Goal: Information Seeking & Learning: Learn about a topic

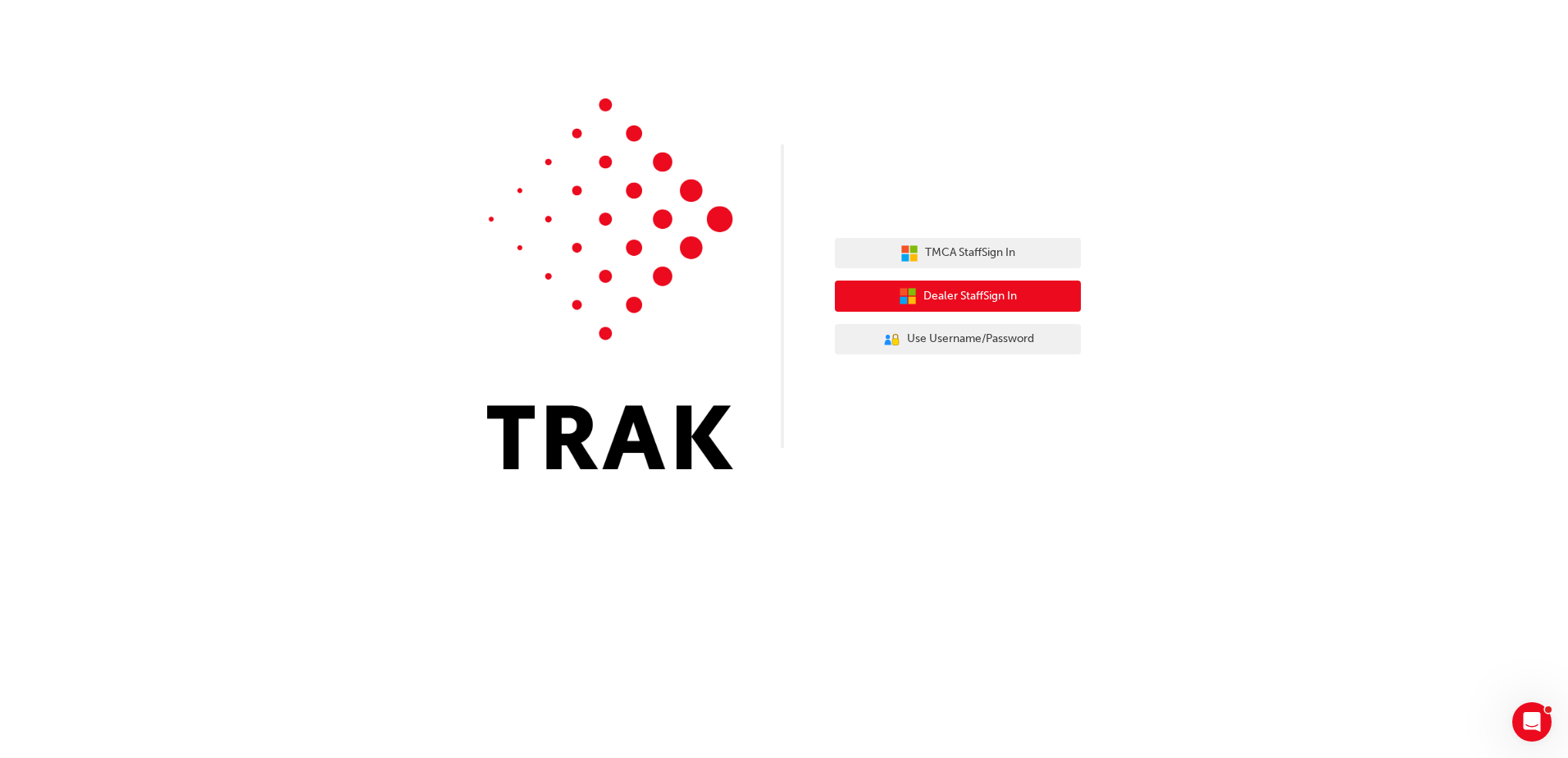
click at [992, 297] on span "Dealer Staff Sign In" at bounding box center [969, 296] width 93 height 19
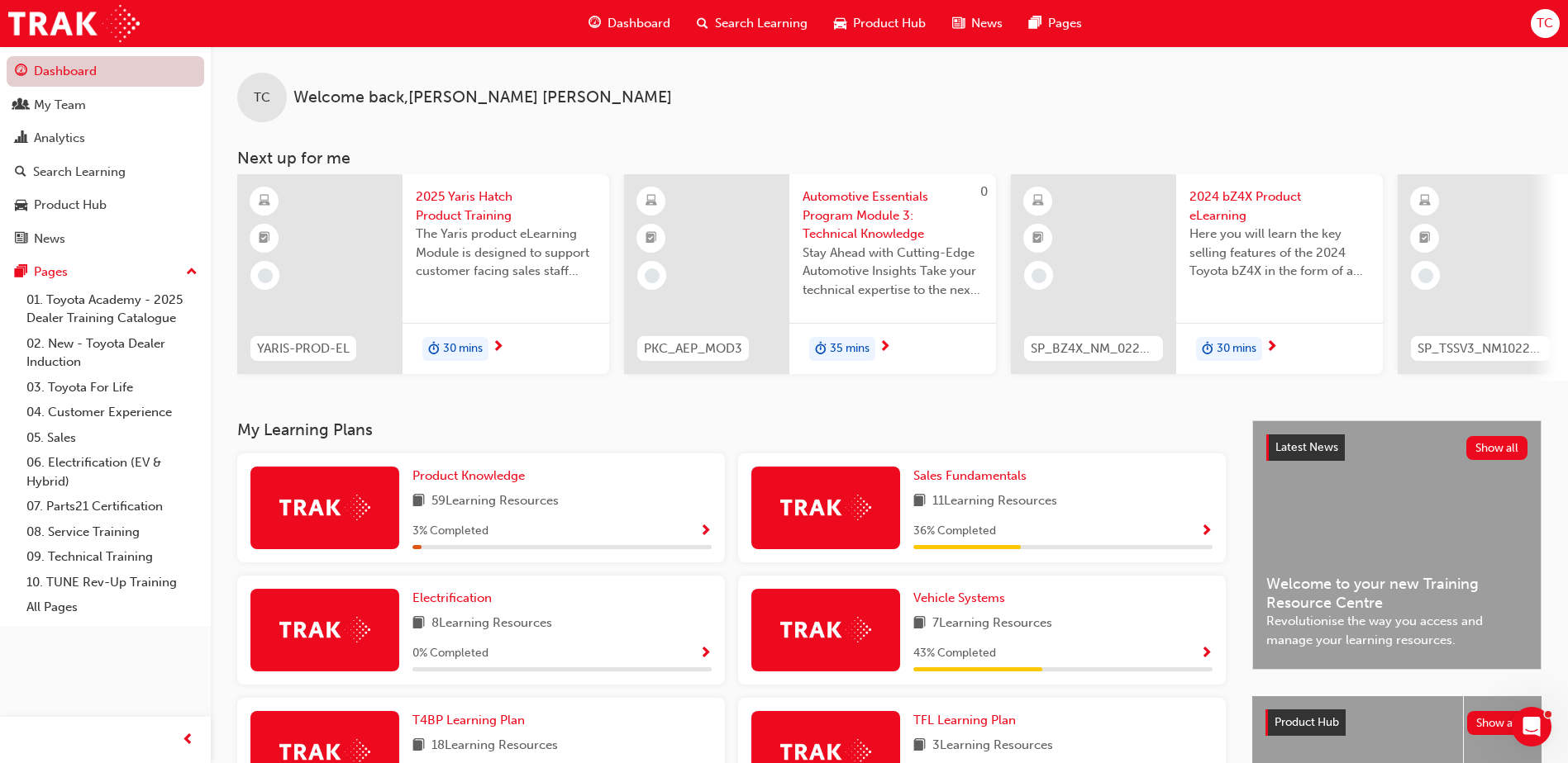
click at [82, 61] on link "Dashboard" at bounding box center [105, 71] width 198 height 31
click at [749, 17] on span "Search Learning" at bounding box center [761, 23] width 92 height 19
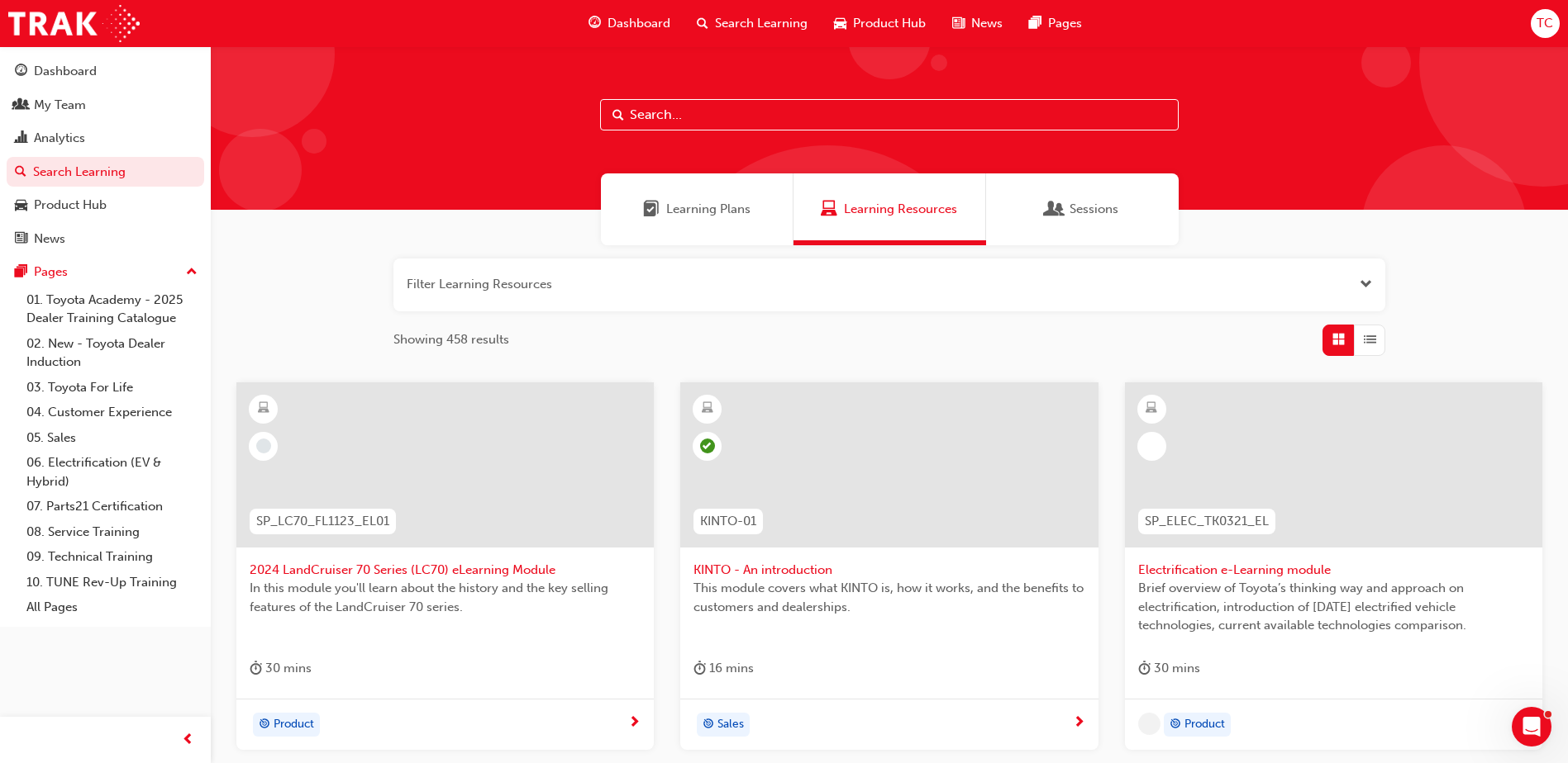
click at [695, 113] on input "text" at bounding box center [889, 115] width 579 height 32
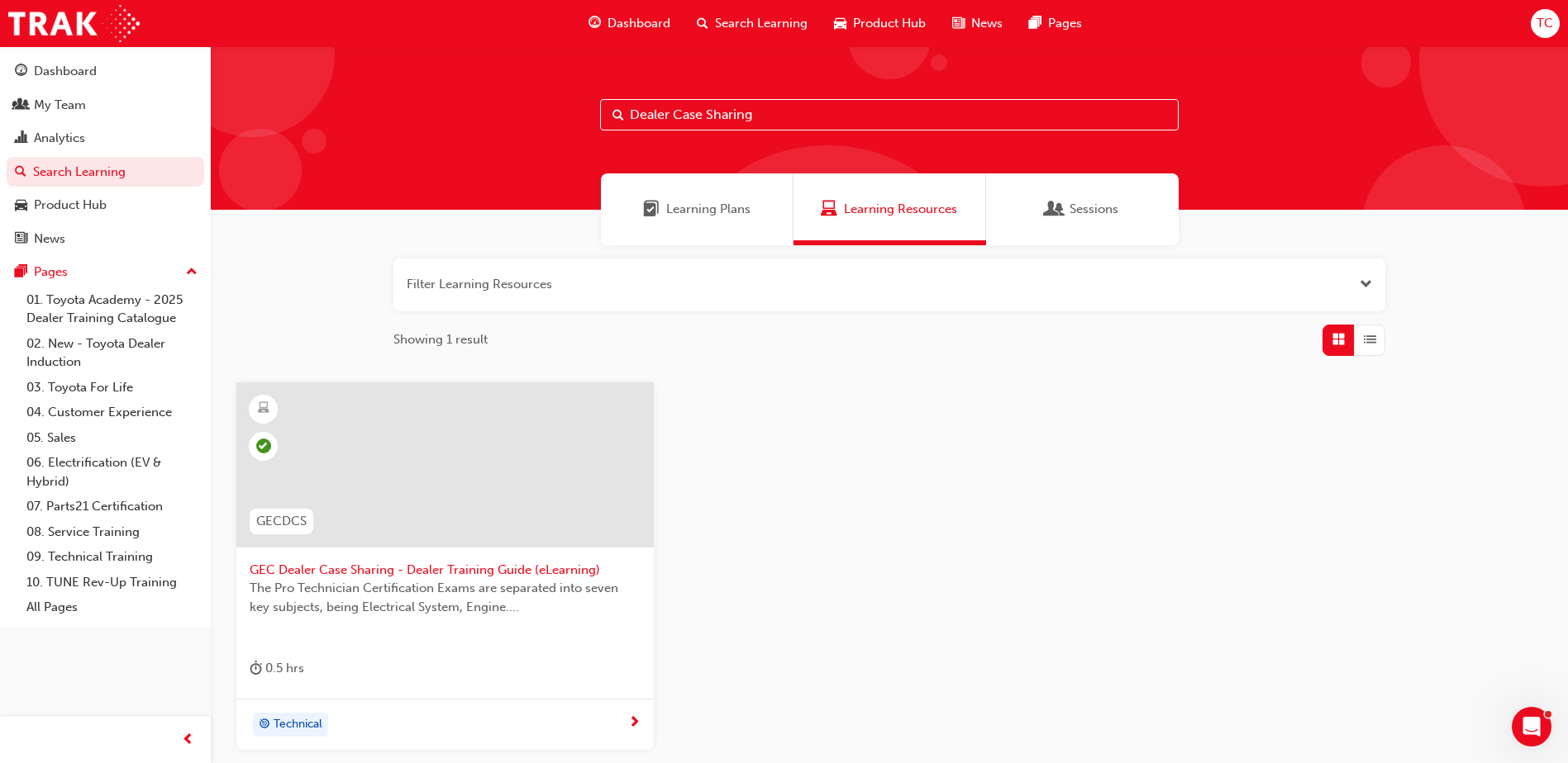
type input "Dealer Case Sharing"
click at [451, 568] on span "GEC Dealer Case Sharing - Dealer Training Guide (eLearning)" at bounding box center [445, 570] width 391 height 19
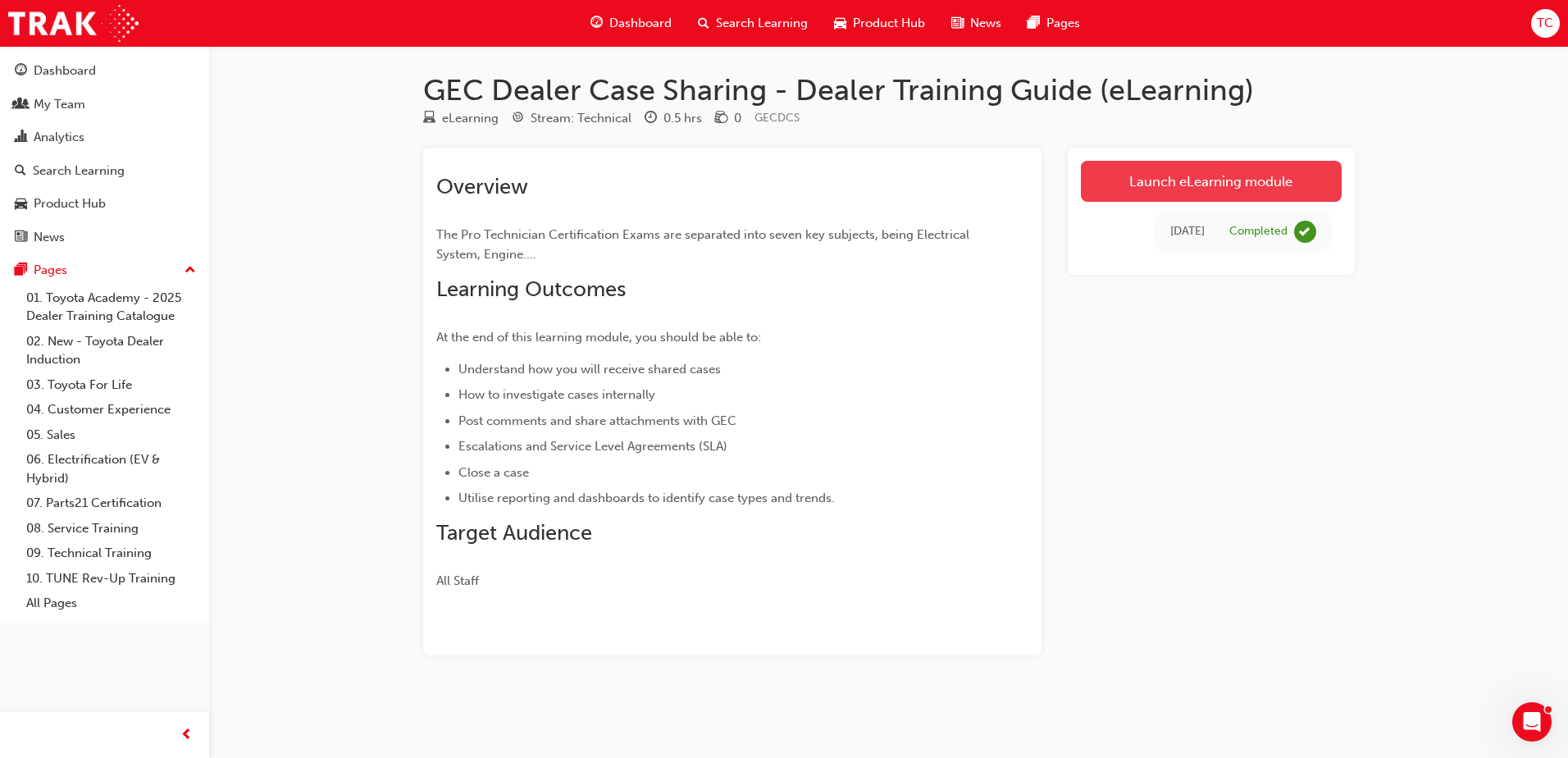
click at [1201, 184] on link "Launch eLearning module" at bounding box center [1212, 181] width 261 height 41
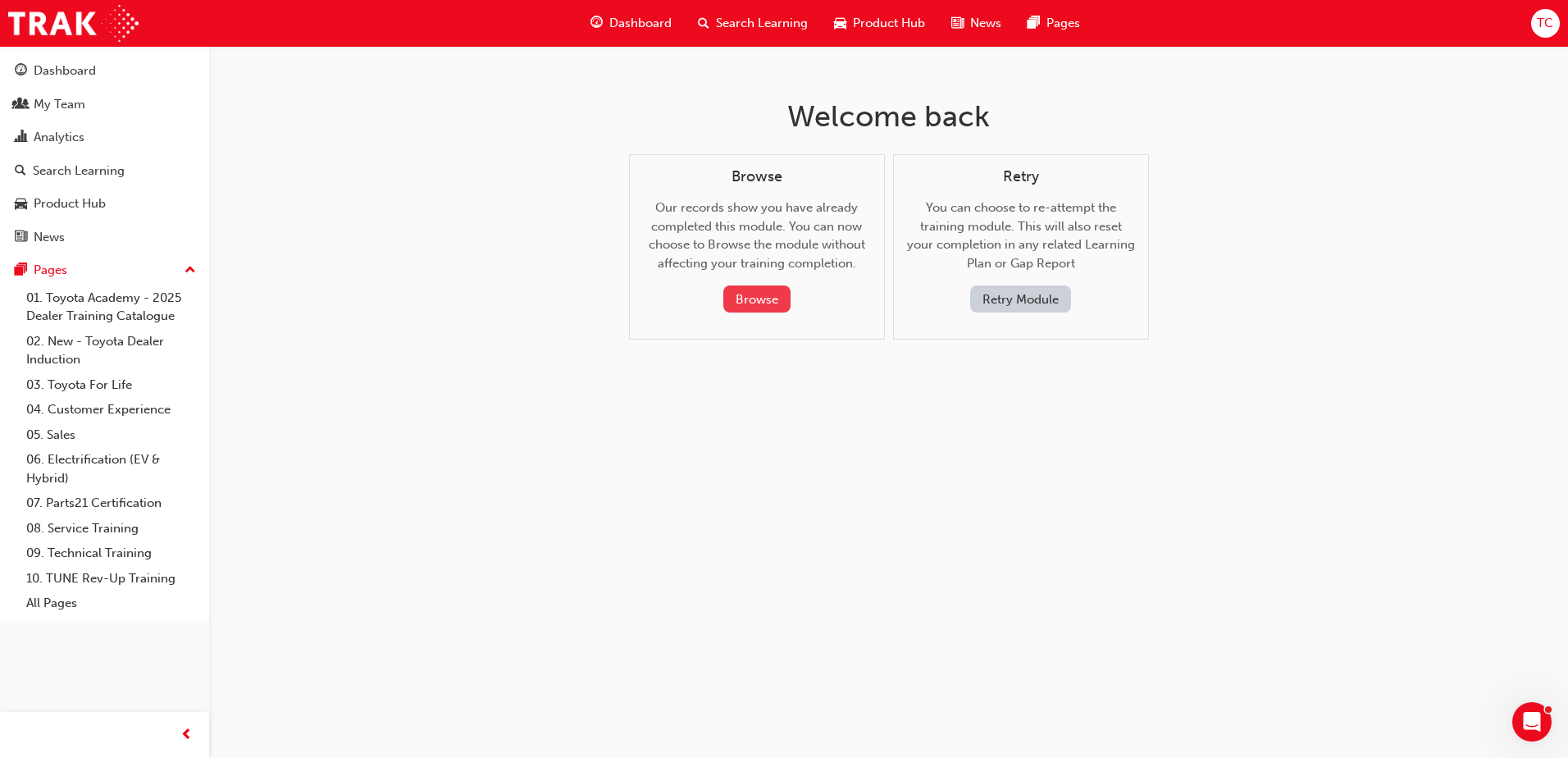
click at [763, 300] on button "Browse" at bounding box center [757, 299] width 68 height 27
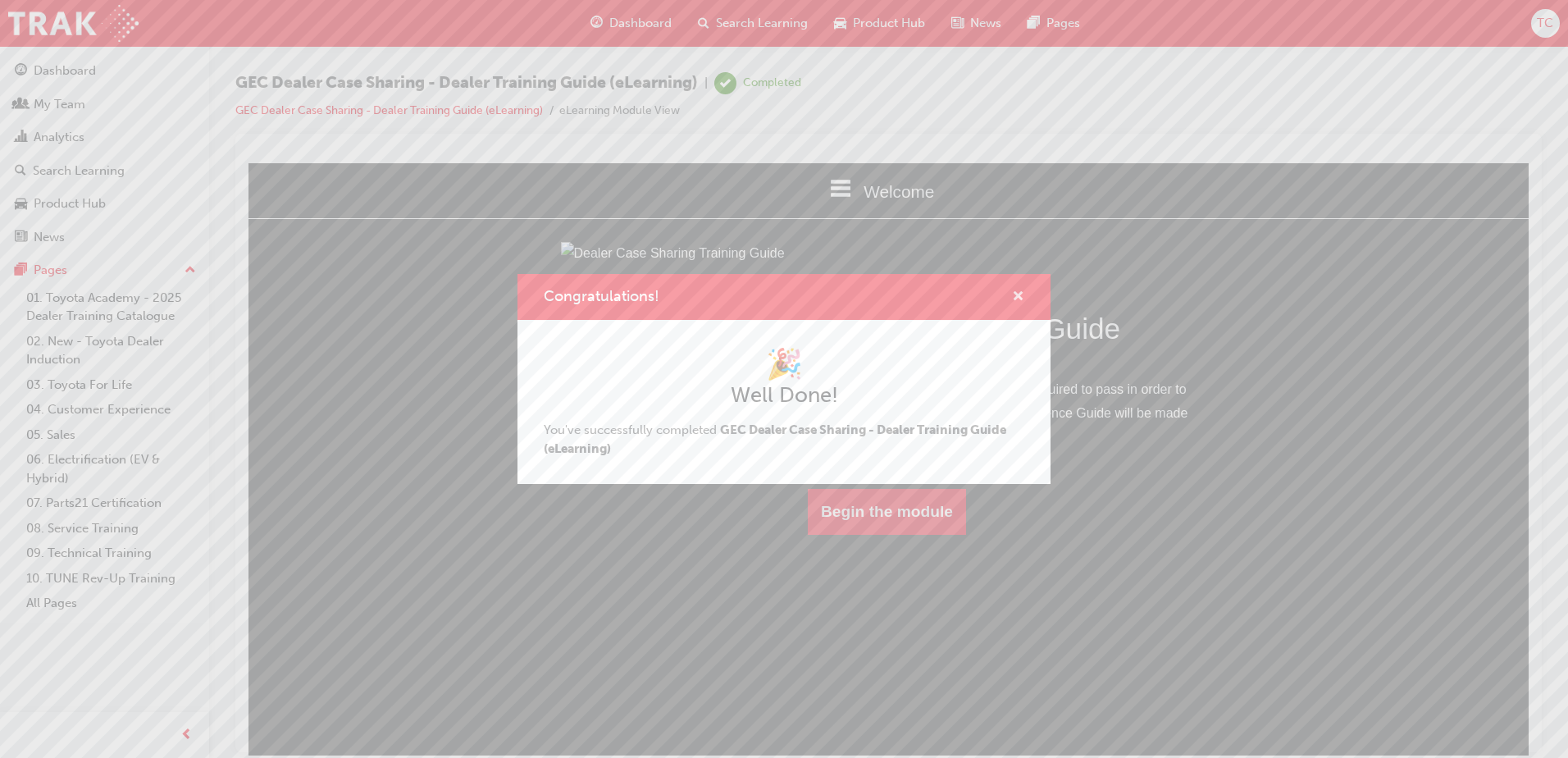
click at [1017, 298] on span "cross-icon" at bounding box center [1018, 298] width 12 height 15
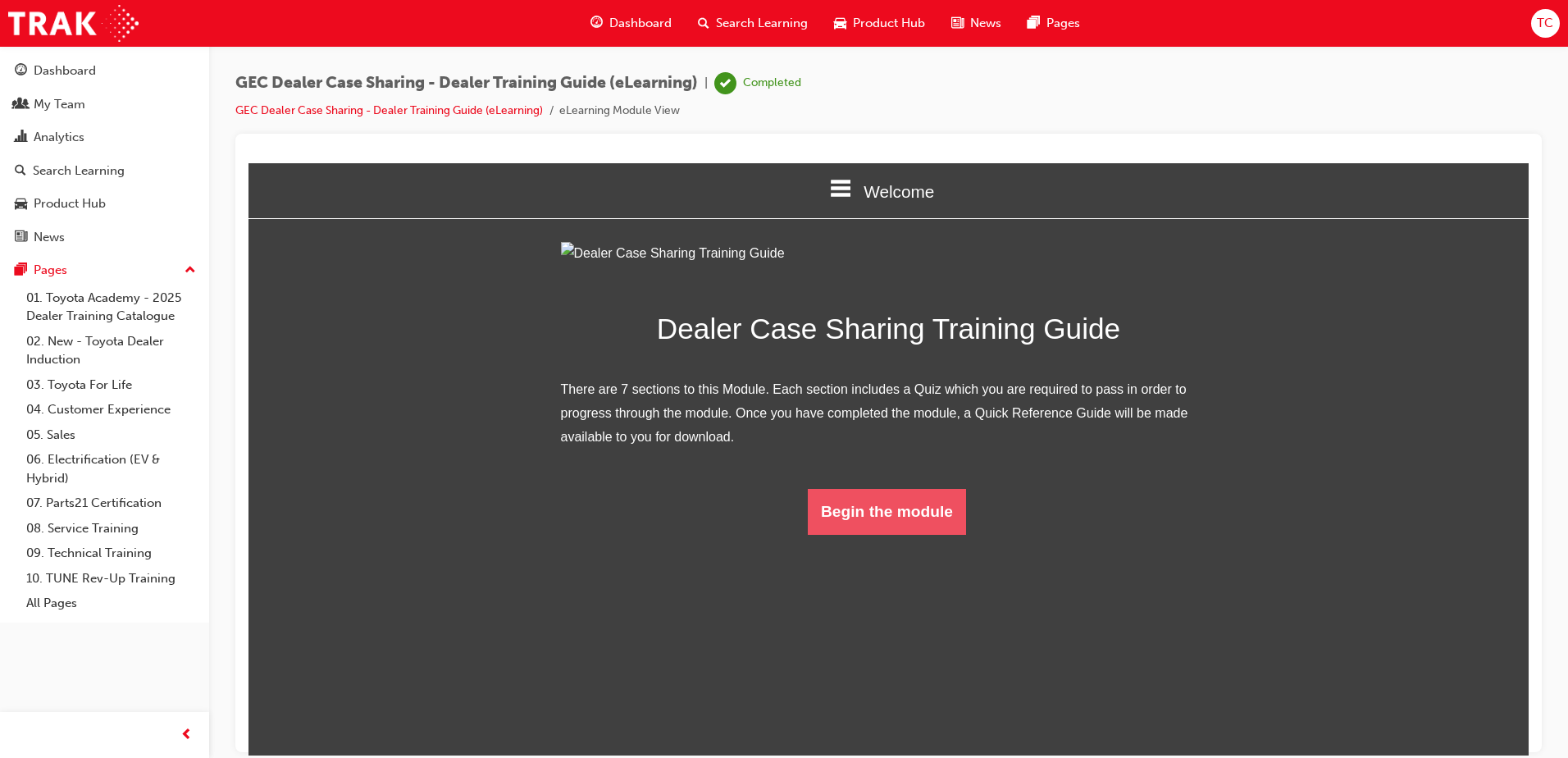
click at [904, 534] on button "Begin the module" at bounding box center [886, 512] width 158 height 46
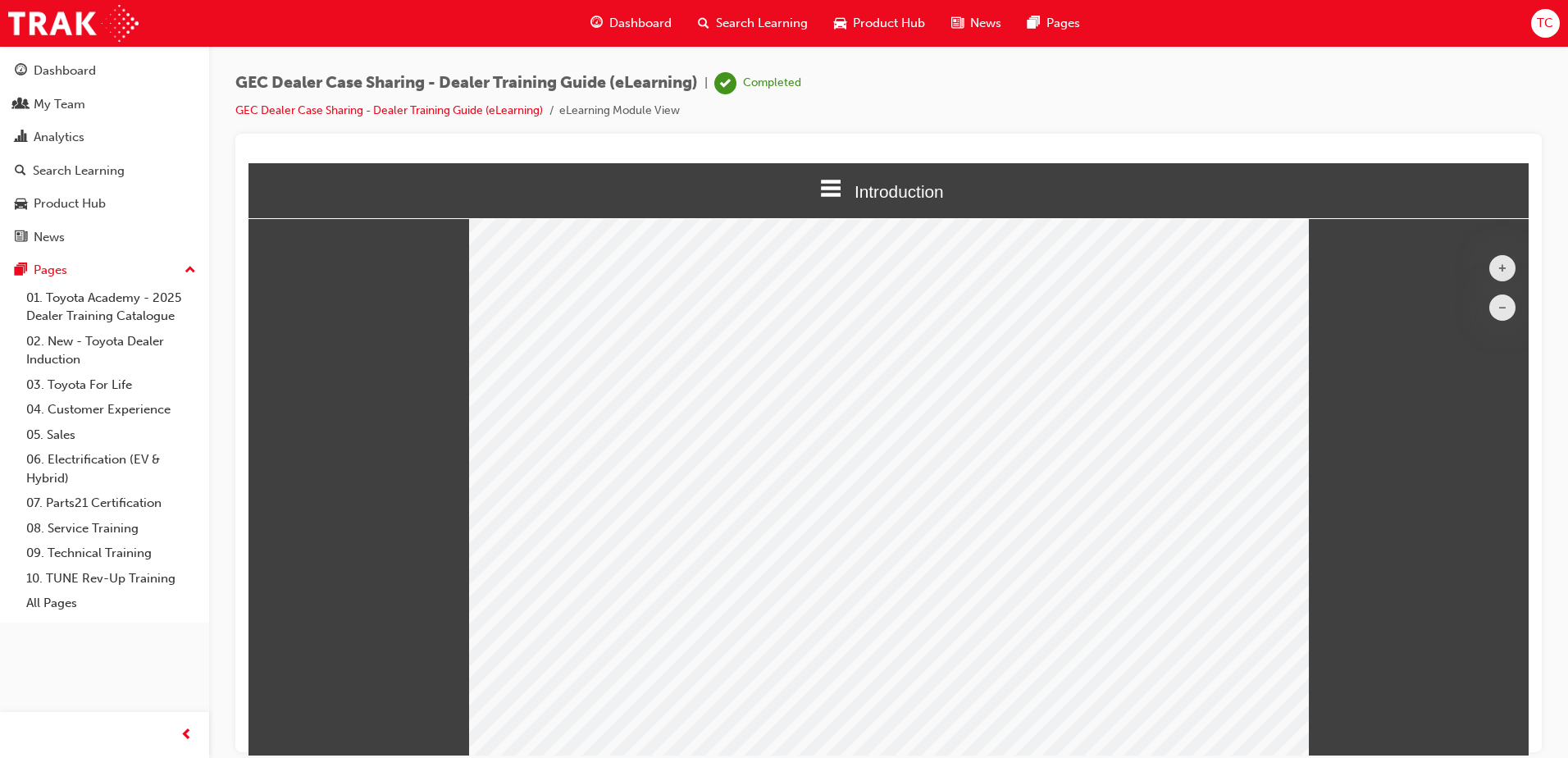
scroll to position [119, 0]
click at [862, 196] on span "Introduction" at bounding box center [899, 191] width 90 height 19
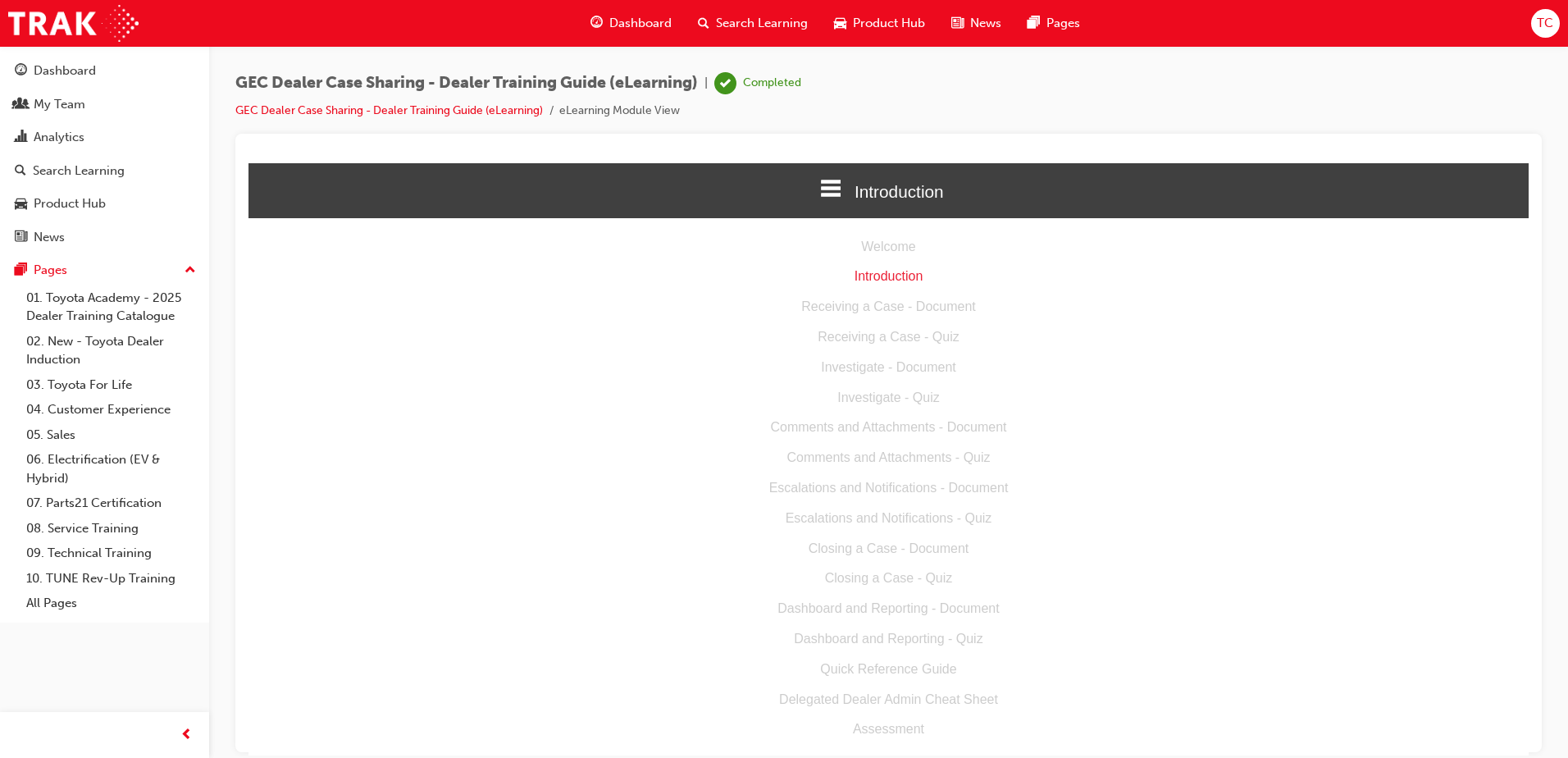
click at [942, 553] on div "Closing a Case - Document" at bounding box center [889, 549] width 1280 height 24
click at [822, 555] on div "Closing a Case - Document" at bounding box center [889, 549] width 1280 height 24
click at [877, 301] on div "Receiving a Case - Document" at bounding box center [889, 306] width 1280 height 24
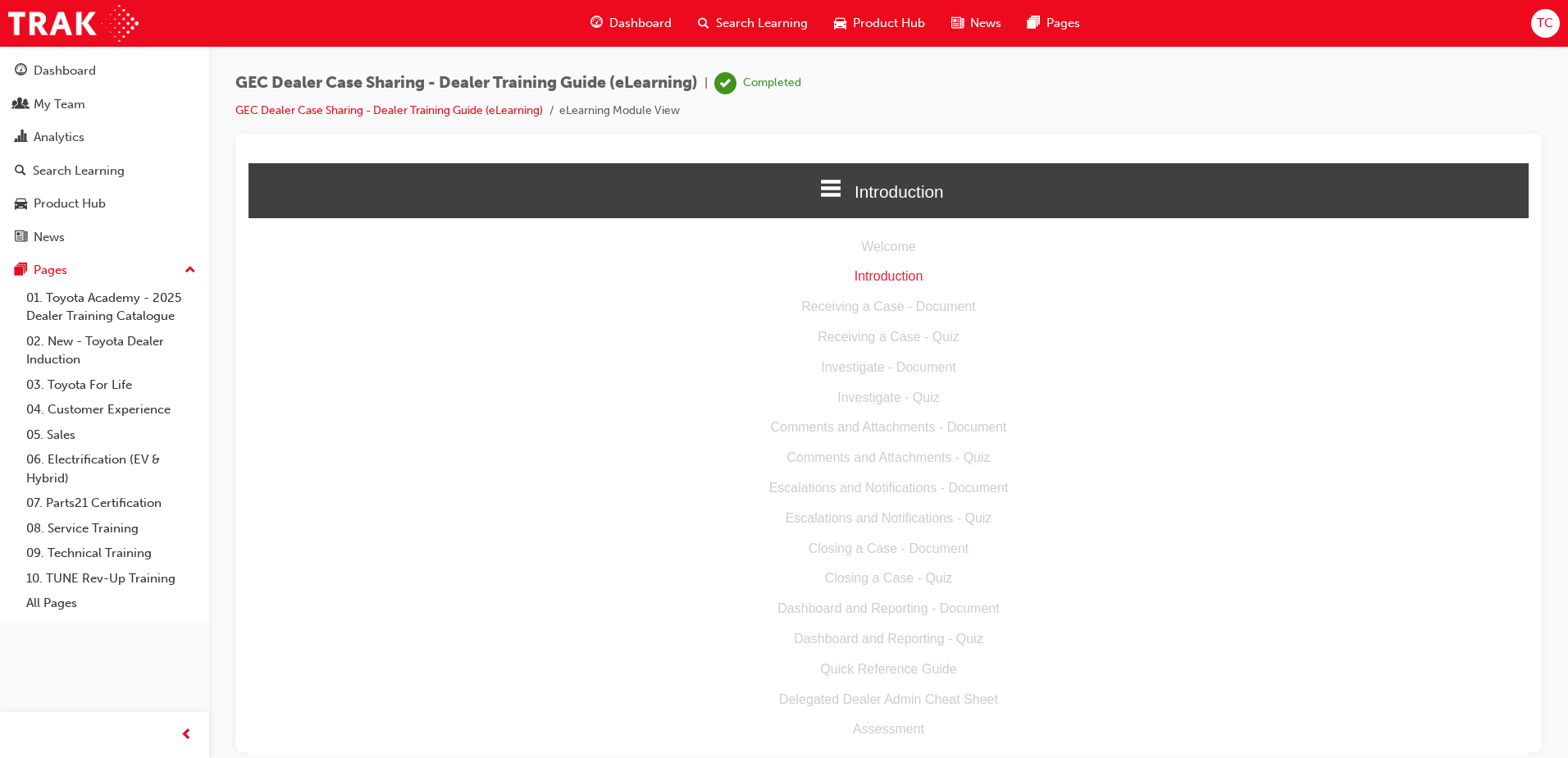
click at [872, 334] on div "Receiving a Case - Quiz" at bounding box center [889, 337] width 1280 height 24
click at [828, 187] on icon at bounding box center [832, 187] width 21 height 18
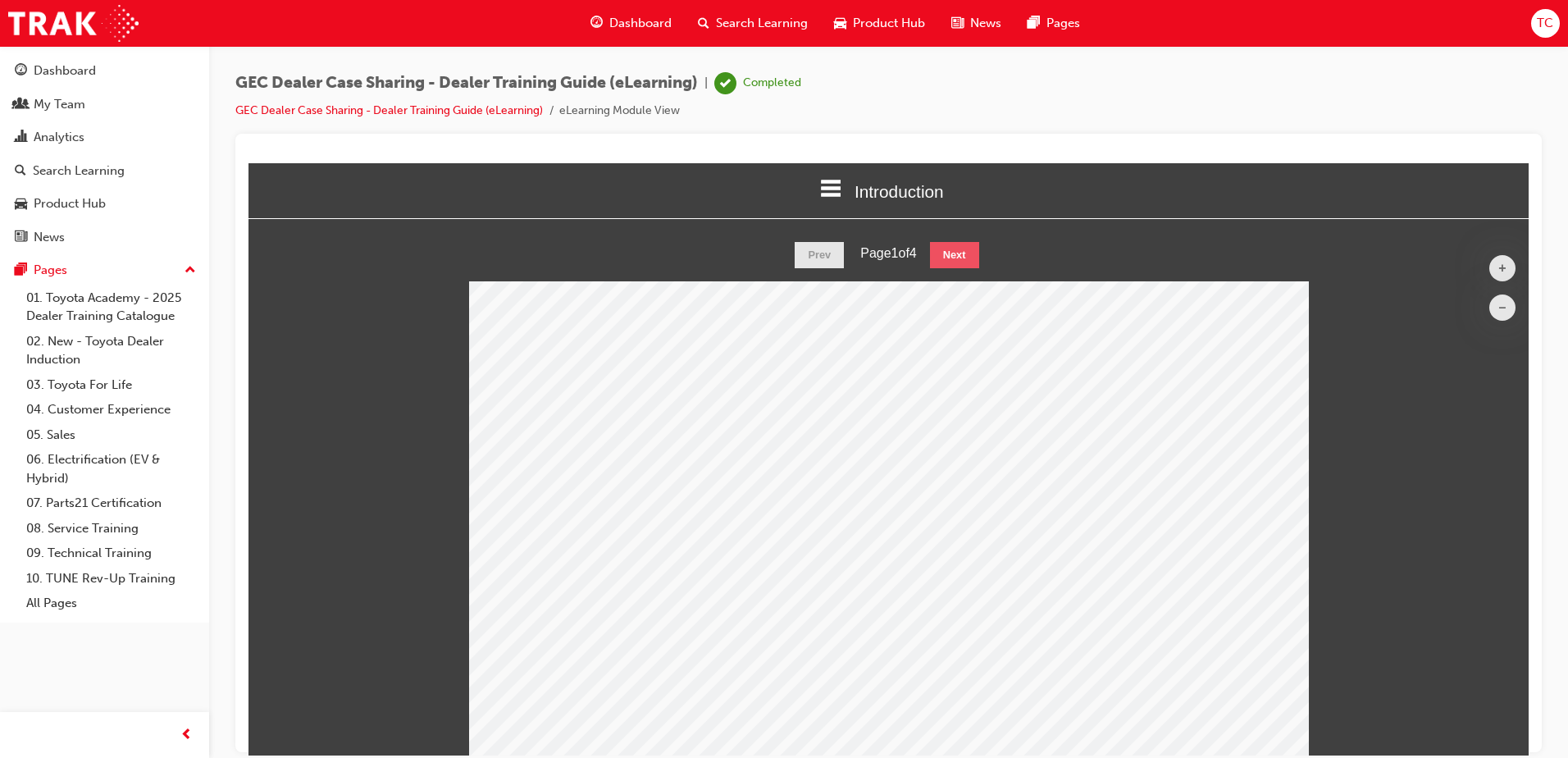
click at [951, 249] on button "Next" at bounding box center [954, 255] width 49 height 26
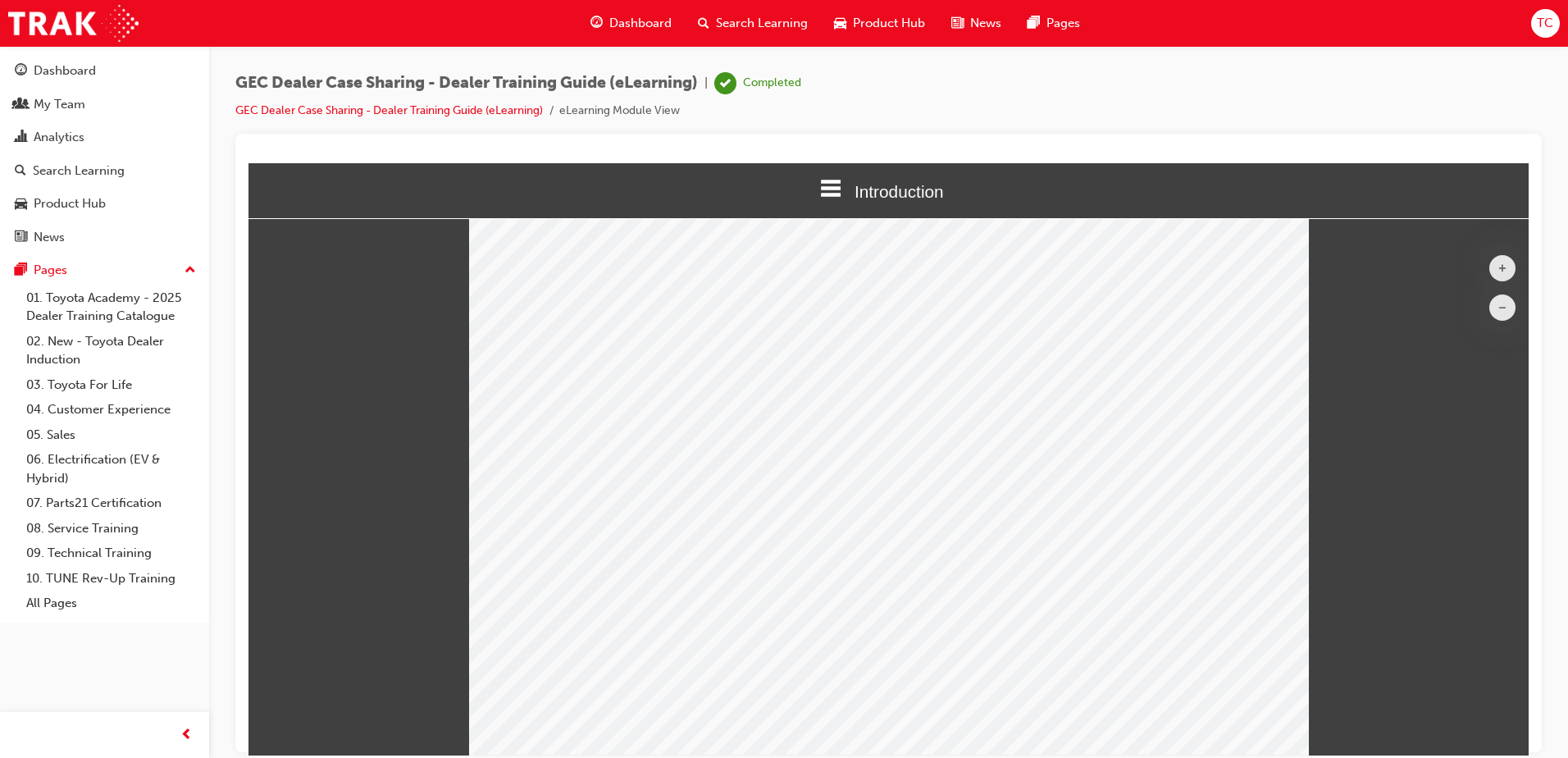
scroll to position [38, 0]
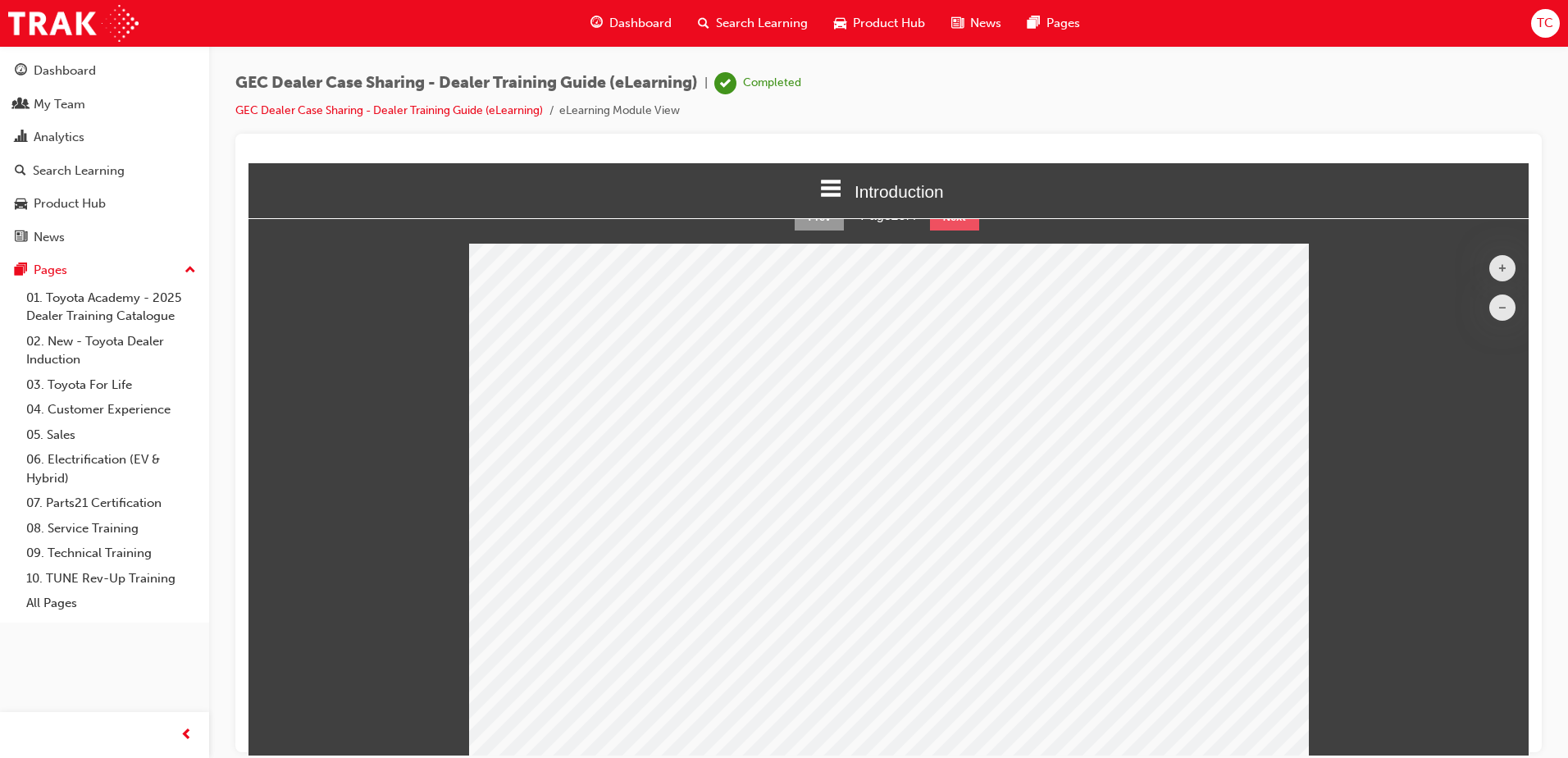
click at [940, 226] on button "Next" at bounding box center [954, 217] width 49 height 26
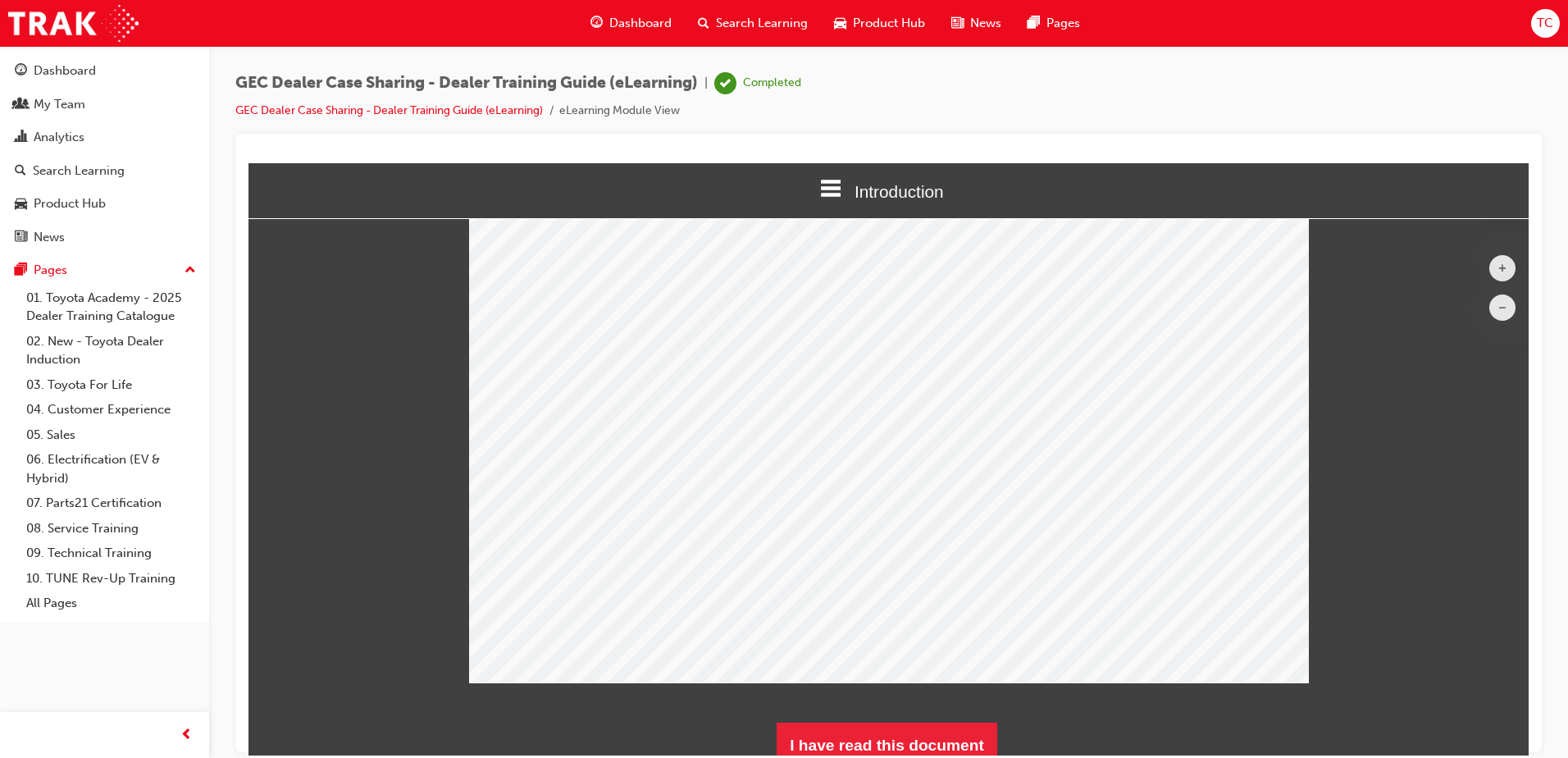
scroll to position [205, 0]
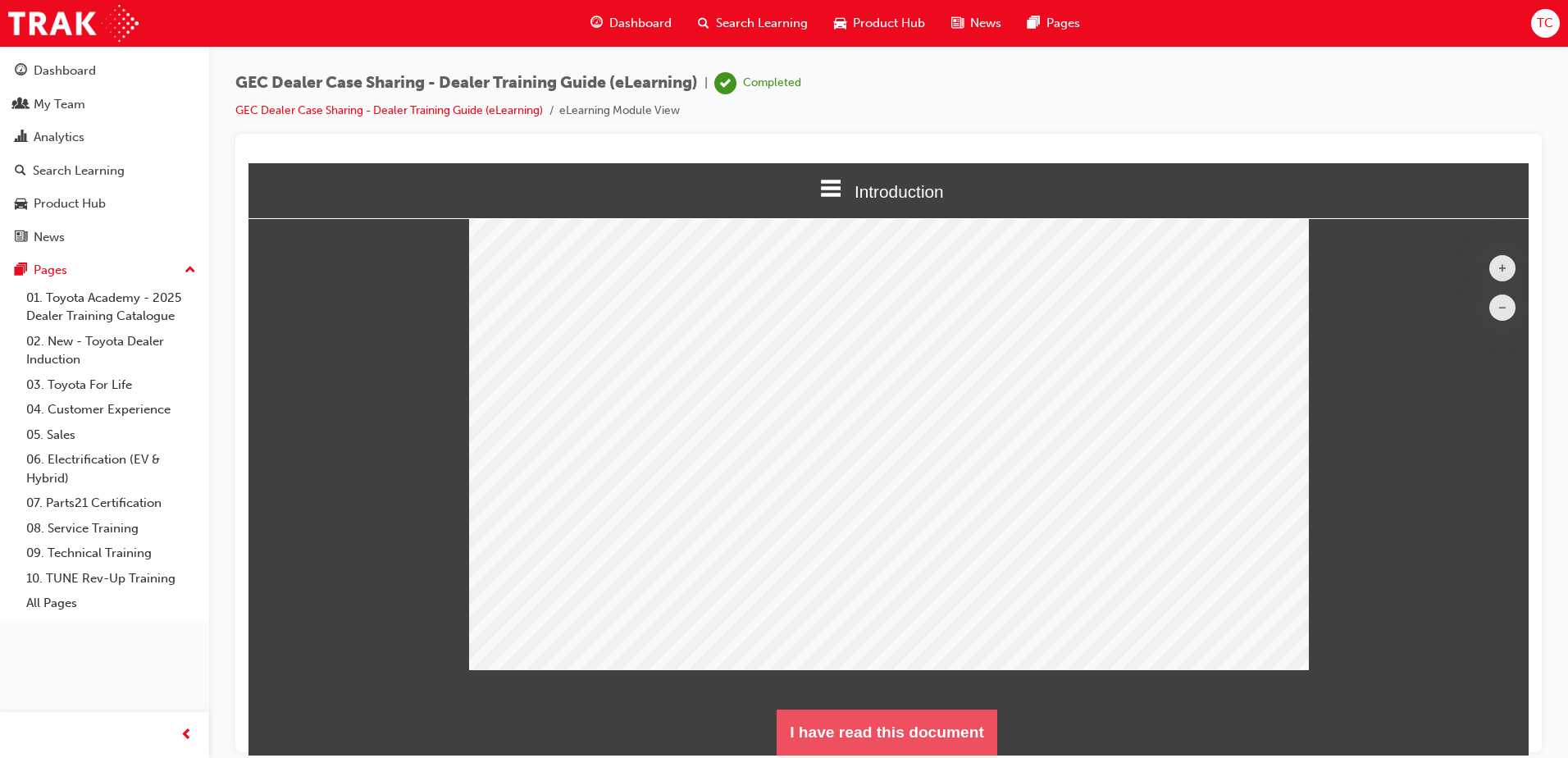
click at [934, 735] on button "I have read this document" at bounding box center [887, 732] width 220 height 46
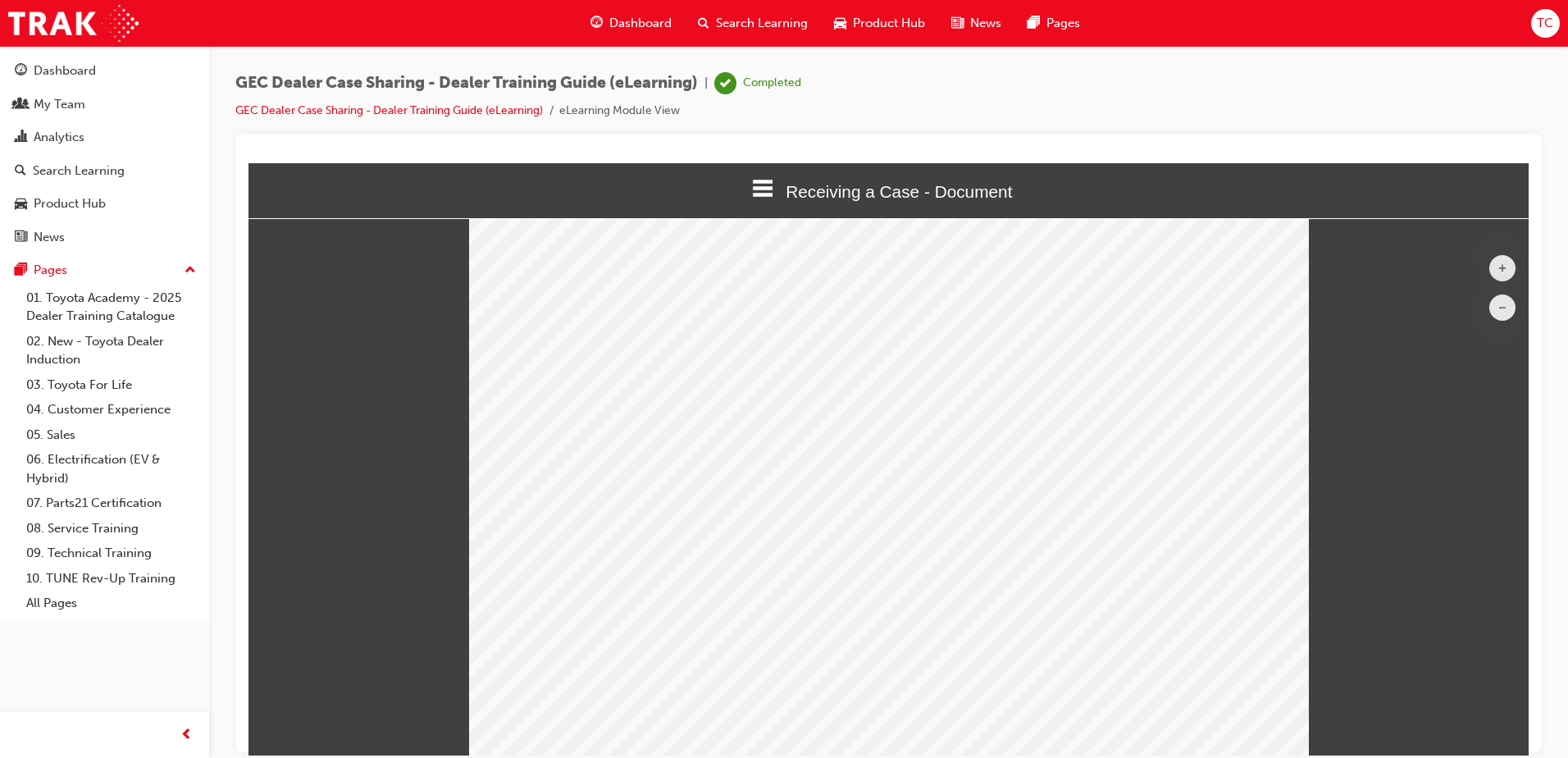
scroll to position [119, 0]
drag, startPoint x: 1436, startPoint y: 589, endPoint x: 1432, endPoint y: 553, distance: 36.2
click at [1432, 553] on div at bounding box center [889, 458] width 1280 height 594
drag, startPoint x: 1352, startPoint y: 566, endPoint x: 1348, endPoint y: 601, distance: 35.2
click at [1355, 579] on div at bounding box center [889, 458] width 1280 height 594
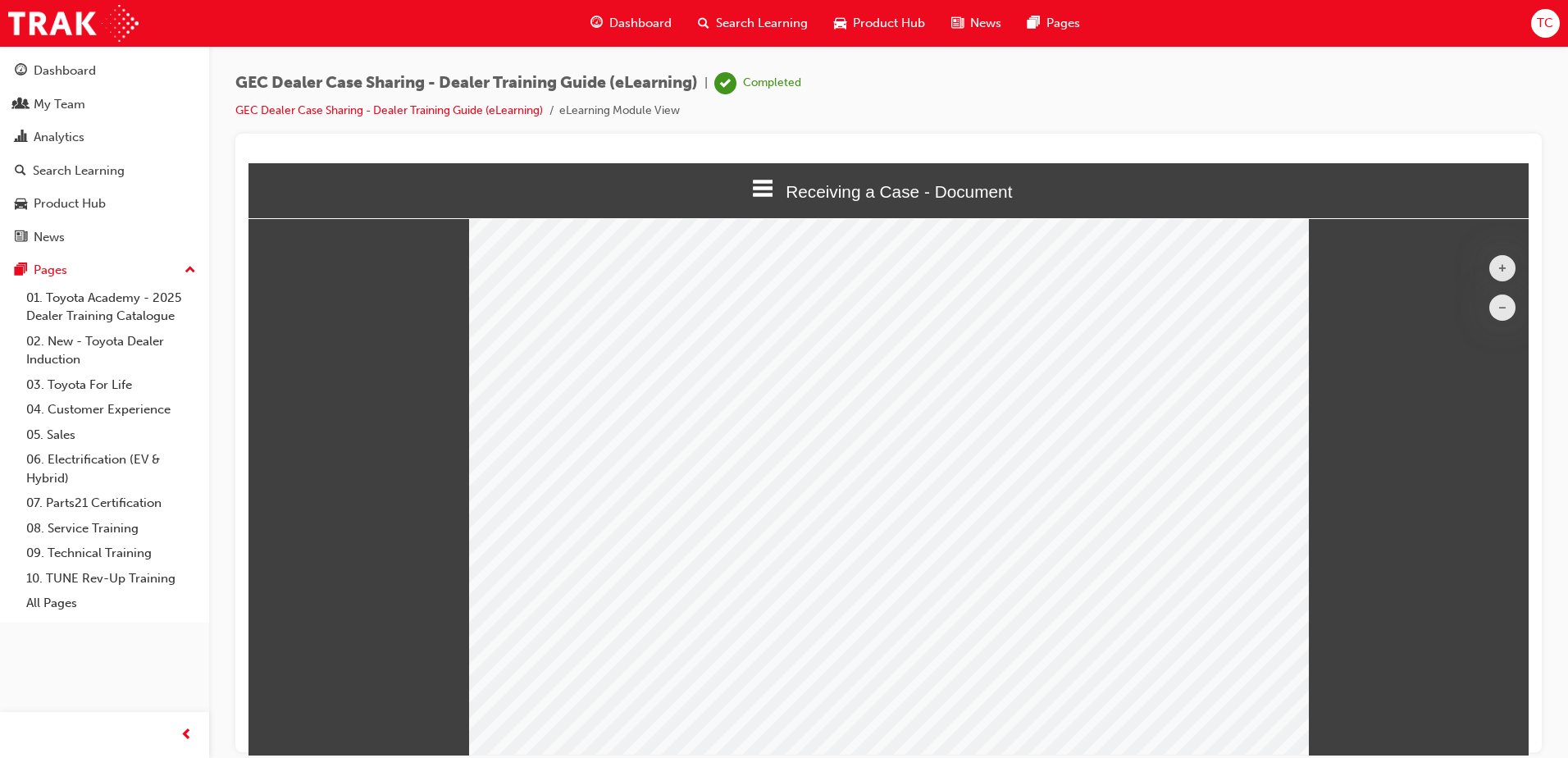
click at [875, 188] on span "Receiving a Case - Document" at bounding box center [898, 191] width 227 height 19
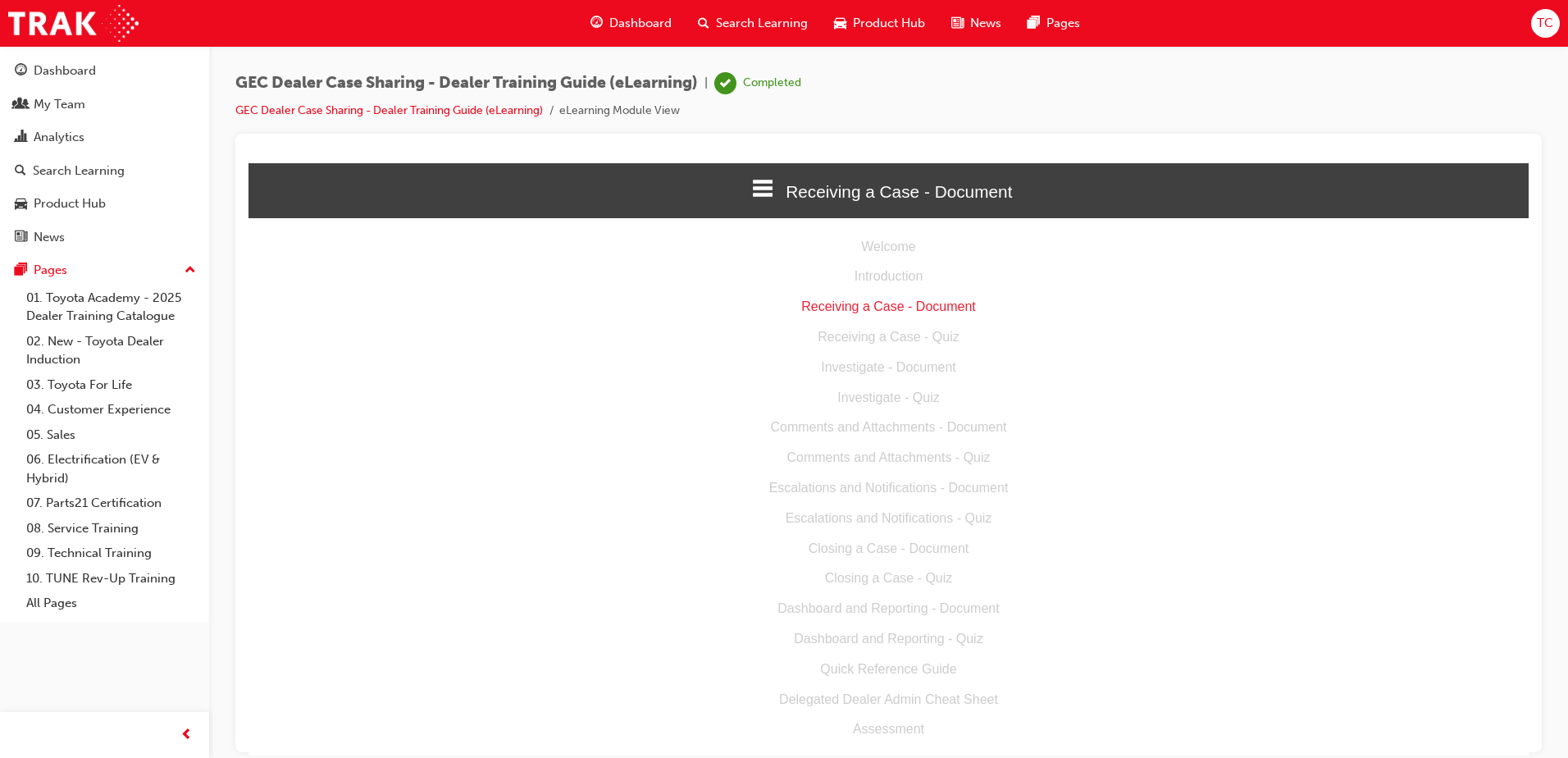
click at [878, 342] on div "Receiving a Case - Quiz" at bounding box center [889, 337] width 1280 height 24
click at [796, 185] on span "Receiving a Case - Document" at bounding box center [898, 191] width 227 height 19
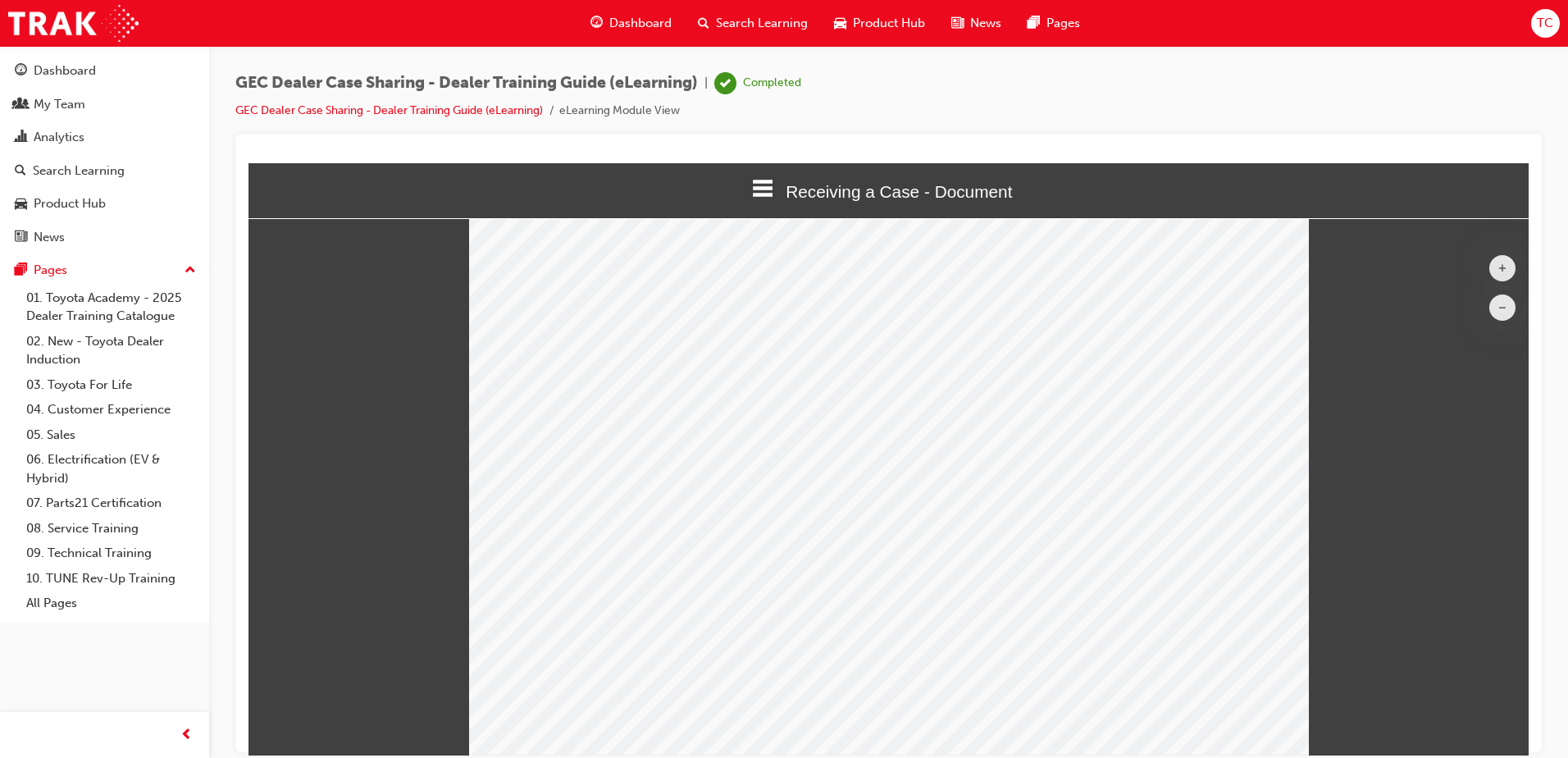
click at [1495, 554] on div at bounding box center [889, 458] width 1280 height 594
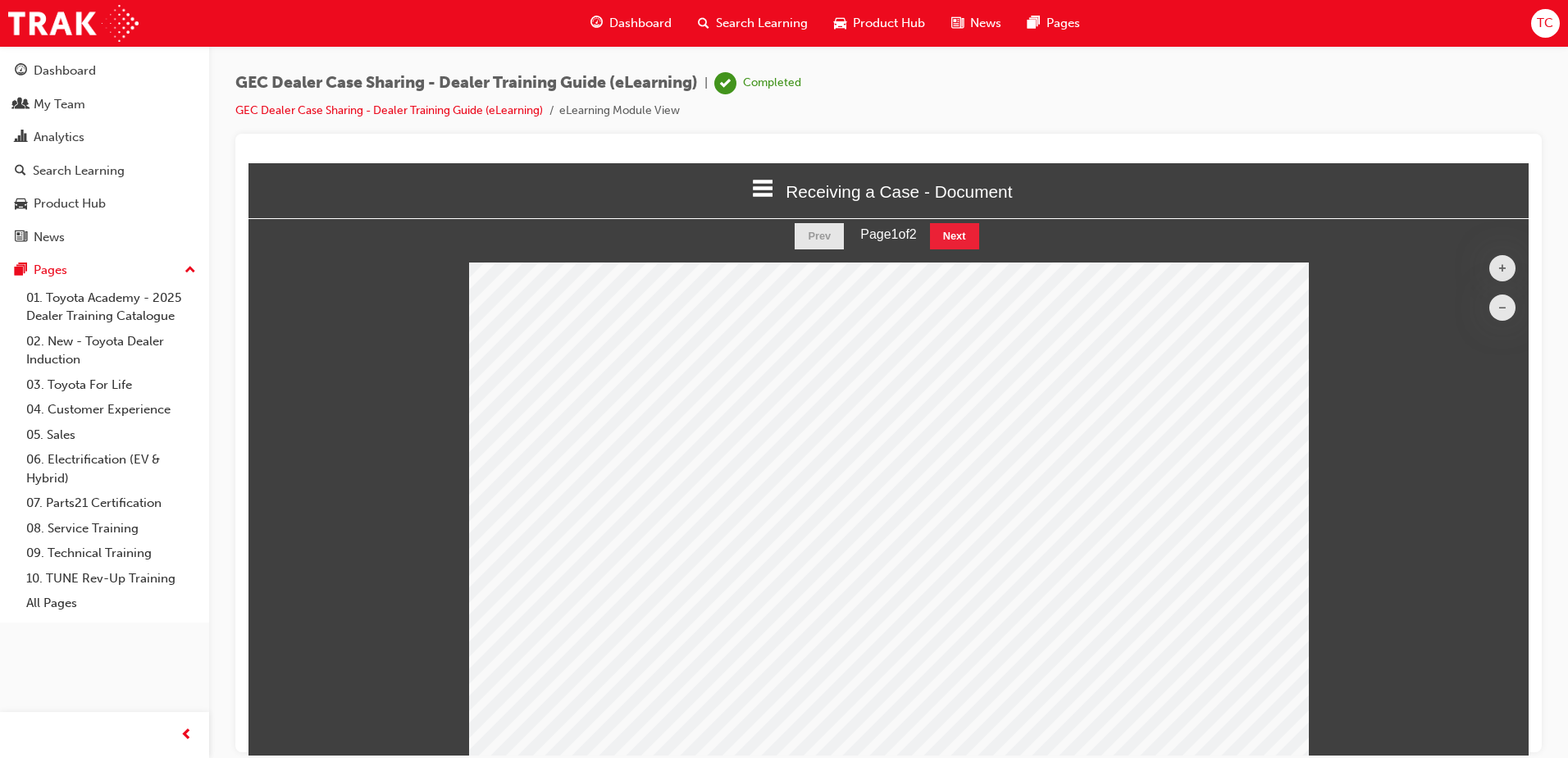
scroll to position [0, 0]
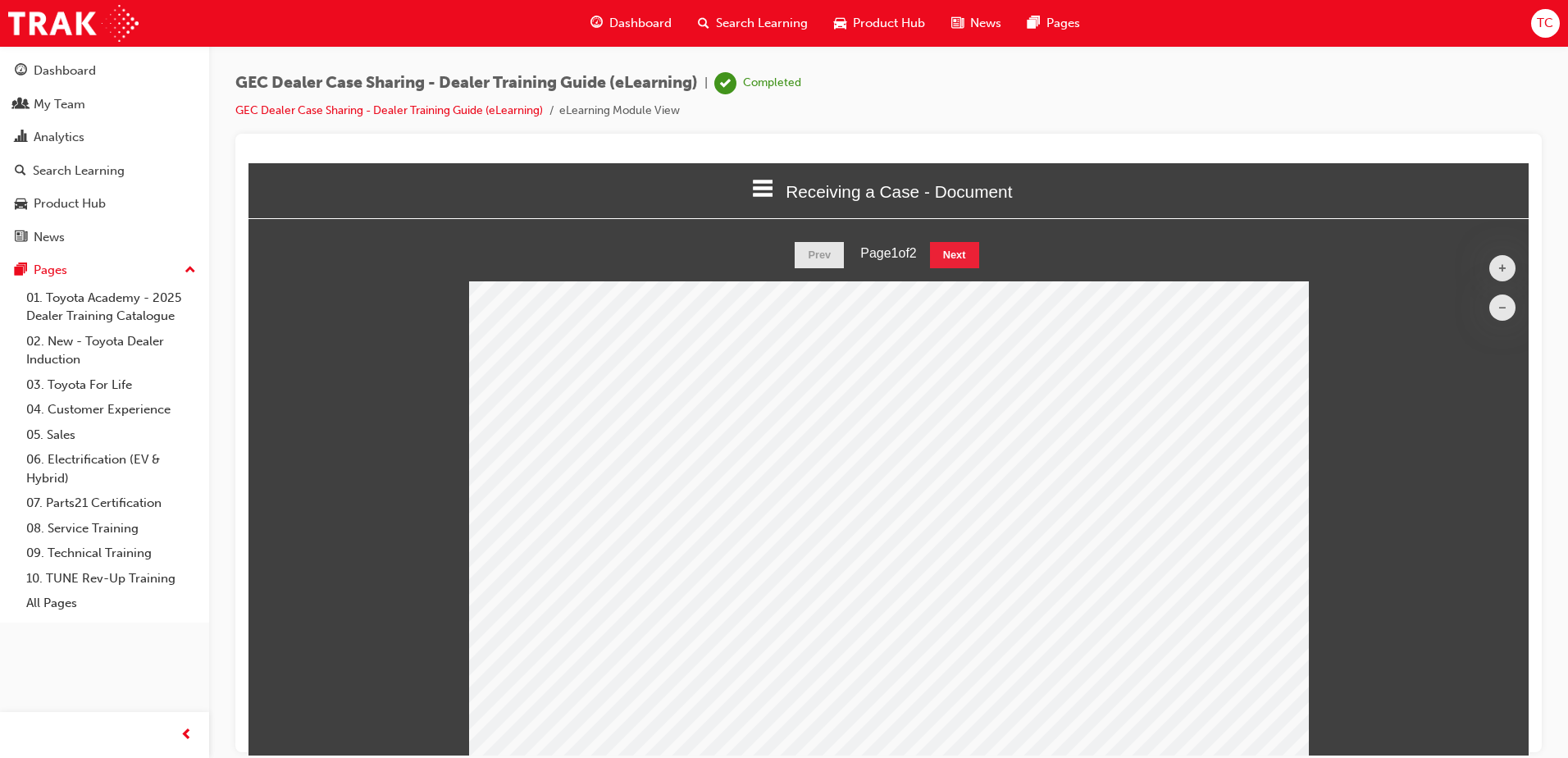
drag, startPoint x: 1526, startPoint y: 357, endPoint x: 1791, endPoint y: 381, distance: 266.1
click at [952, 258] on button "Next" at bounding box center [954, 255] width 49 height 26
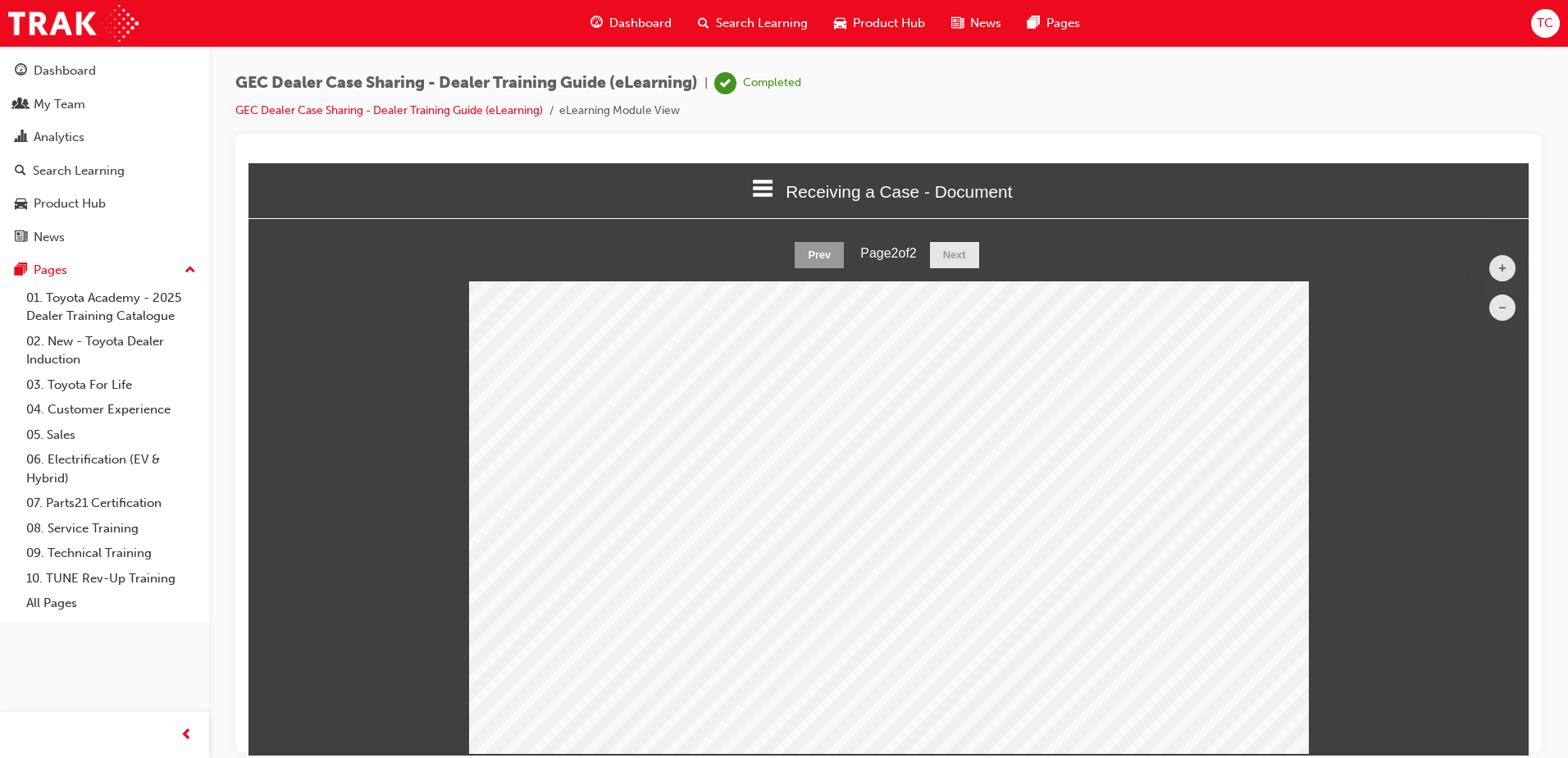
scroll to position [83, 0]
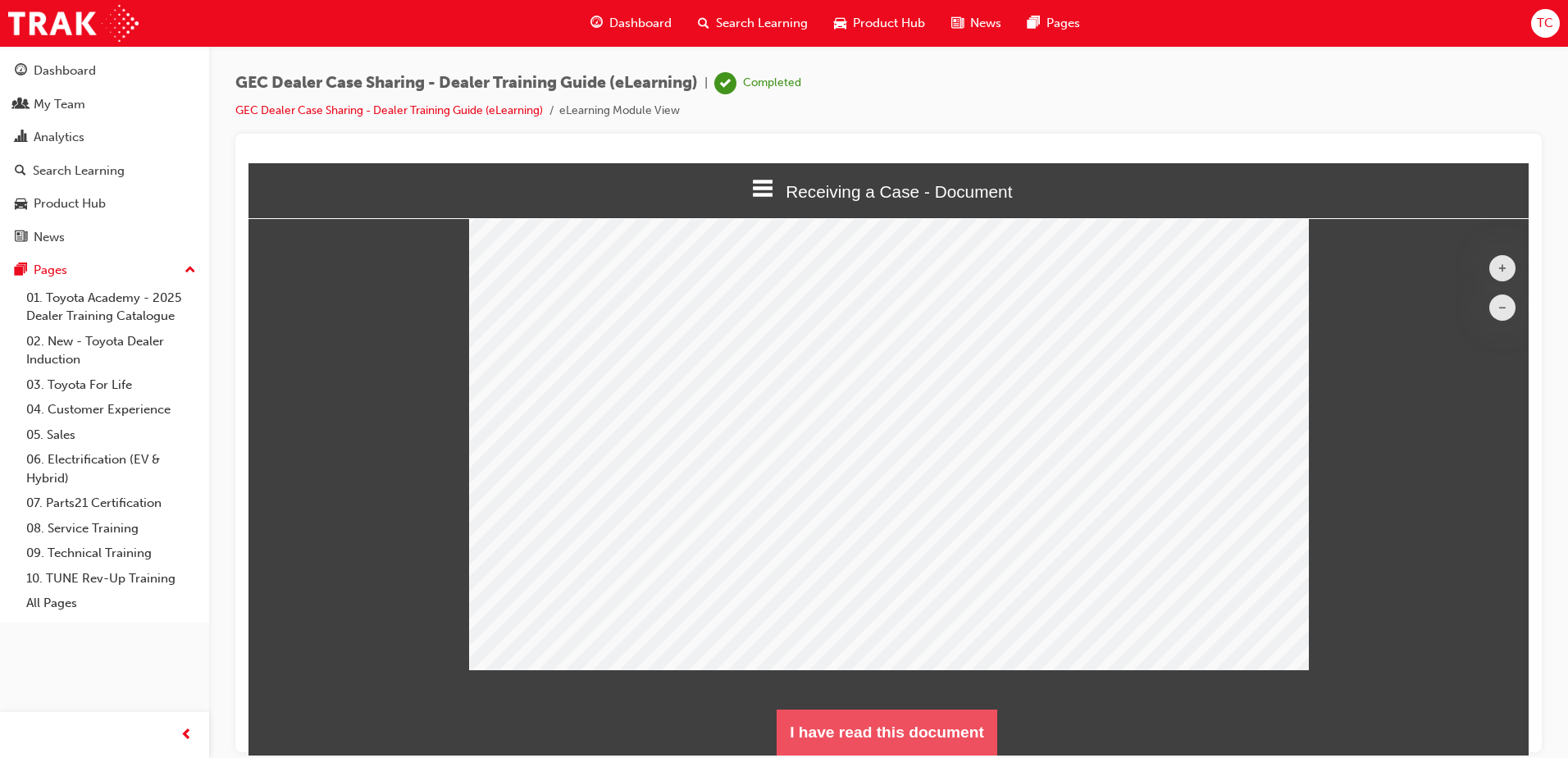
click at [877, 733] on button "I have read this document" at bounding box center [887, 732] width 220 height 46
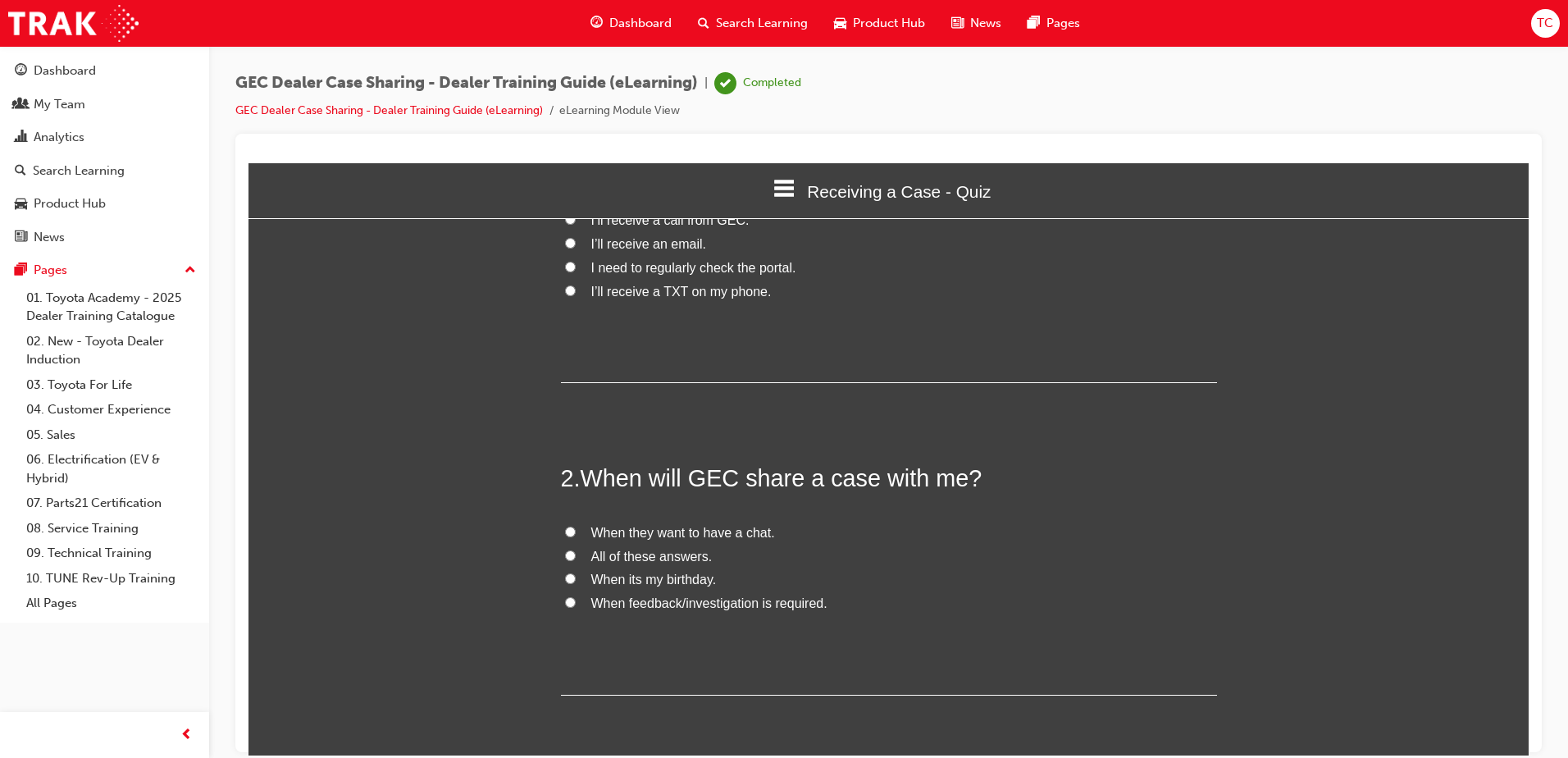
scroll to position [0, 0]
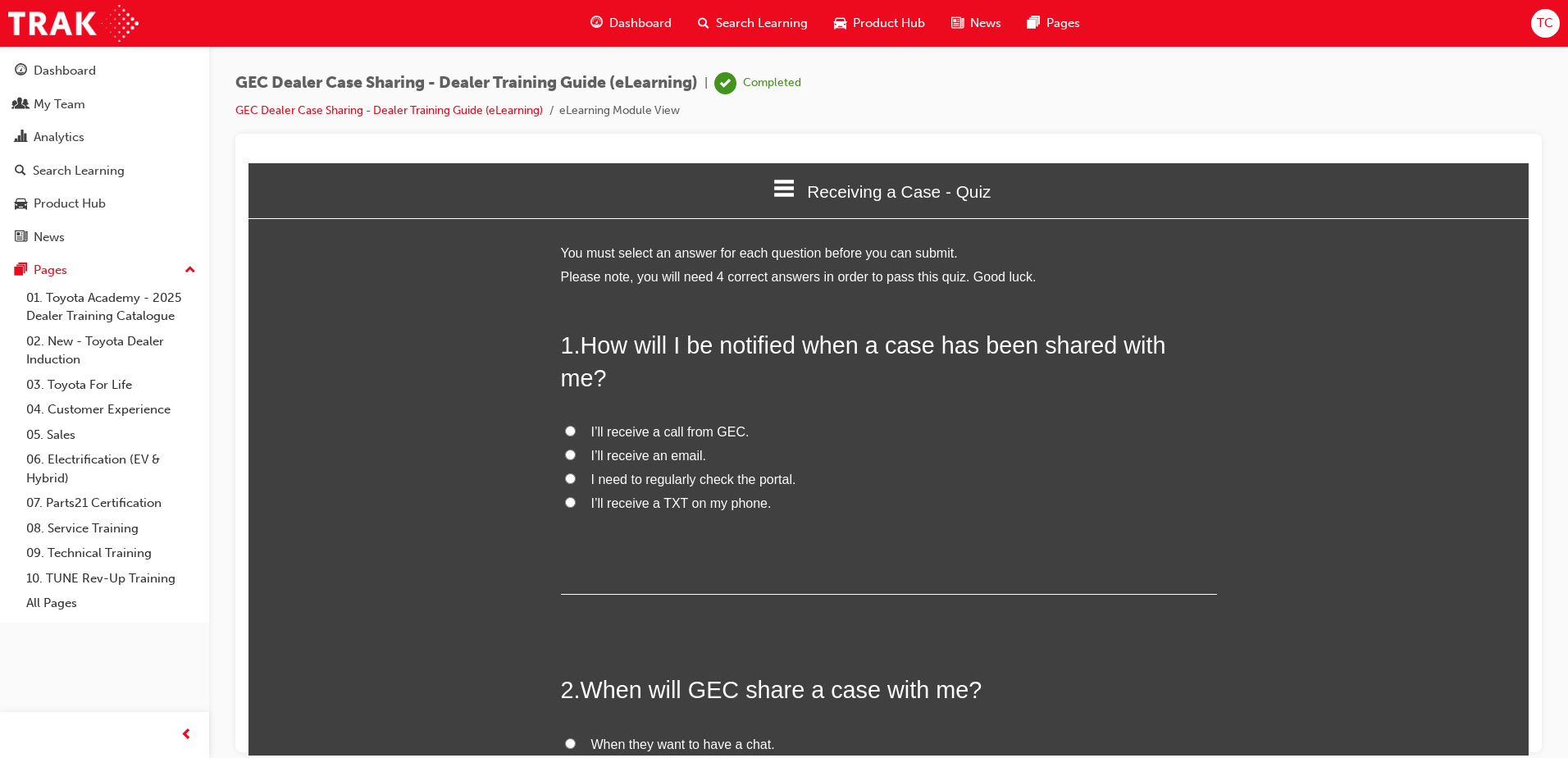
click at [565, 449] on input "I’ll receive an email." at bounding box center [571, 454] width 11 height 11
radio input "true"
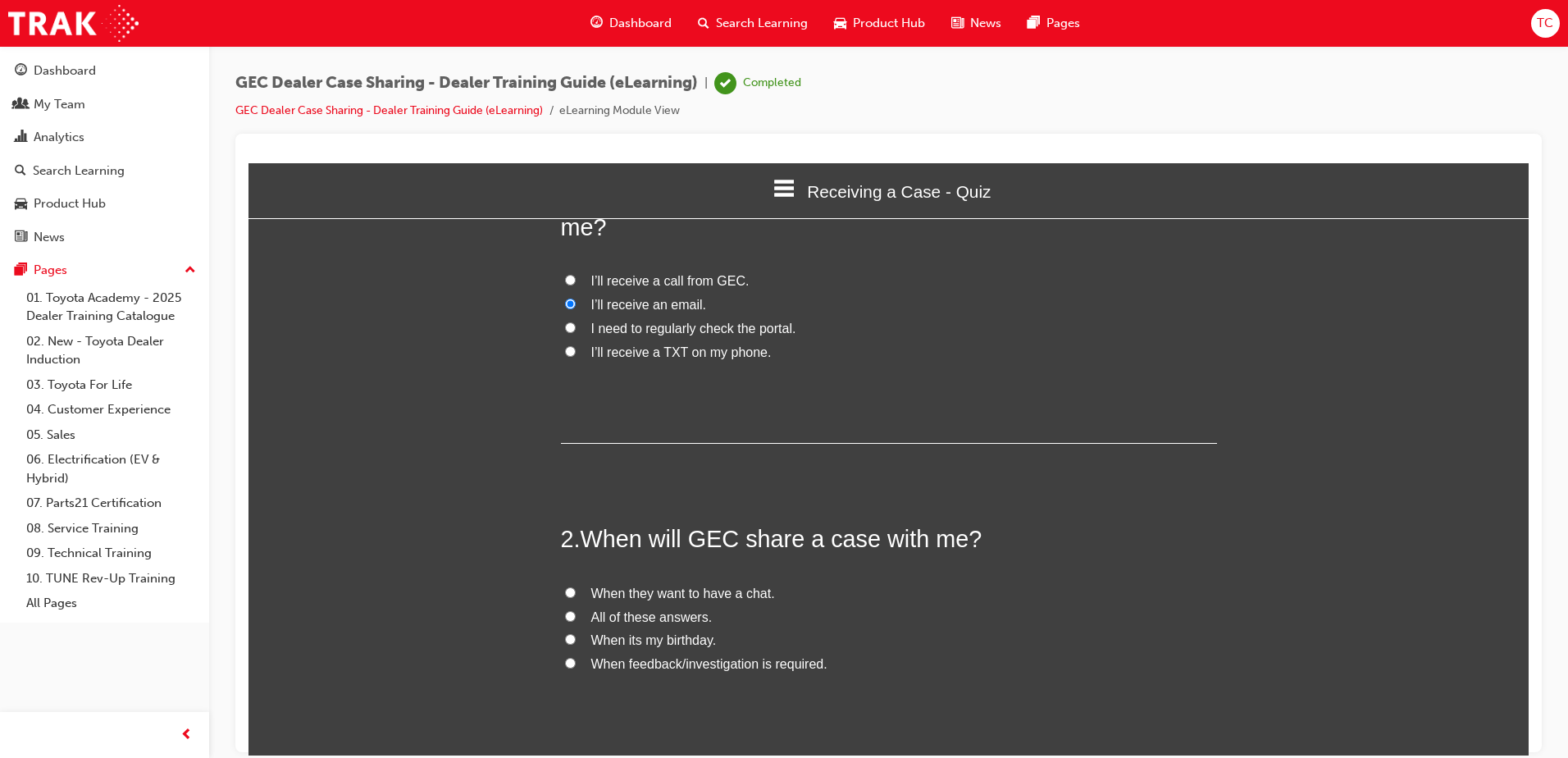
scroll to position [246, 0]
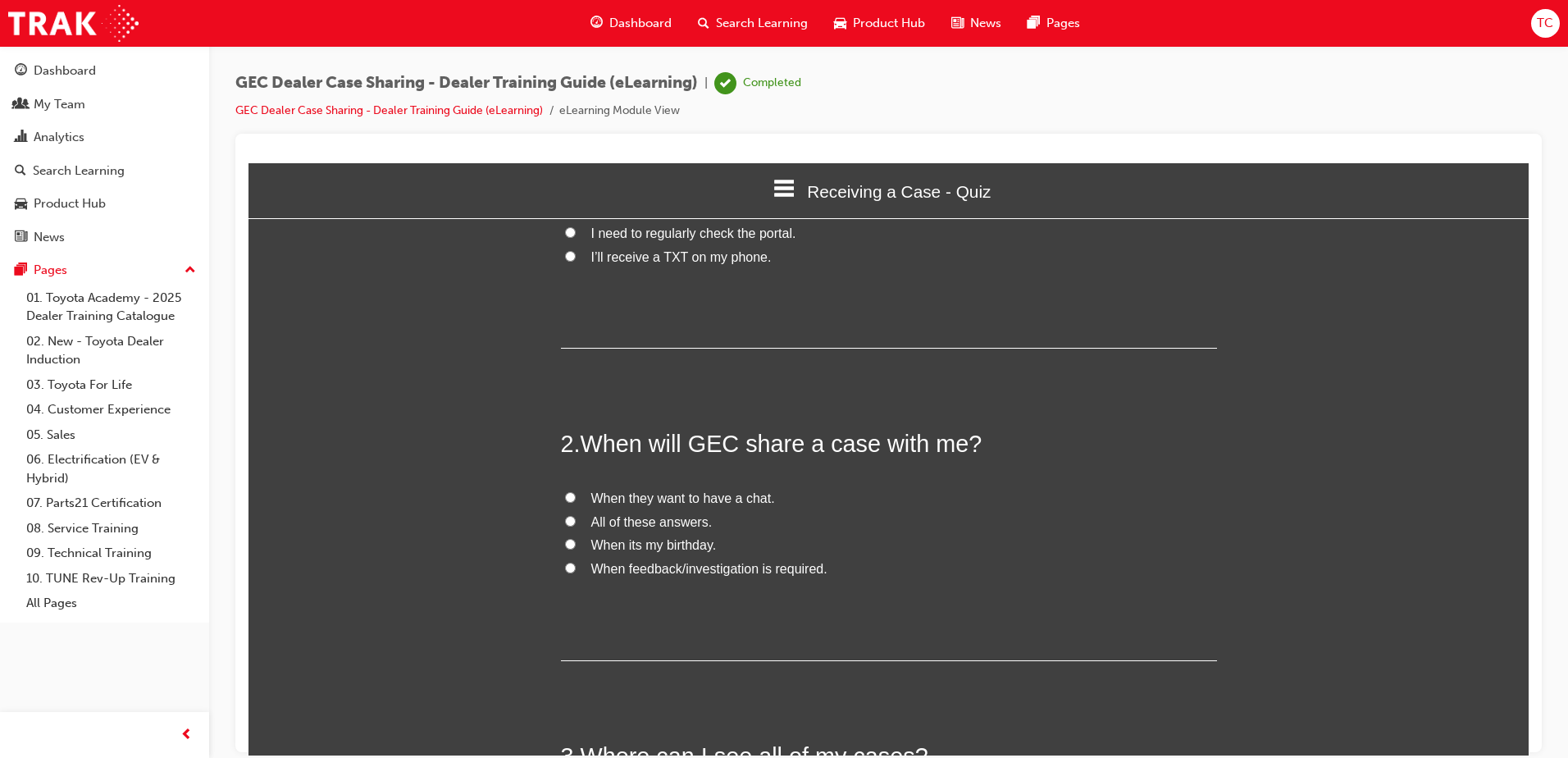
click at [565, 562] on input "When feedback/investigation is required." at bounding box center [571, 567] width 11 height 11
radio input "true"
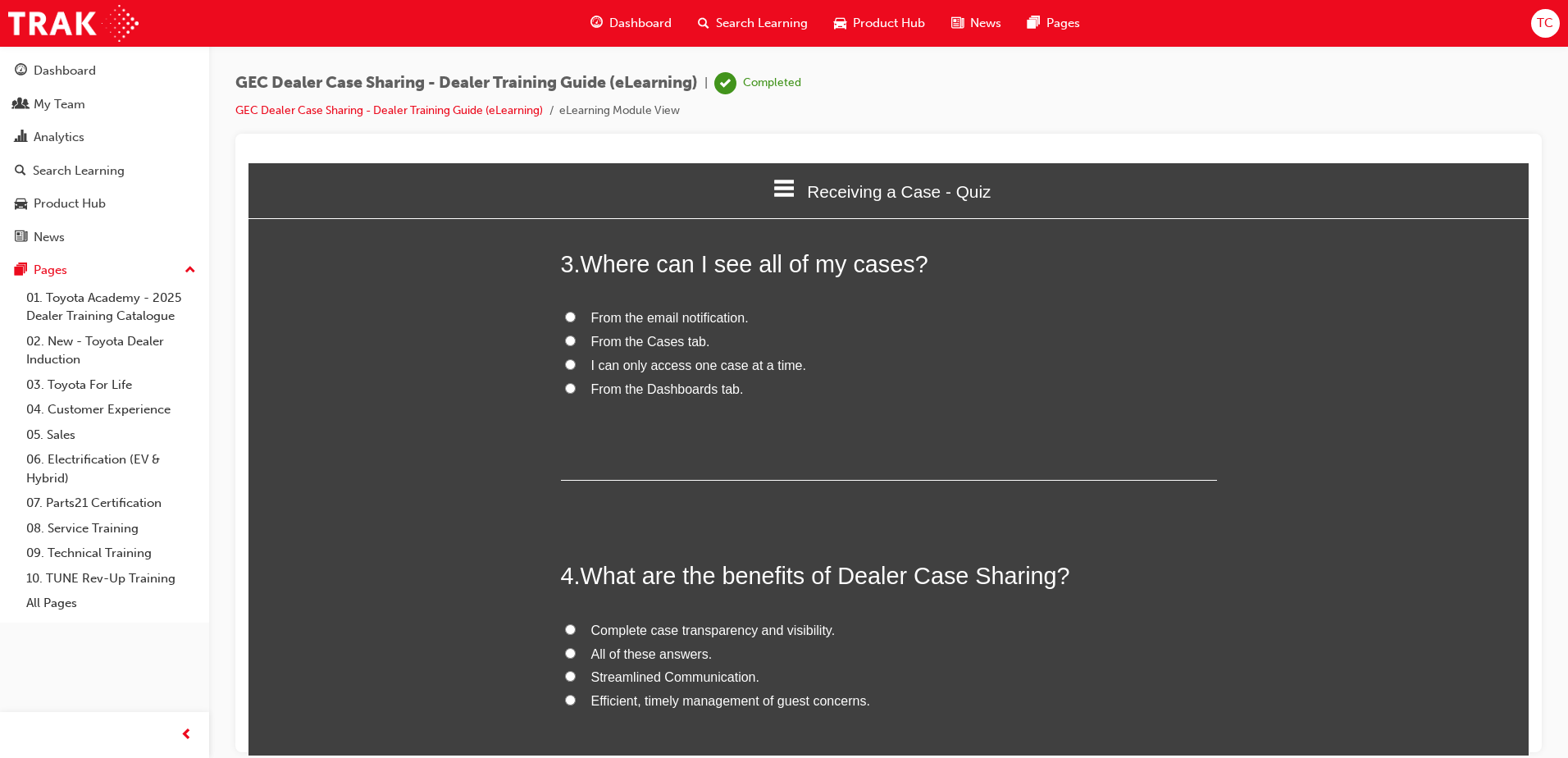
scroll to position [656, 0]
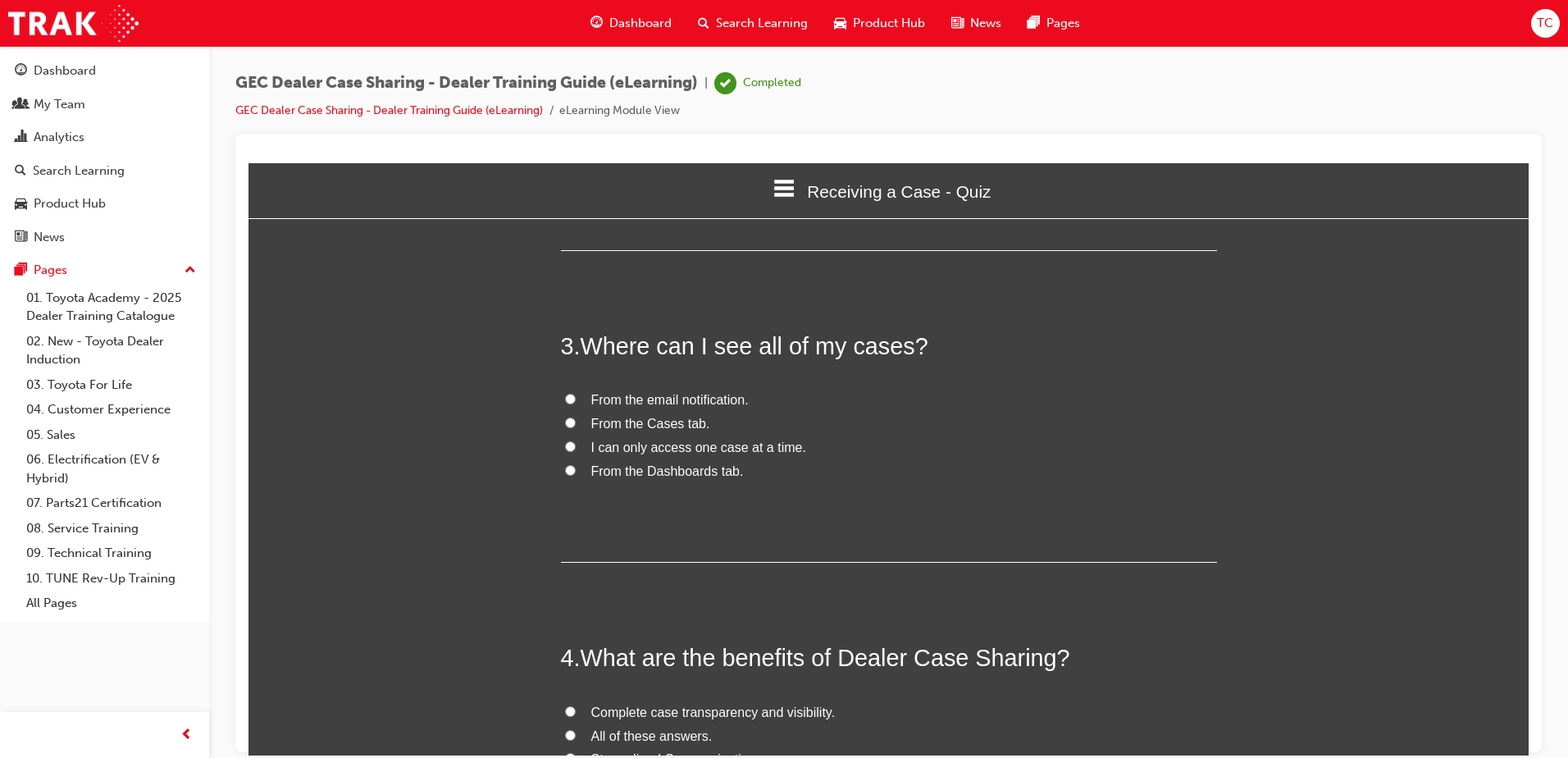
click at [565, 393] on input "From the email notification." at bounding box center [571, 399] width 11 height 11
radio input "true"
click at [565, 465] on input "From the Dashboards tab." at bounding box center [571, 470] width 11 height 11
radio input "true"
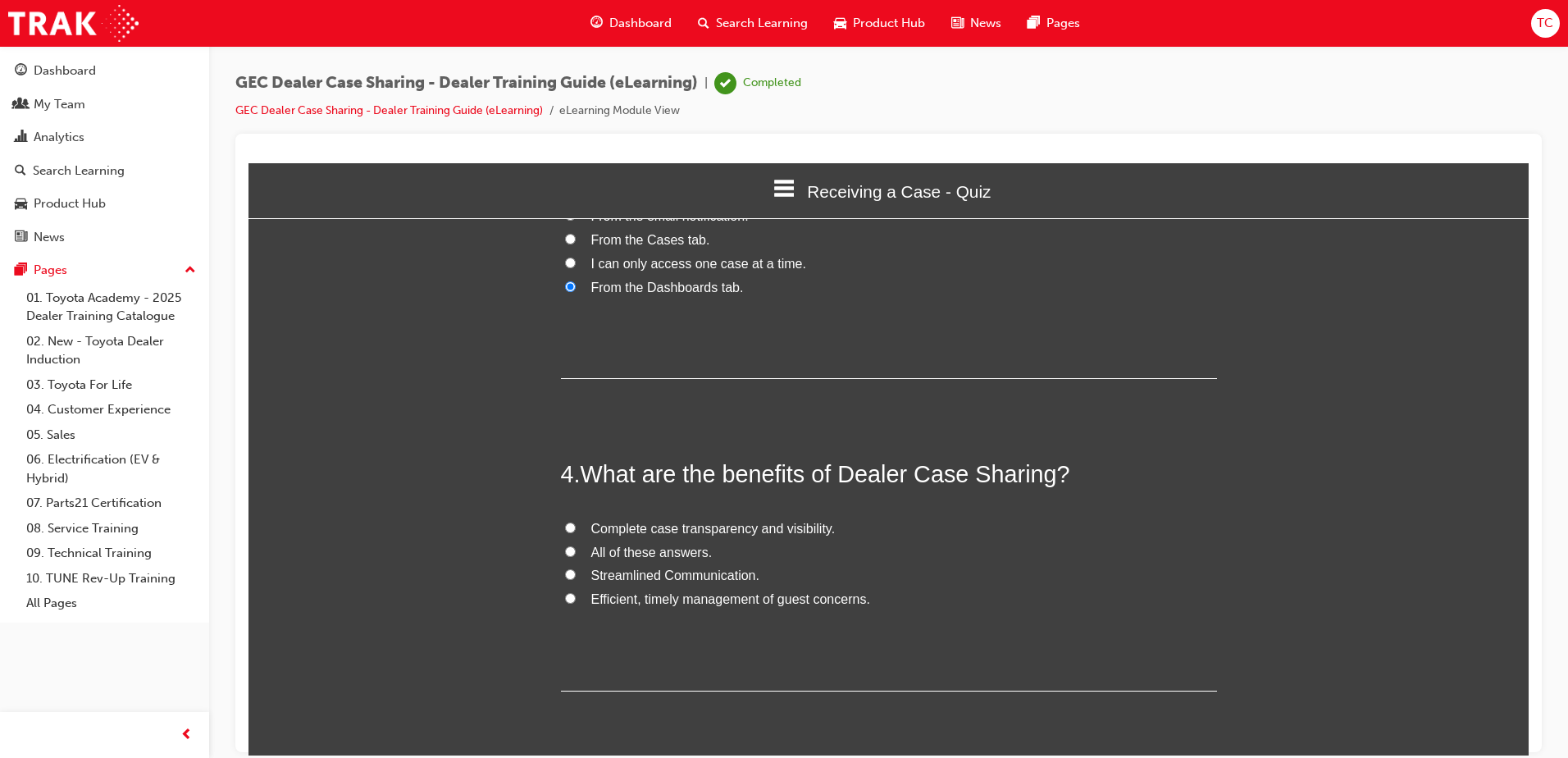
scroll to position [868, 0]
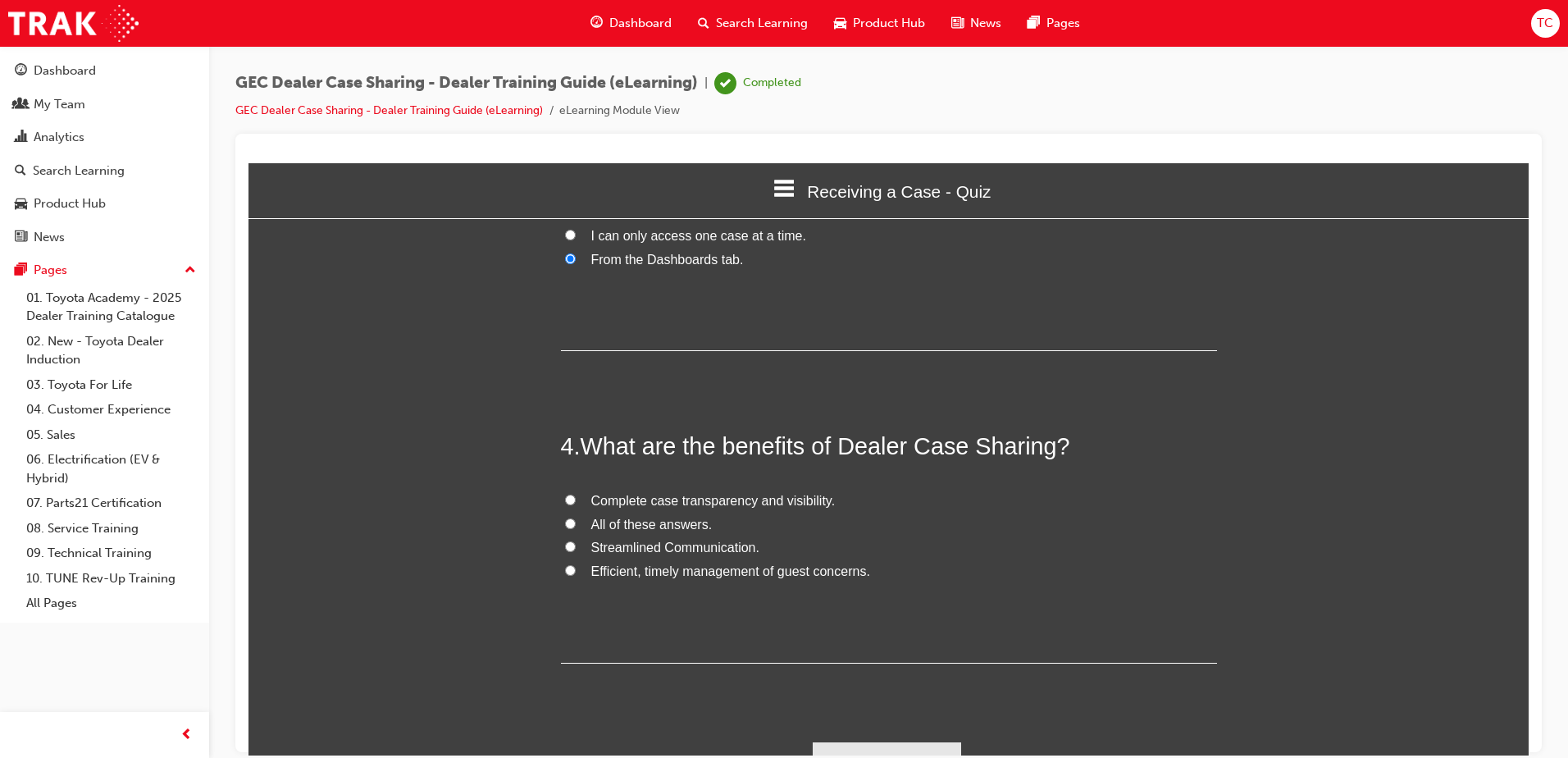
click at [567, 517] on input "All of these answers." at bounding box center [571, 523] width 11 height 11
radio input "true"
click at [881, 741] on button "Submit Answers" at bounding box center [887, 764] width 149 height 46
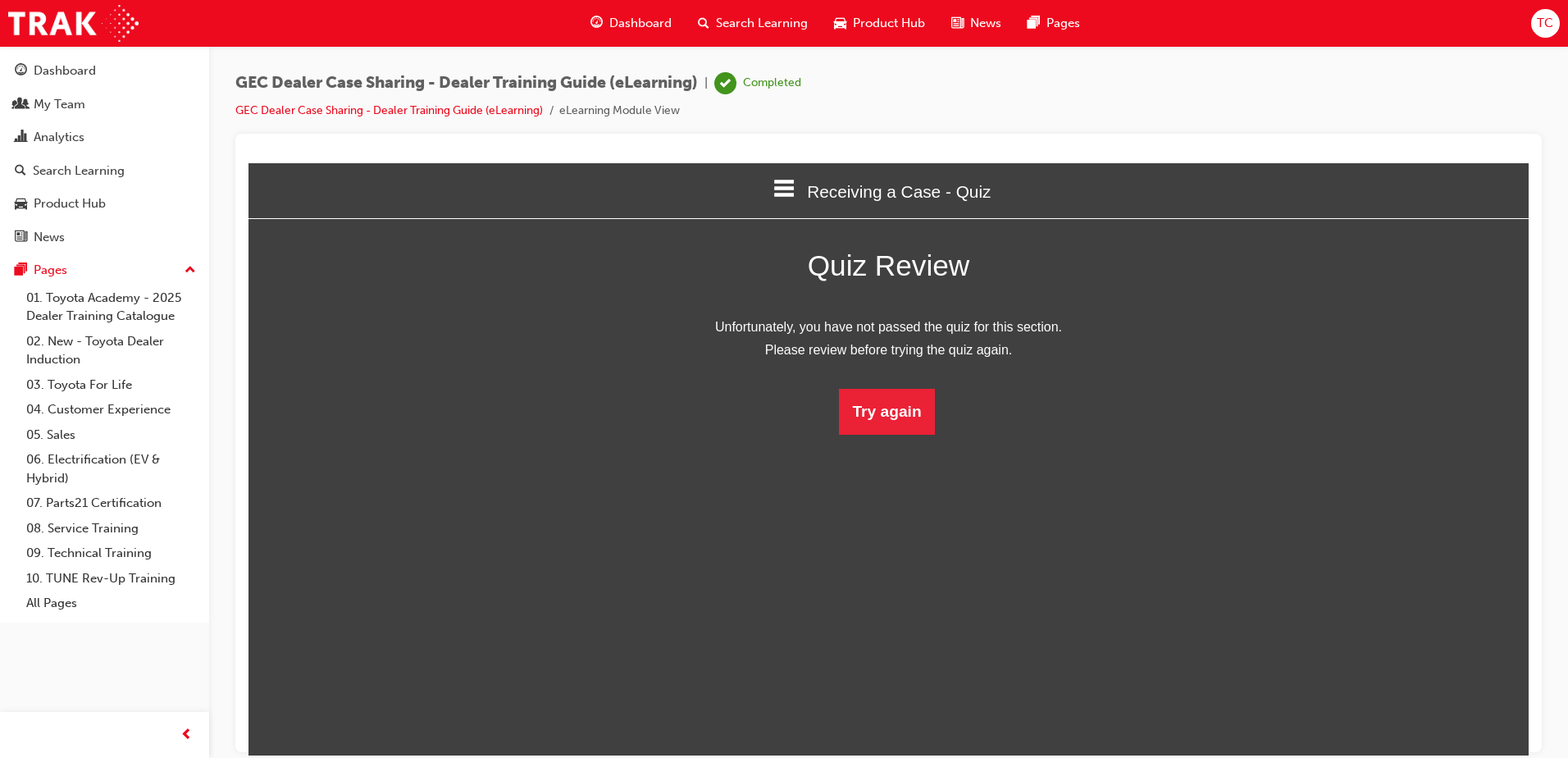
scroll to position [8, 8]
click at [886, 410] on button "Try again" at bounding box center [886, 411] width 95 height 46
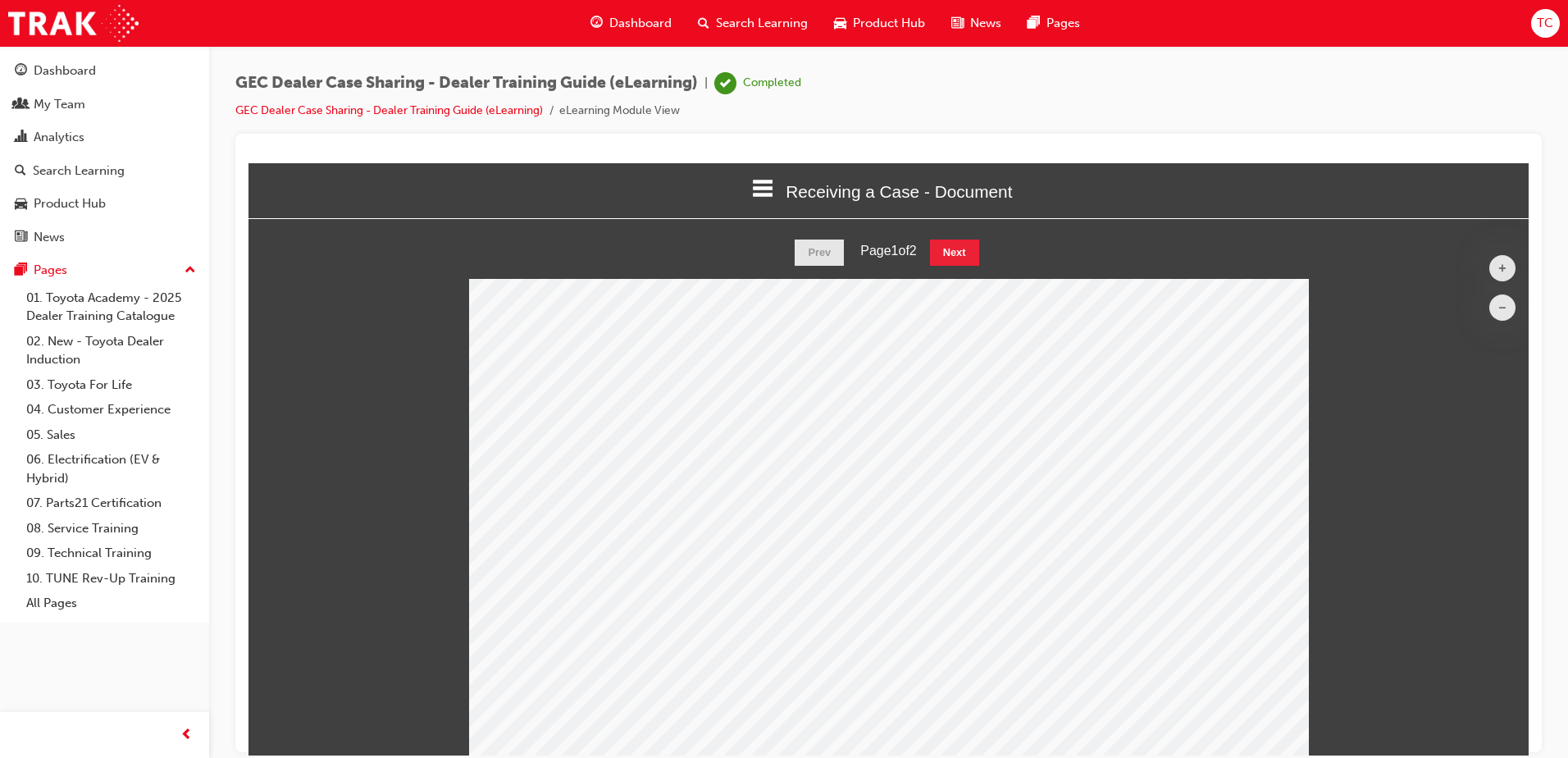
scroll to position [0, 0]
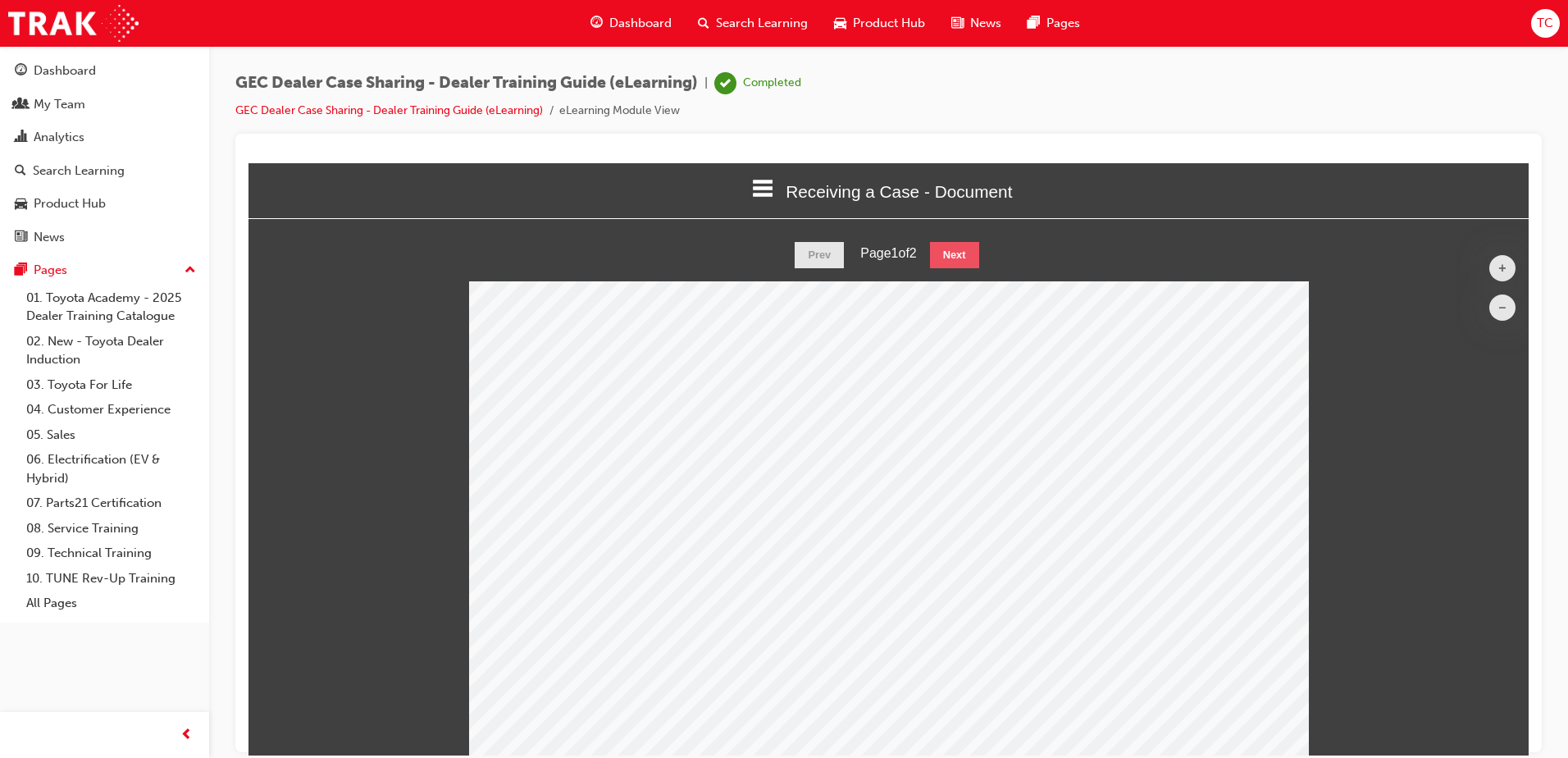
click at [946, 256] on button "Next" at bounding box center [954, 255] width 49 height 26
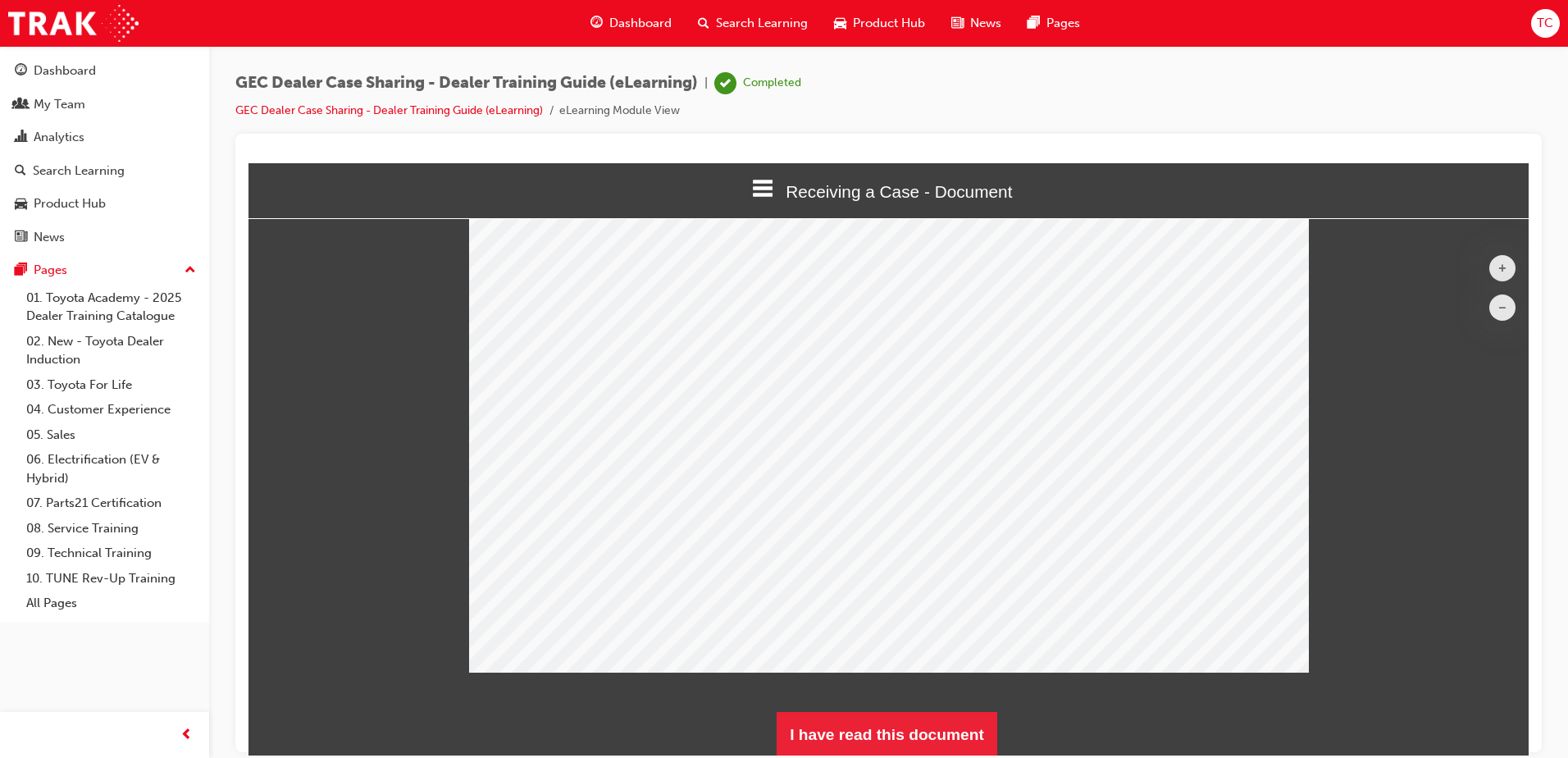
scroll to position [83, 0]
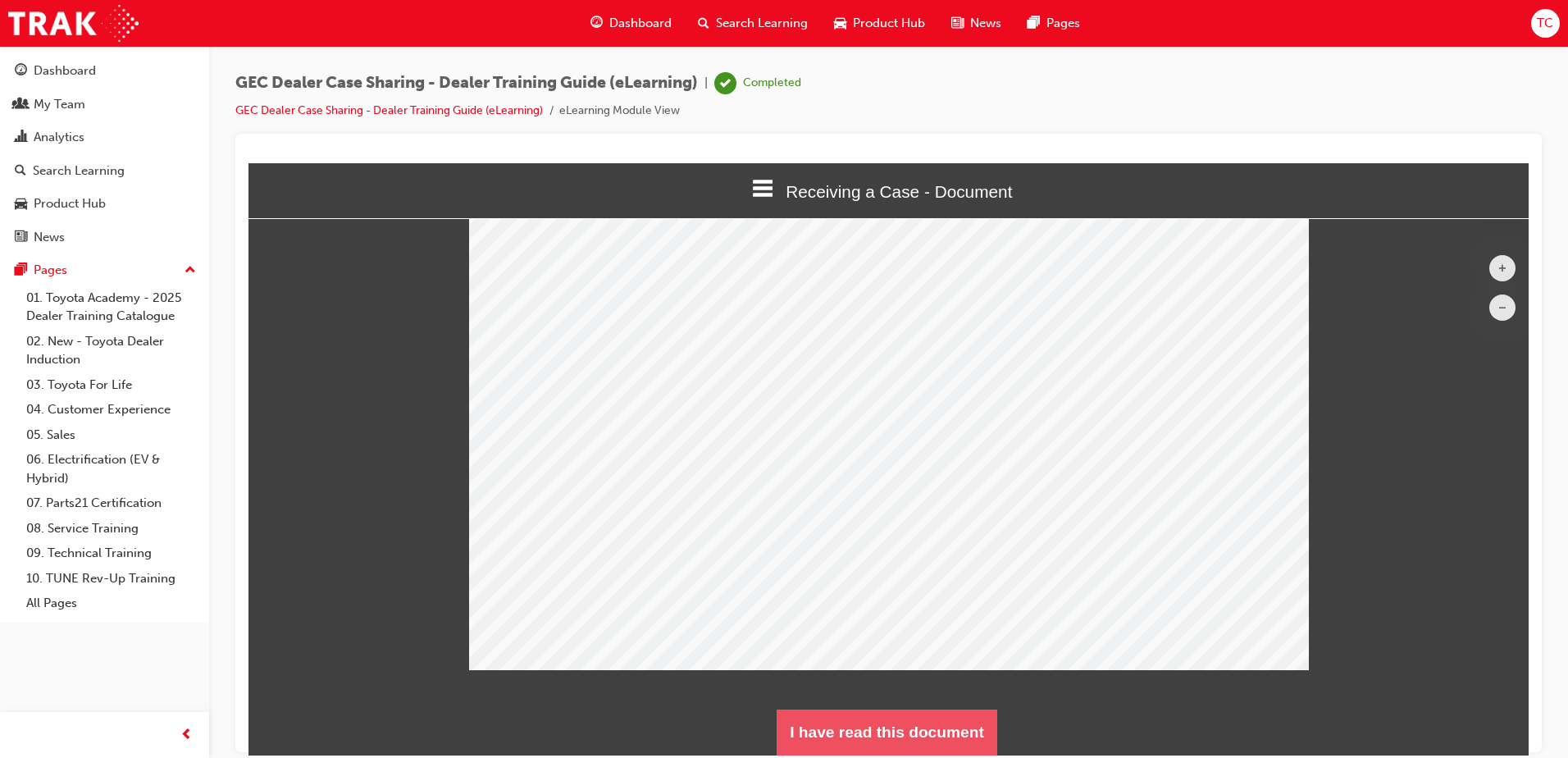
click at [858, 735] on button "I have read this document" at bounding box center [887, 732] width 220 height 46
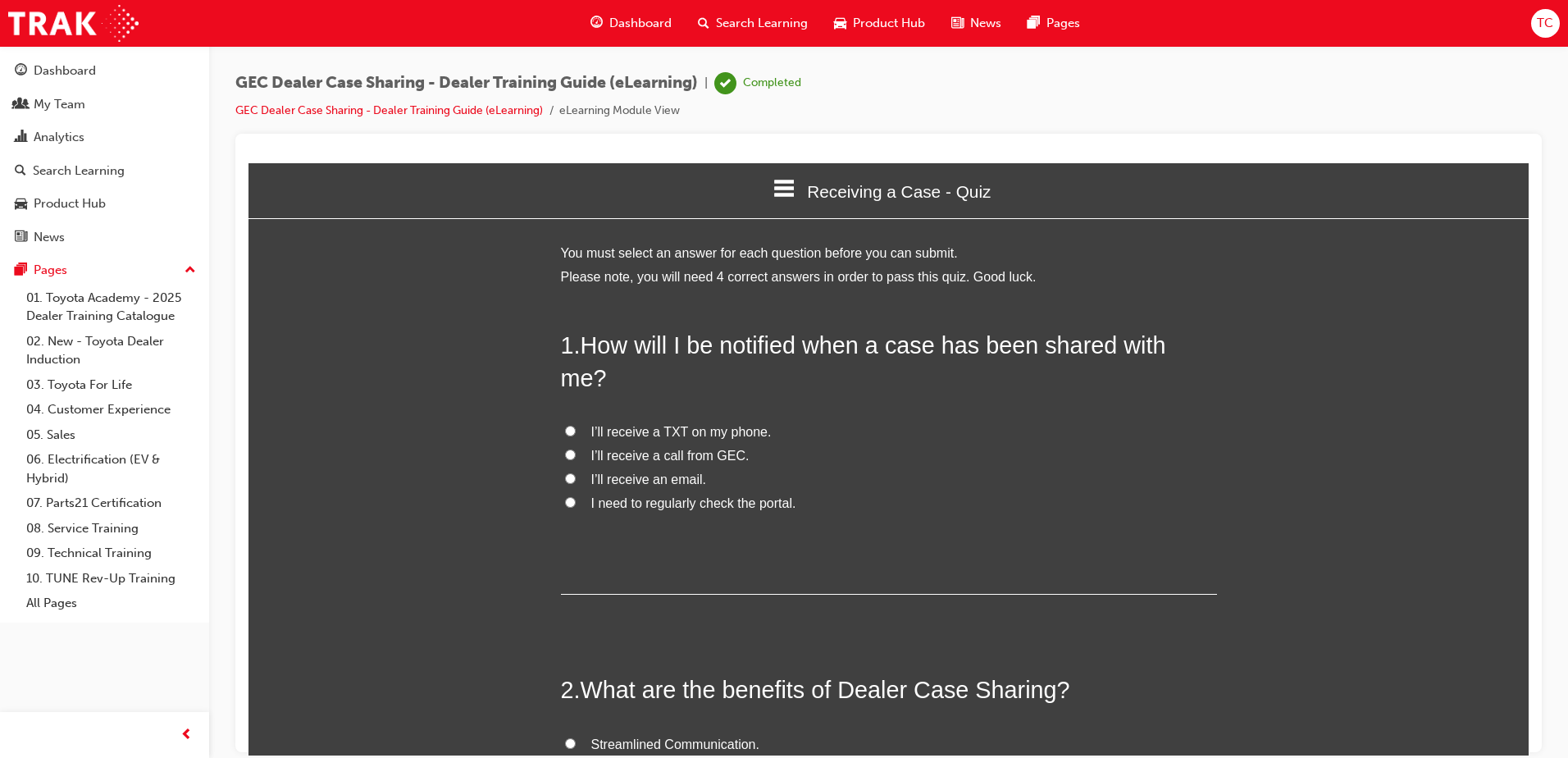
click at [565, 449] on input "I’ll receive a call from GEC." at bounding box center [571, 454] width 11 height 11
radio input "true"
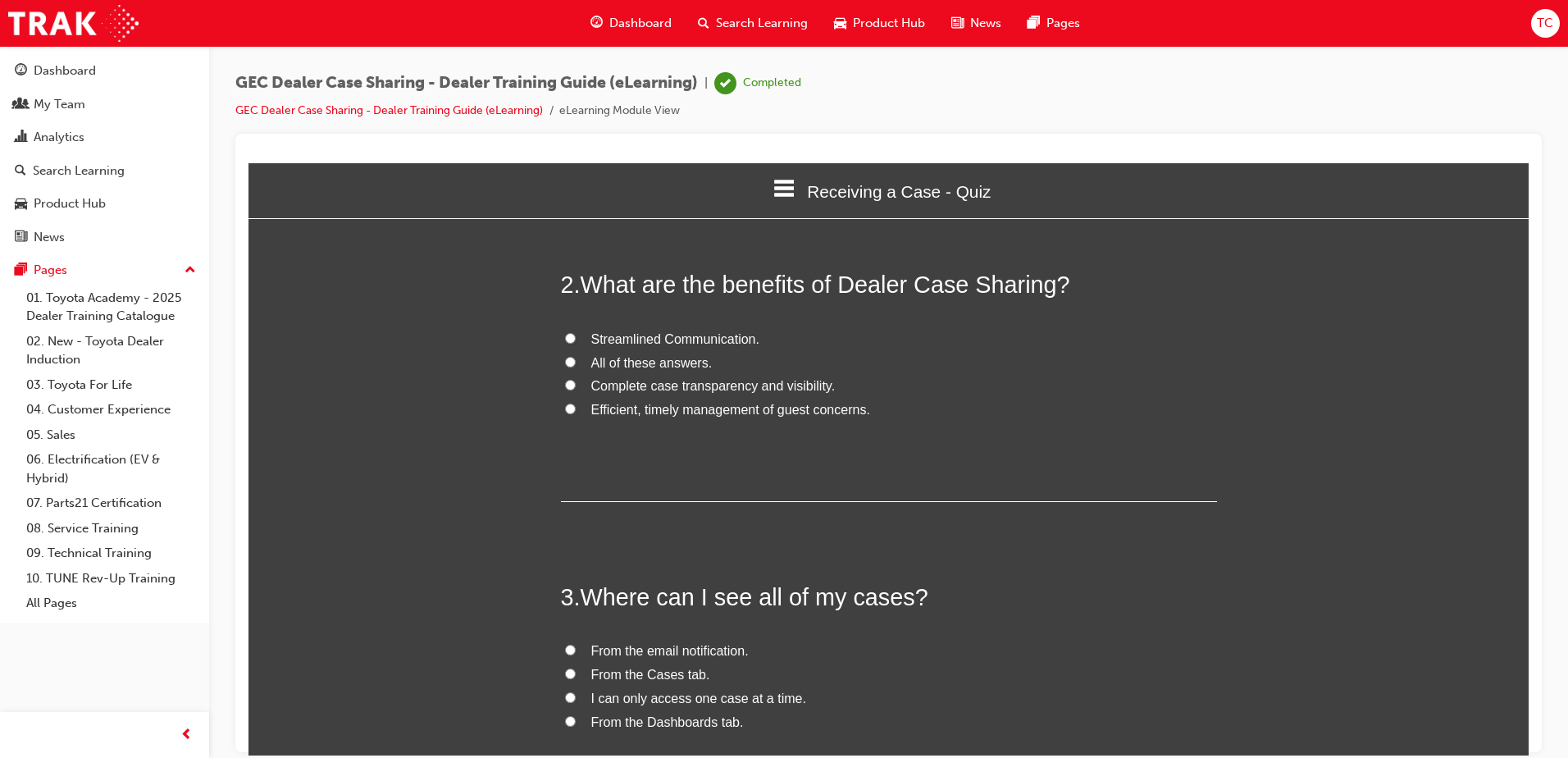
scroll to position [410, 0]
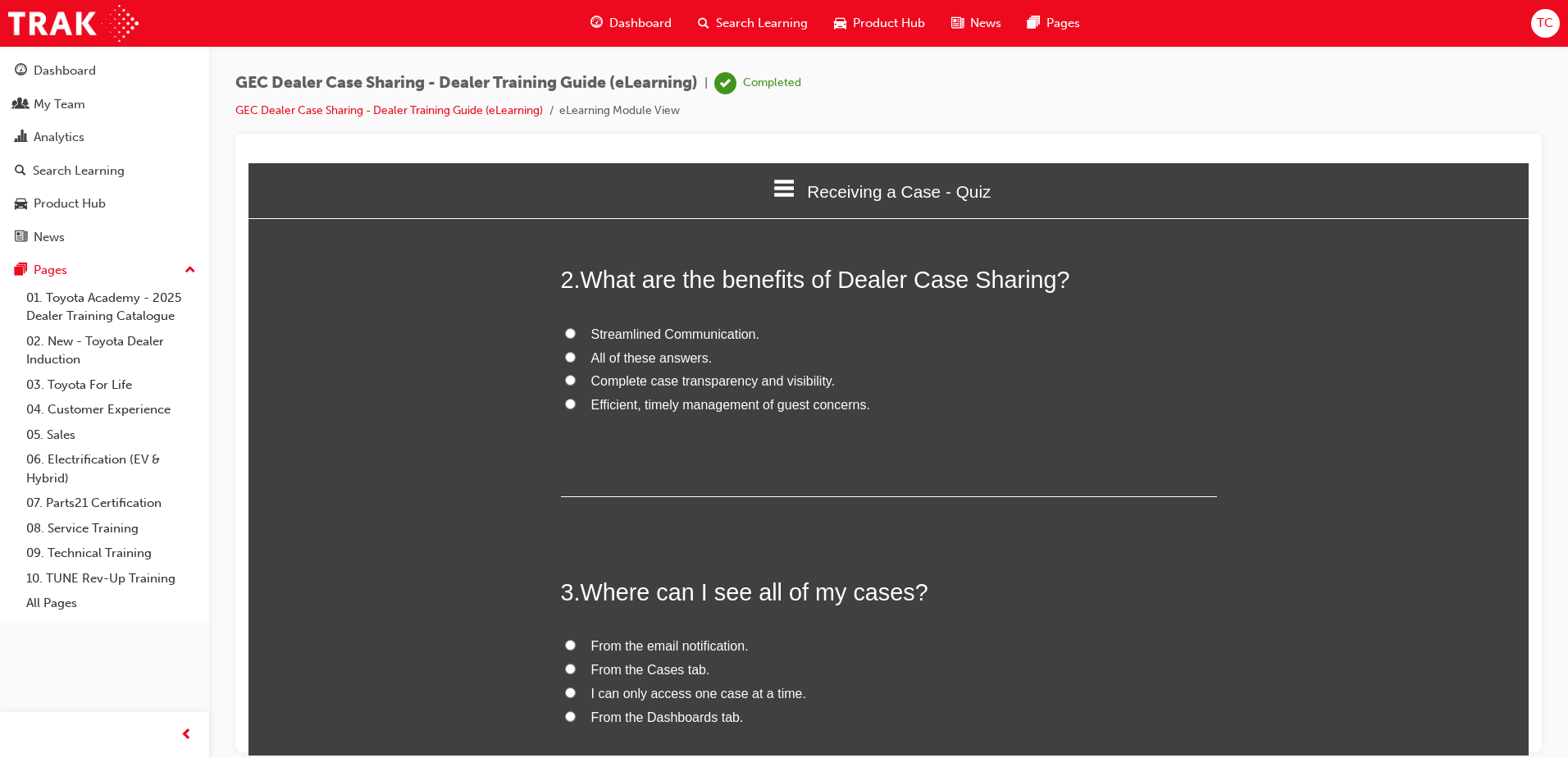
click at [567, 351] on input "All of these answers." at bounding box center [571, 356] width 11 height 11
radio input "true"
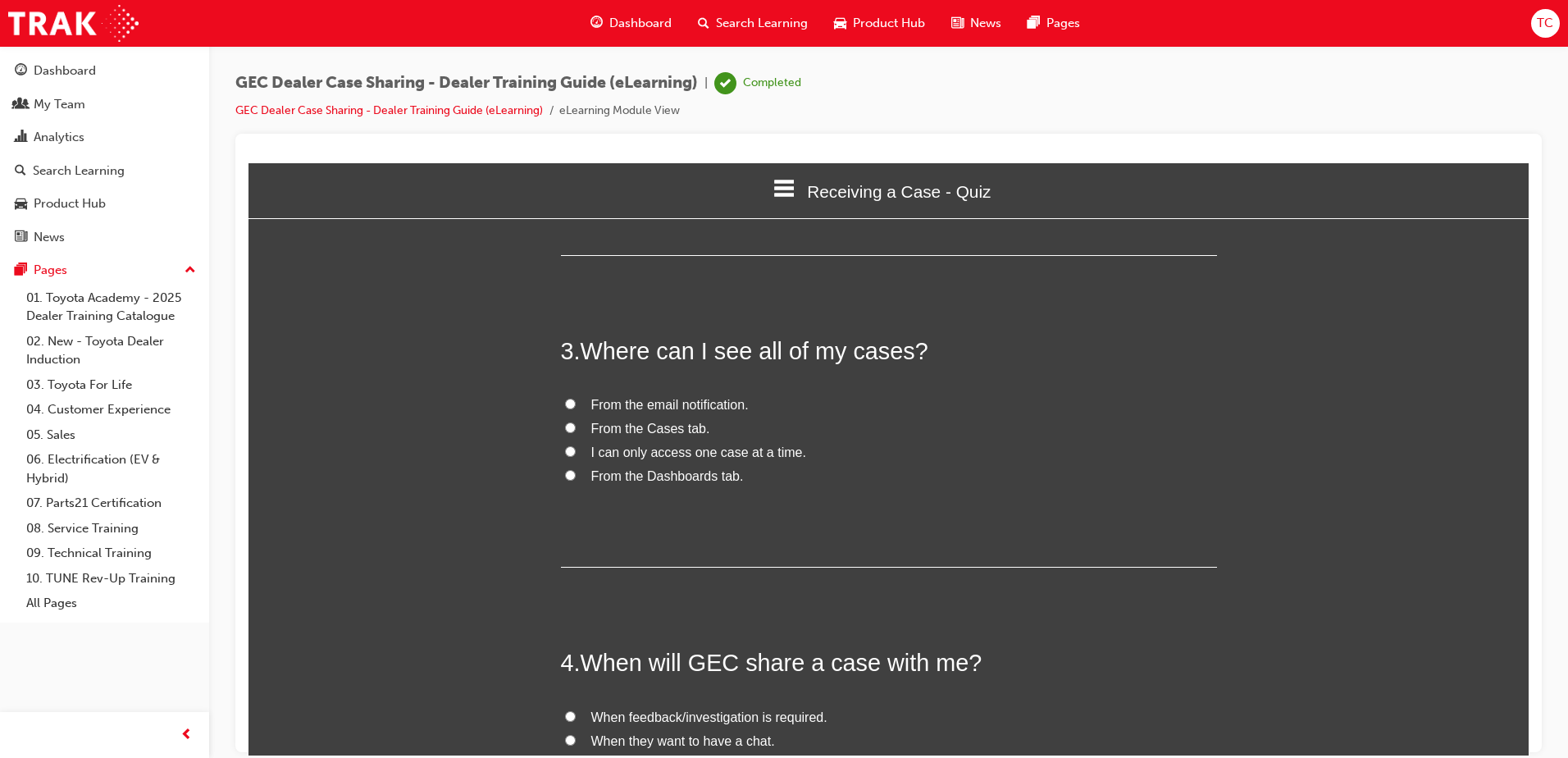
scroll to position [656, 0]
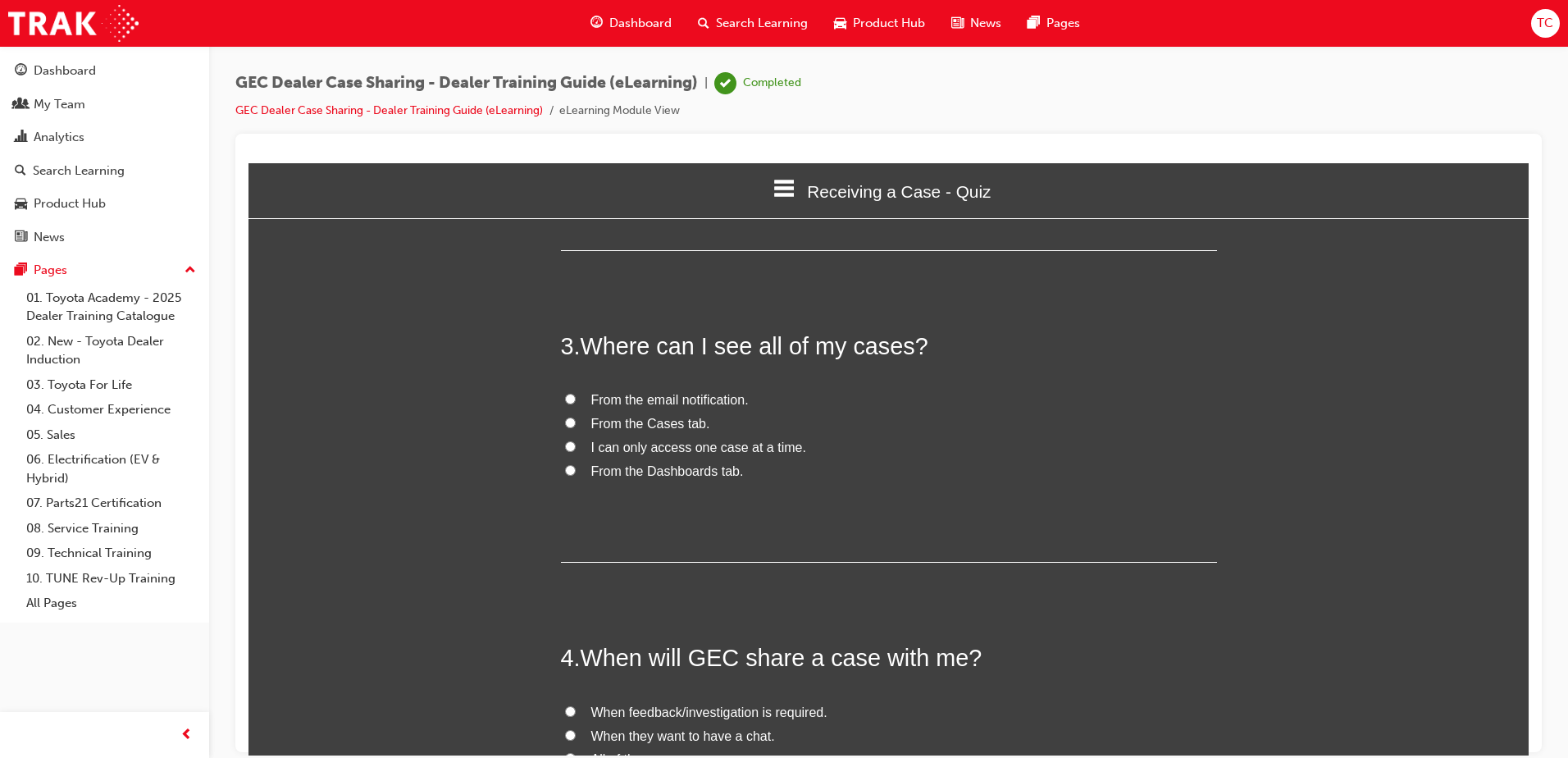
click at [567, 416] on input "From the Cases tab." at bounding box center [571, 422] width 11 height 11
radio input "true"
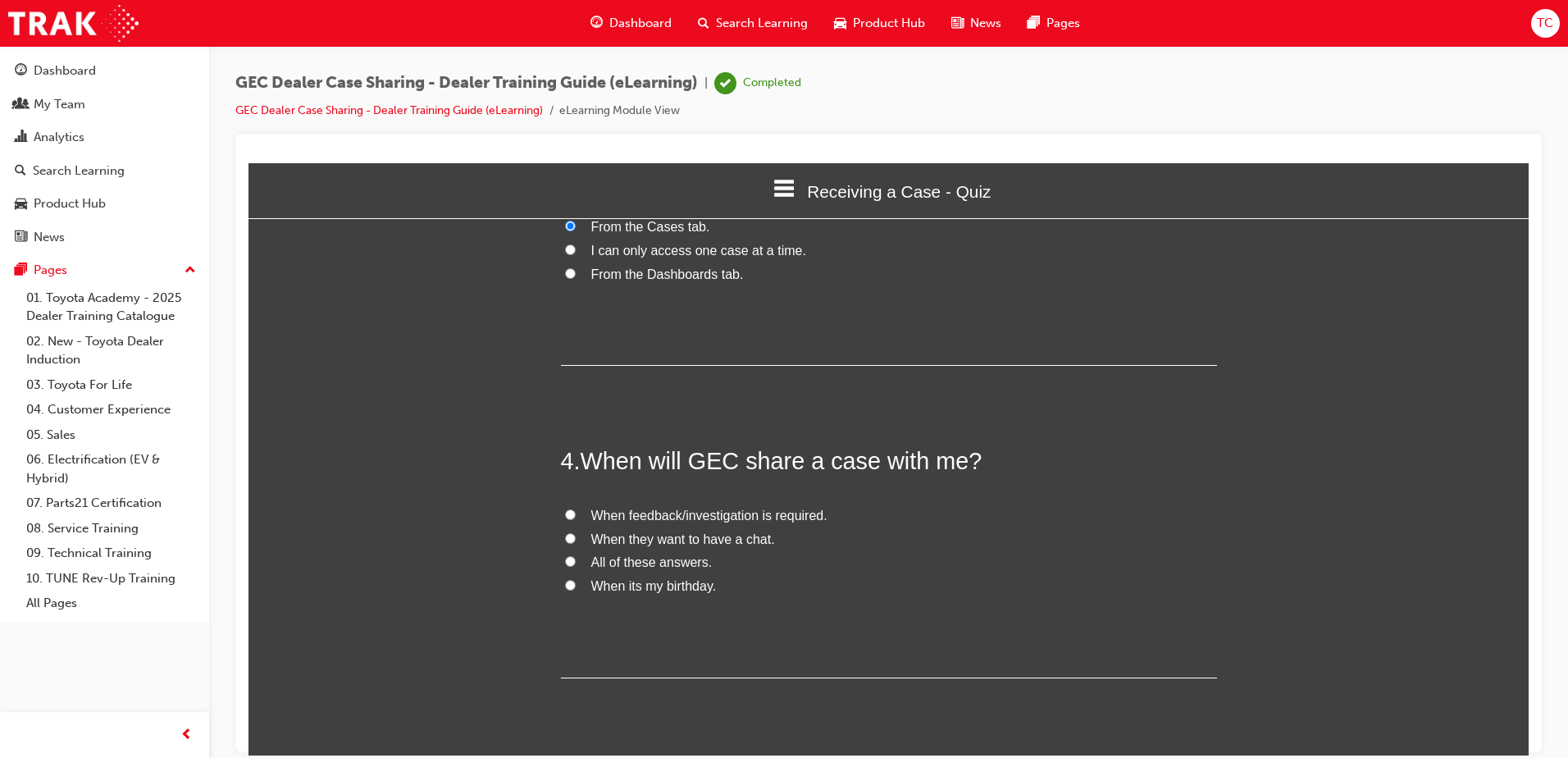
scroll to position [868, 0]
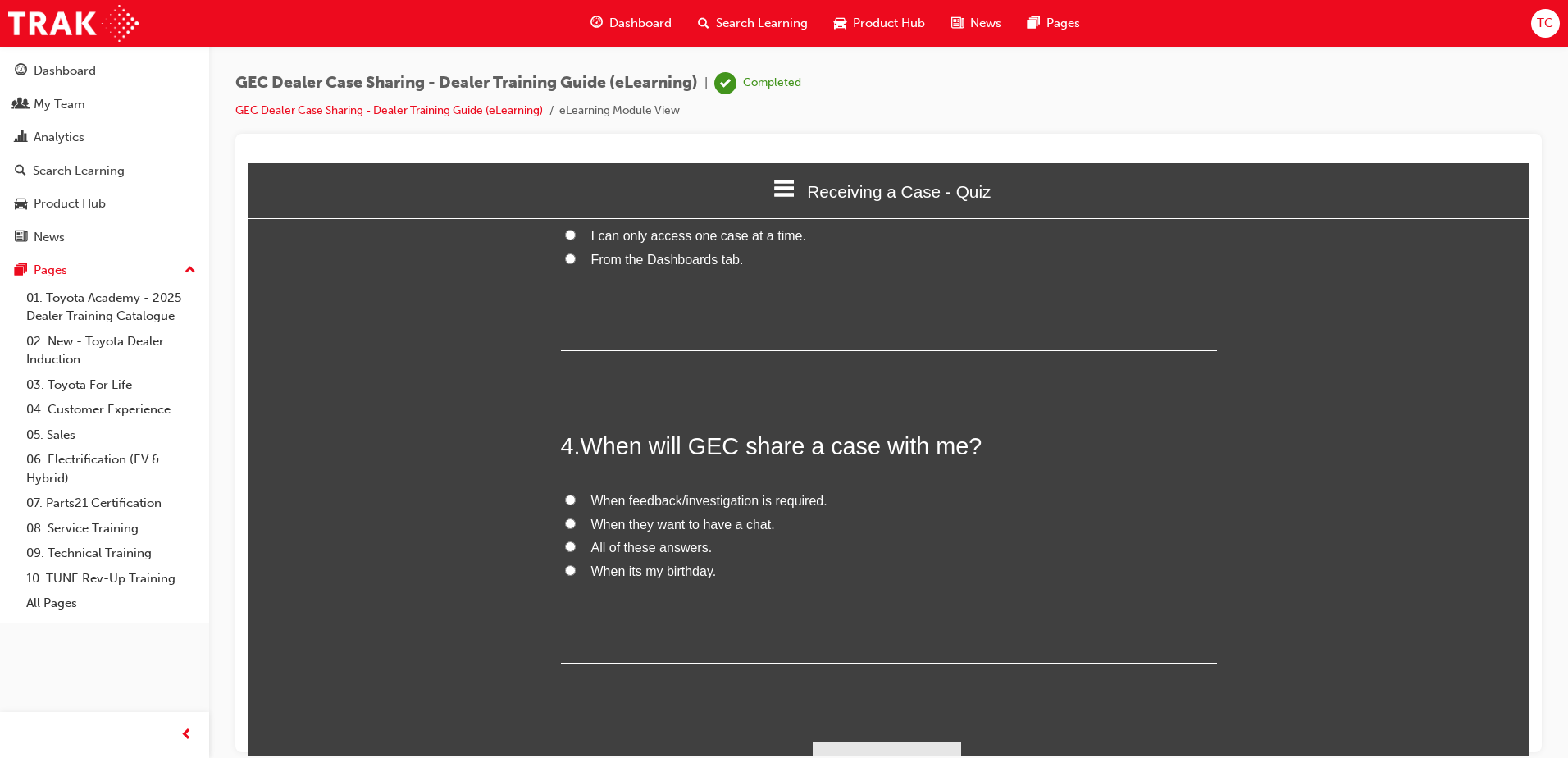
click at [565, 541] on input "All of these answers." at bounding box center [571, 546] width 11 height 11
radio input "true"
click at [874, 741] on button "Submit Answers" at bounding box center [887, 764] width 149 height 46
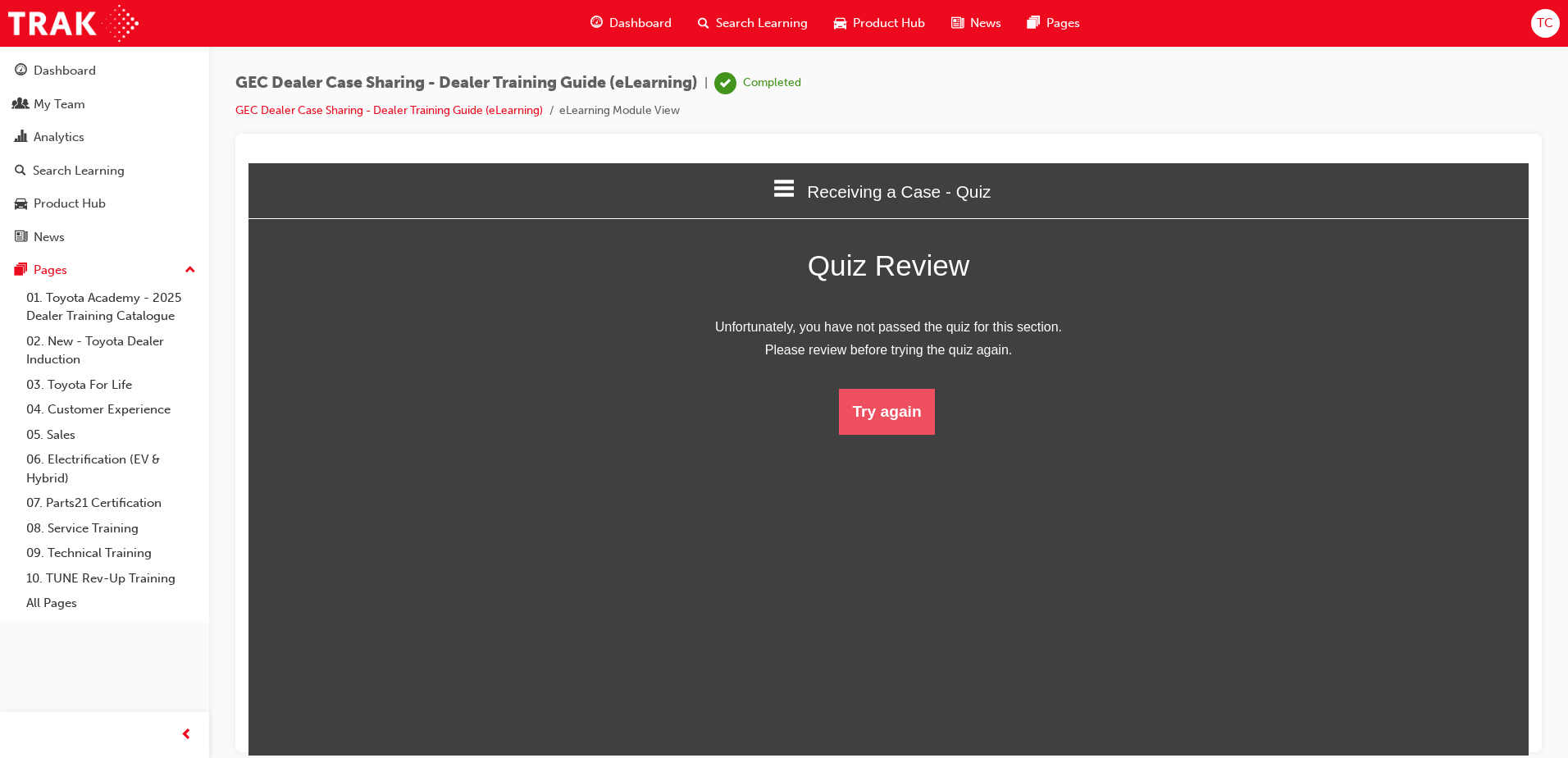
click at [881, 414] on button "Try again" at bounding box center [886, 411] width 95 height 46
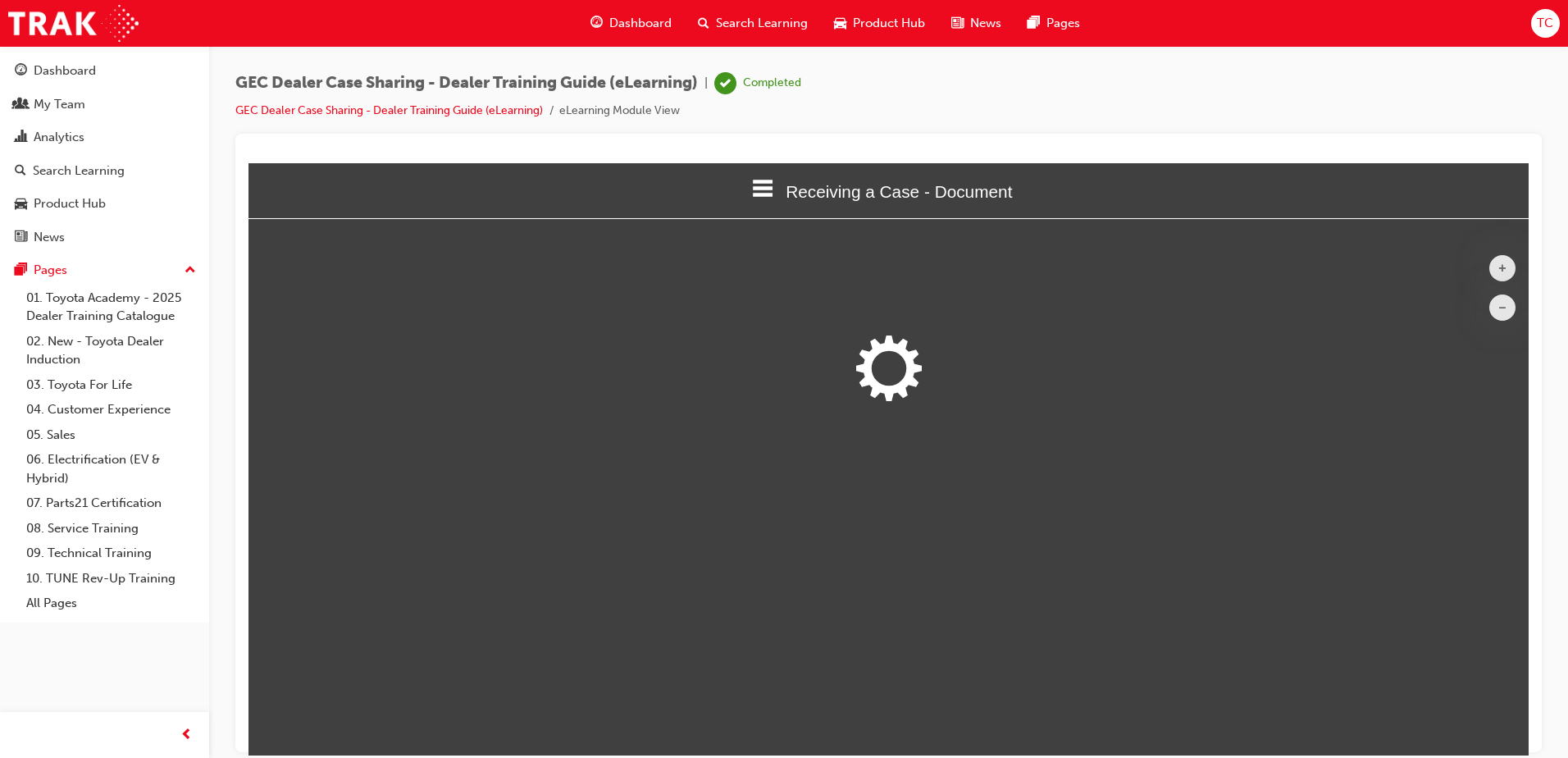
scroll to position [658, 1293]
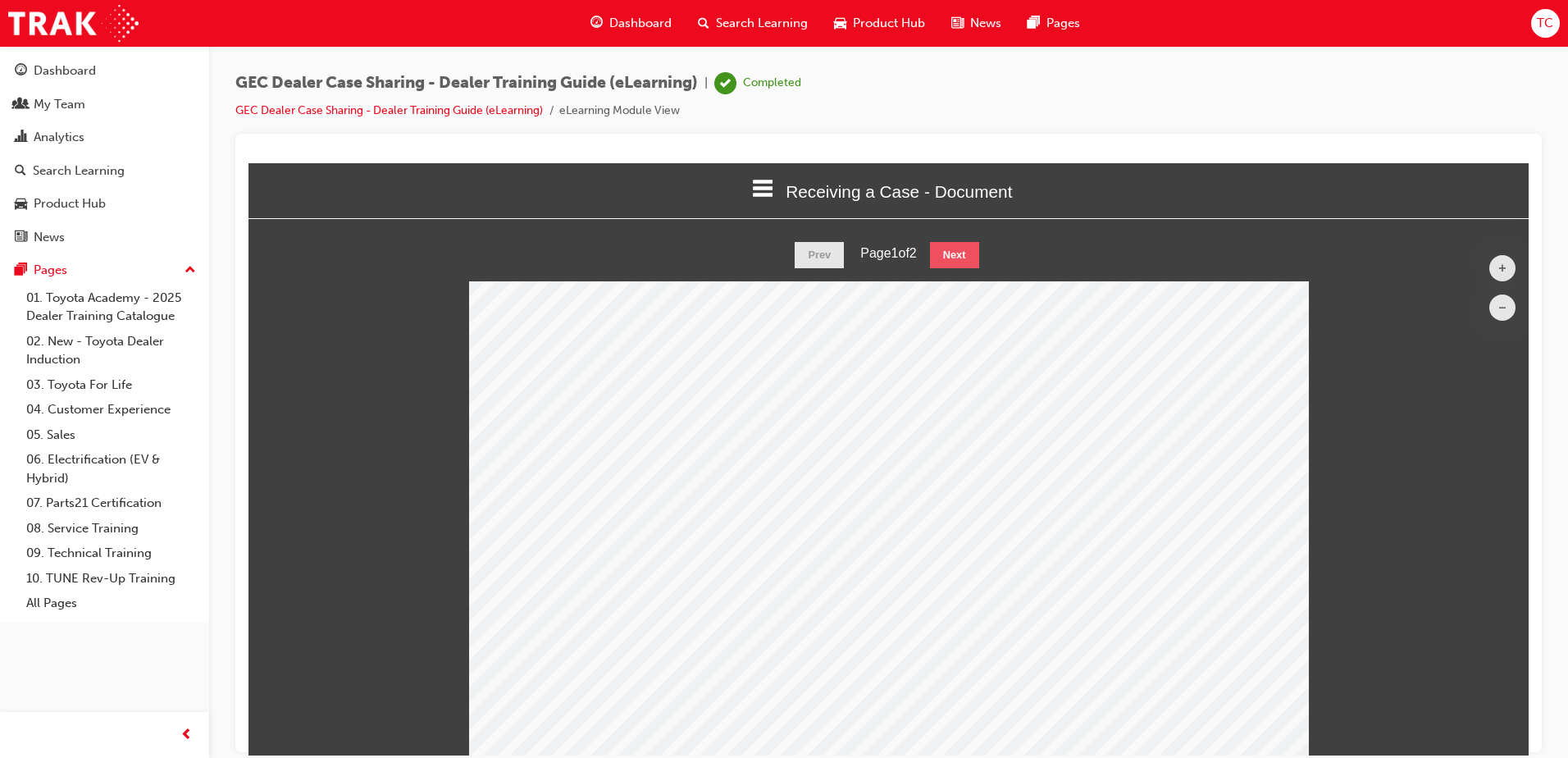
click at [952, 249] on button "Next" at bounding box center [954, 255] width 49 height 26
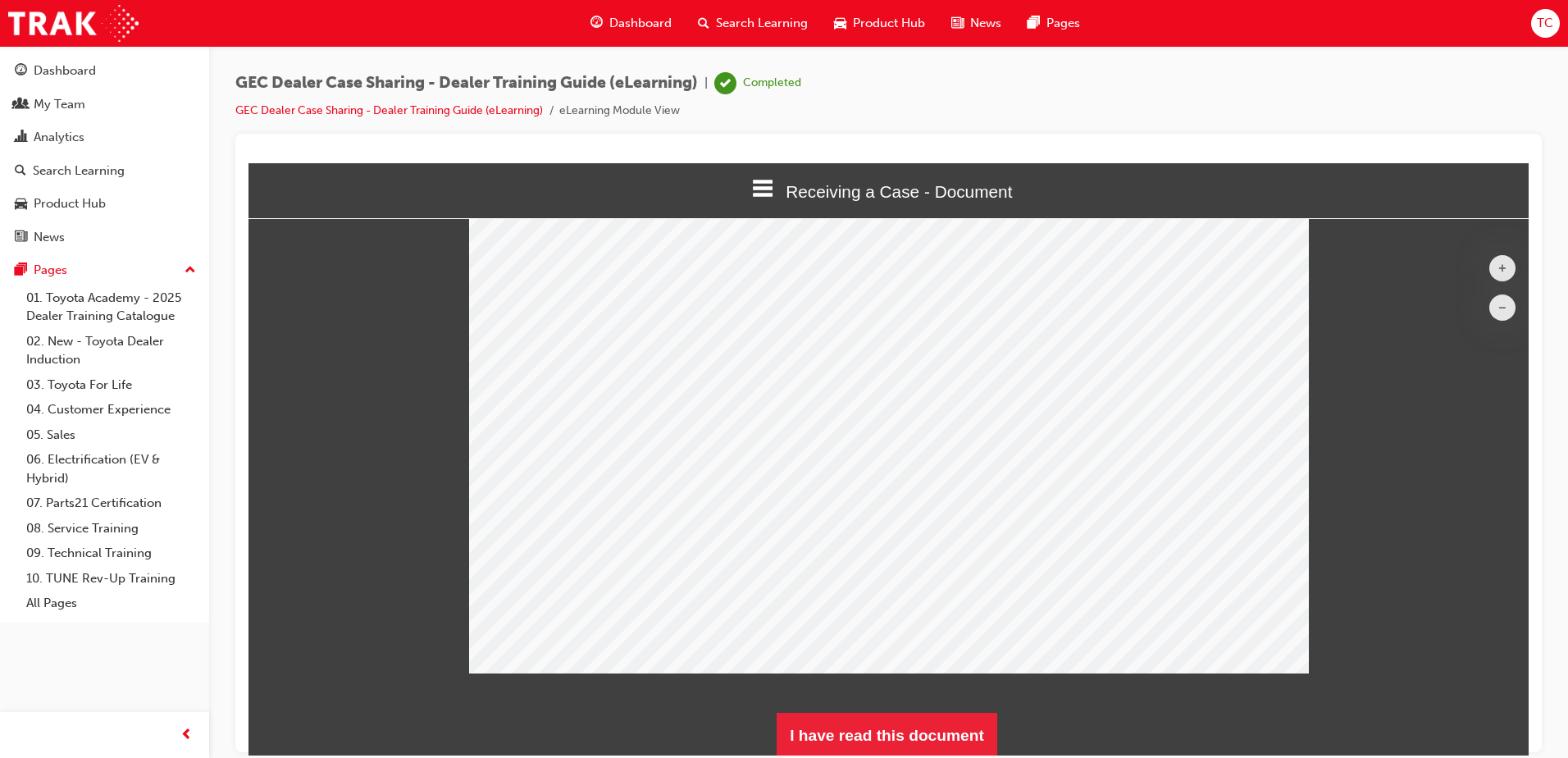
scroll to position [83, 0]
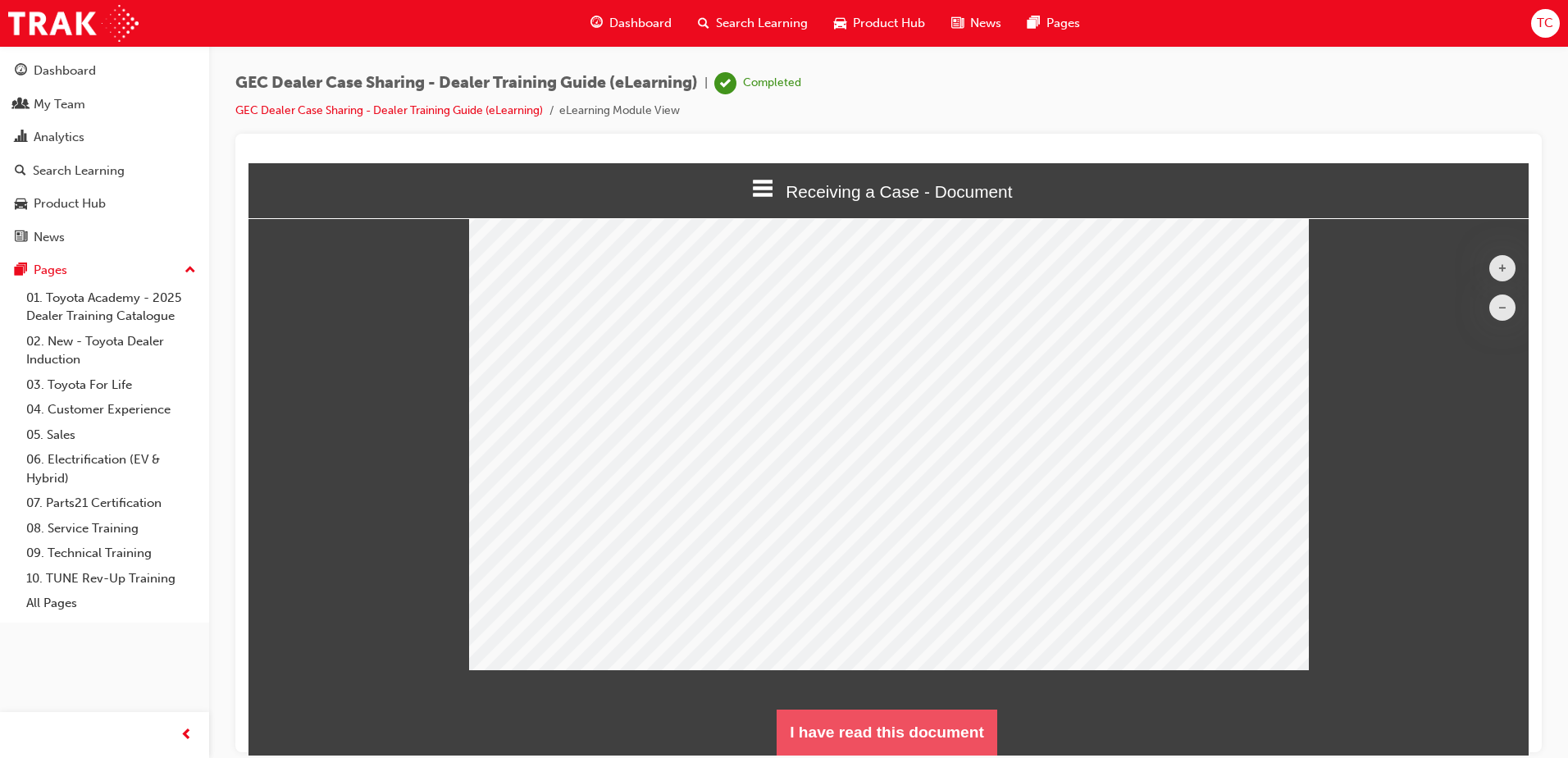
click at [915, 735] on button "I have read this document" at bounding box center [887, 732] width 220 height 46
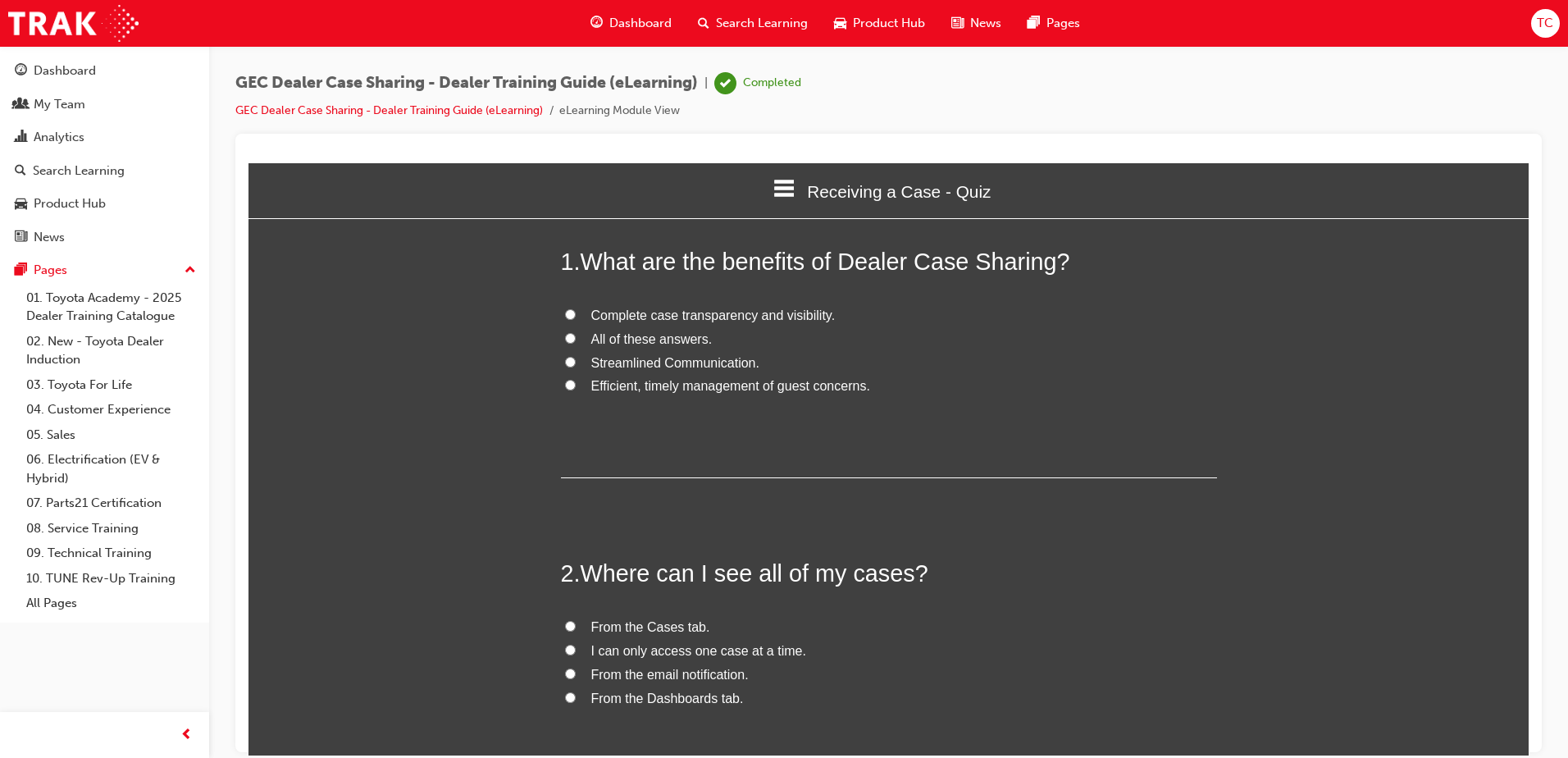
scroll to position [1407, 1293]
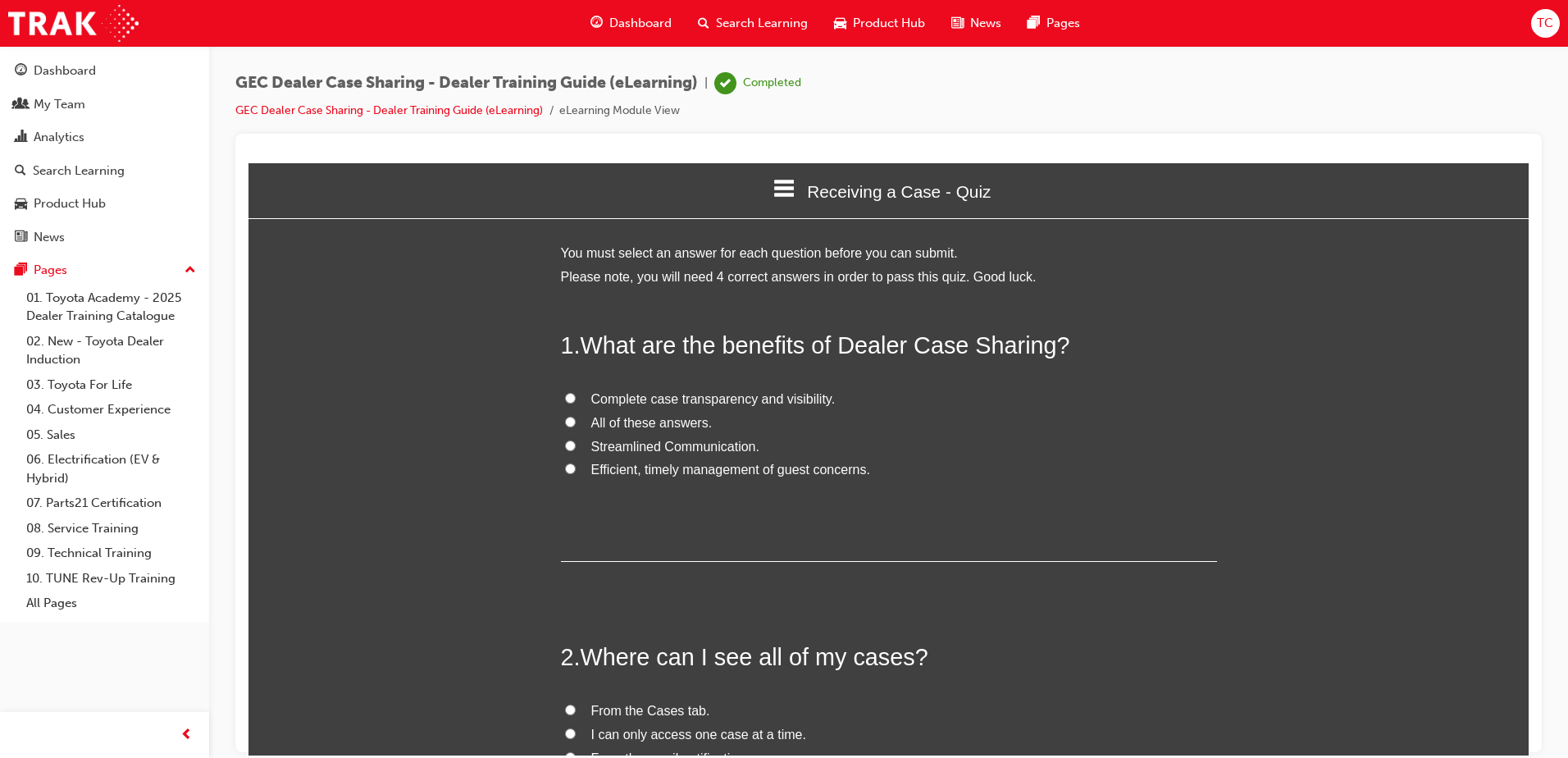
click at [565, 422] on input "All of these answers." at bounding box center [571, 422] width 11 height 11
radio input "true"
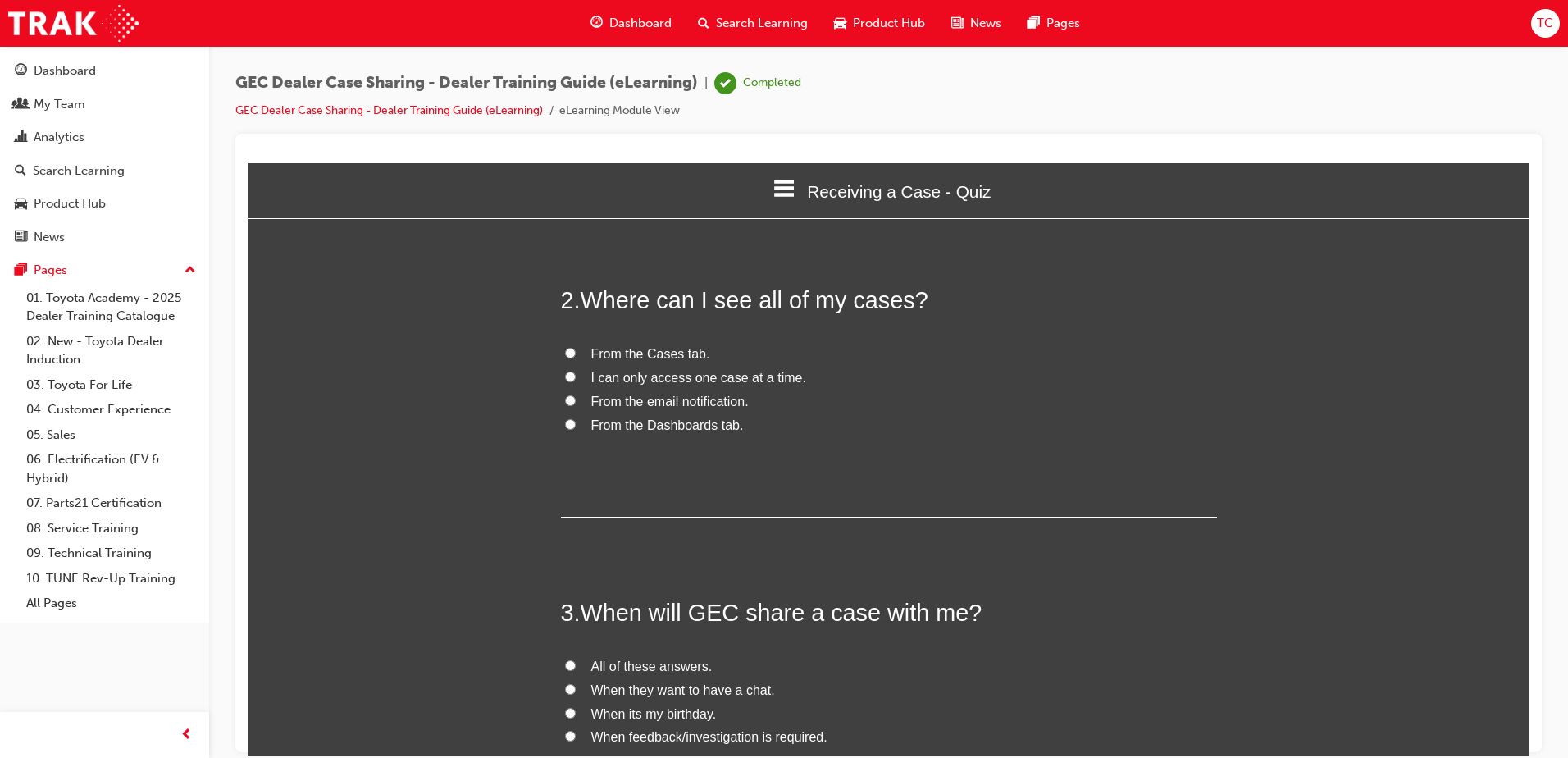
scroll to position [329, 0]
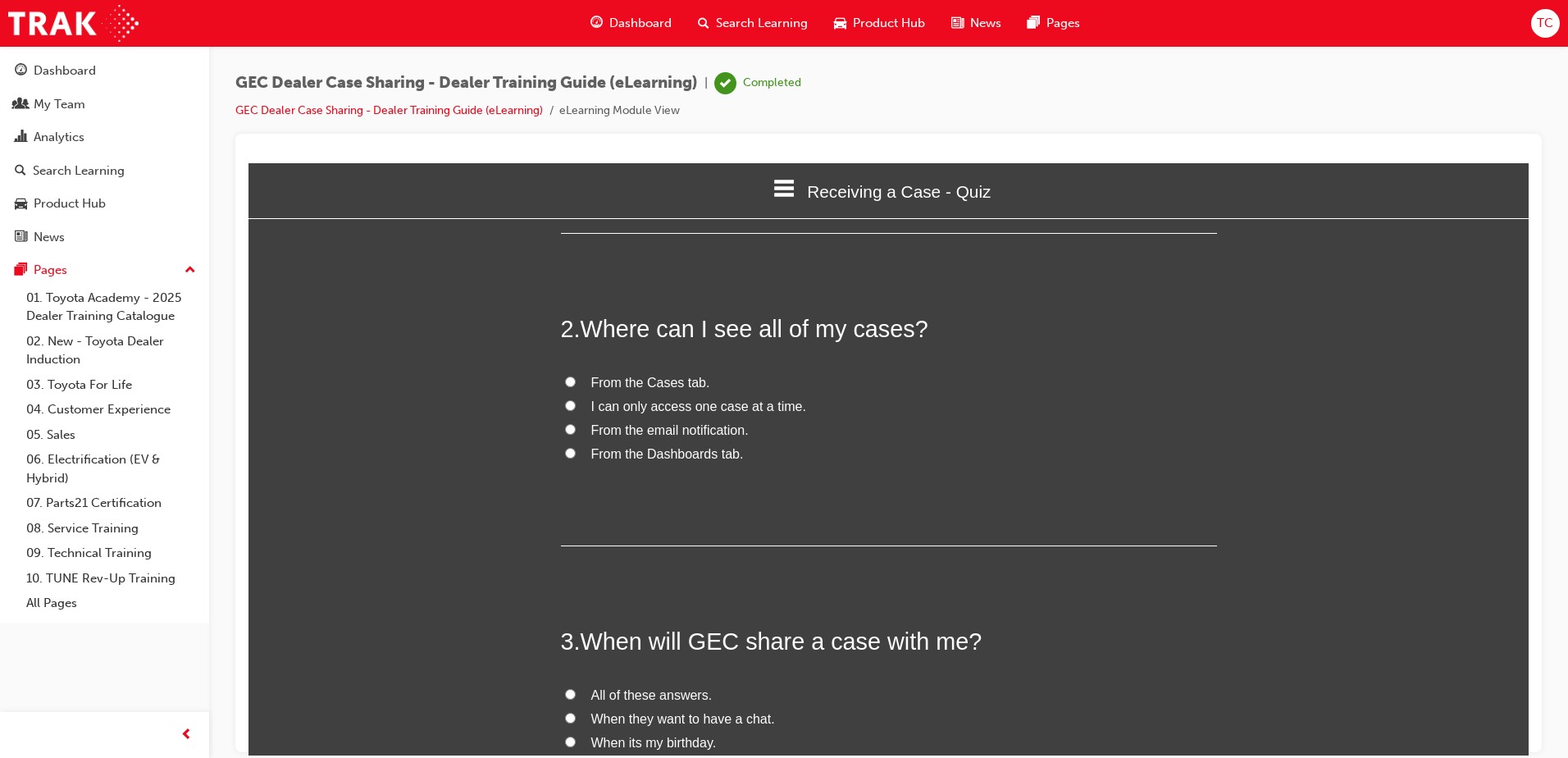
click at [565, 380] on input "From the Cases tab." at bounding box center [571, 381] width 11 height 11
radio input "true"
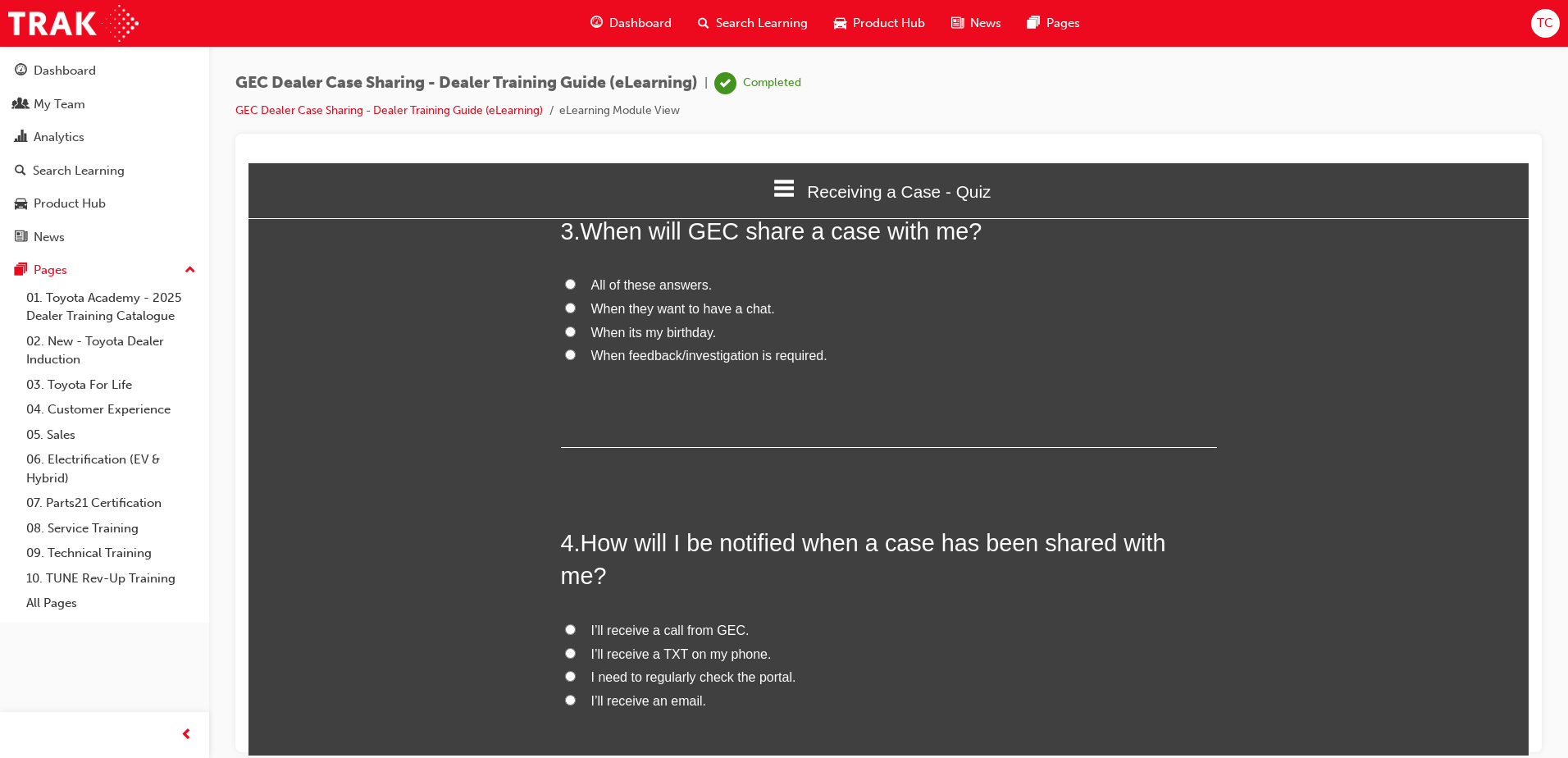
scroll to position [656, 0]
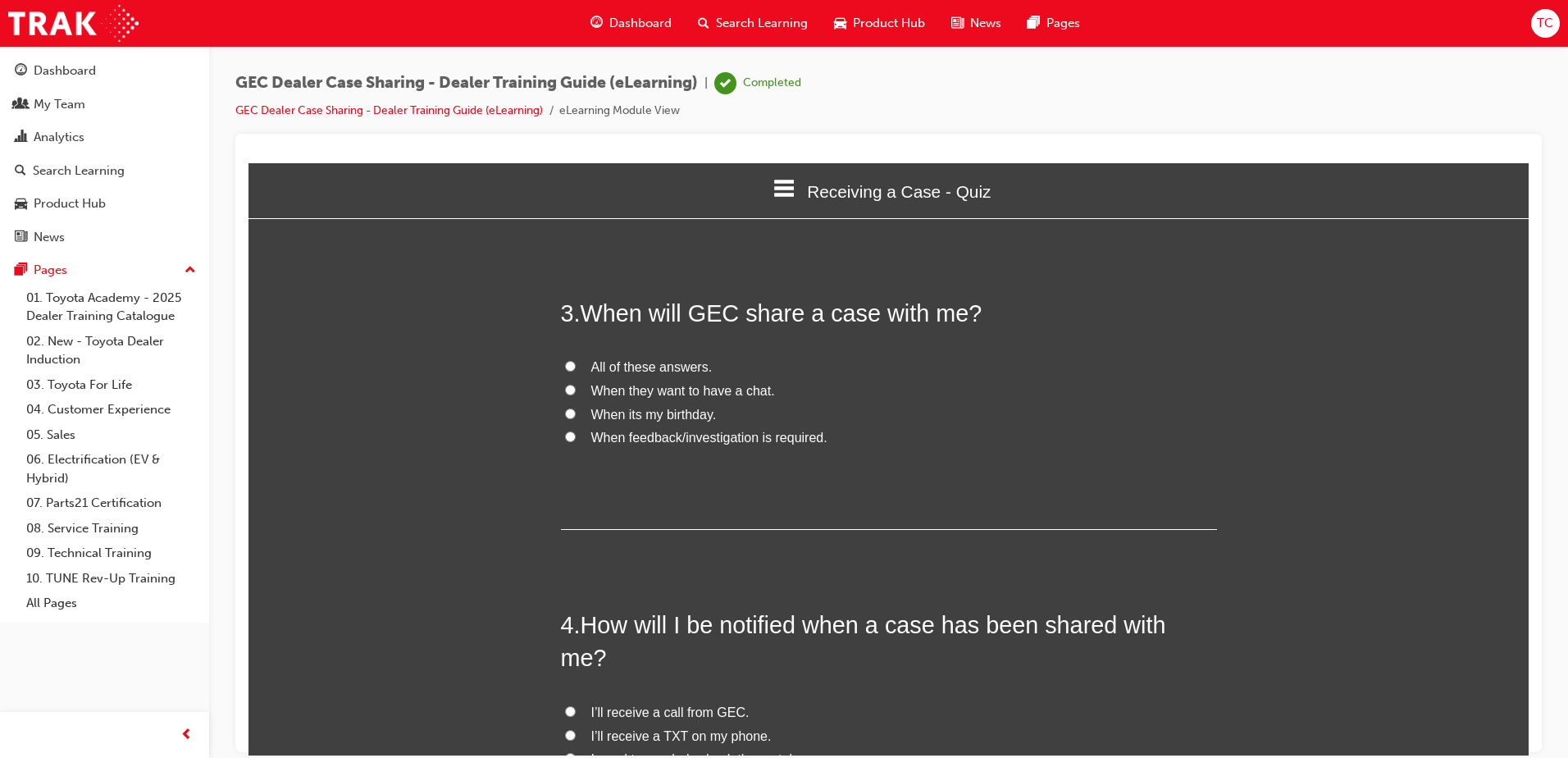
click at [565, 437] on input "When feedback/investigation is required." at bounding box center [571, 436] width 11 height 11
radio input "true"
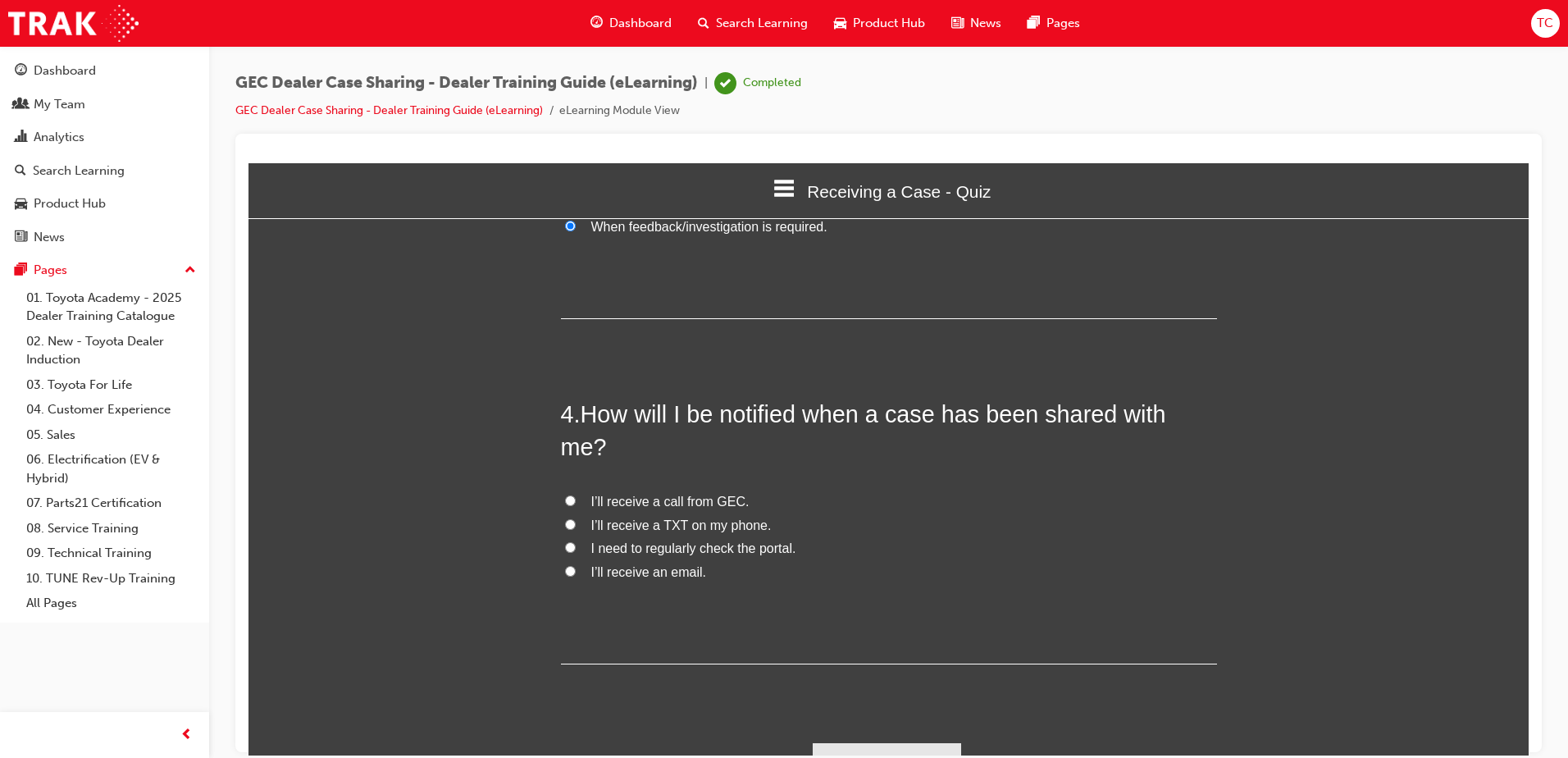
scroll to position [868, 0]
click at [566, 494] on input "I’ll receive a call from GEC." at bounding box center [571, 500] width 11 height 11
radio input "true"
click at [888, 741] on button "Submit Answers" at bounding box center [887, 764] width 149 height 46
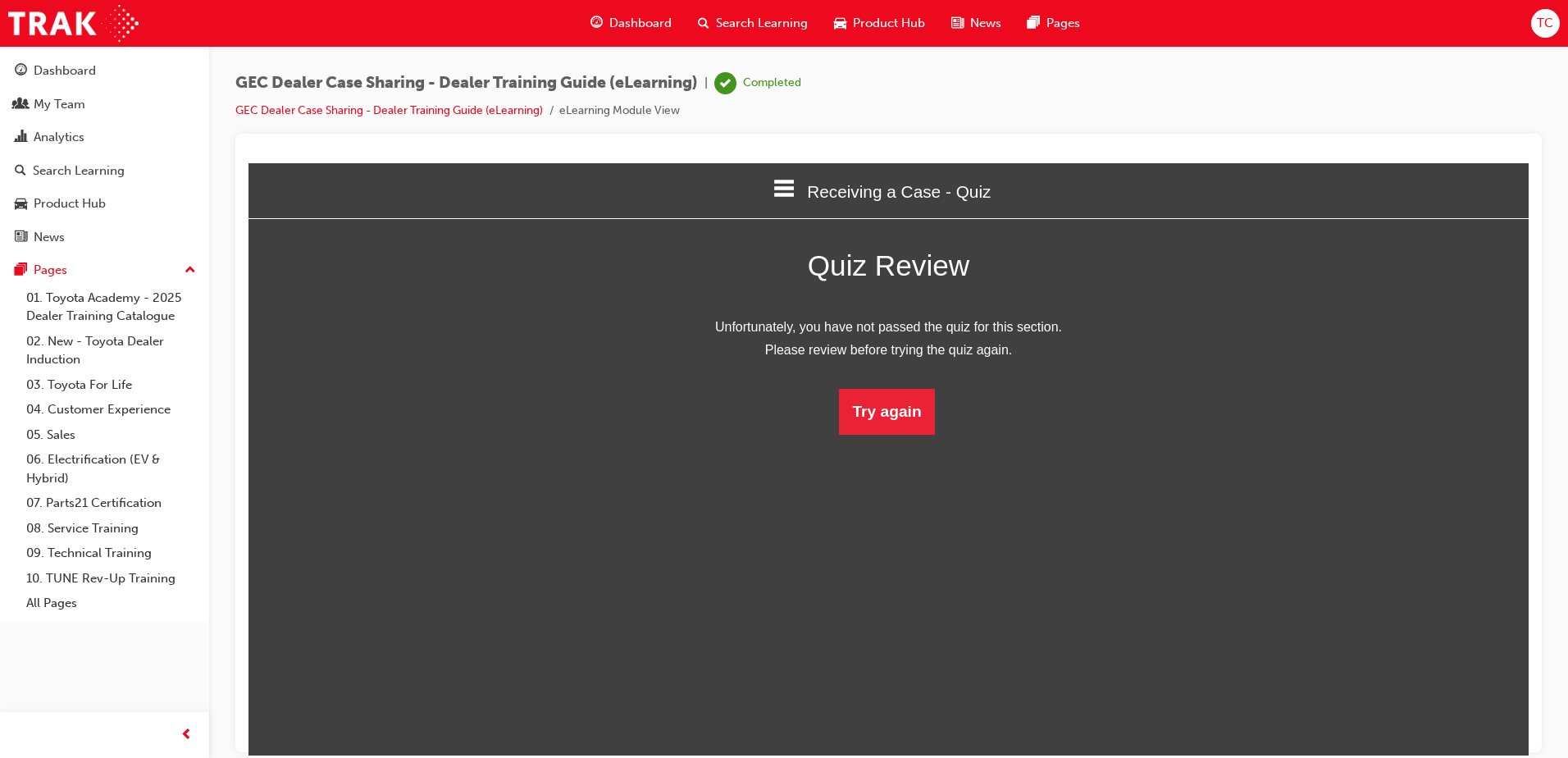
scroll to position [8, 8]
click at [879, 418] on button "Try again" at bounding box center [886, 411] width 95 height 46
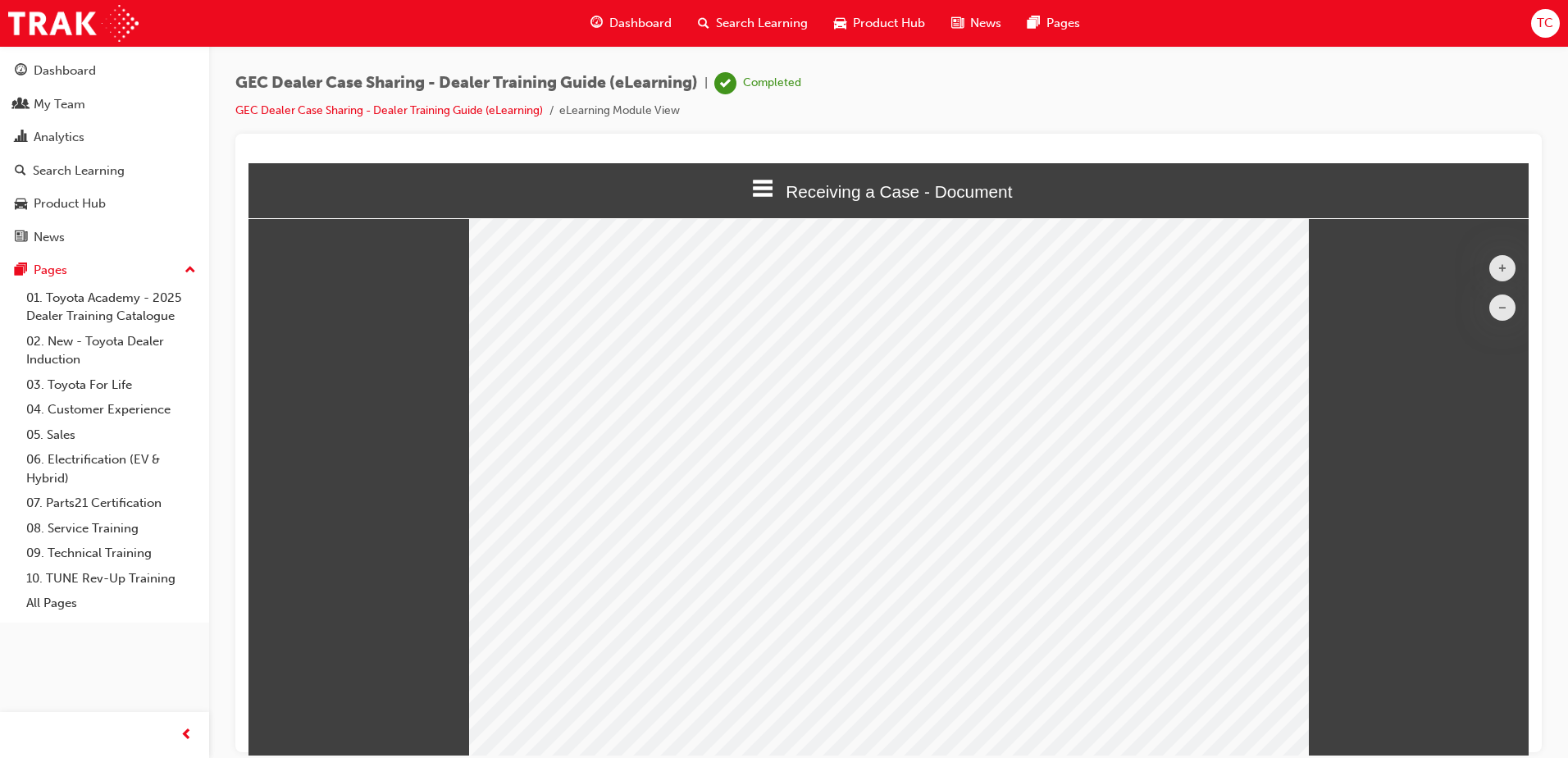
scroll to position [0, 0]
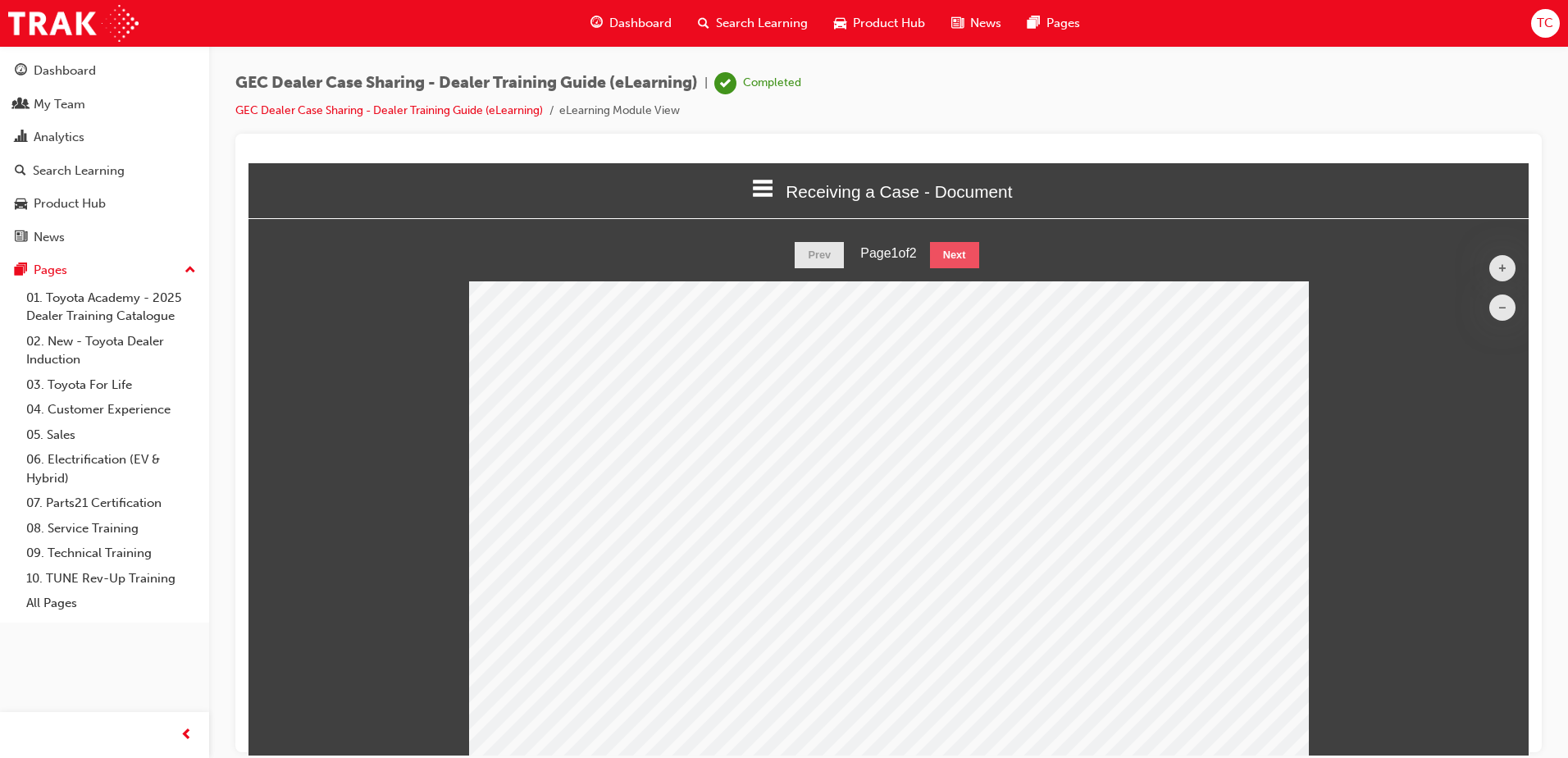
click at [959, 256] on button "Next" at bounding box center [954, 255] width 49 height 26
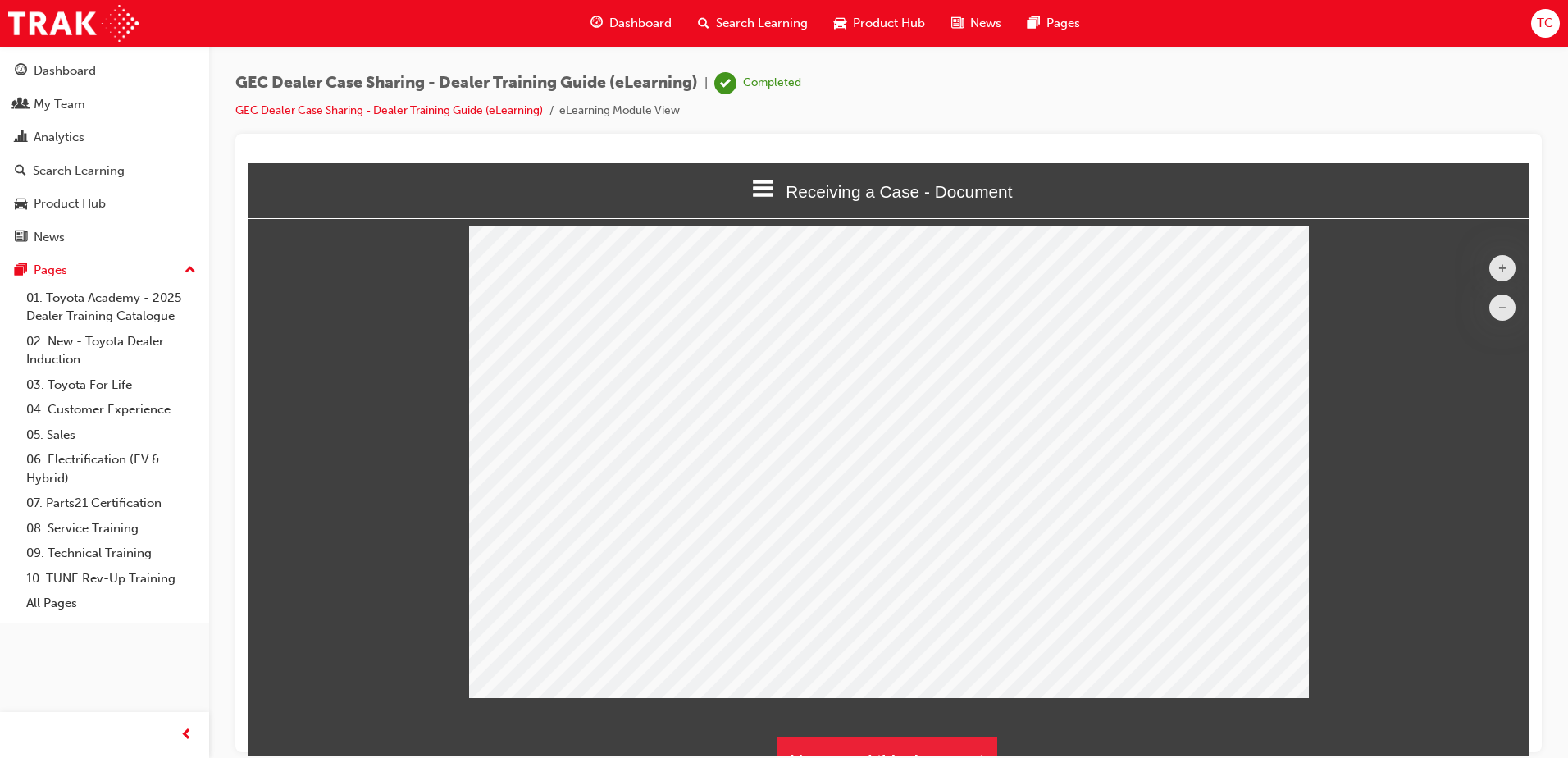
scroll to position [83, 0]
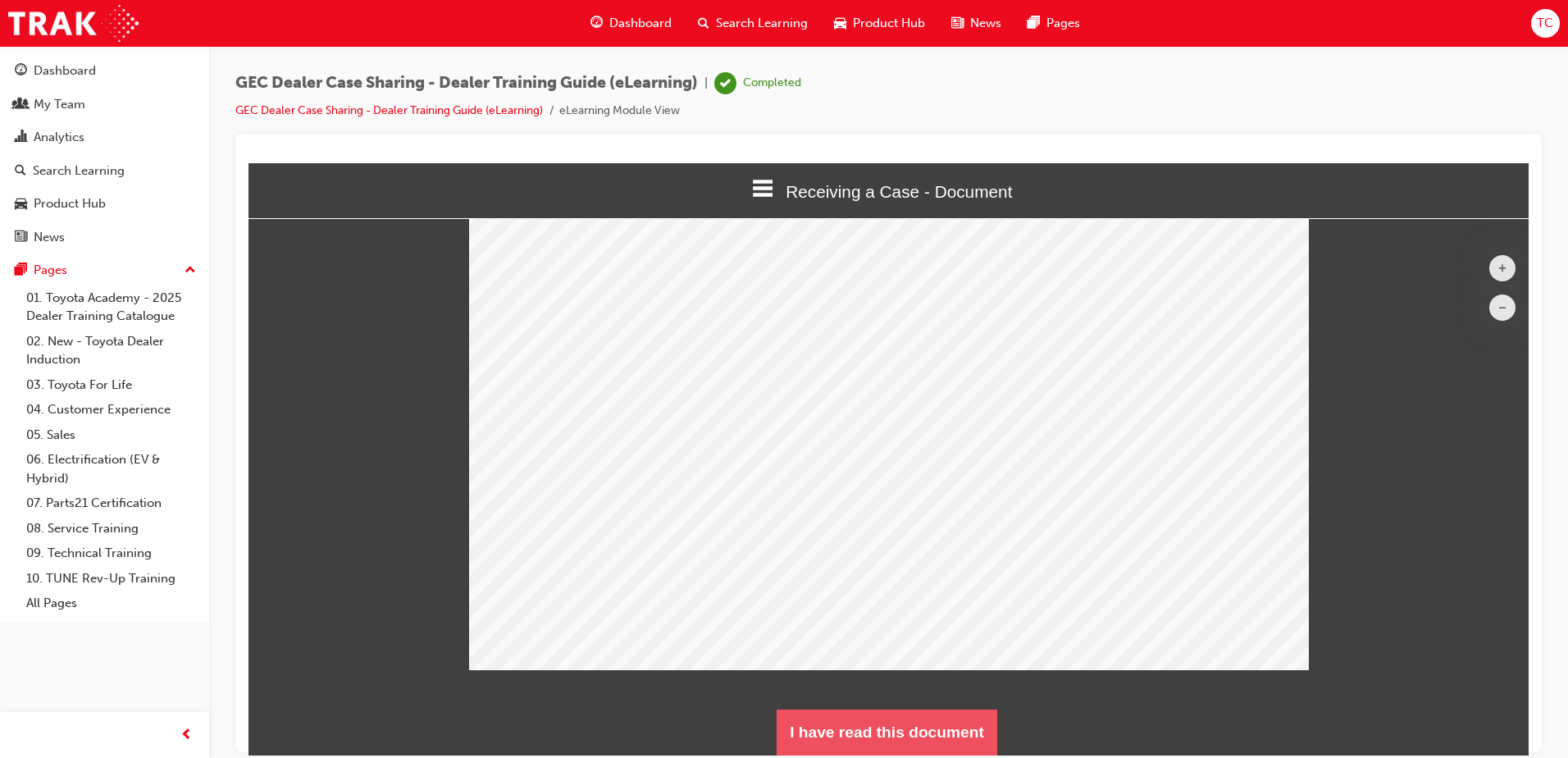
click at [904, 738] on button "I have read this document" at bounding box center [887, 732] width 220 height 46
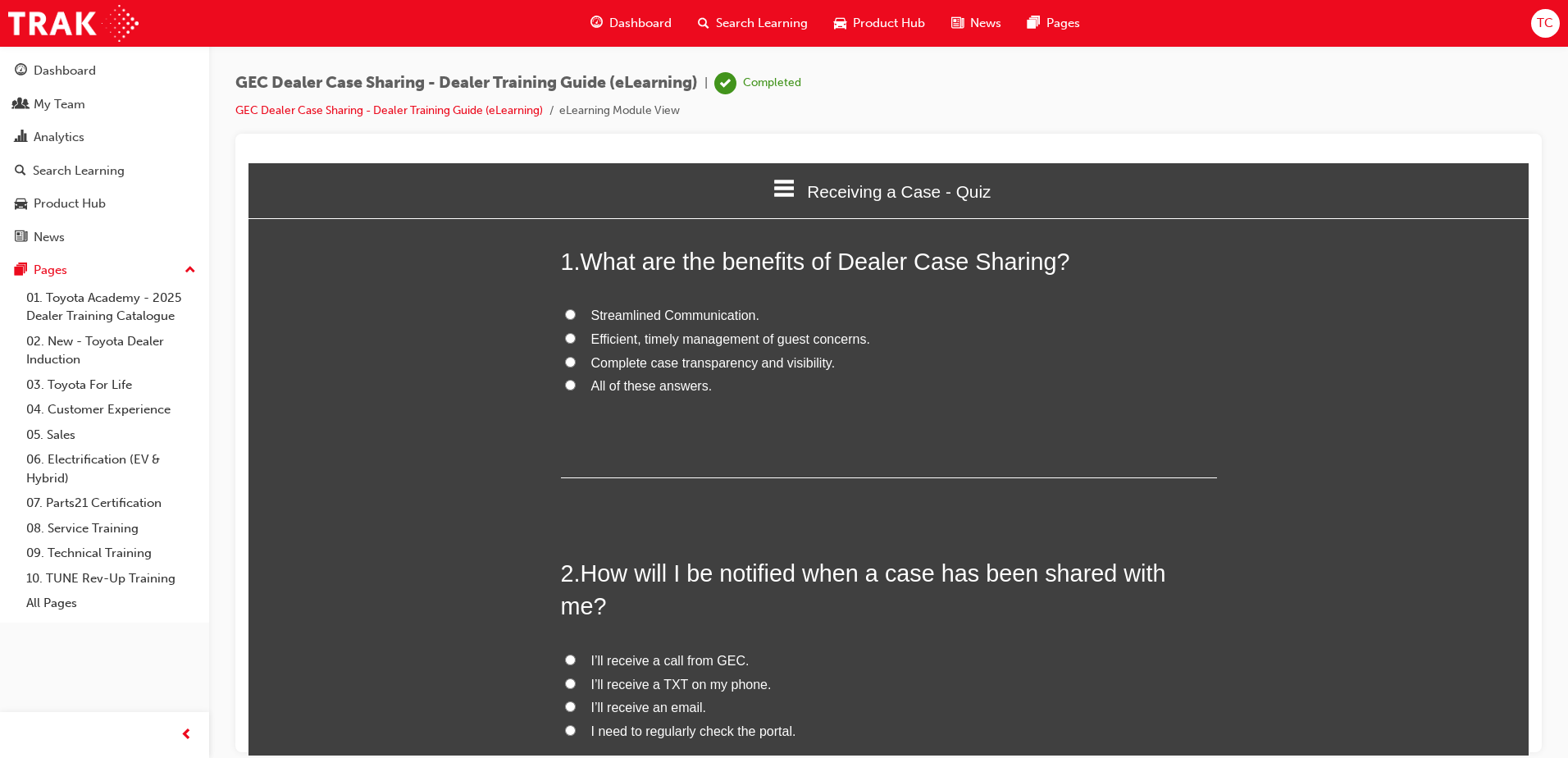
scroll to position [1407, 1293]
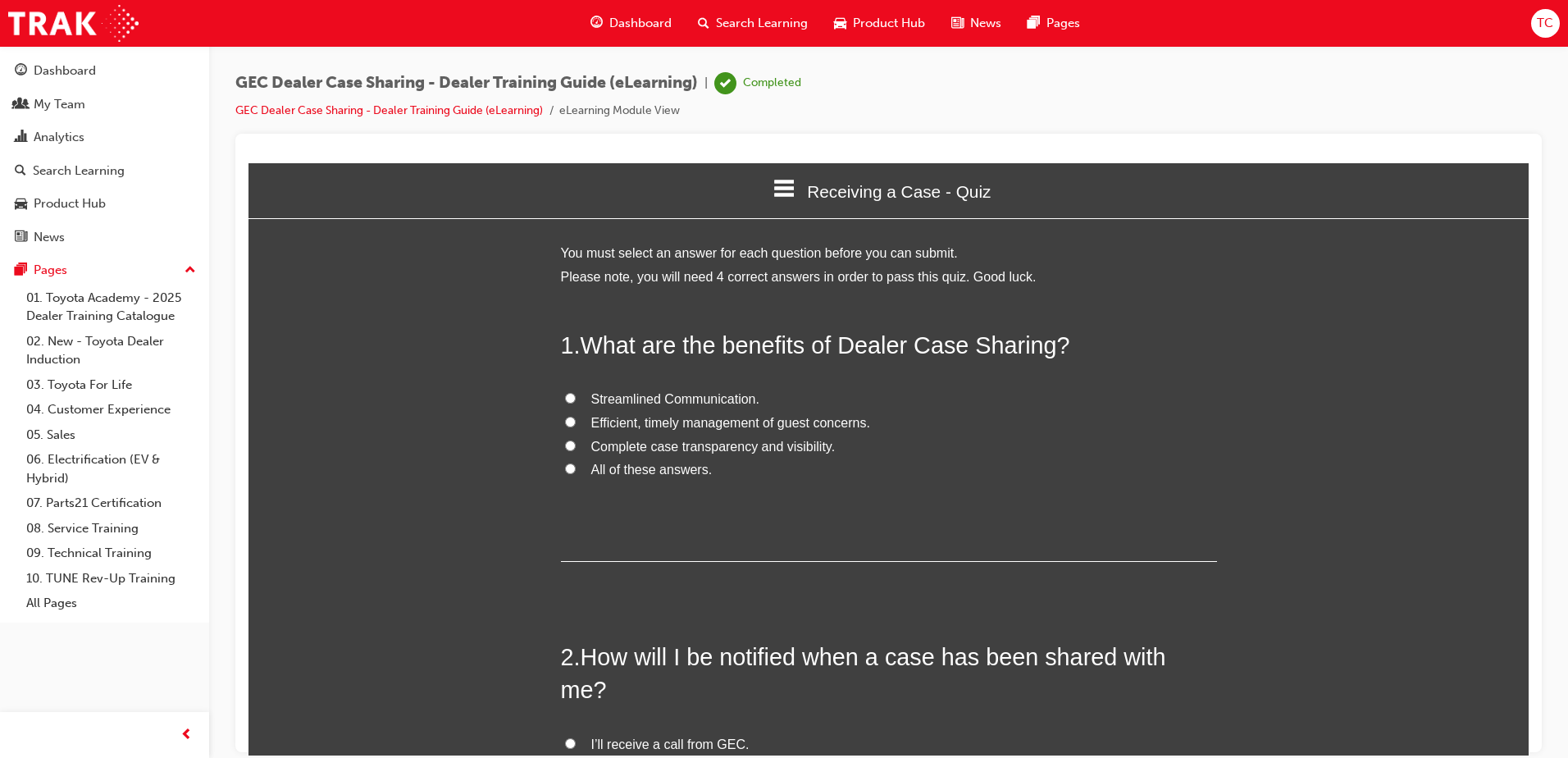
click at [567, 469] on input "All of these answers." at bounding box center [571, 468] width 11 height 11
radio input "true"
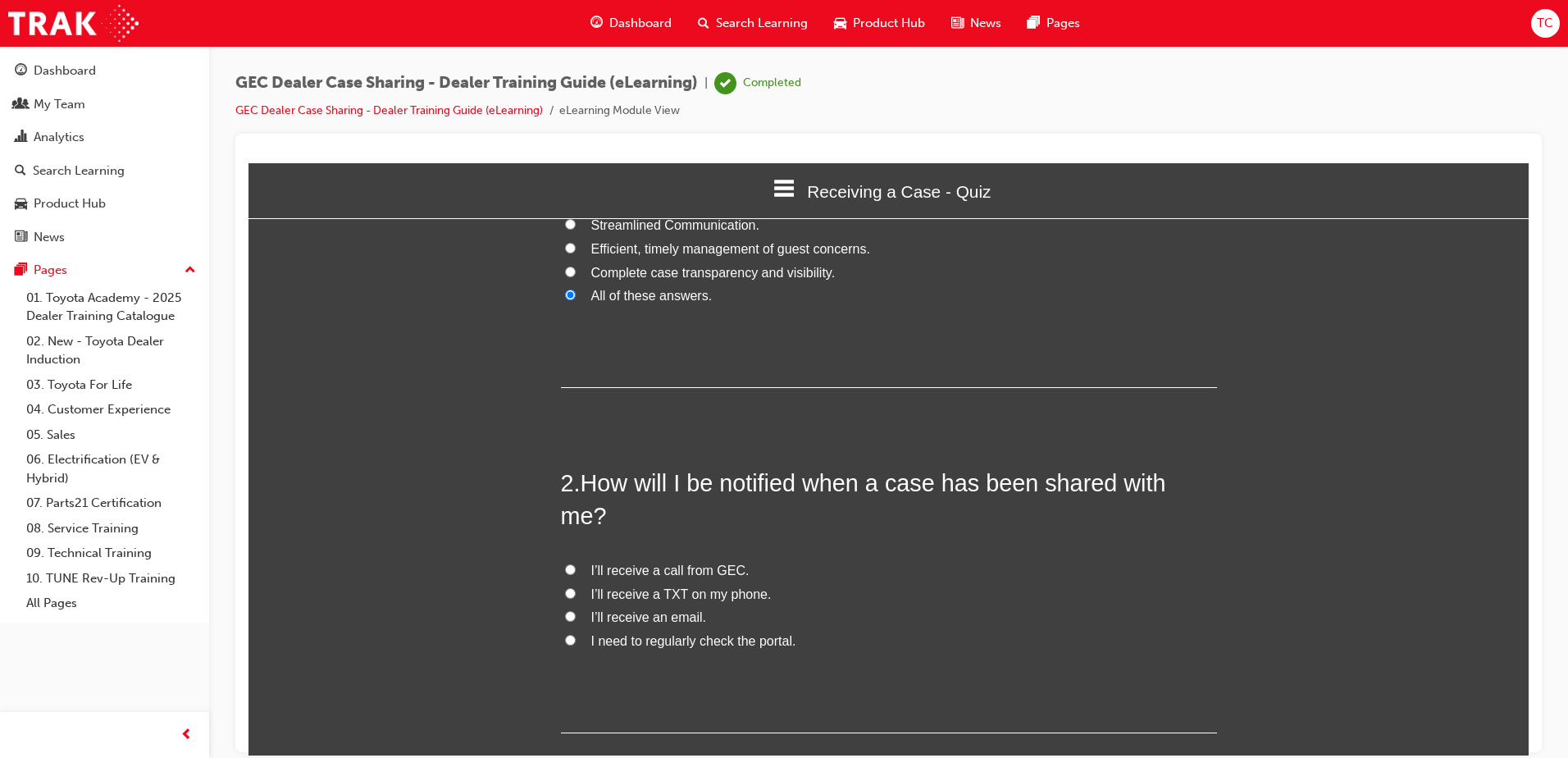
scroll to position [246, 0]
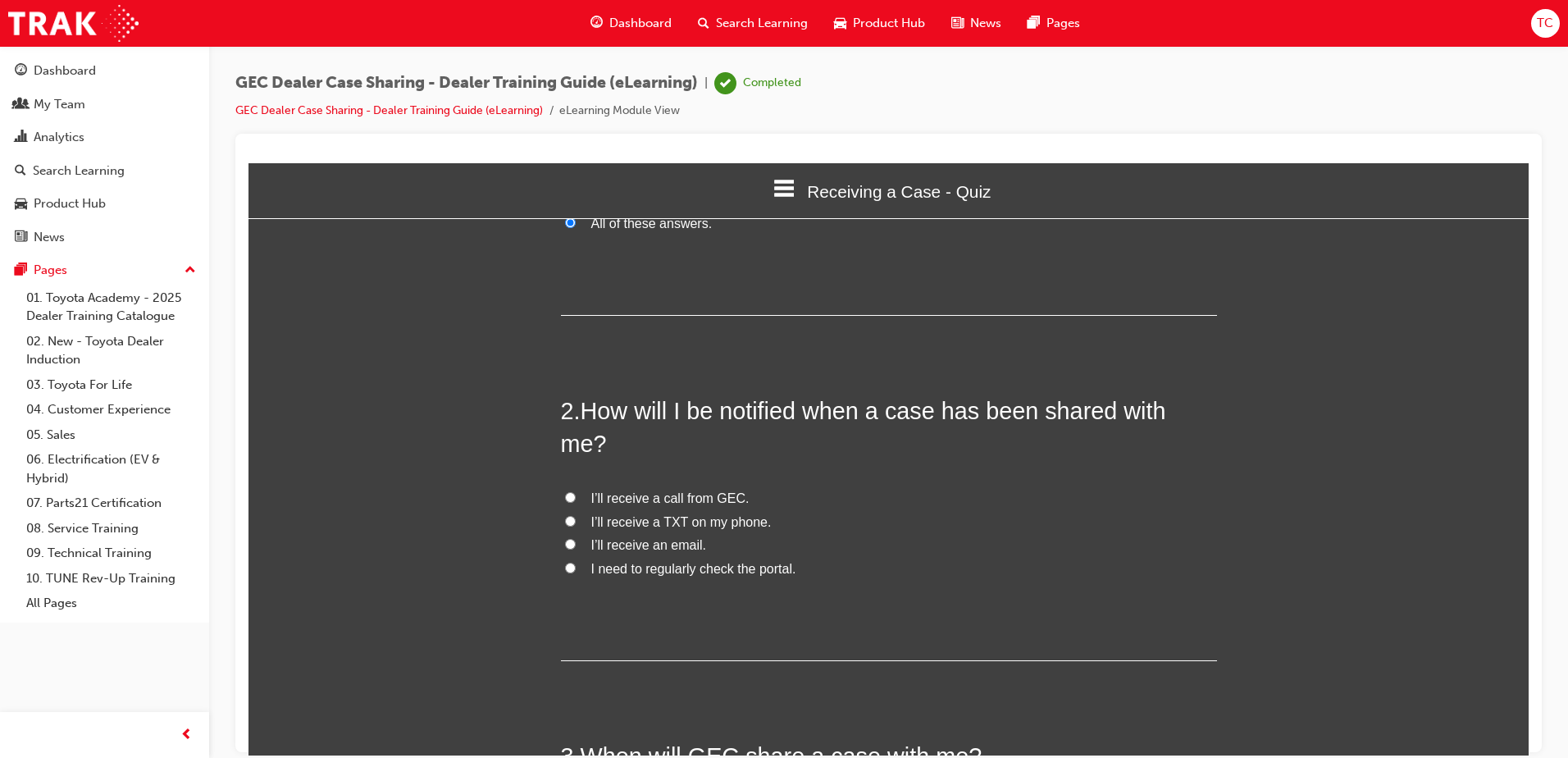
click at [565, 539] on input "I’ll receive an email." at bounding box center [571, 544] width 11 height 11
radio input "true"
click at [565, 562] on input "I need to regularly check the portal." at bounding box center [571, 567] width 11 height 11
radio input "true"
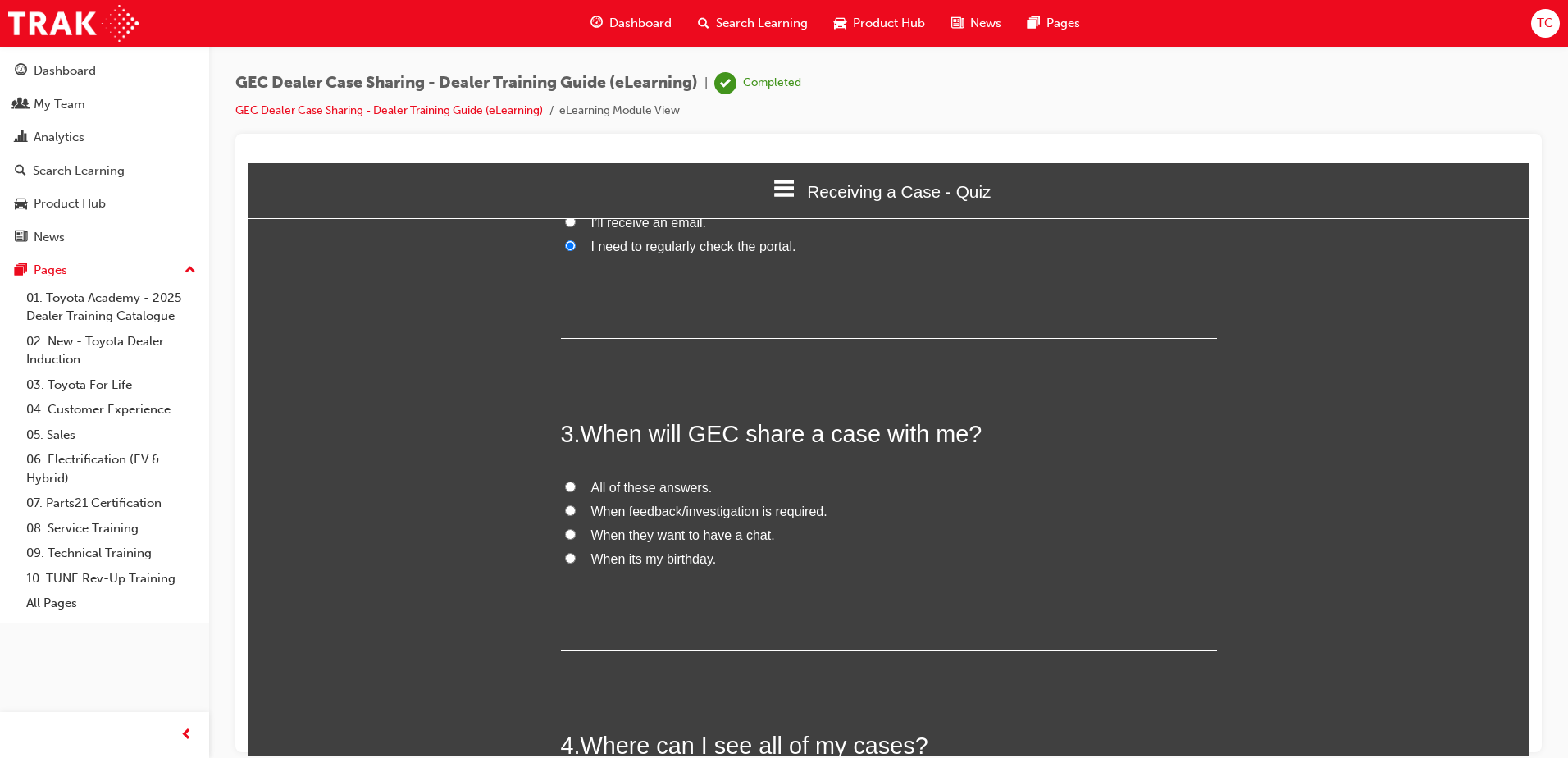
scroll to position [575, 0]
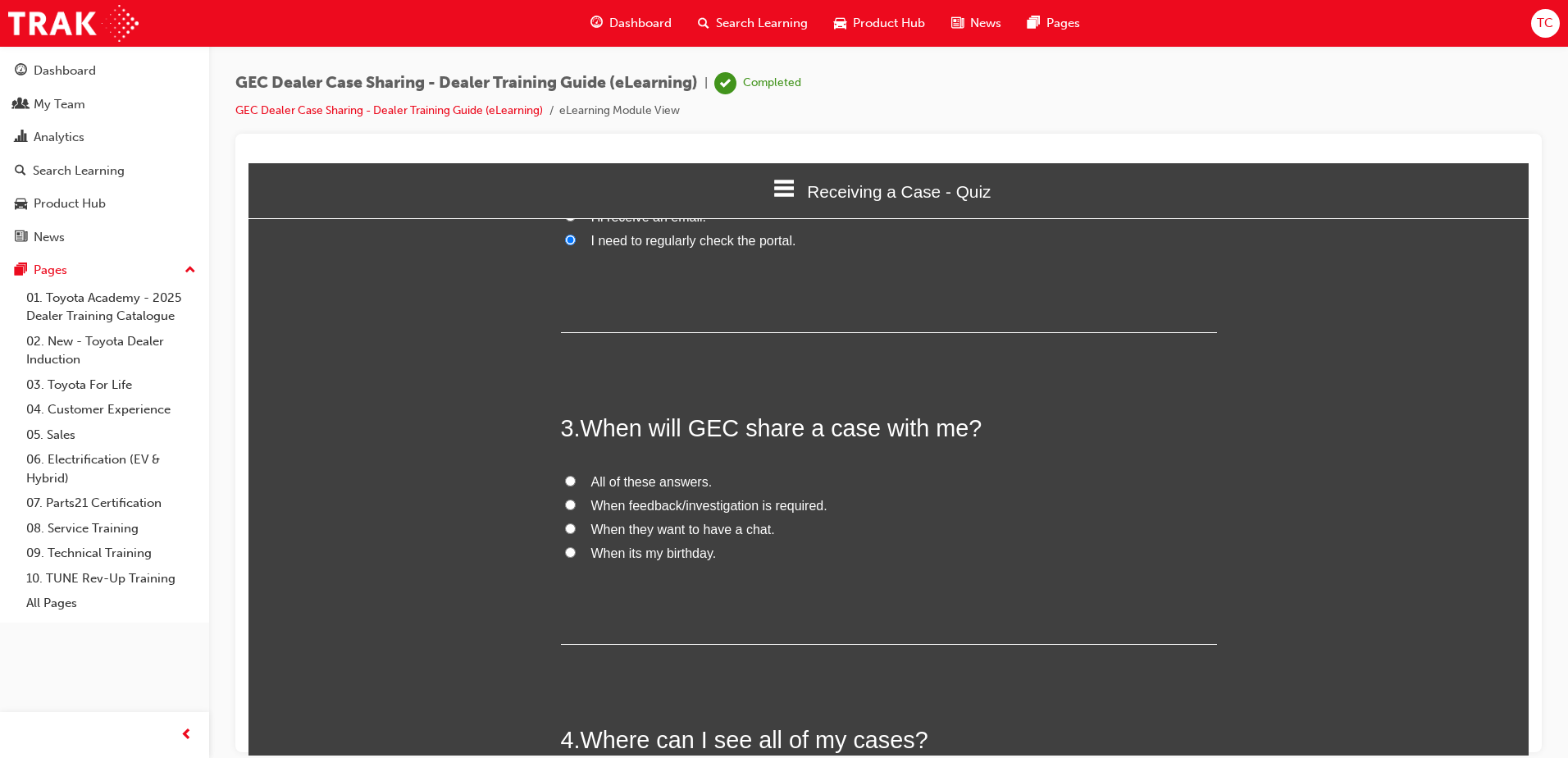
click at [565, 499] on input "When feedback/investigation is required." at bounding box center [571, 504] width 11 height 11
radio input "true"
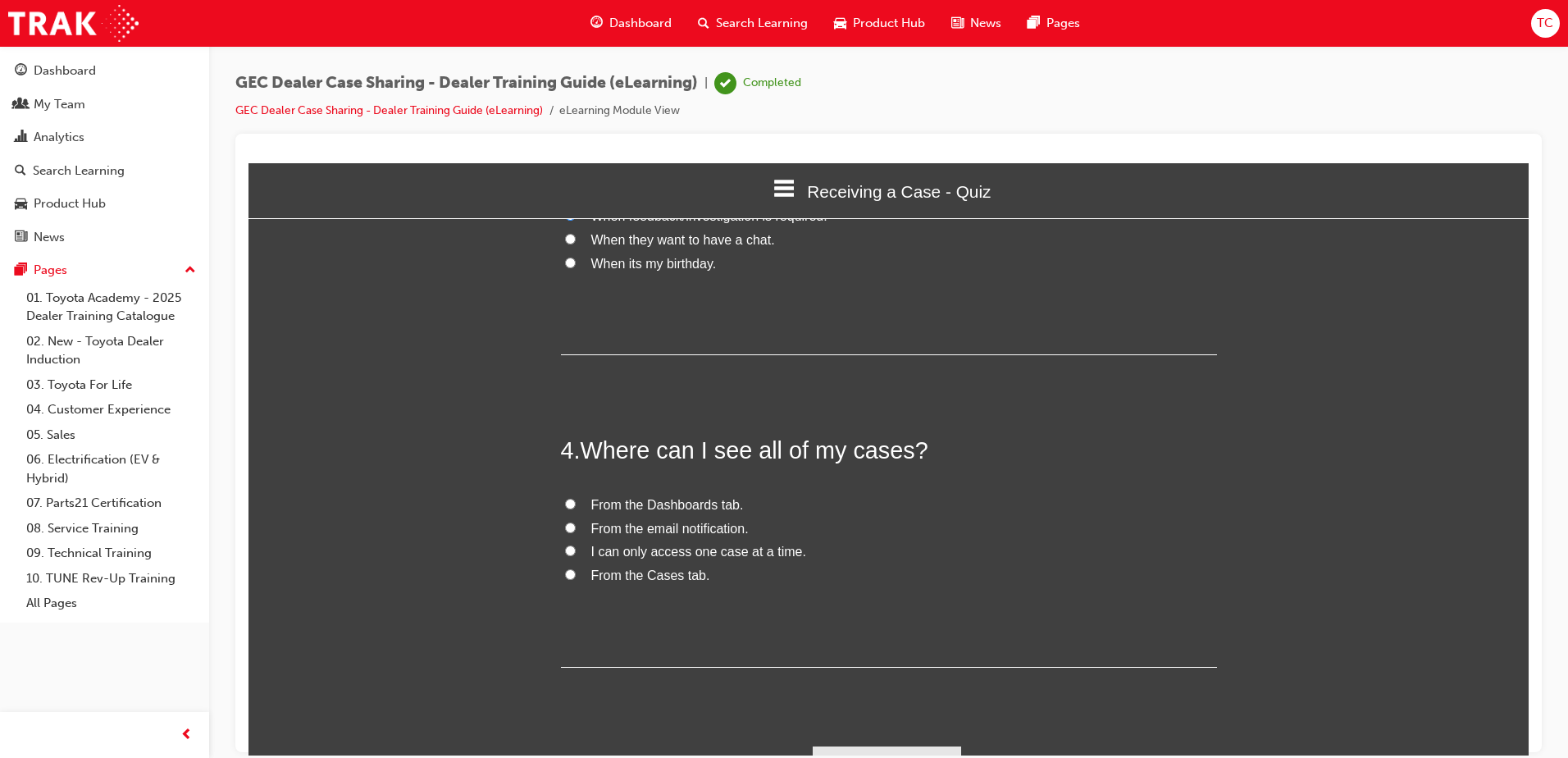
scroll to position [868, 0]
click at [565, 565] on input "From the Cases tab." at bounding box center [571, 570] width 11 height 11
radio input "true"
click at [862, 741] on button "Submit Answers" at bounding box center [887, 764] width 149 height 46
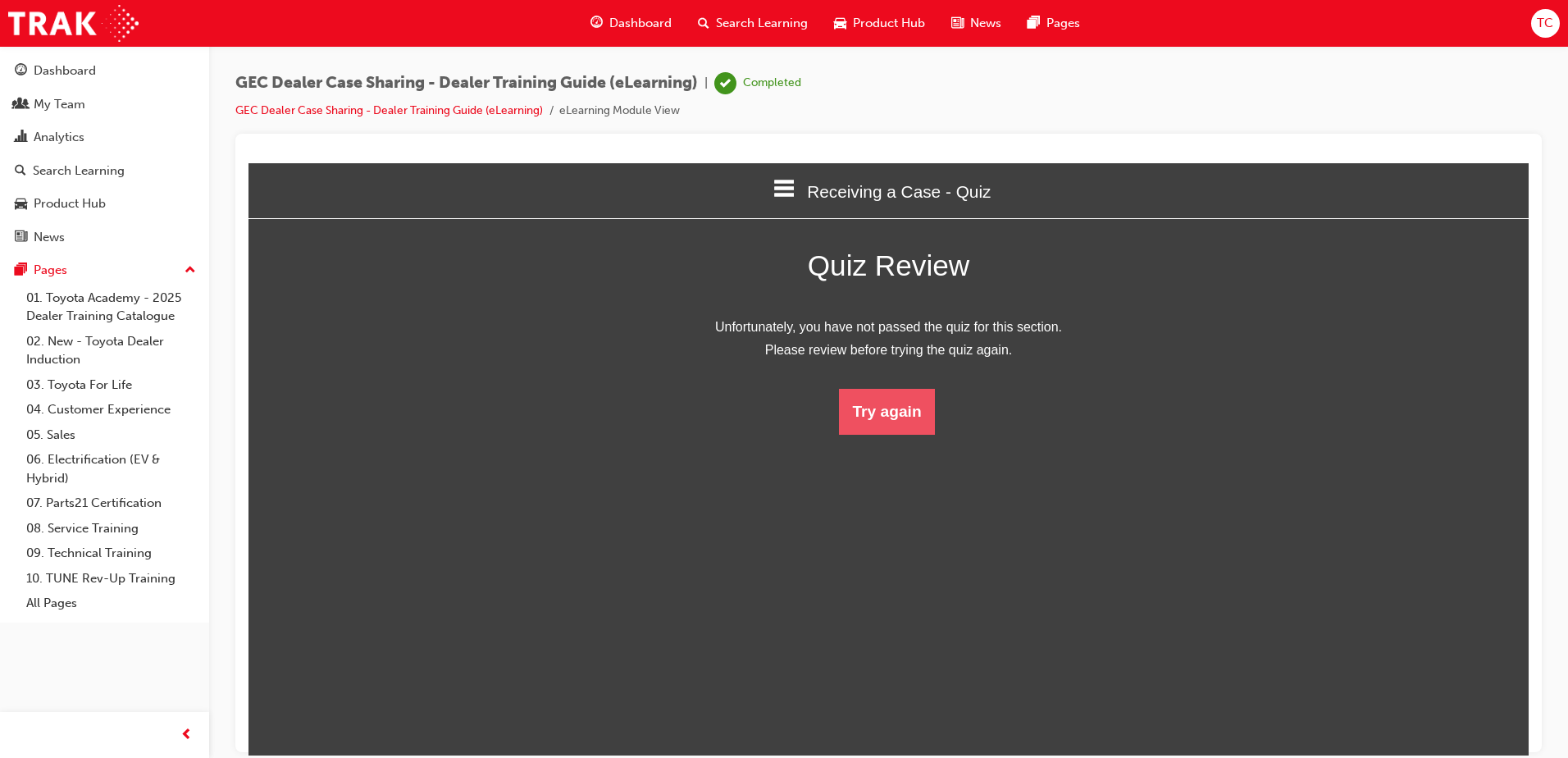
click at [894, 403] on button "Try again" at bounding box center [886, 411] width 95 height 46
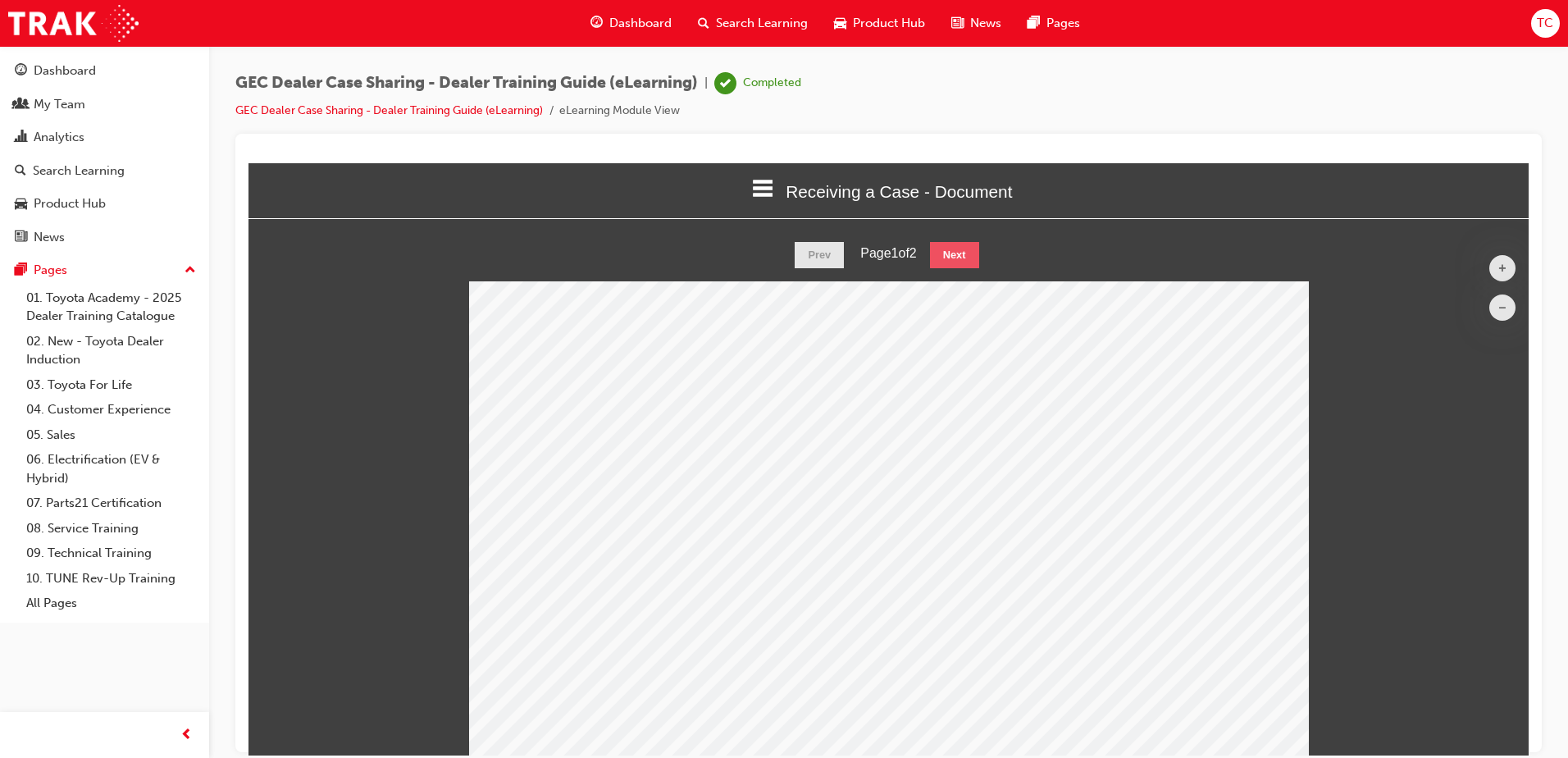
click at [959, 255] on button "Next" at bounding box center [954, 255] width 49 height 26
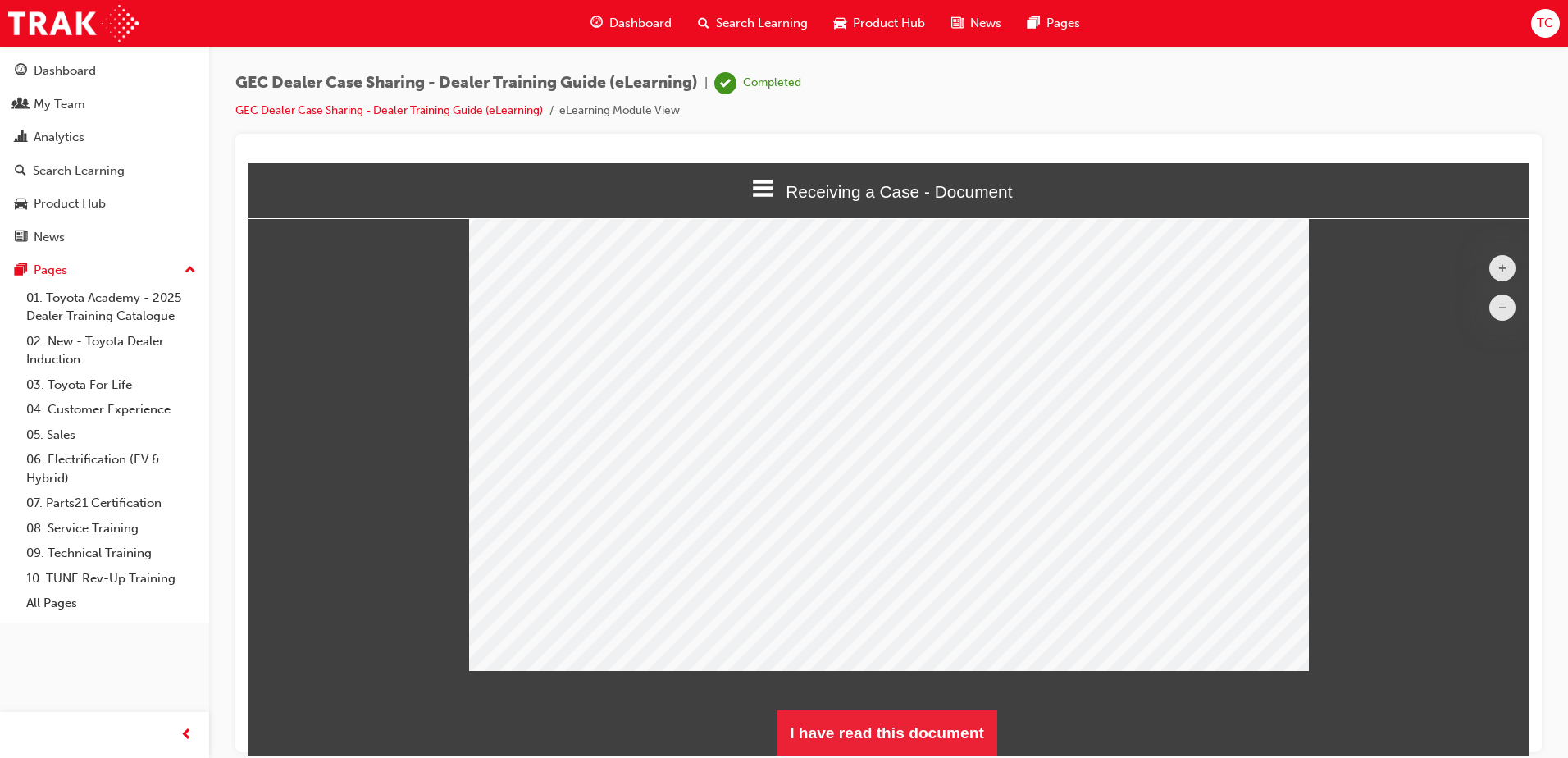
scroll to position [83, 0]
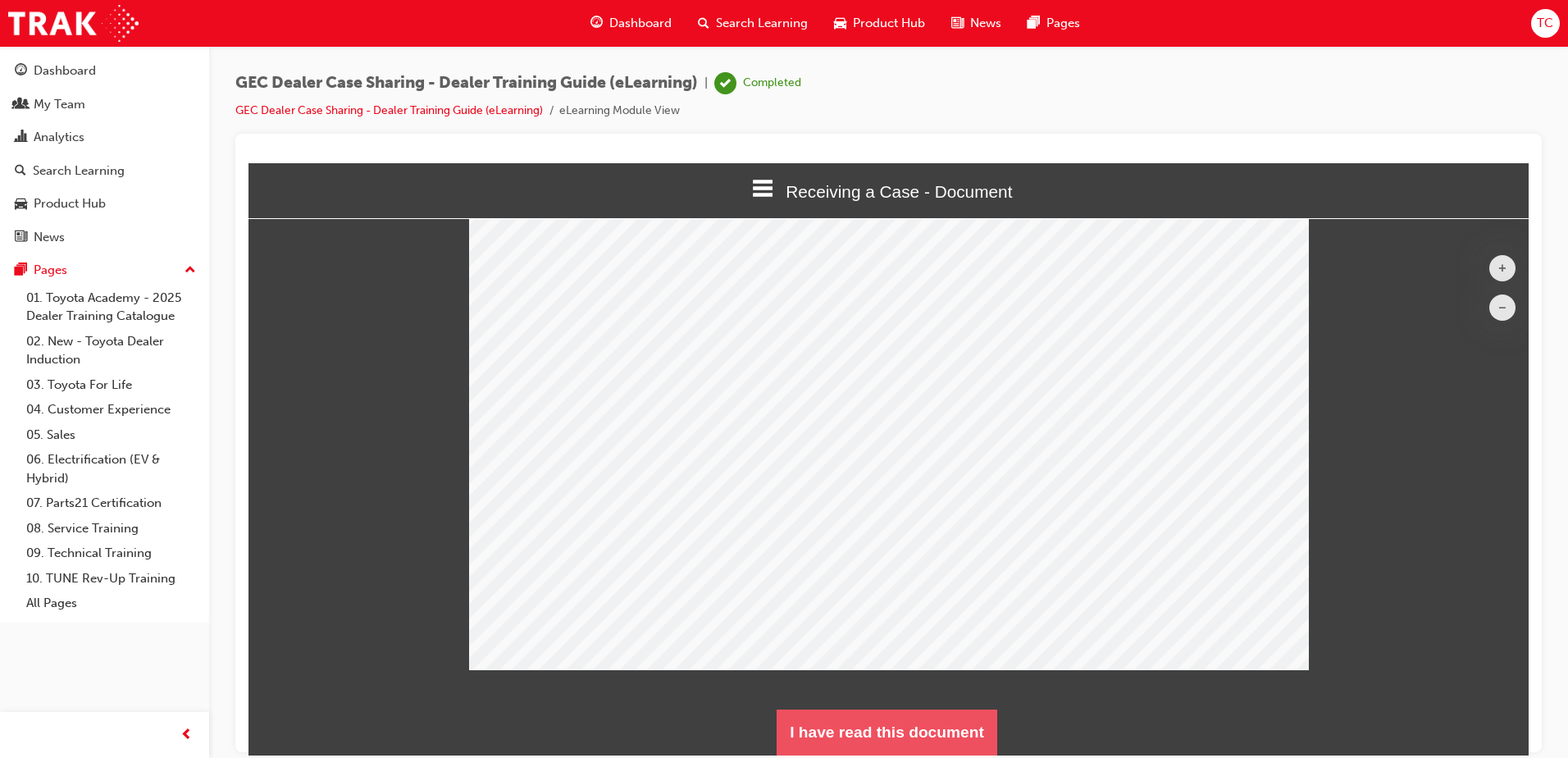
click at [920, 735] on button "I have read this document" at bounding box center [887, 732] width 220 height 46
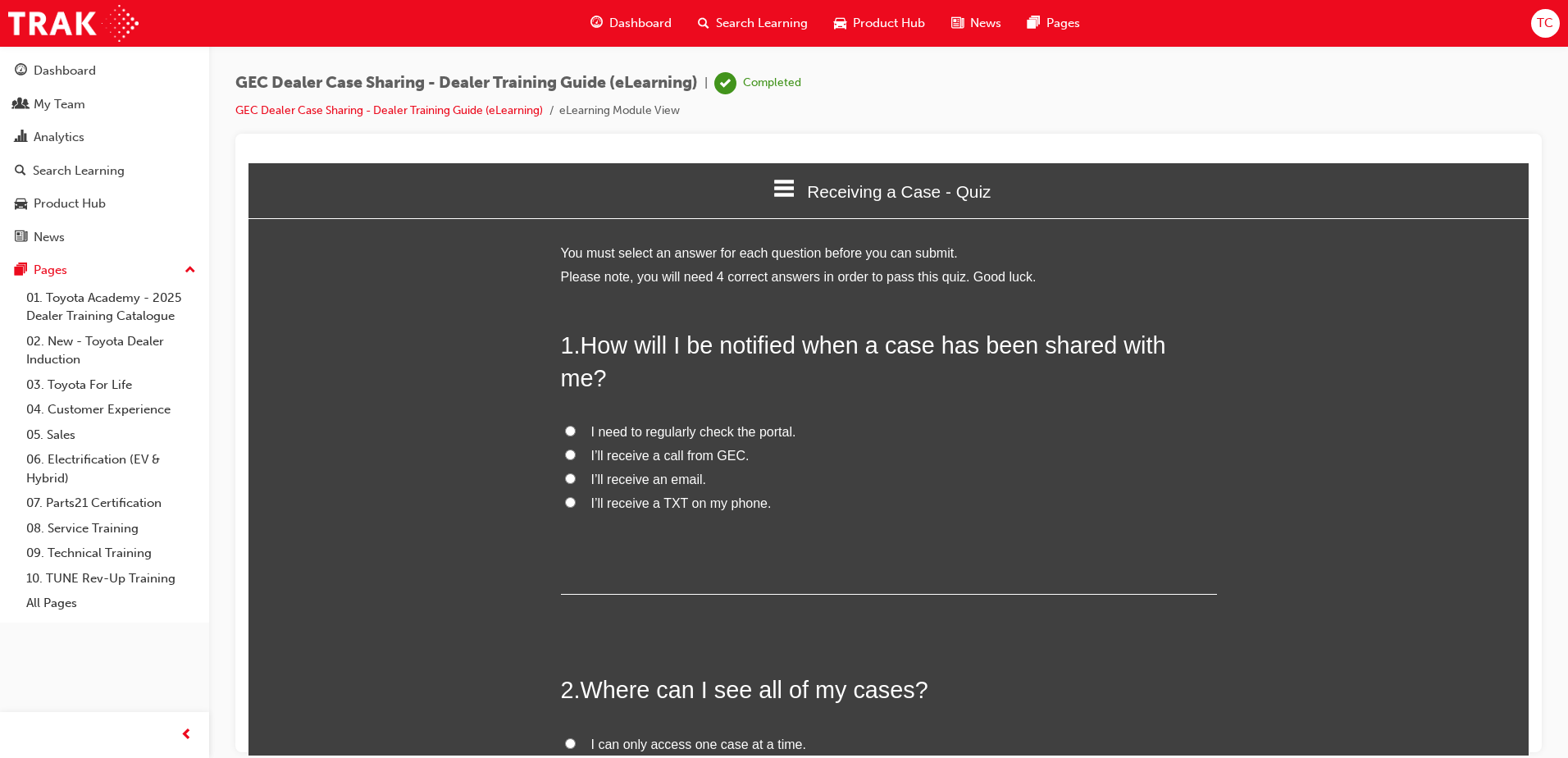
scroll to position [1407, 1293]
click at [565, 449] on input "I’ll receive a call from GEC." at bounding box center [571, 454] width 11 height 11
radio input "true"
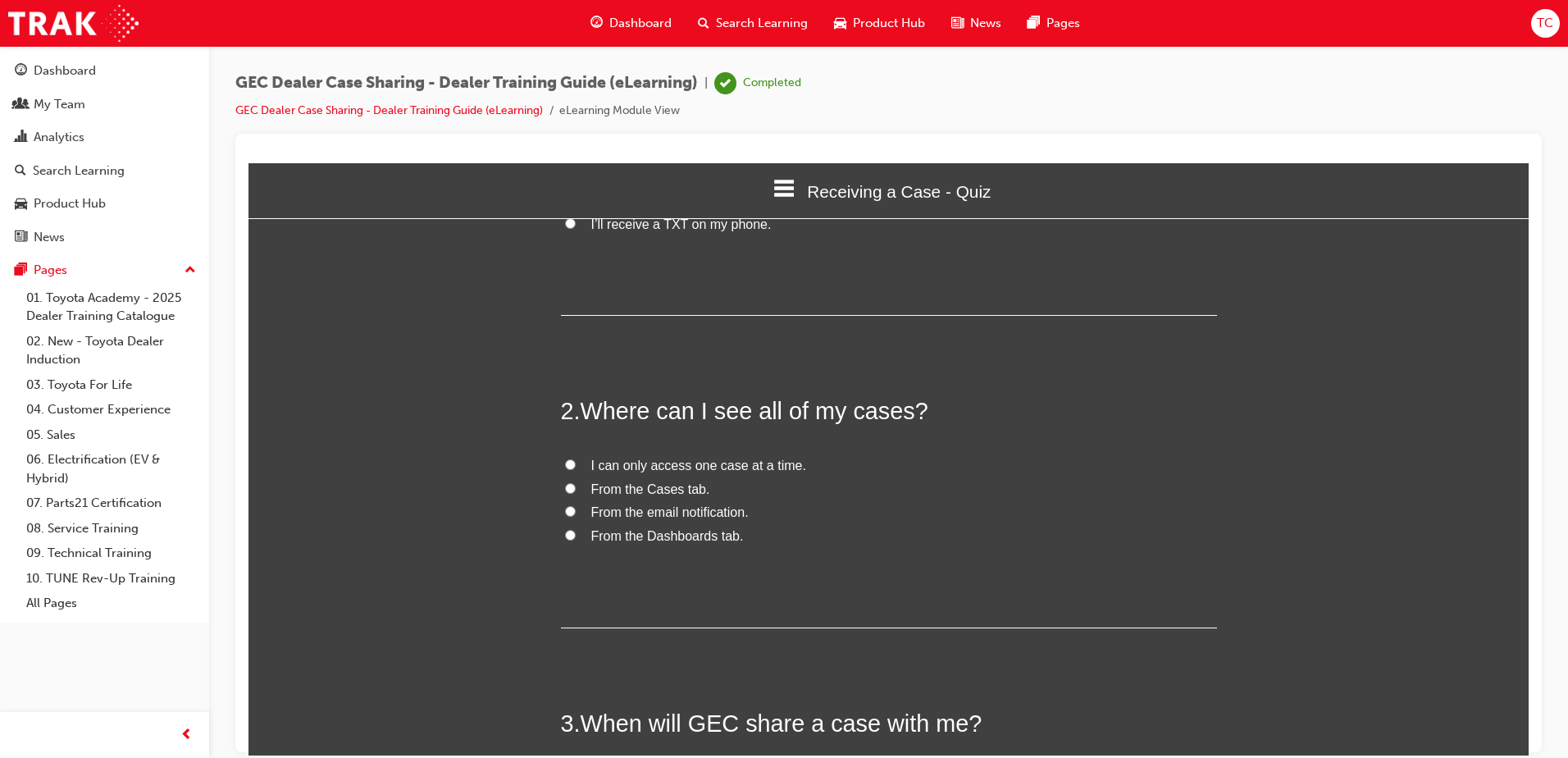
scroll to position [329, 0]
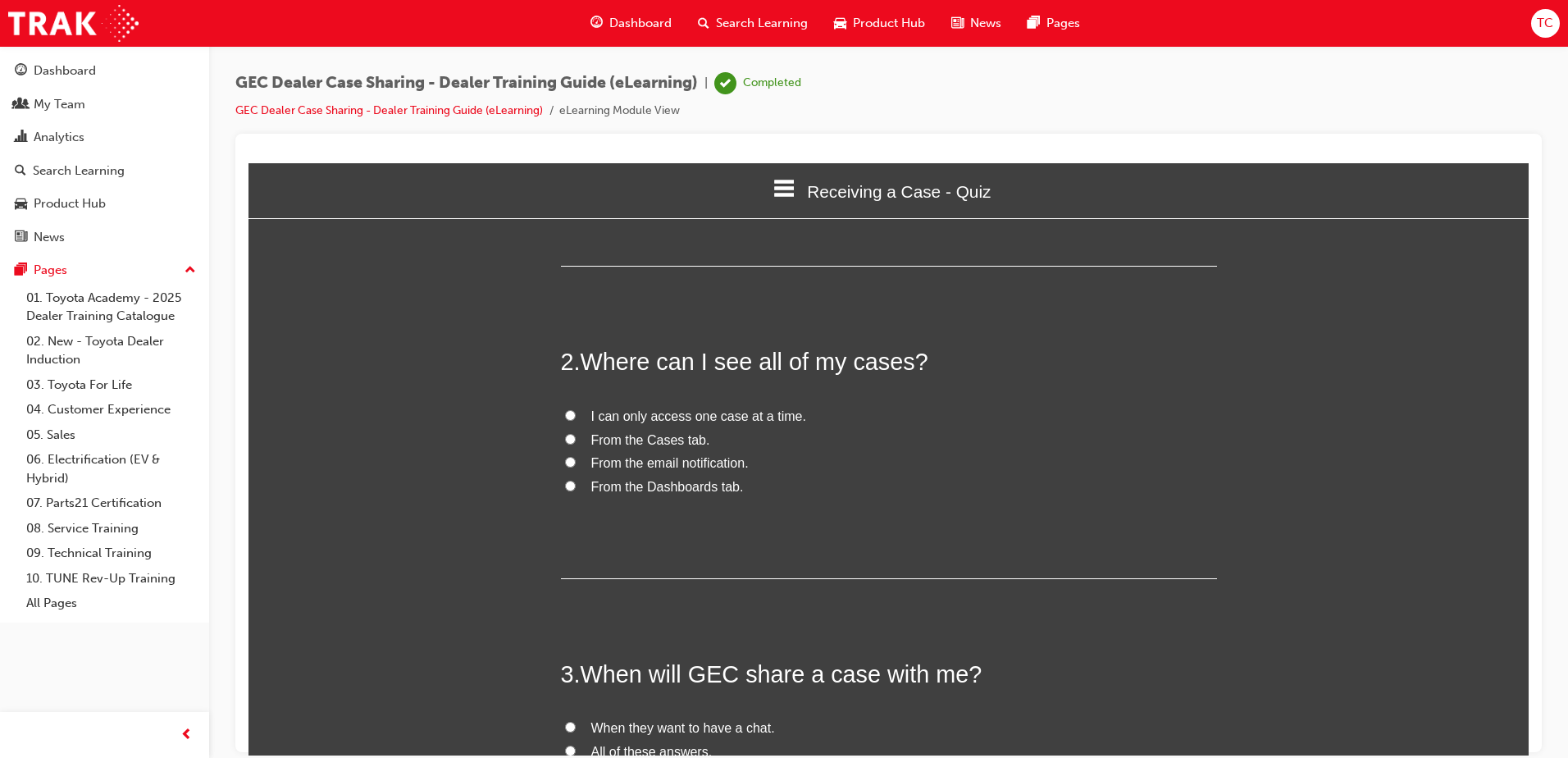
click at [565, 480] on input "From the Dashboards tab." at bounding box center [571, 486] width 11 height 11
radio input "true"
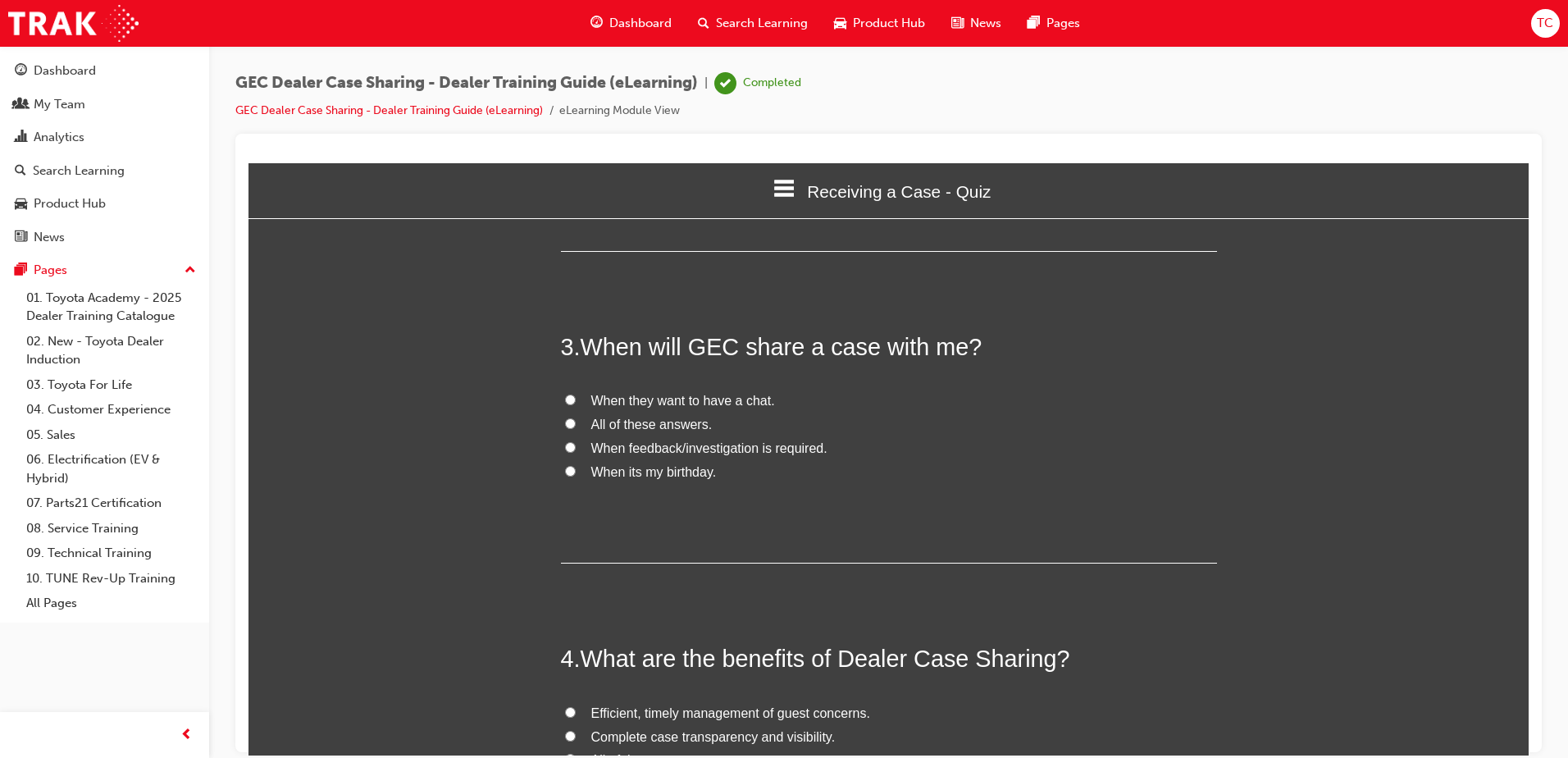
scroll to position [656, 0]
click at [565, 441] on input "When feedback/investigation is required." at bounding box center [571, 446] width 11 height 11
radio input "true"
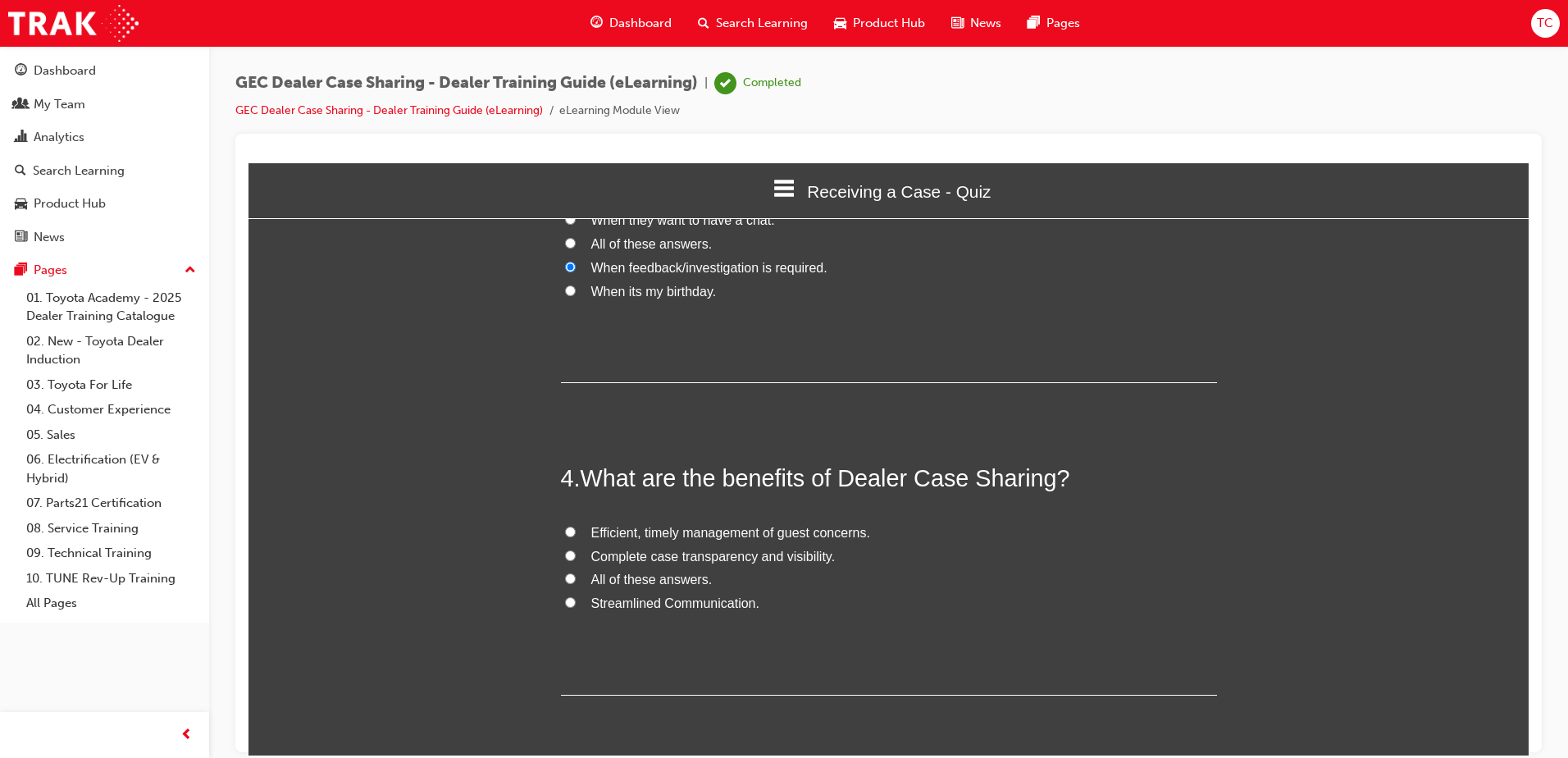
scroll to position [868, 0]
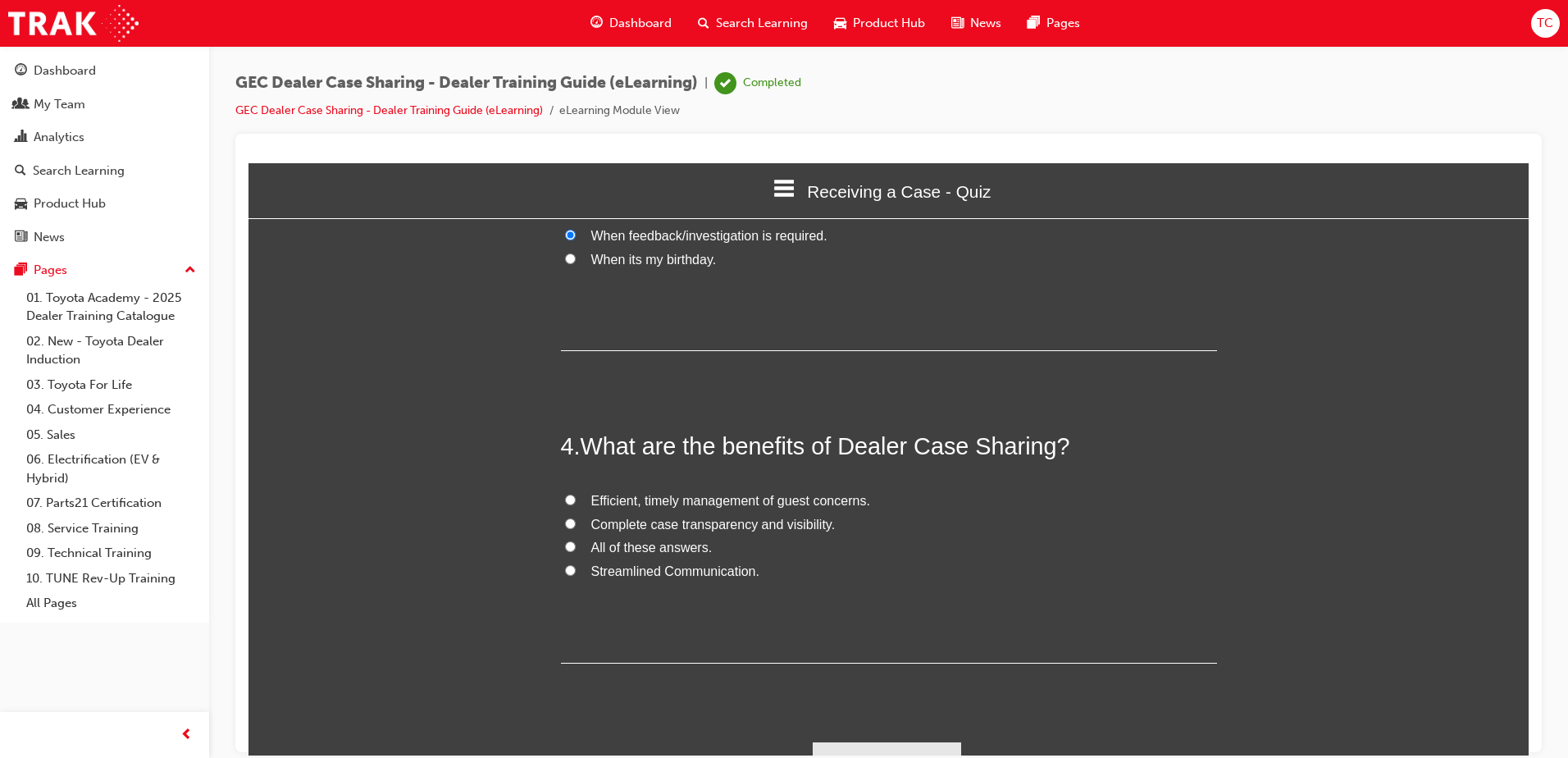
click at [565, 541] on input "All of these answers." at bounding box center [571, 546] width 11 height 11
radio input "true"
click at [870, 741] on button "Submit Answers" at bounding box center [887, 764] width 149 height 46
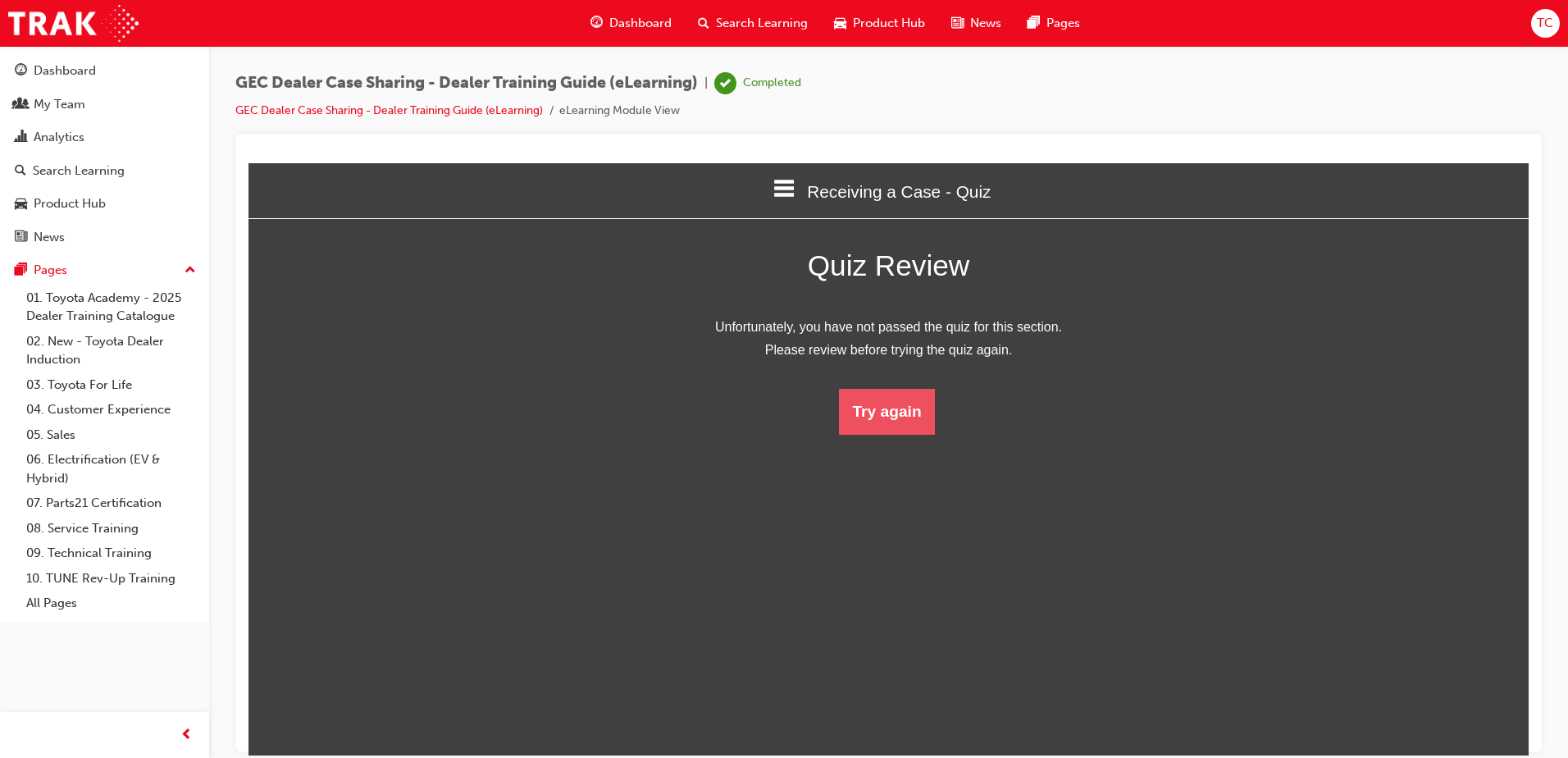
click at [864, 413] on button "Try again" at bounding box center [886, 411] width 95 height 46
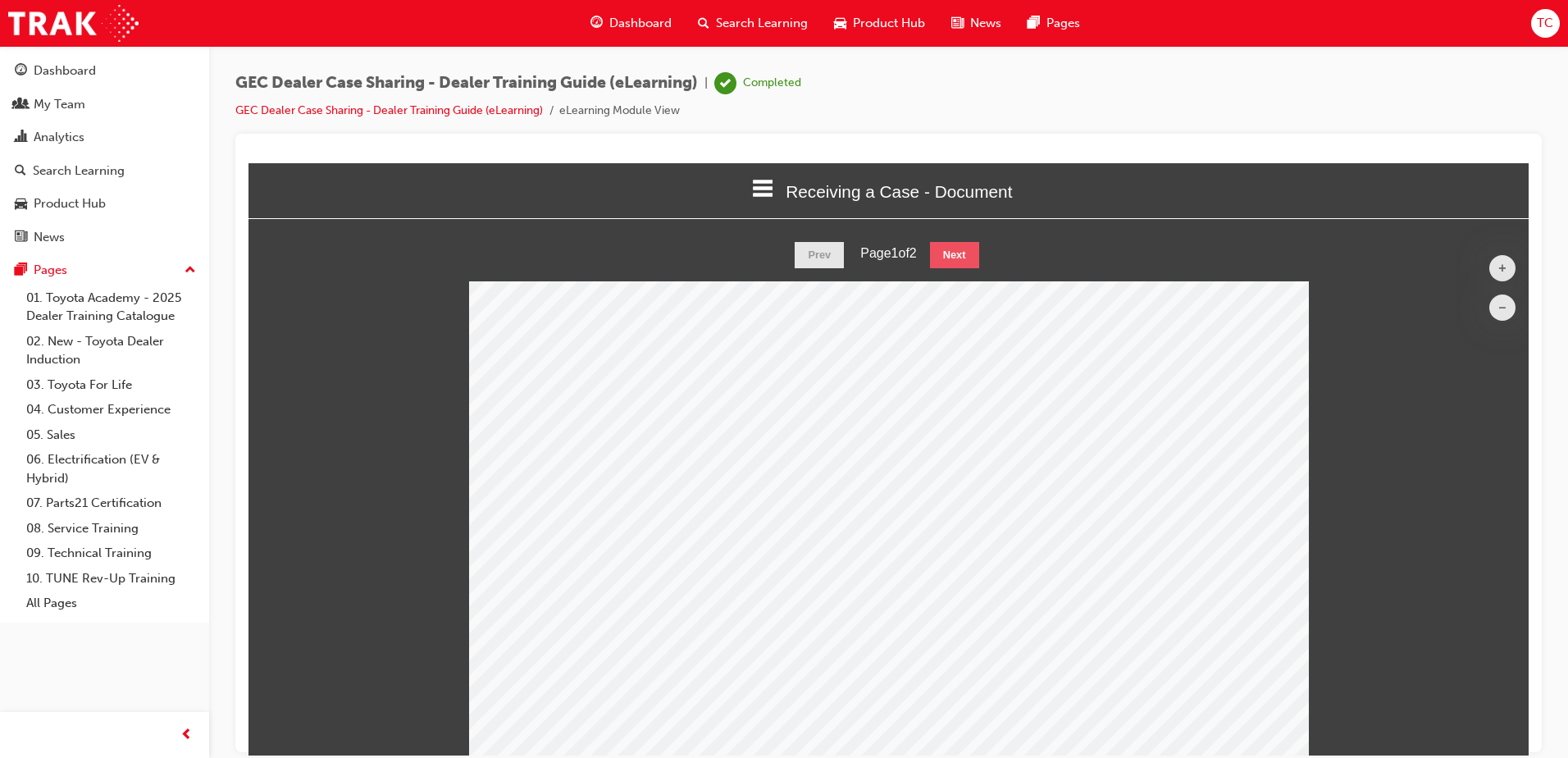
click at [953, 251] on button "Next" at bounding box center [954, 255] width 49 height 26
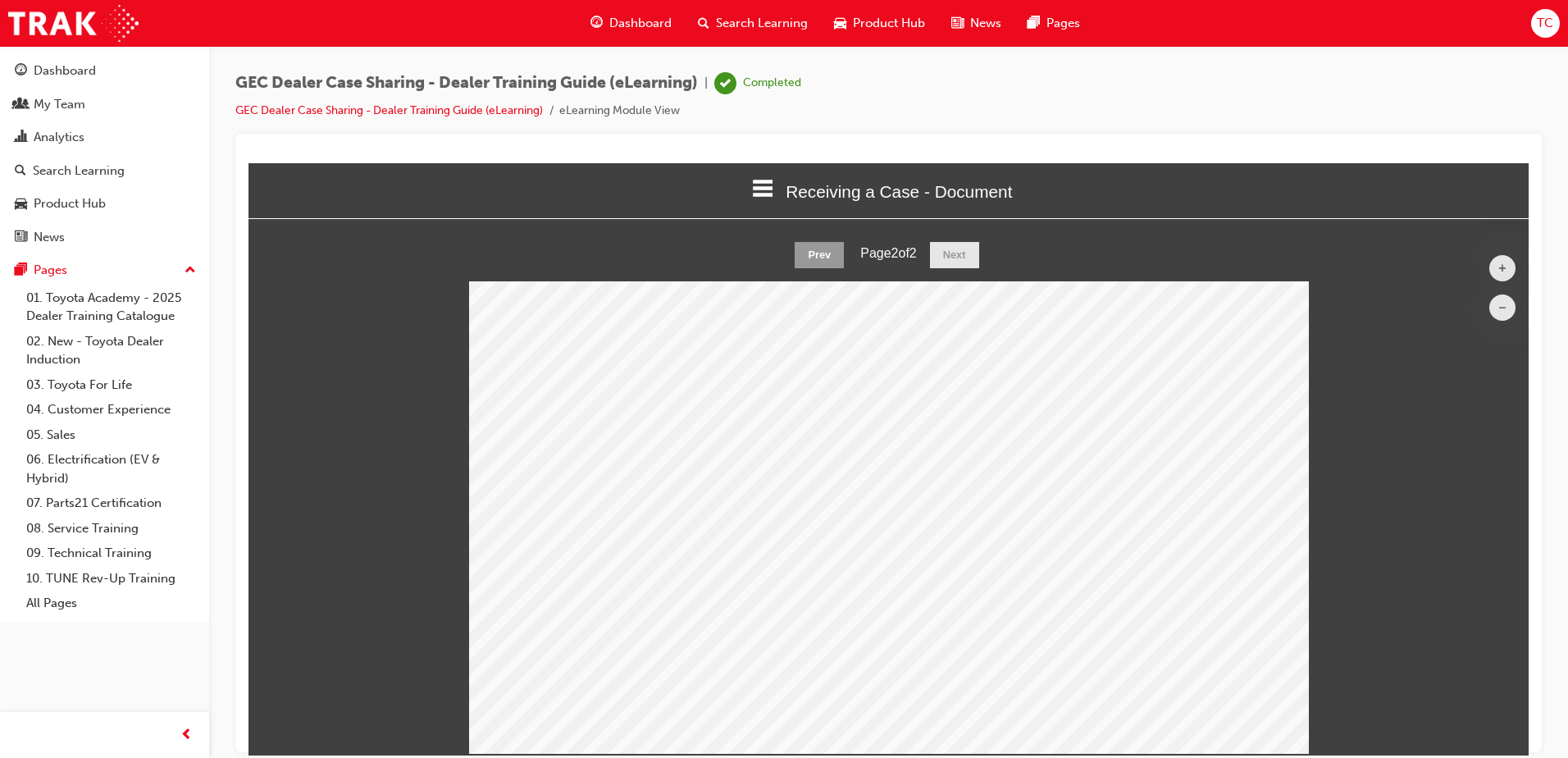
scroll to position [83, 0]
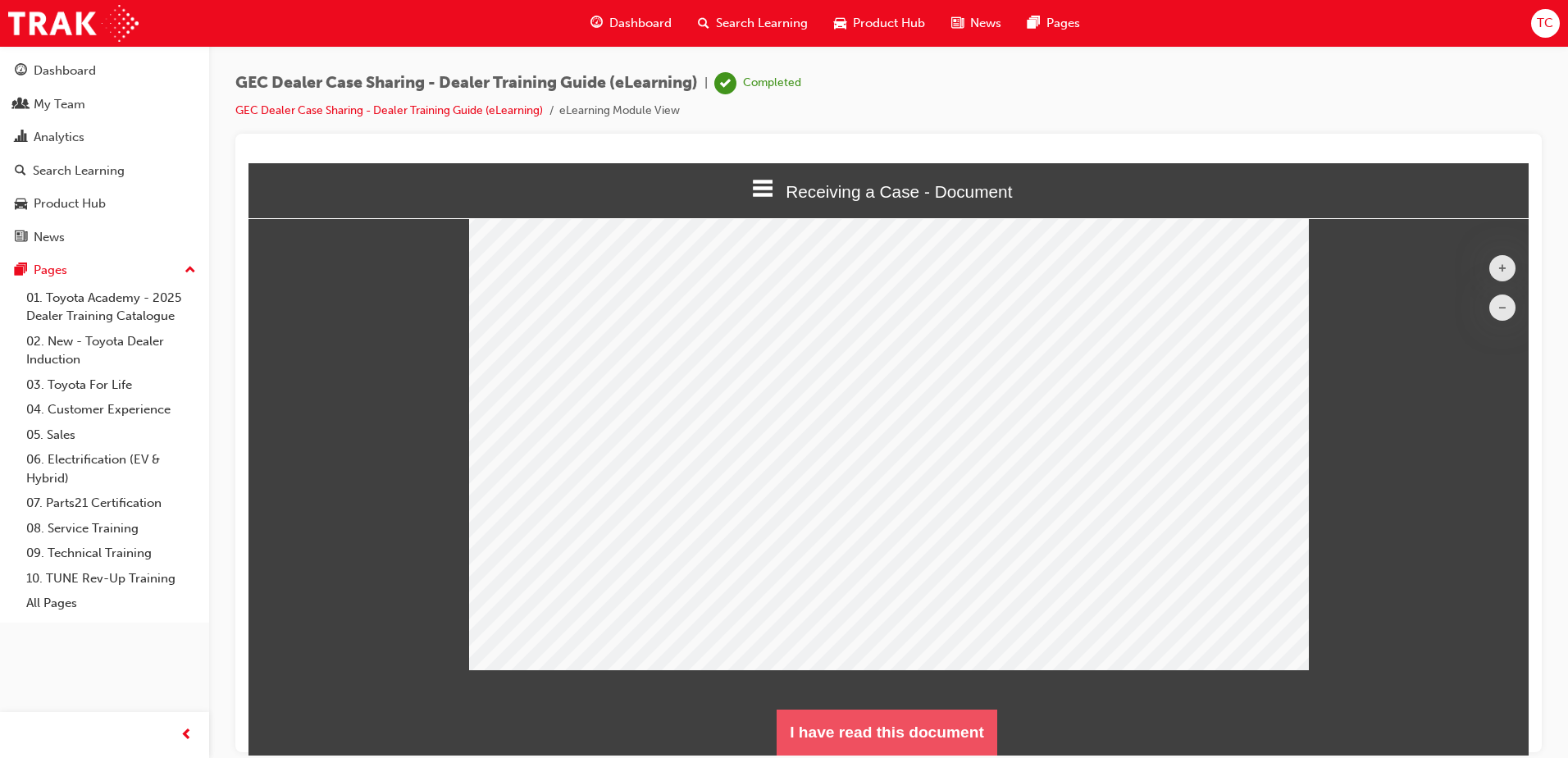
click at [907, 740] on button "I have read this document" at bounding box center [887, 732] width 220 height 46
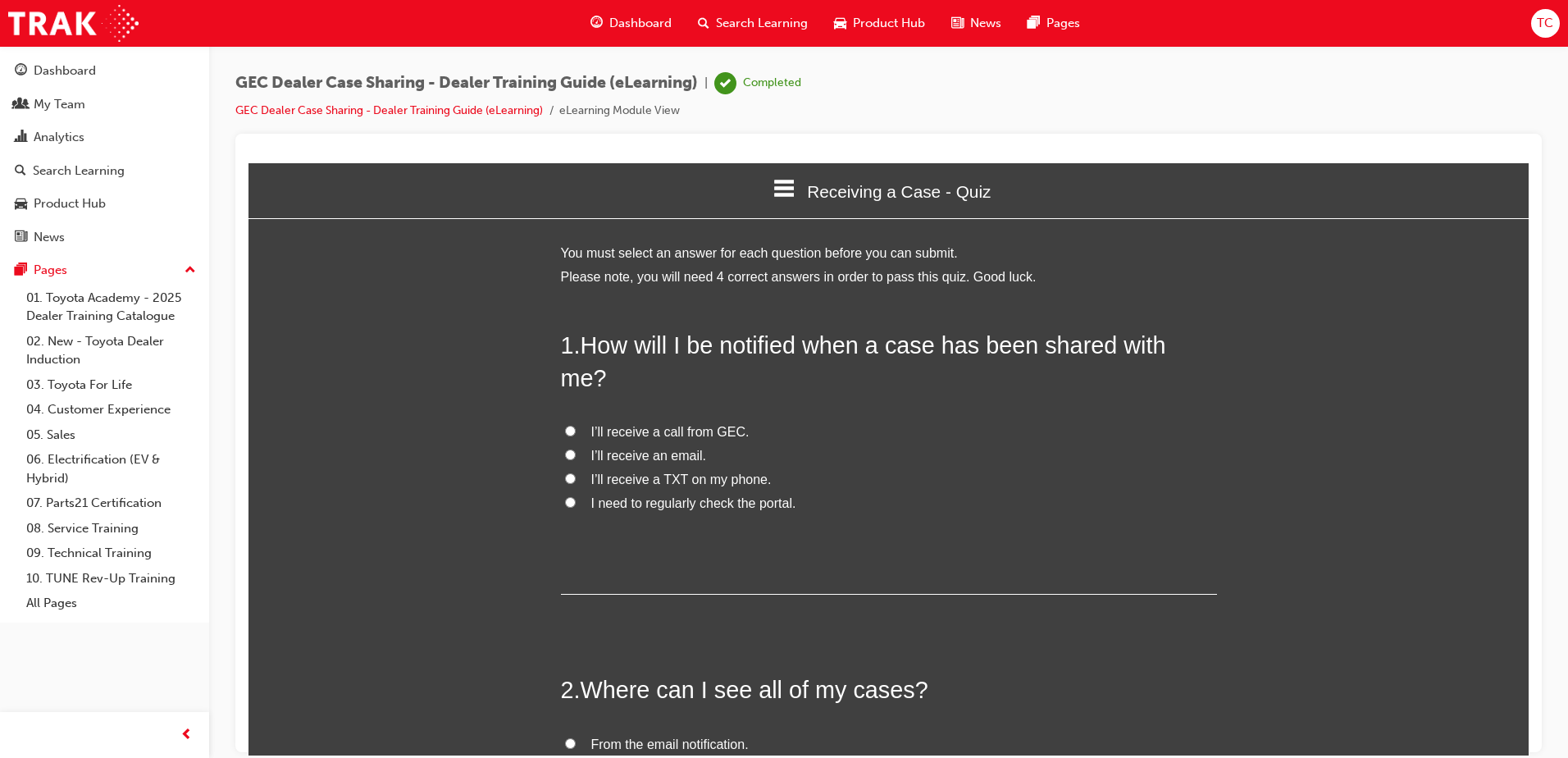
scroll to position [1407, 1293]
click at [565, 449] on input "I’ll receive an email." at bounding box center [571, 454] width 11 height 11
radio input "true"
click at [565, 425] on input "I’ll receive a call from GEC." at bounding box center [571, 430] width 11 height 11
radio input "true"
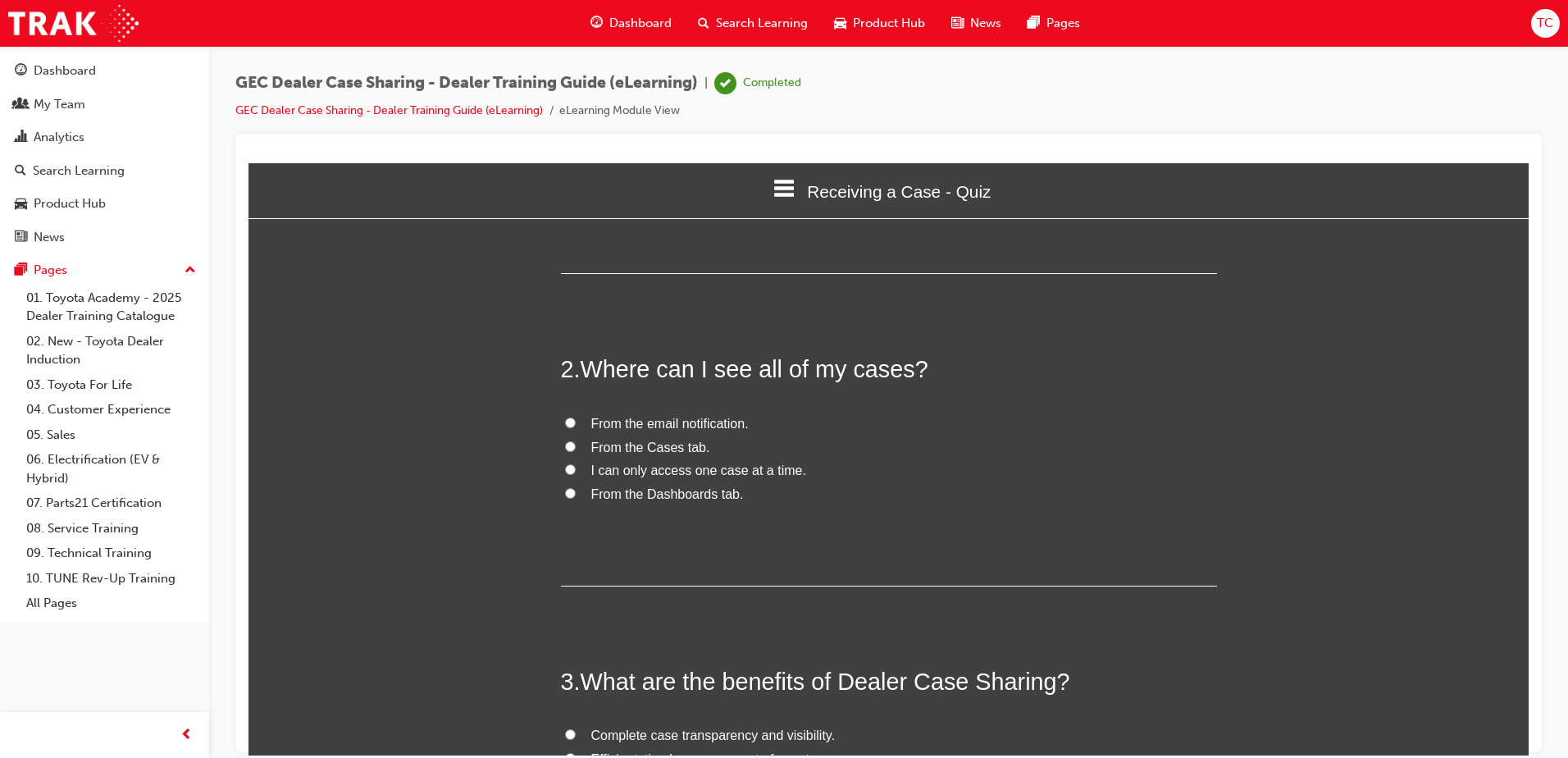
scroll to position [329, 0]
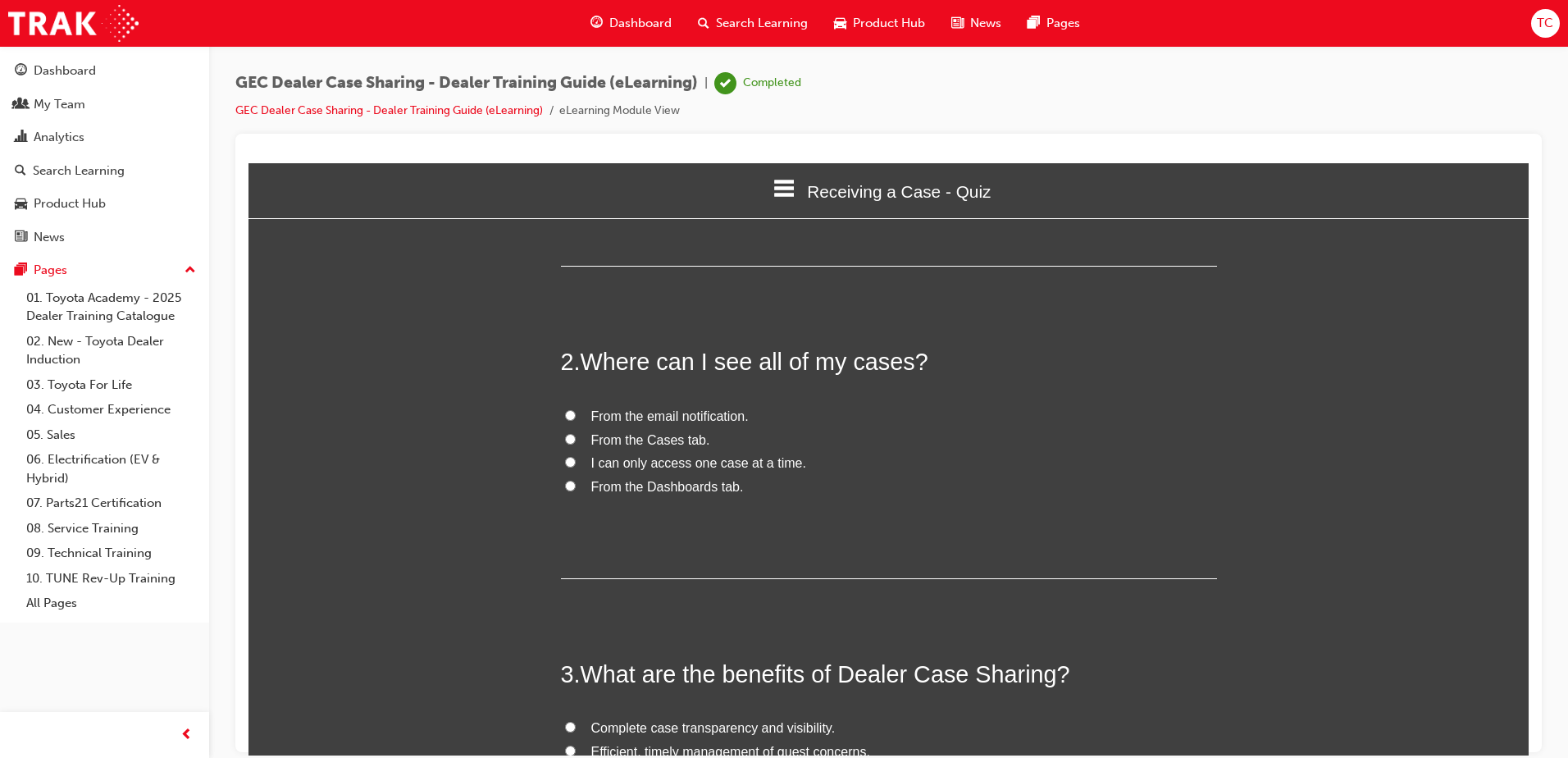
click at [566, 433] on input "From the Cases tab." at bounding box center [571, 439] width 11 height 11
radio input "true"
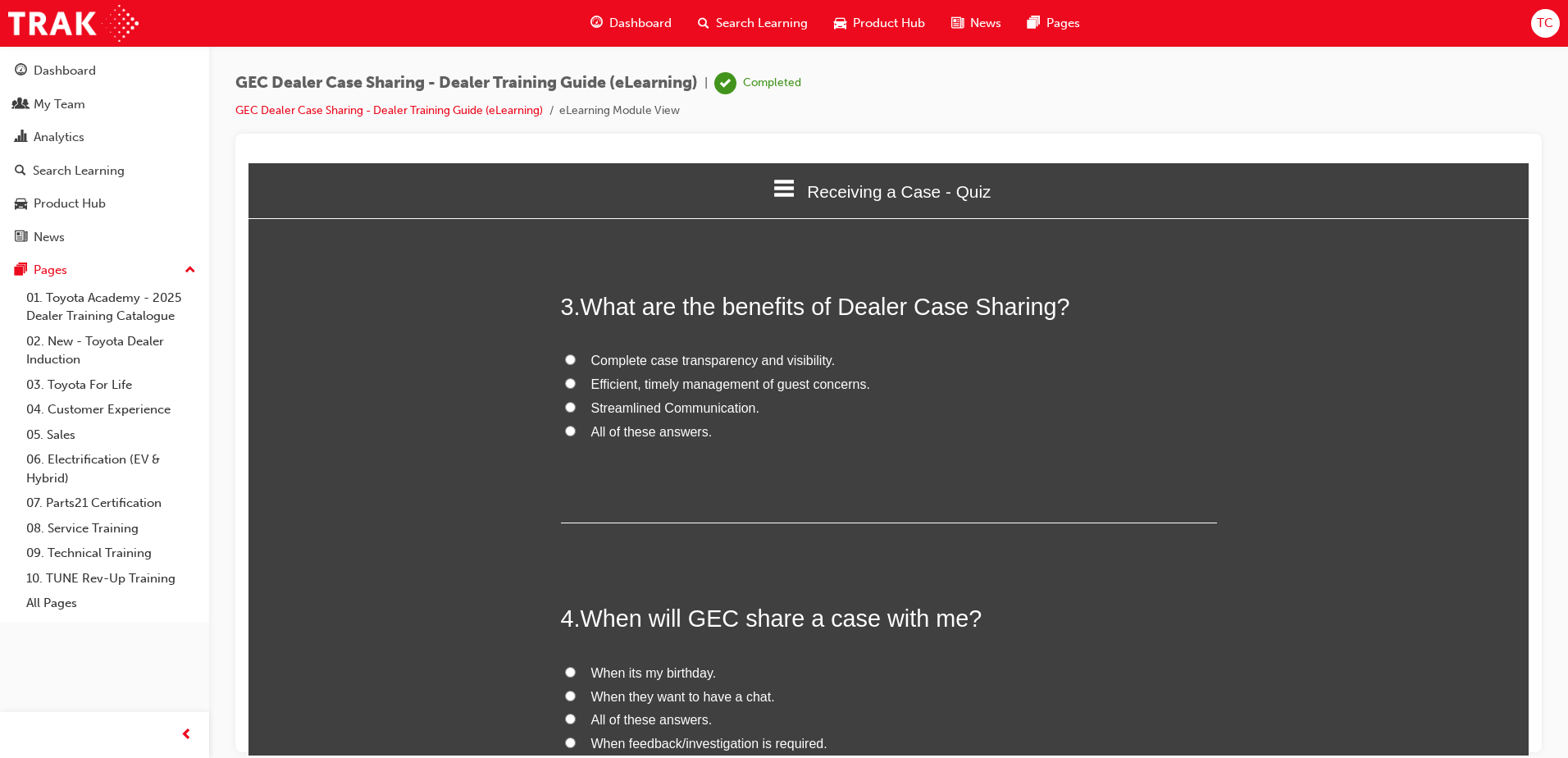
scroll to position [739, 0]
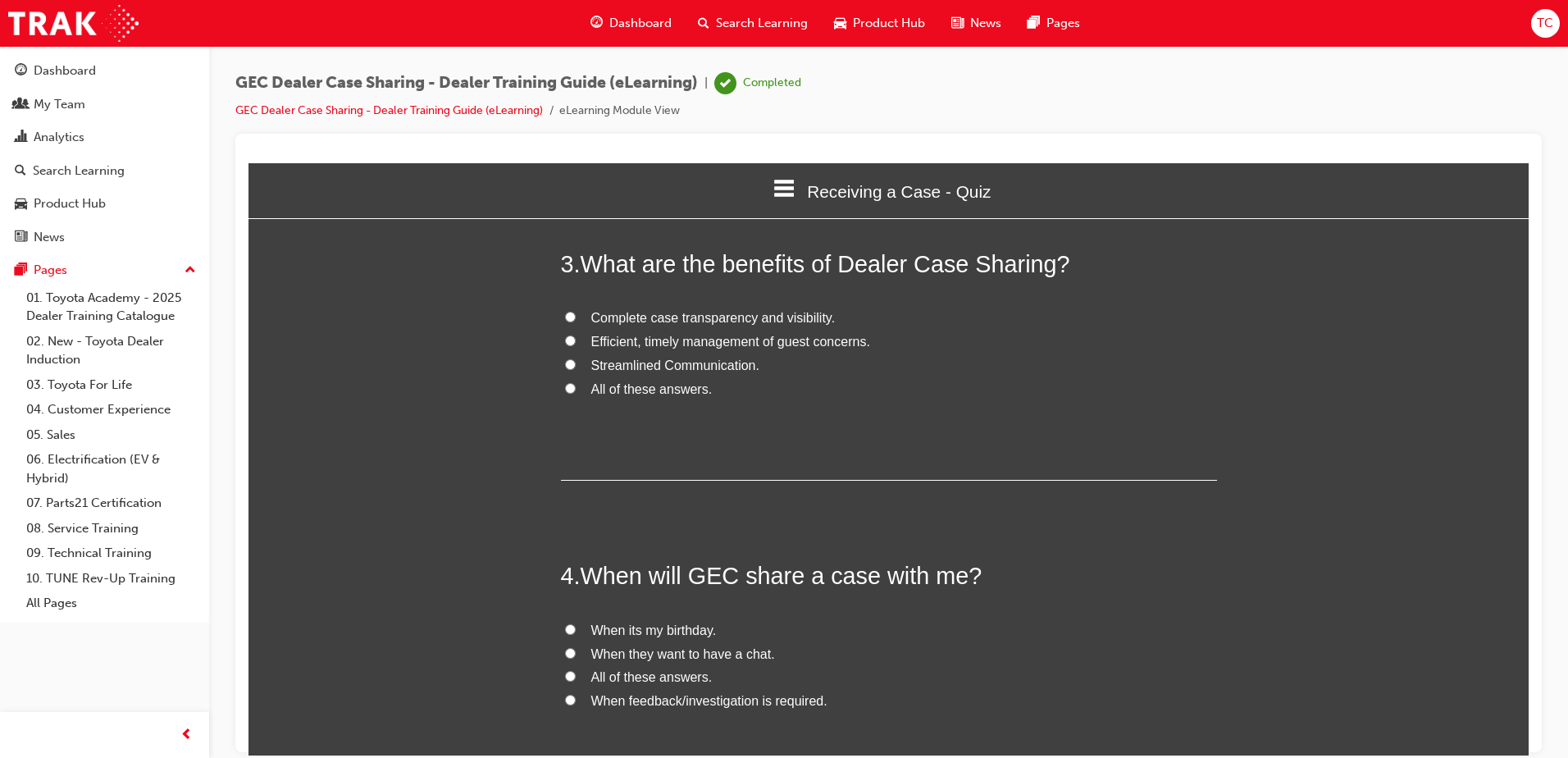
drag, startPoint x: 561, startPoint y: 351, endPoint x: 566, endPoint y: 360, distance: 10.3
click at [565, 382] on input "All of these answers." at bounding box center [571, 388] width 11 height 11
radio input "true"
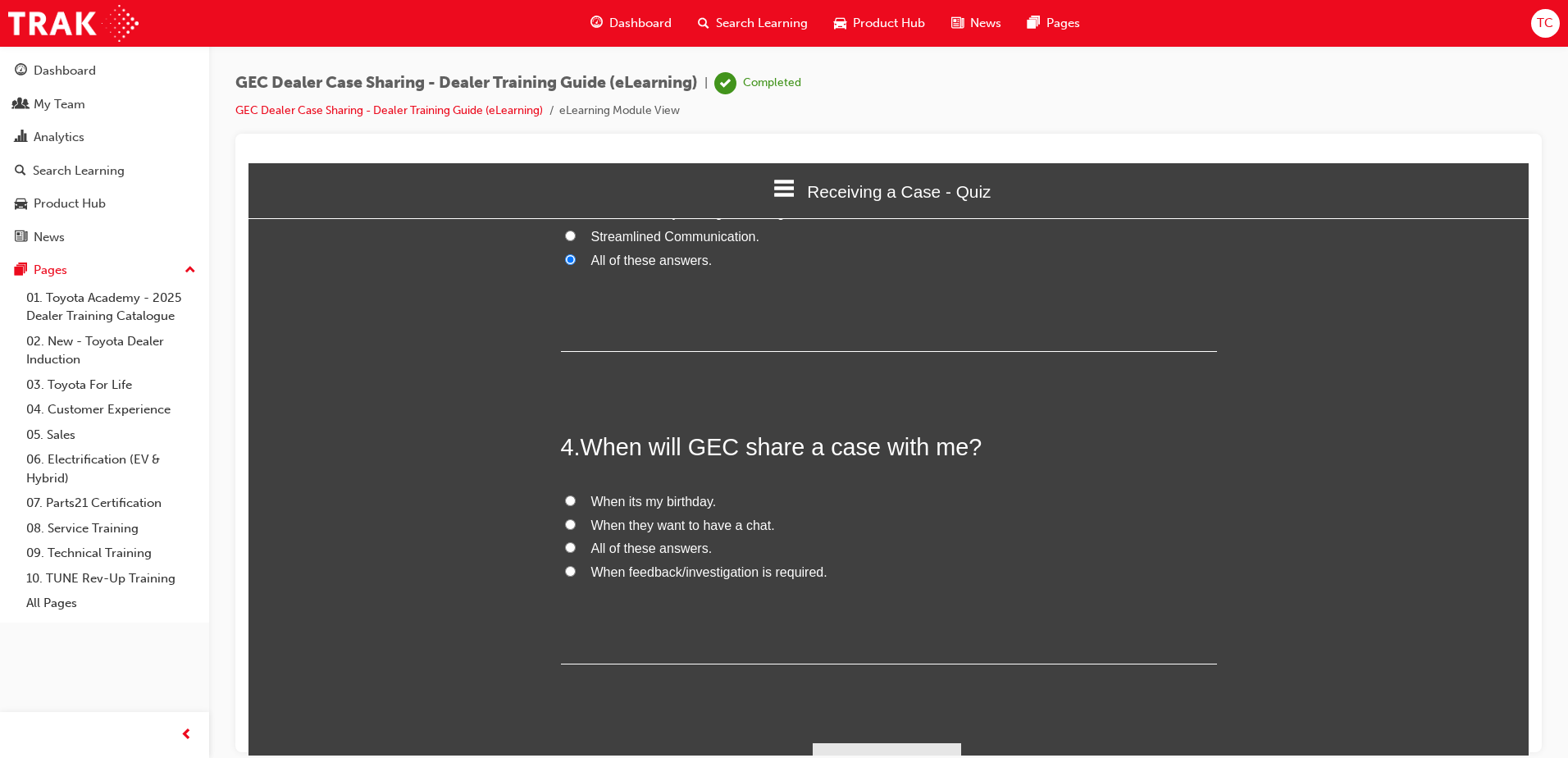
scroll to position [868, 0]
click at [565, 565] on input "When feedback/investigation is required." at bounding box center [571, 570] width 11 height 11
radio input "true"
click at [871, 741] on button "Submit Answers" at bounding box center [887, 764] width 149 height 46
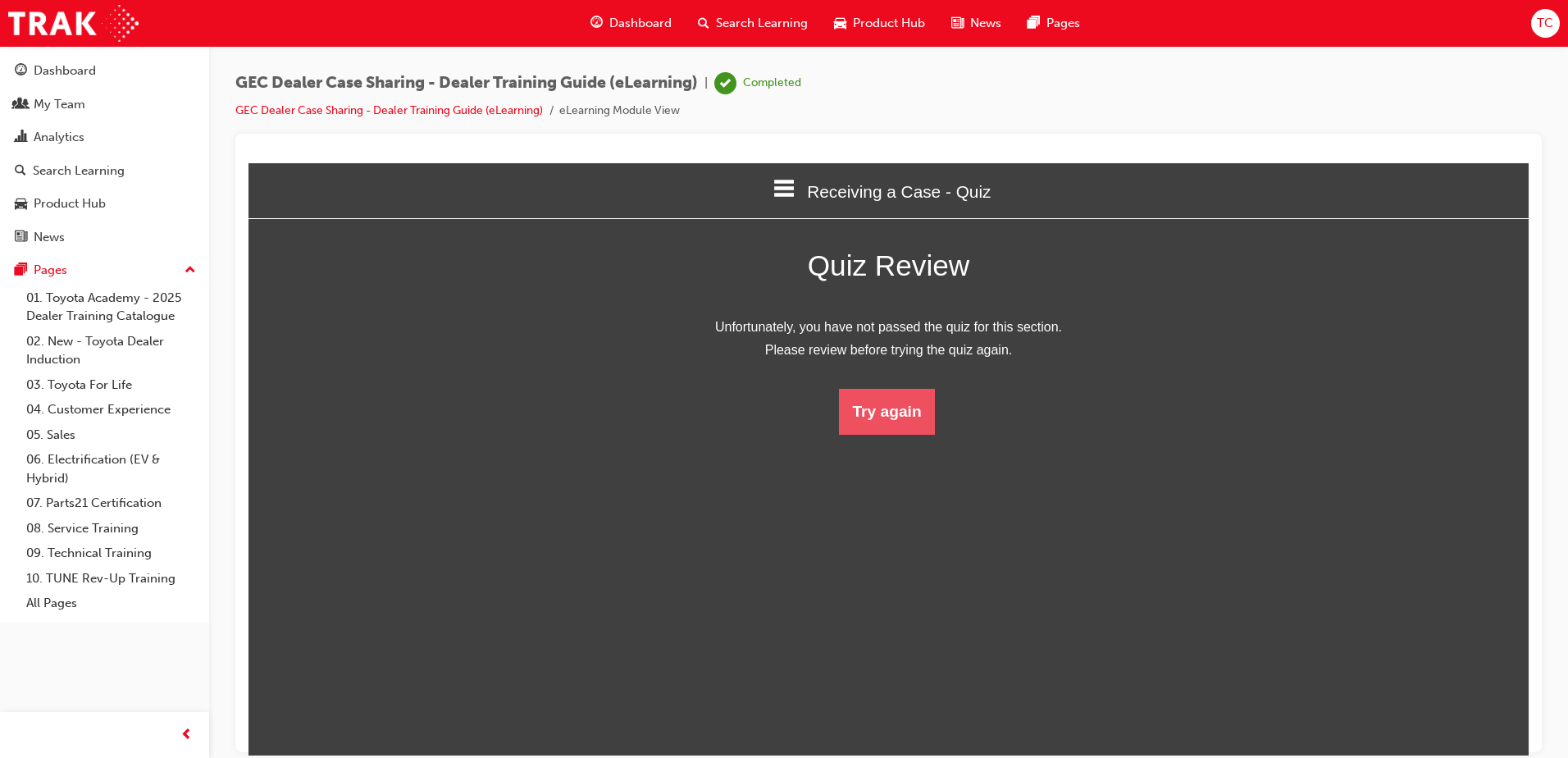
click at [888, 414] on button "Try again" at bounding box center [886, 411] width 95 height 46
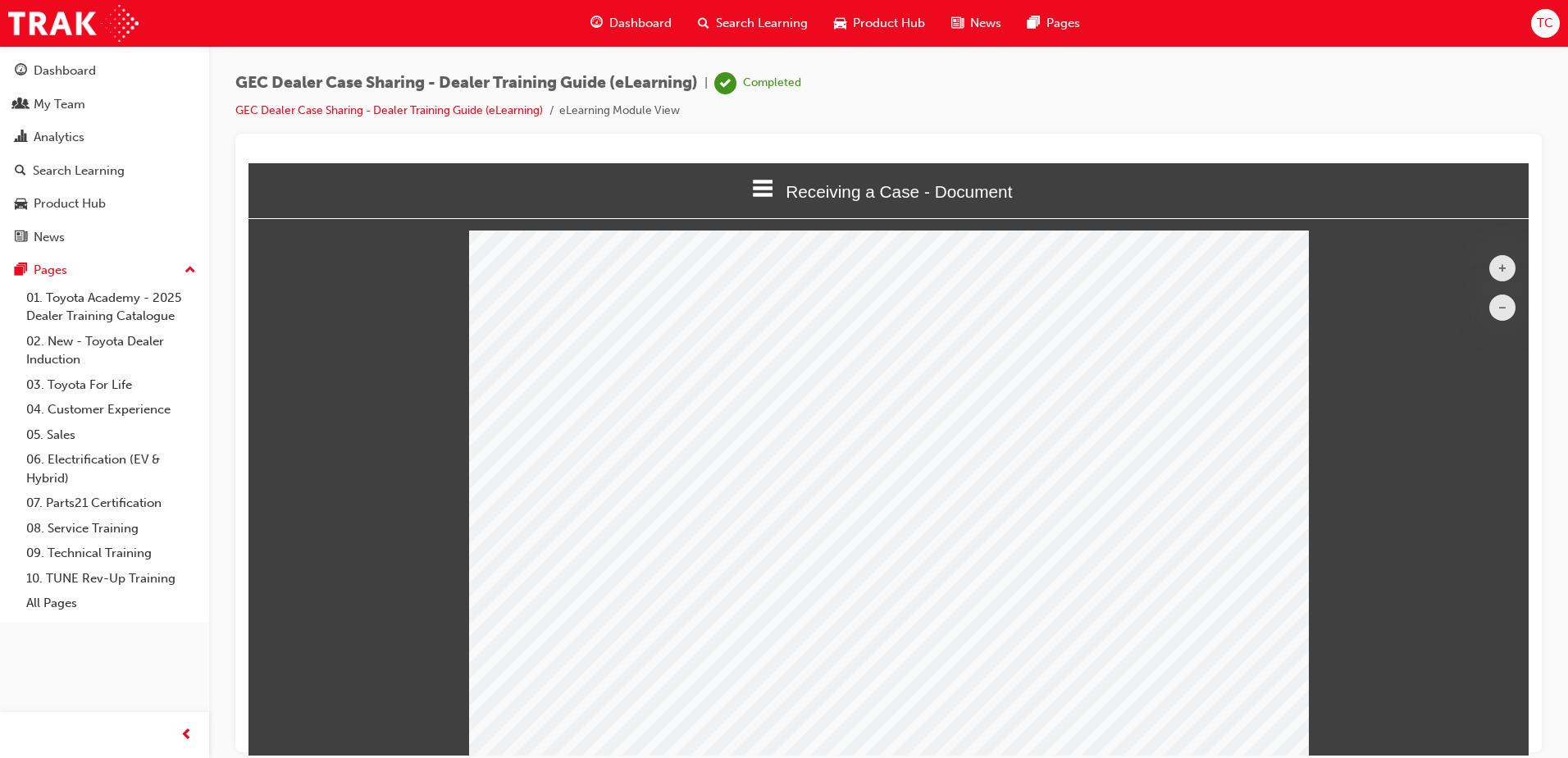
scroll to position [0, 0]
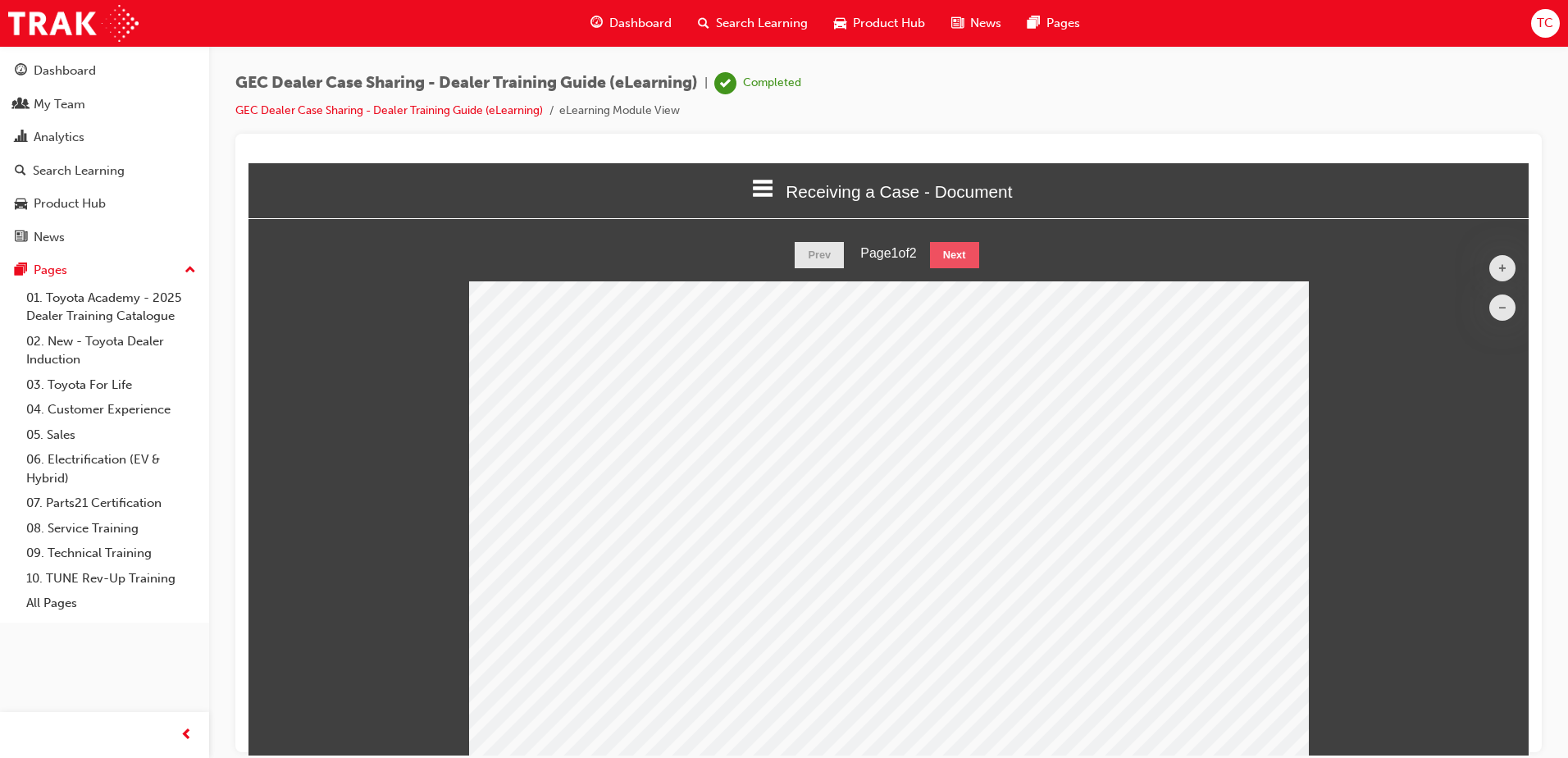
click at [957, 251] on button "Next" at bounding box center [954, 255] width 49 height 26
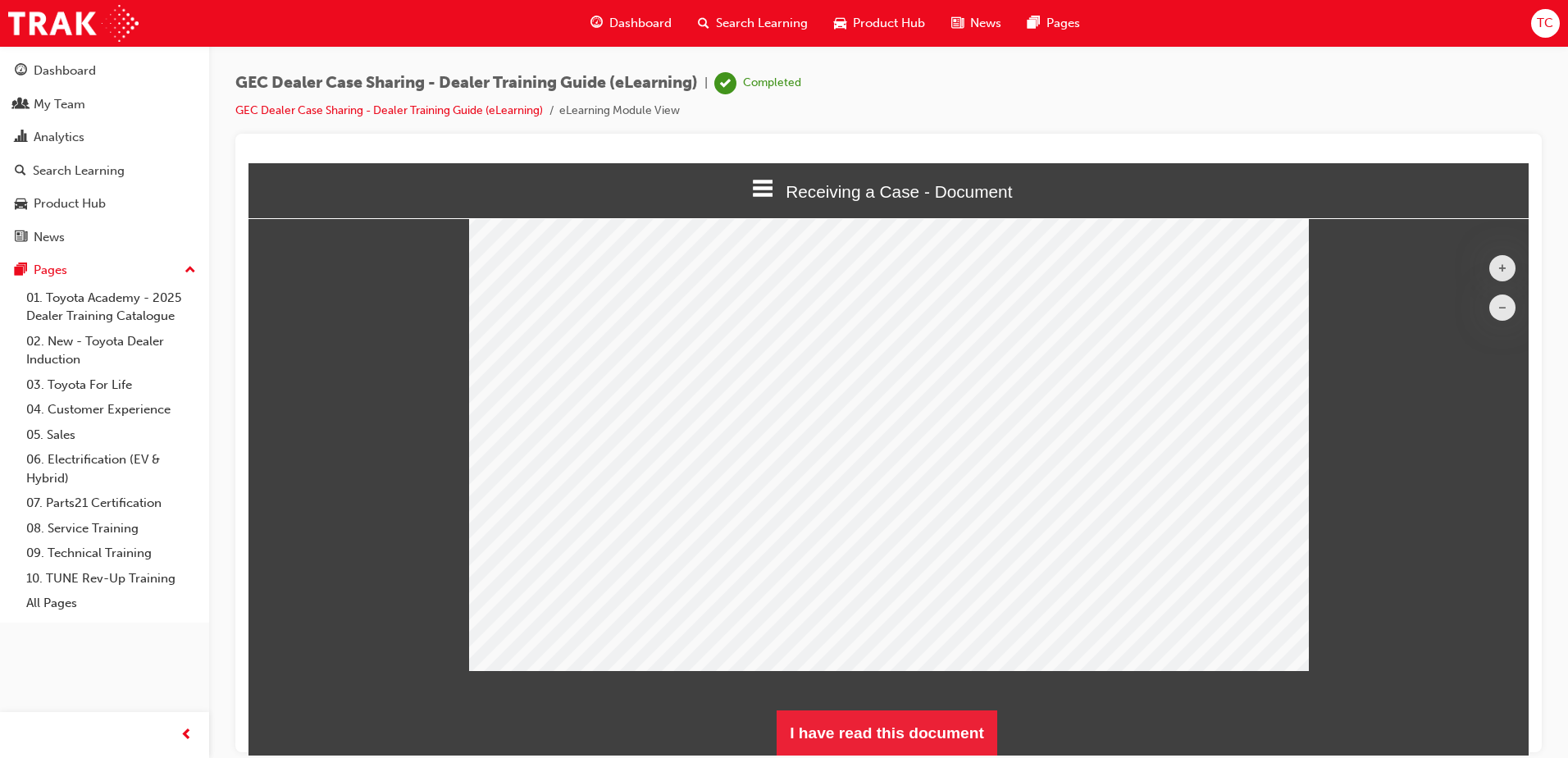
scroll to position [83, 0]
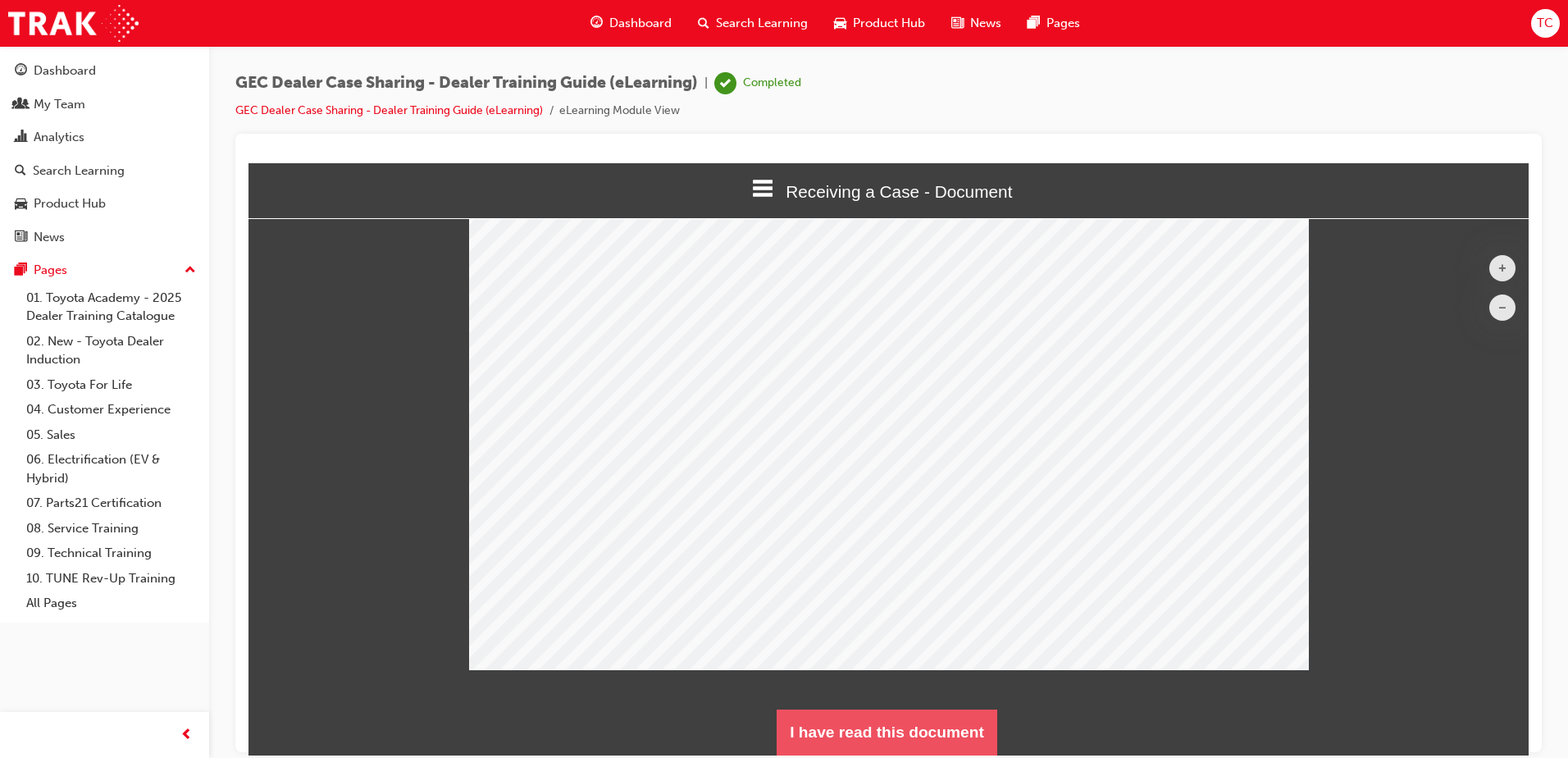
click at [850, 739] on button "I have read this document" at bounding box center [887, 732] width 220 height 46
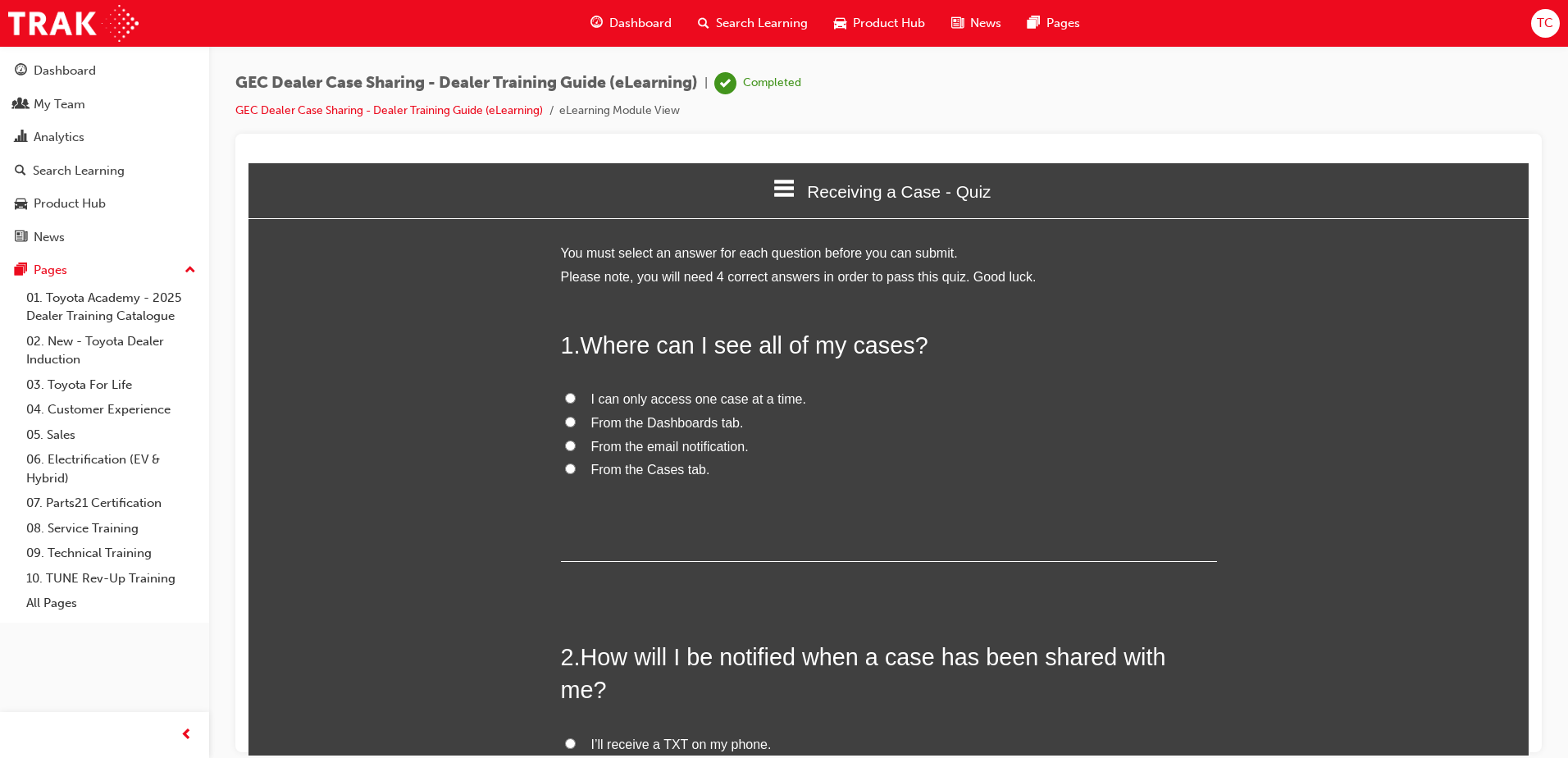
click at [565, 466] on input "From the Cases tab." at bounding box center [571, 468] width 11 height 11
radio input "true"
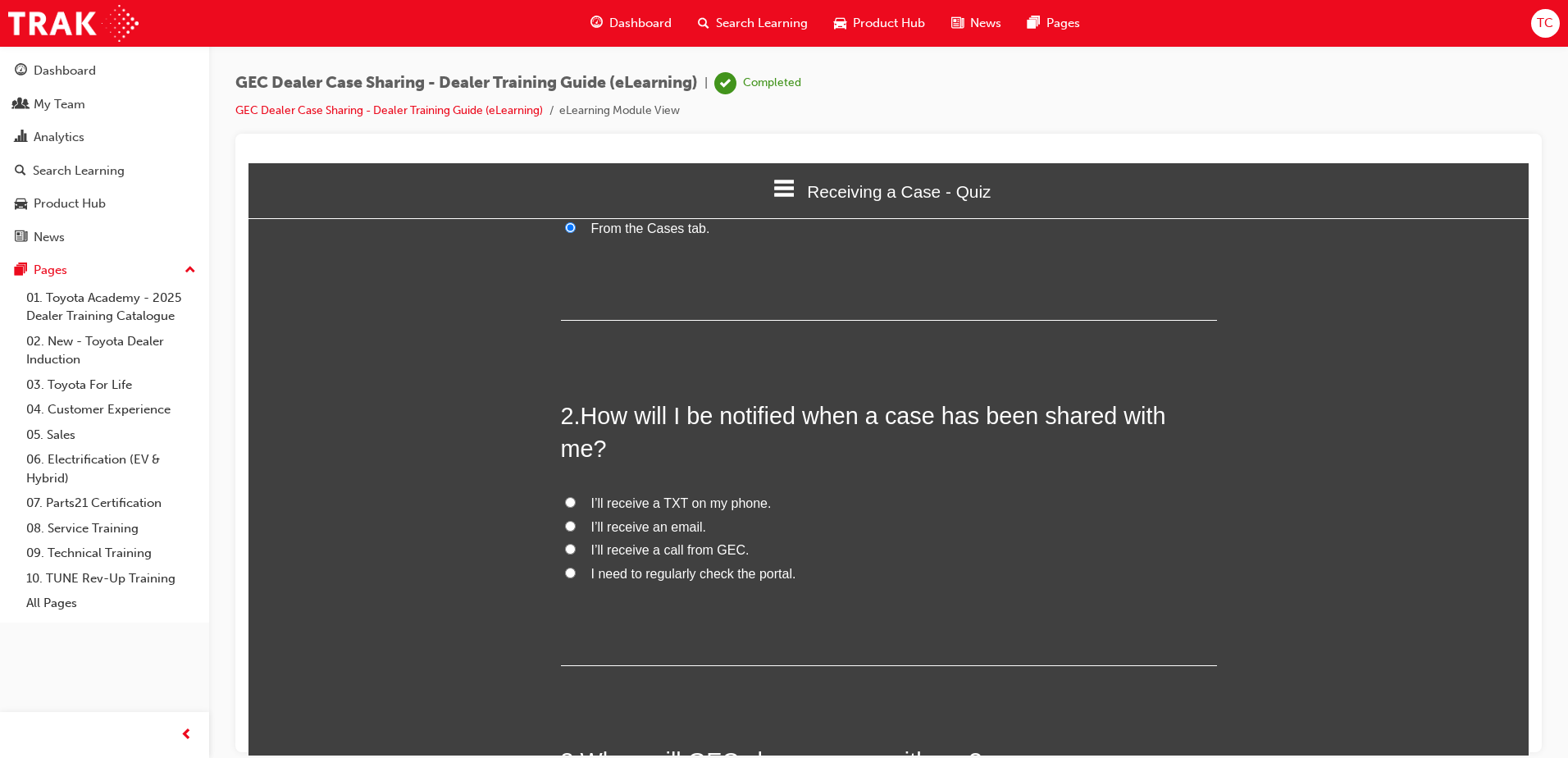
scroll to position [246, 0]
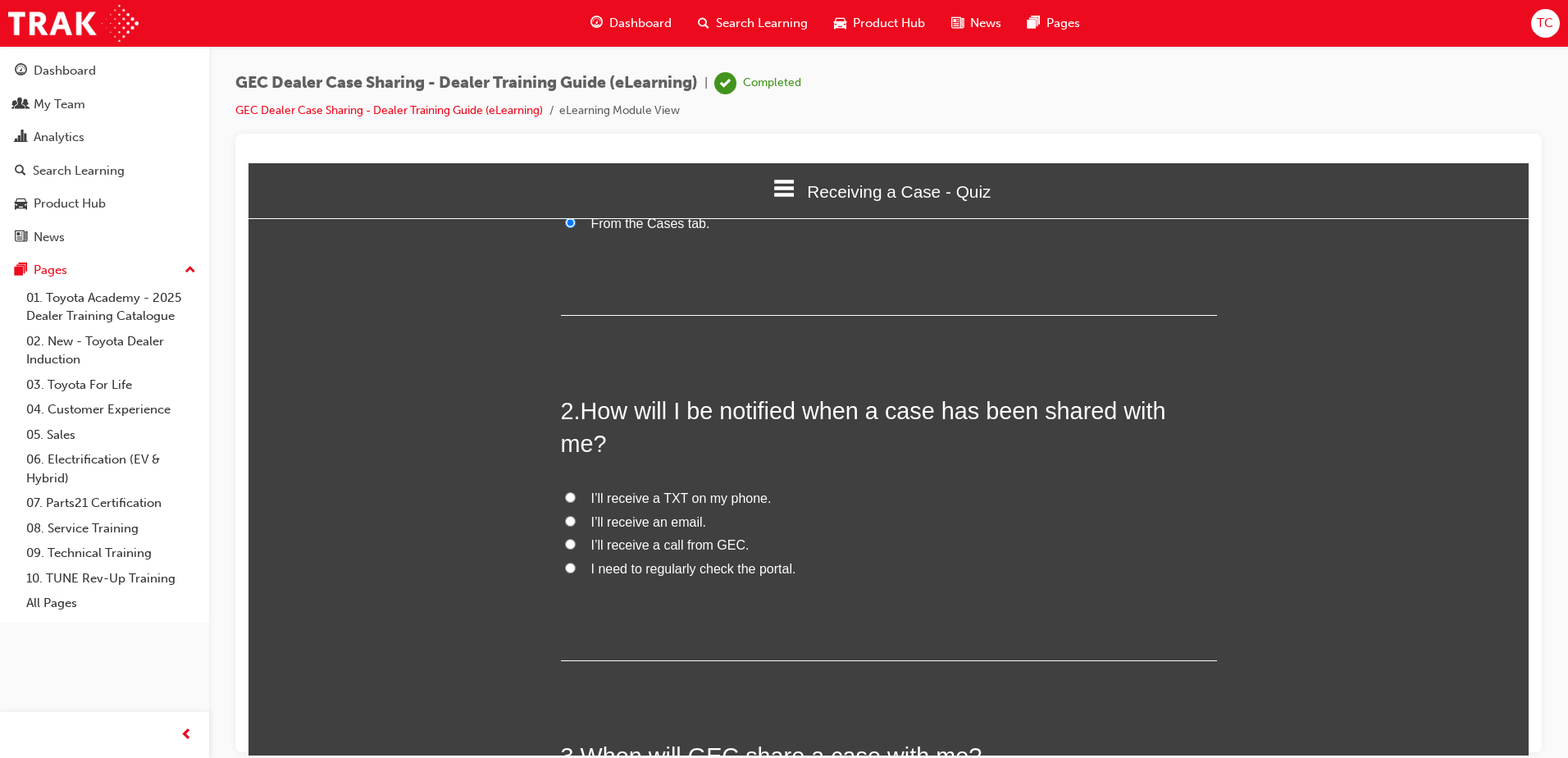
click at [565, 539] on input "I’ll receive a call from GEC." at bounding box center [571, 544] width 11 height 11
radio input "true"
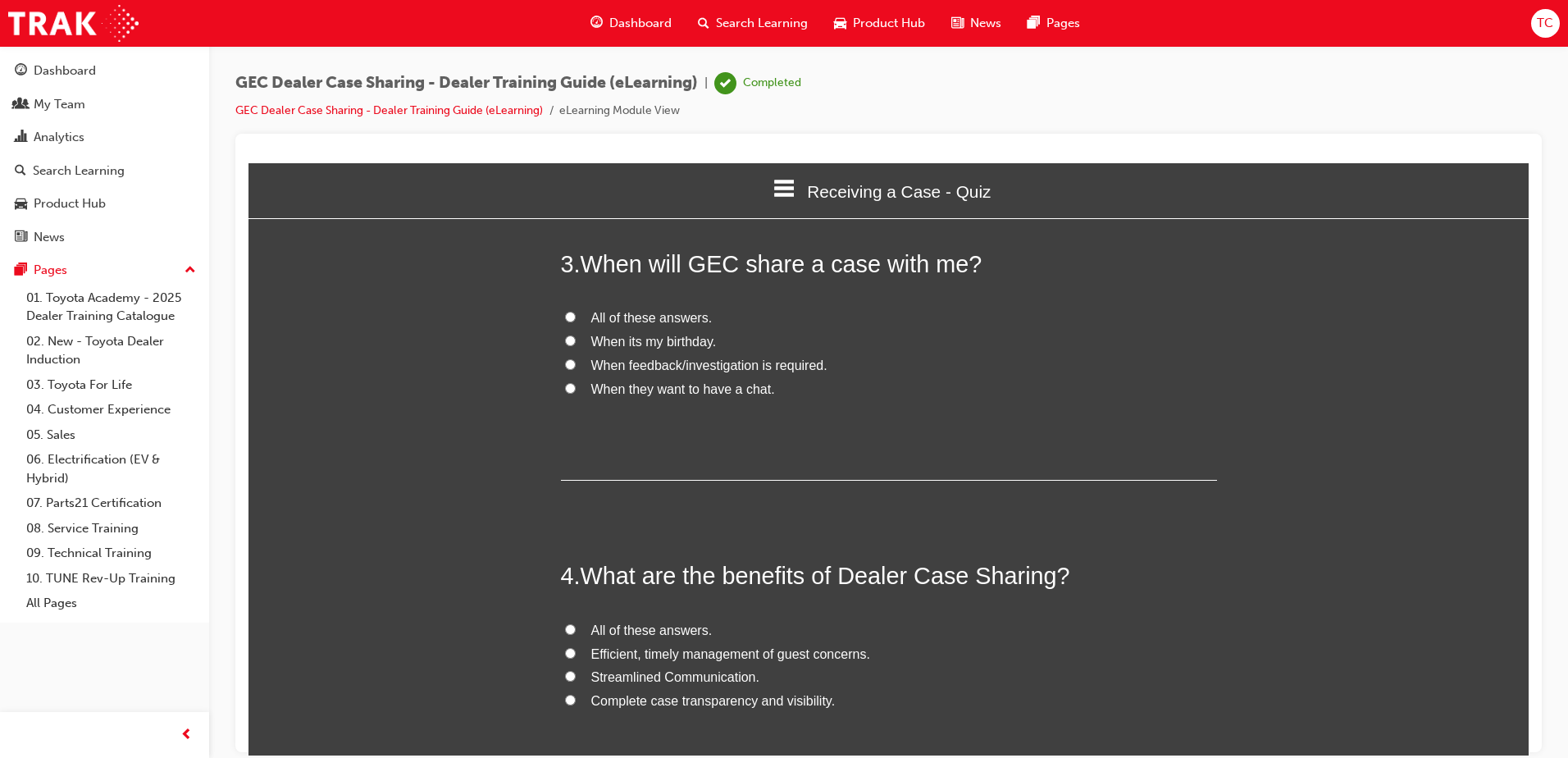
scroll to position [656, 0]
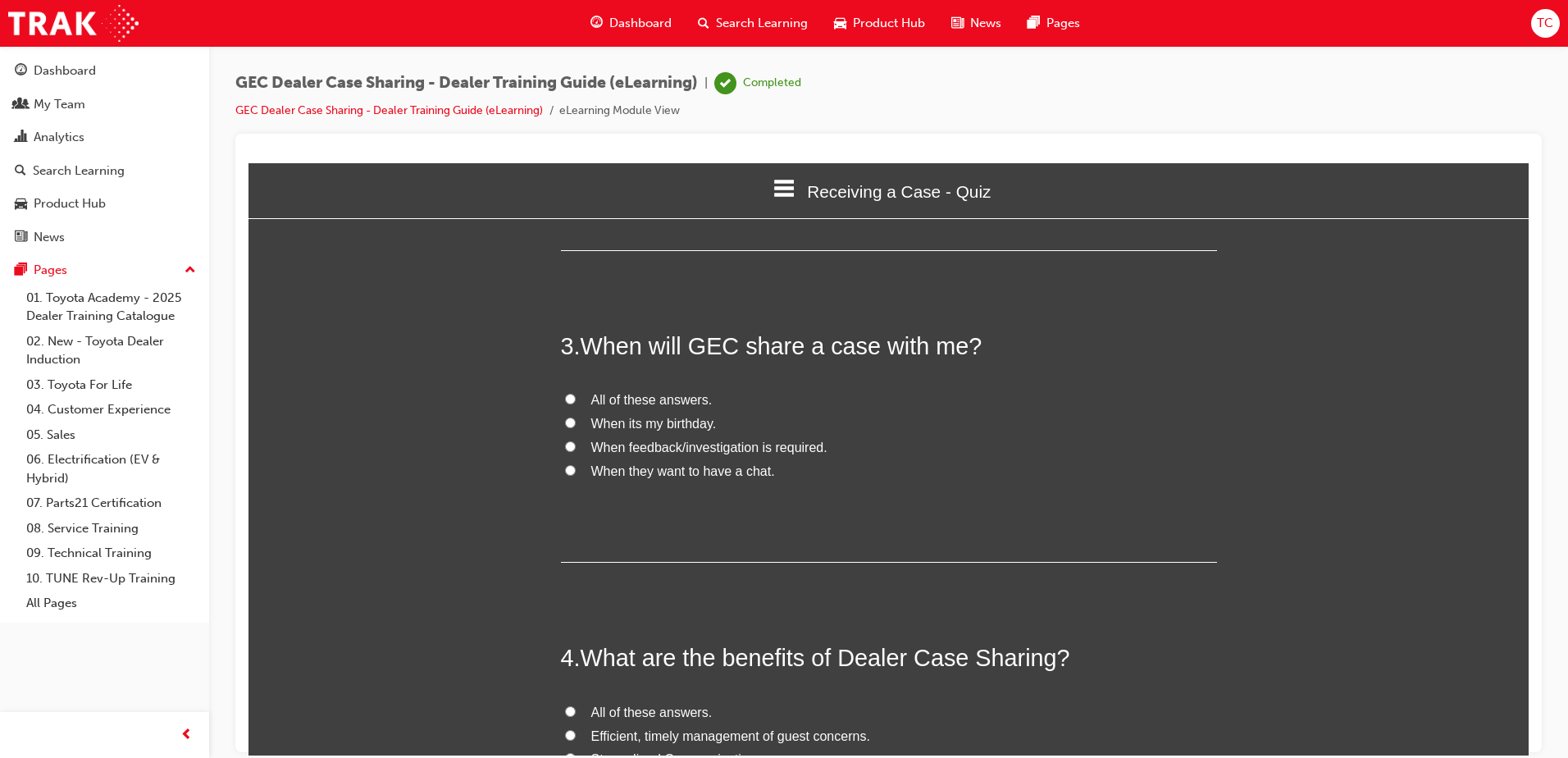
click at [568, 441] on input "When feedback/investigation is required." at bounding box center [571, 446] width 11 height 11
radio input "true"
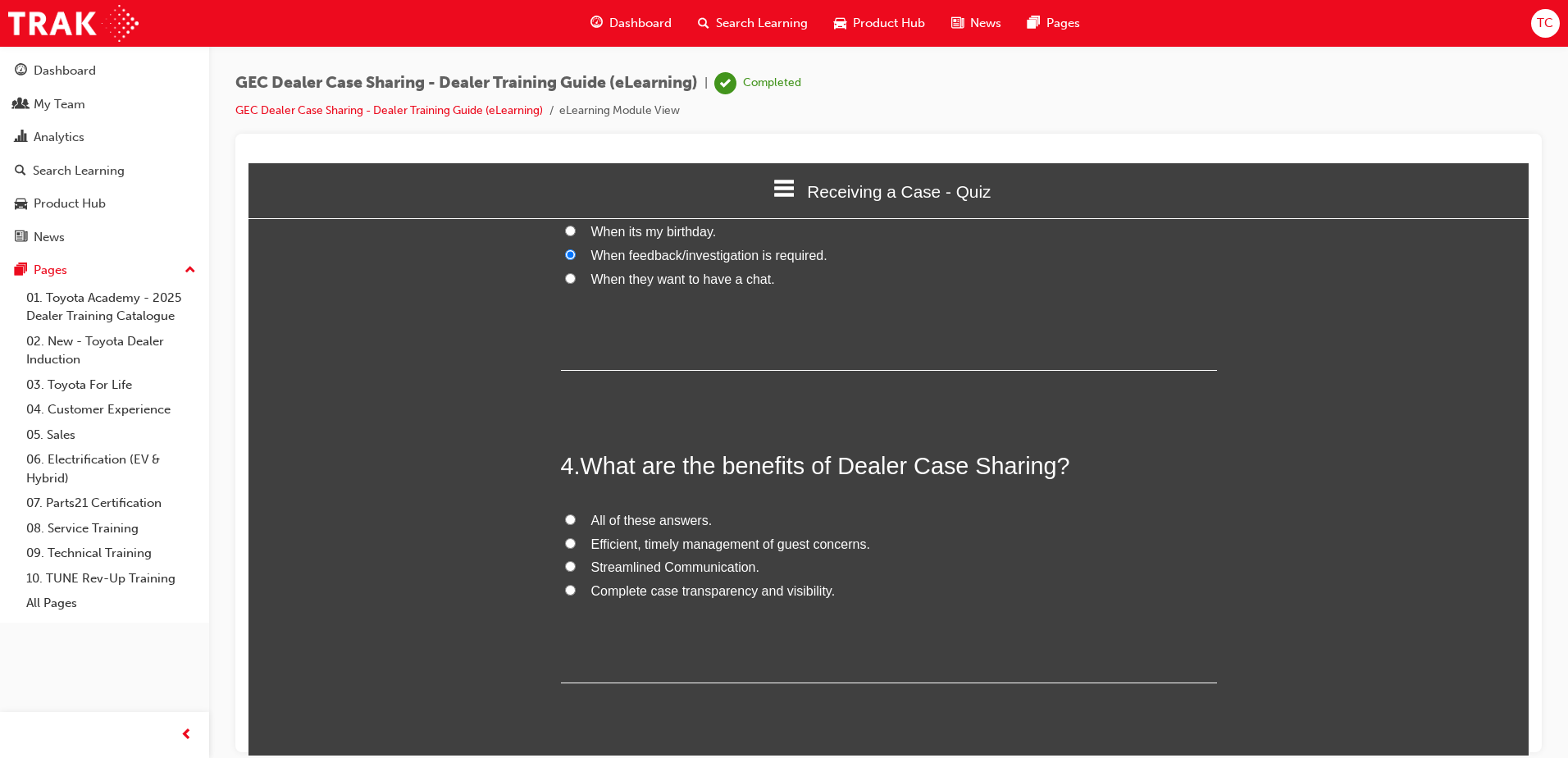
scroll to position [868, 0]
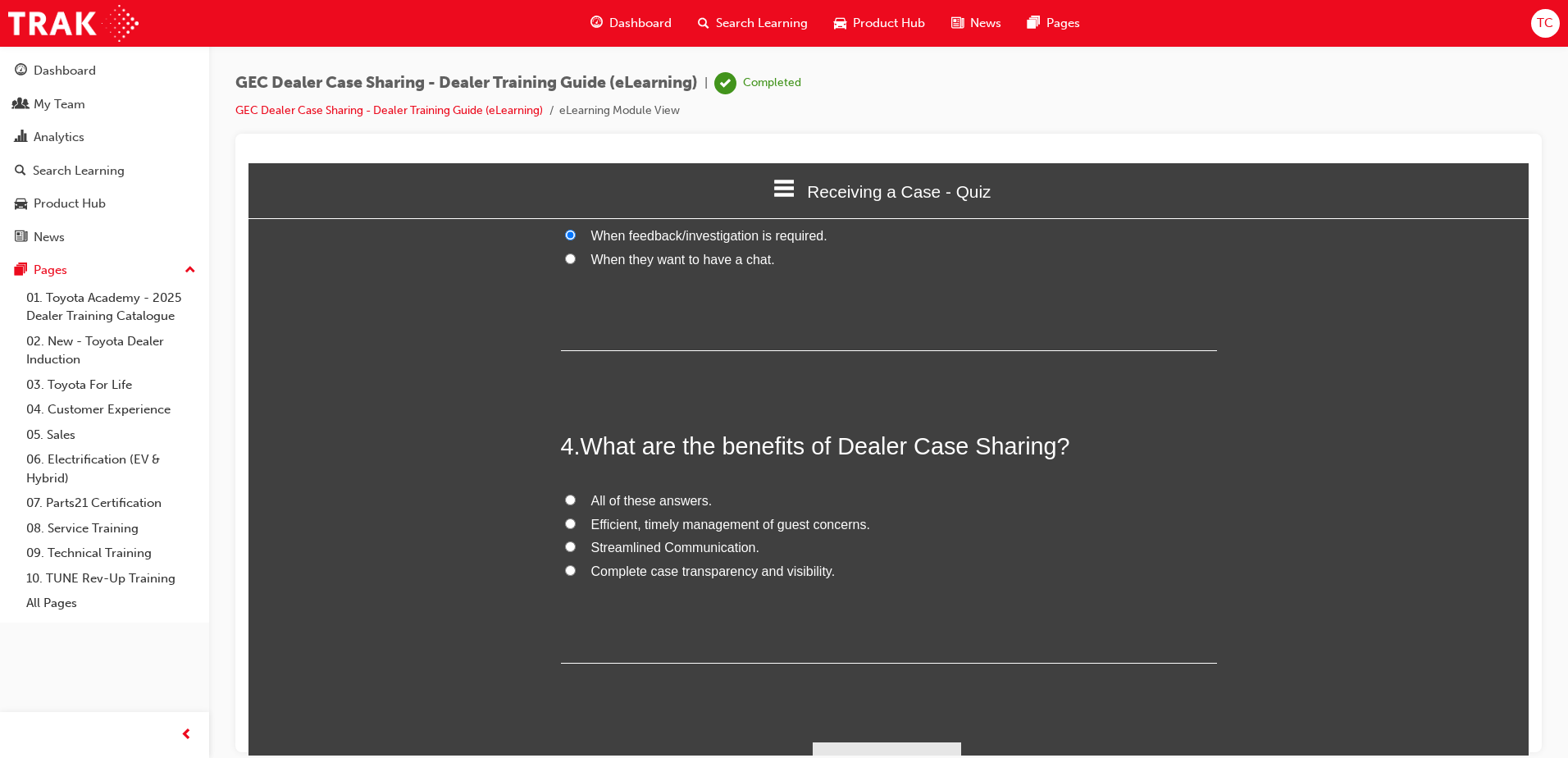
click at [565, 494] on input "All of these answers." at bounding box center [571, 500] width 11 height 11
radio input "true"
click at [863, 741] on button "Submit Answers" at bounding box center [887, 764] width 149 height 46
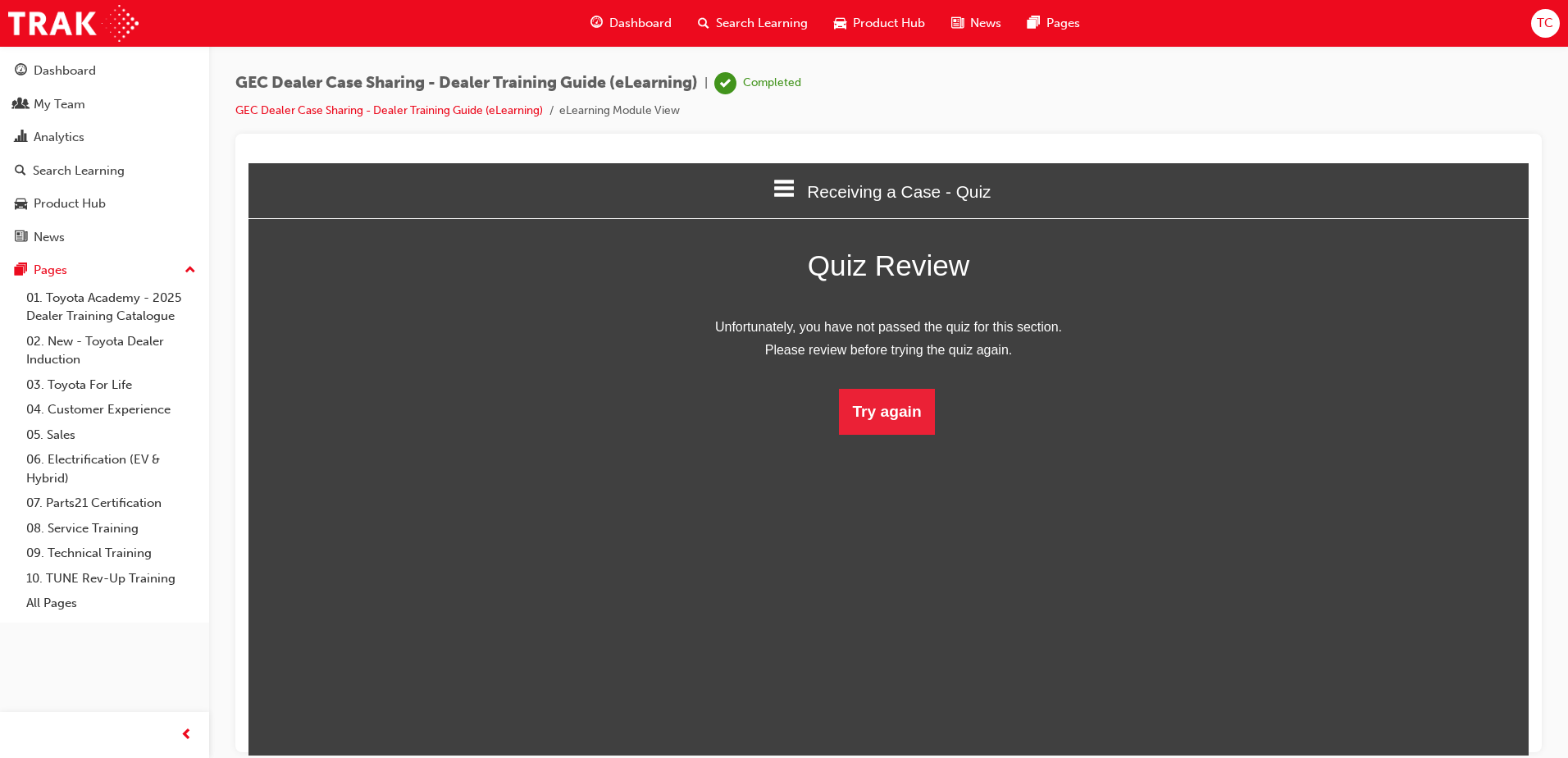
scroll to position [8, 8]
click at [887, 416] on button "Try again" at bounding box center [886, 411] width 95 height 46
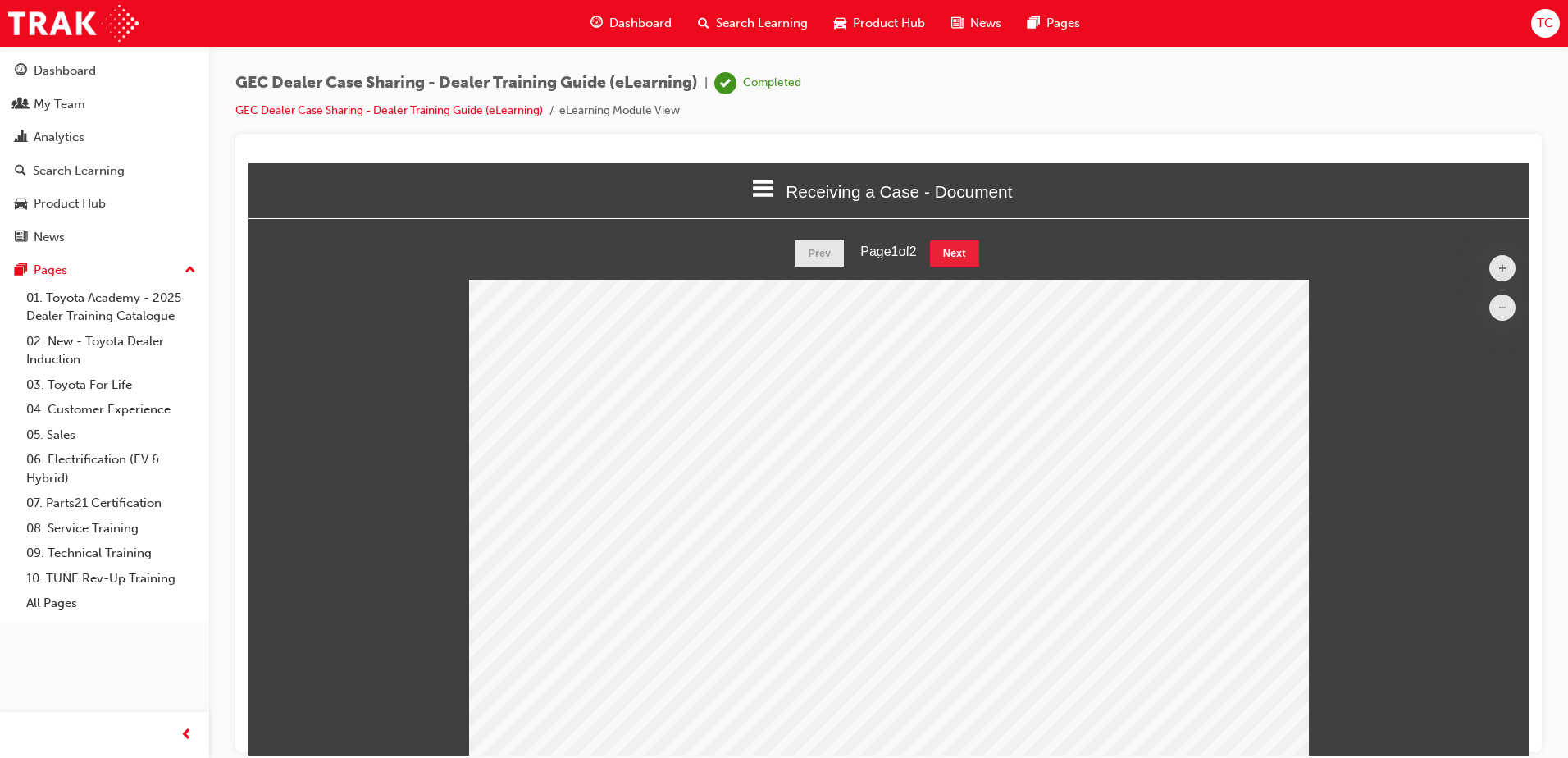
scroll to position [0, 0]
click at [965, 259] on button "Next" at bounding box center [954, 255] width 49 height 26
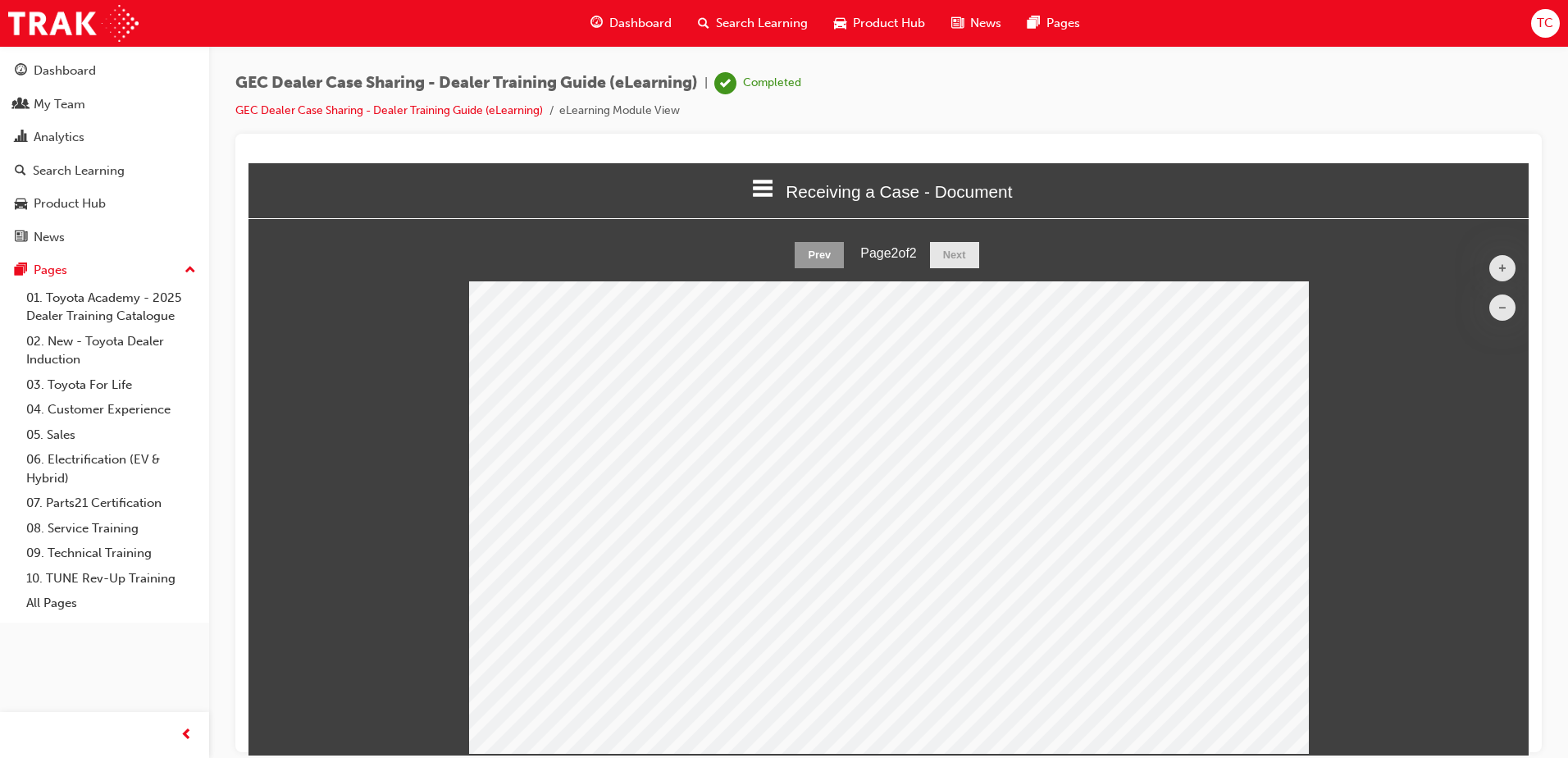
scroll to position [83, 0]
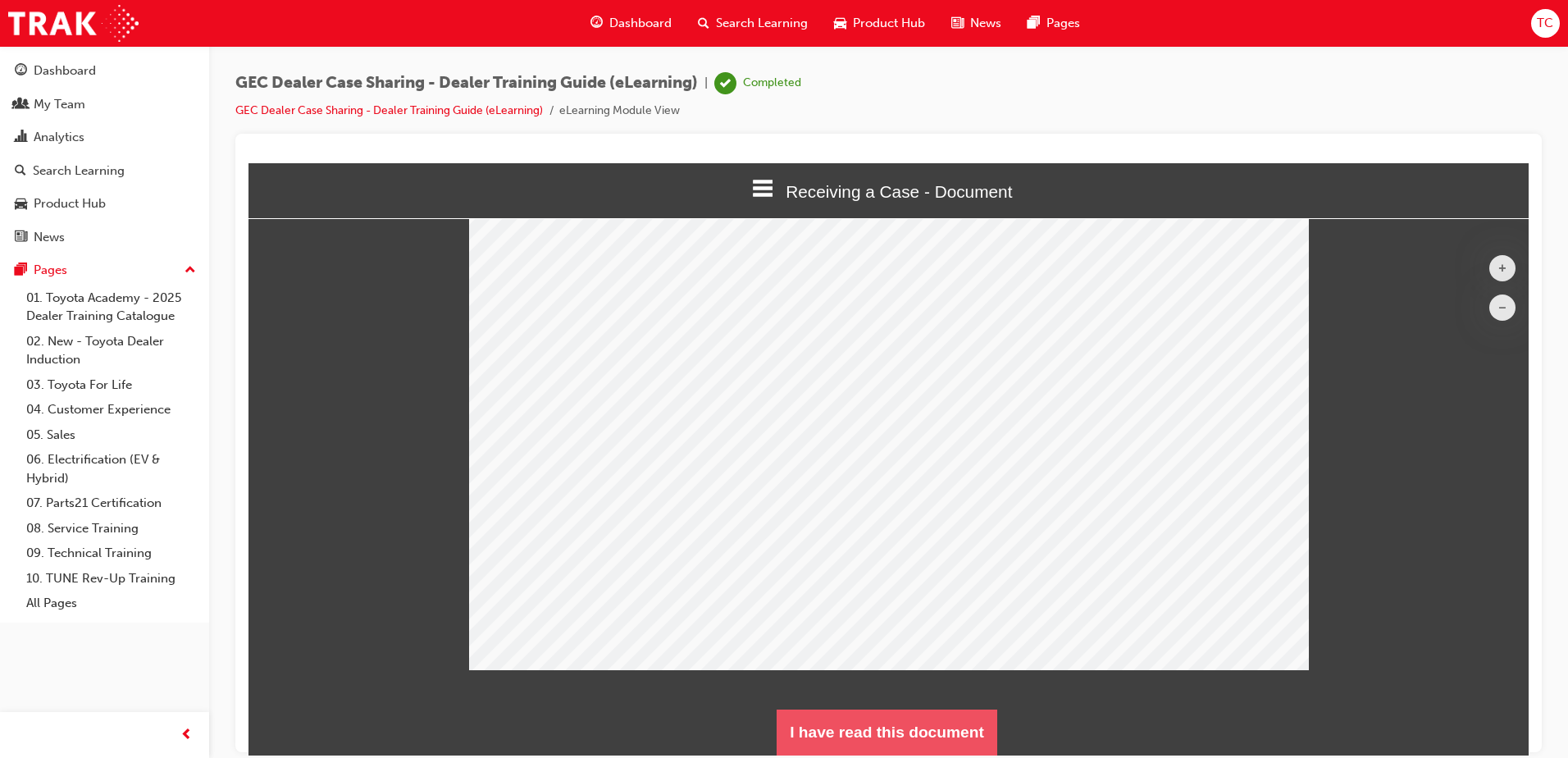
click at [948, 720] on button "I have read this document" at bounding box center [887, 732] width 220 height 46
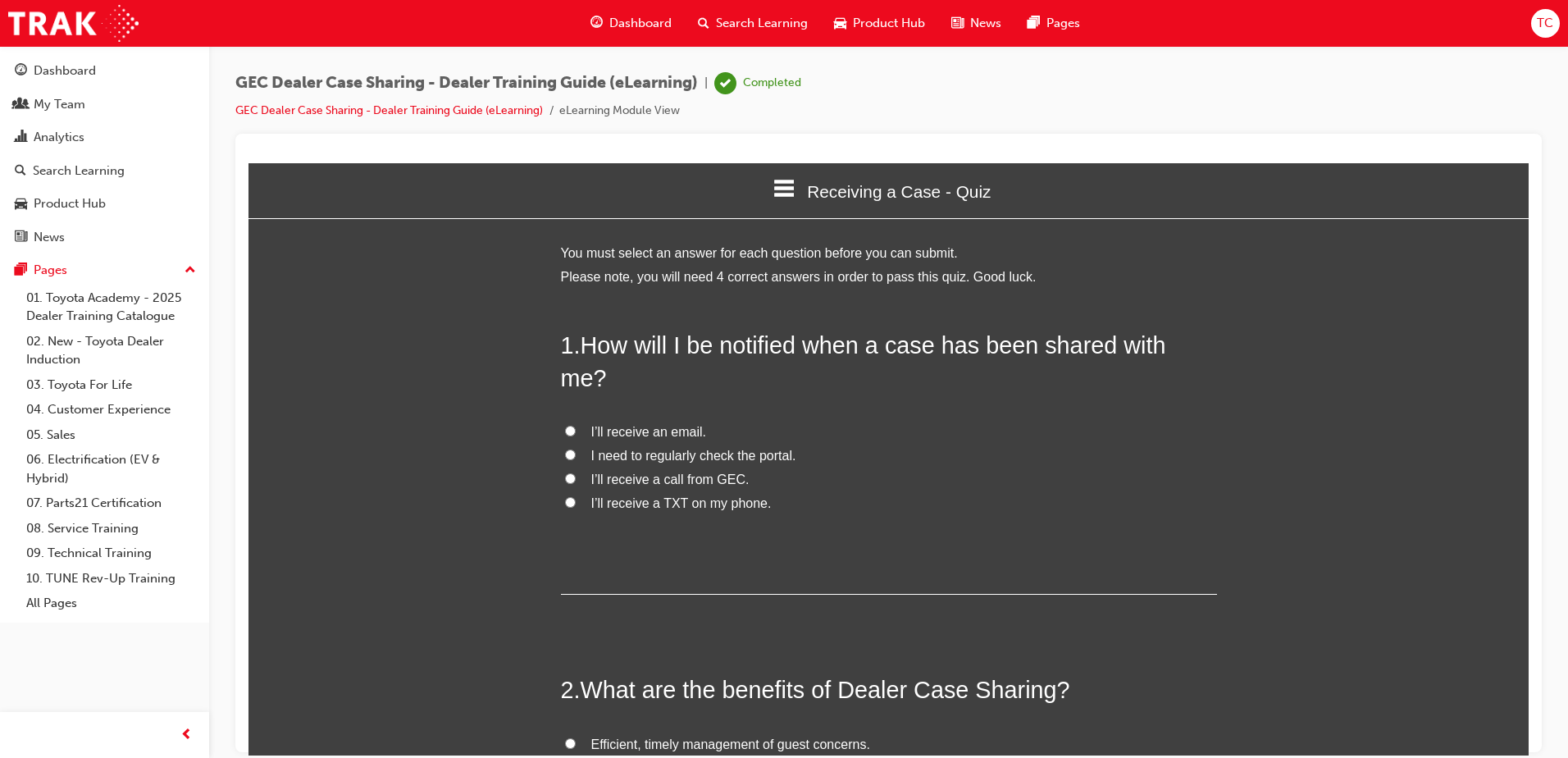
click at [565, 473] on input "I’ll receive a call from GEC." at bounding box center [571, 478] width 11 height 11
radio input "true"
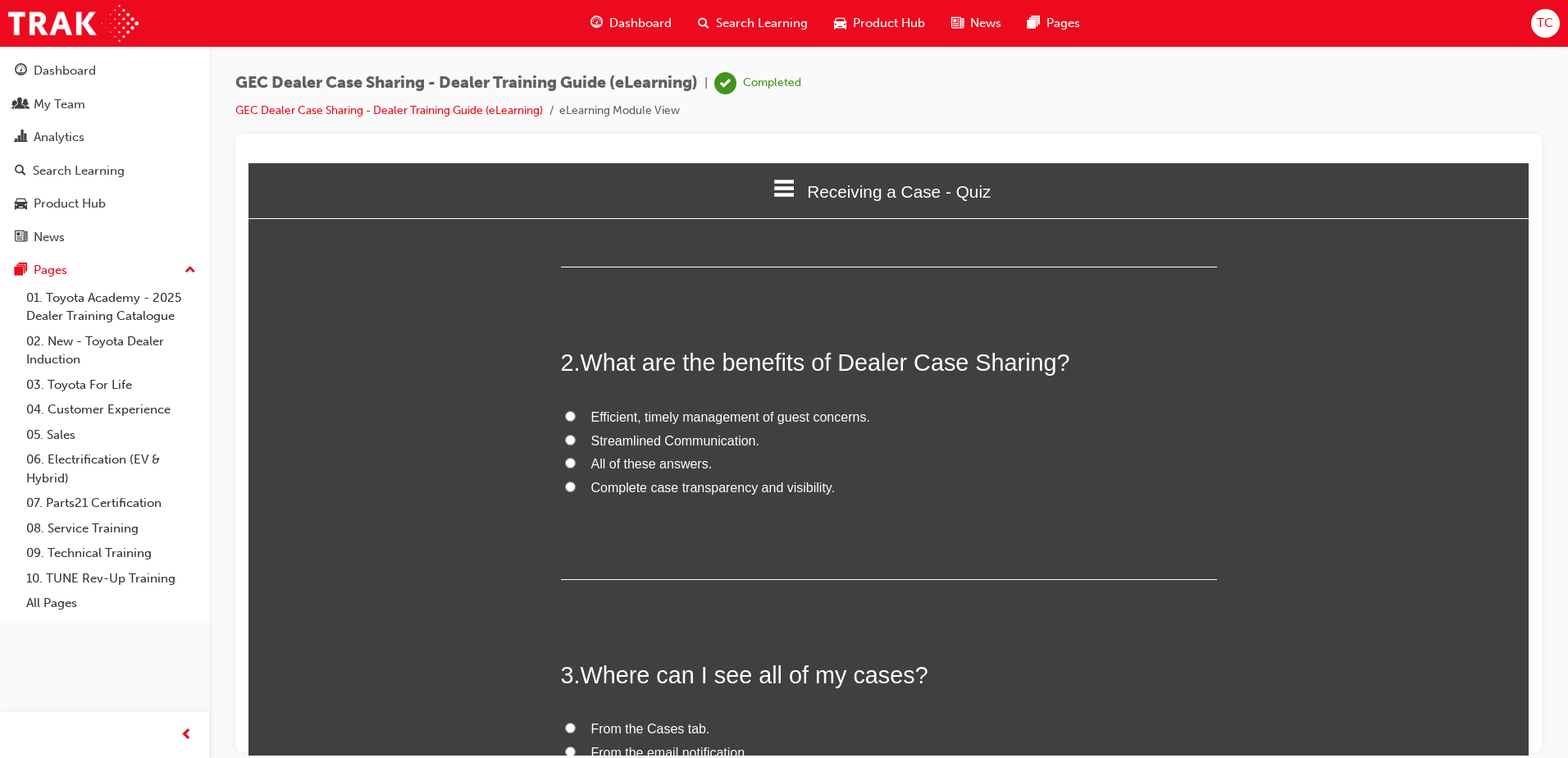
scroll to position [329, 0]
click at [565, 456] on input "All of these answers." at bounding box center [571, 462] width 11 height 11
radio input "true"
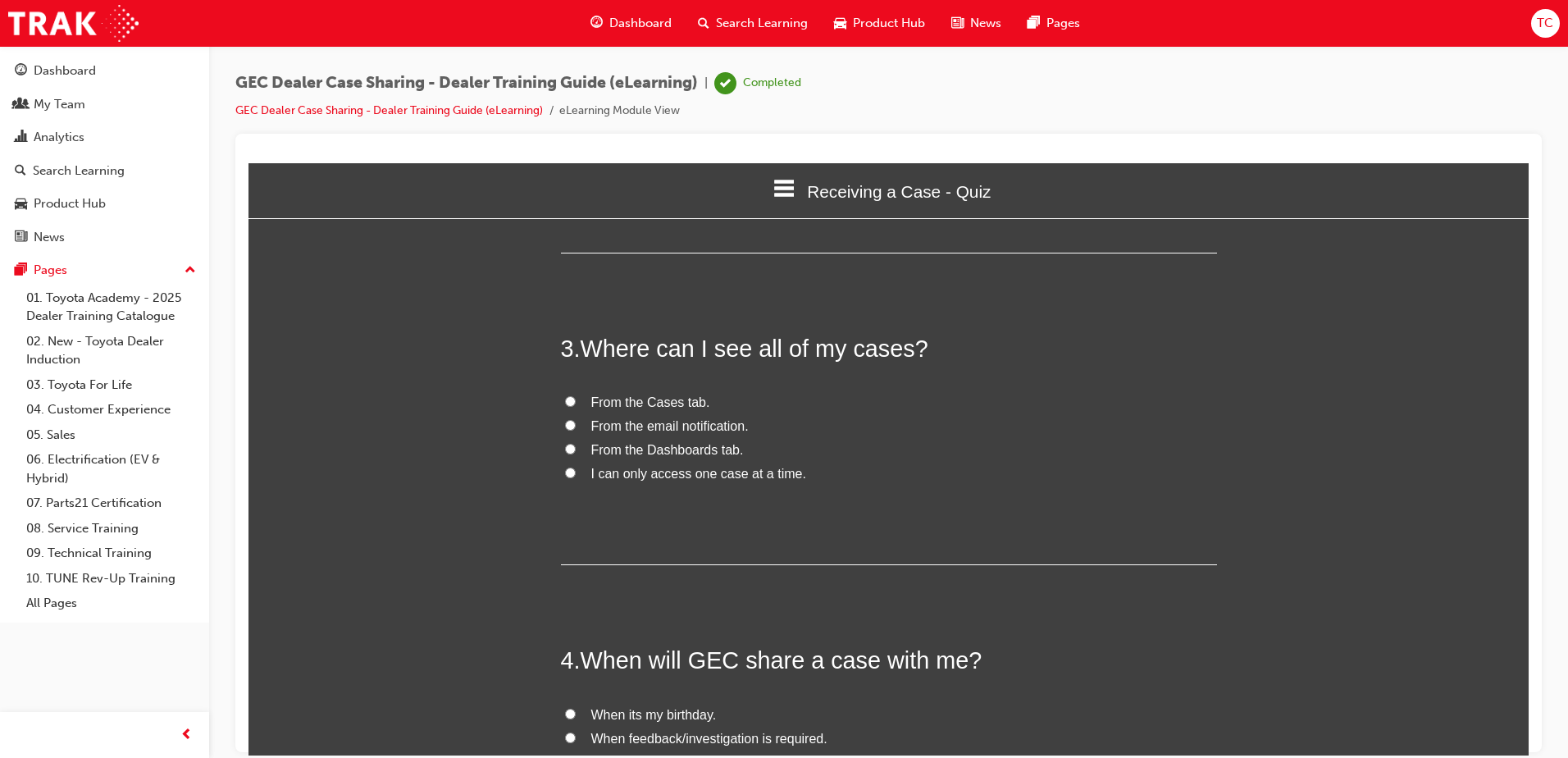
scroll to position [656, 0]
click at [566, 393] on input "From the Cases tab." at bounding box center [571, 399] width 11 height 11
radio input "true"
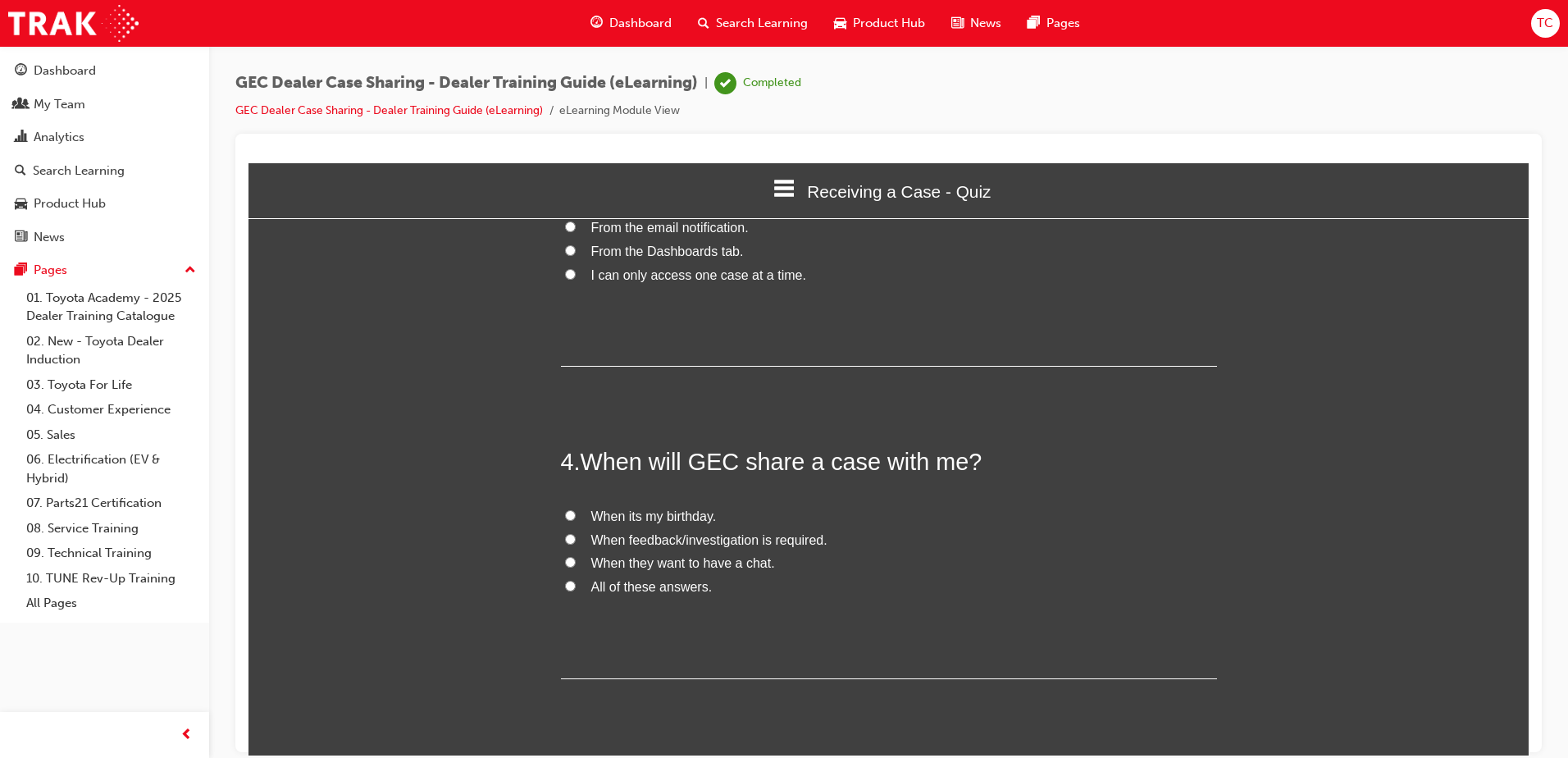
scroll to position [868, 0]
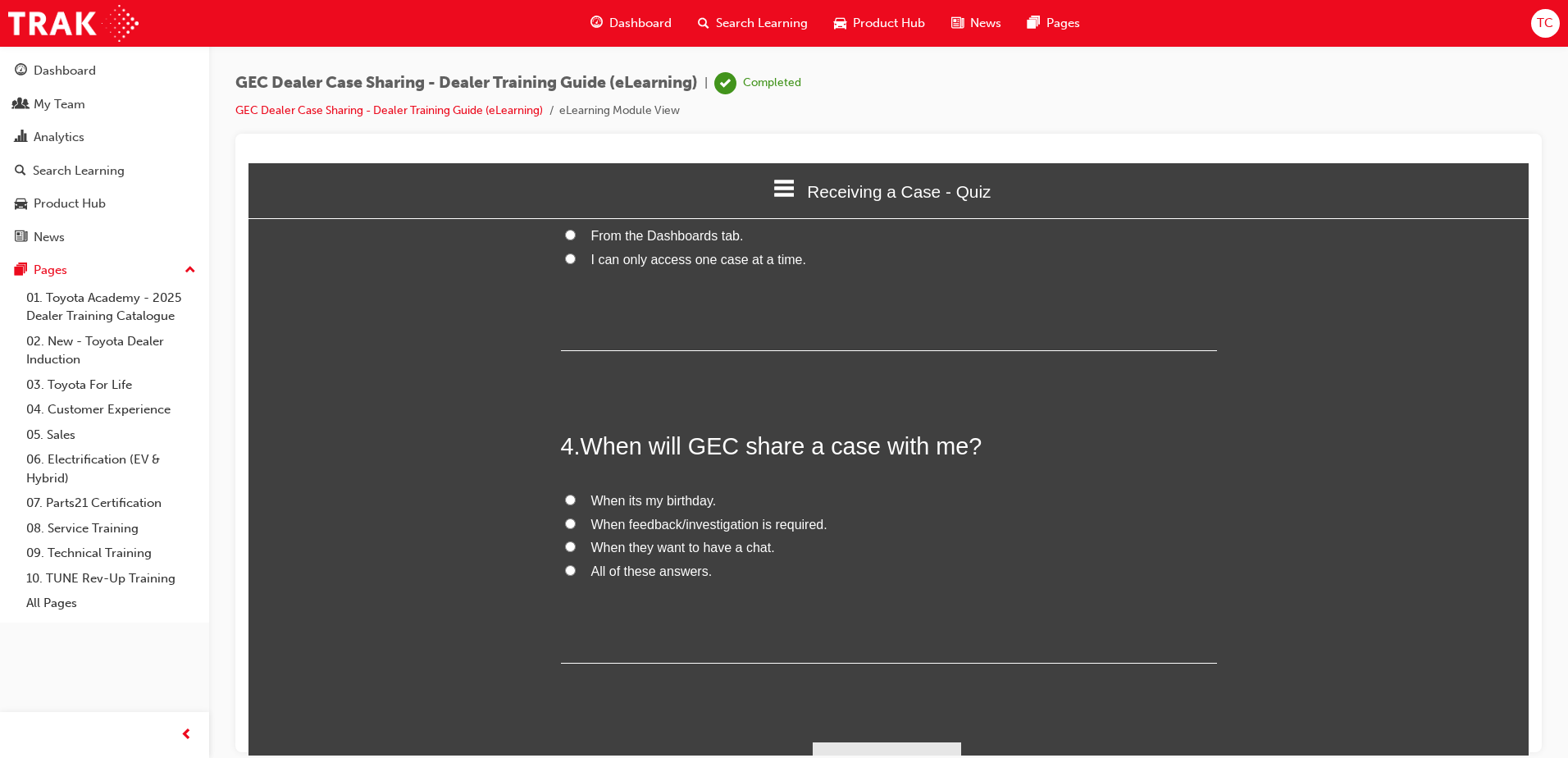
click at [565, 517] on input "When feedback/investigation is required." at bounding box center [571, 523] width 11 height 11
radio input "true"
click at [868, 741] on button "Submit Answers" at bounding box center [887, 764] width 149 height 46
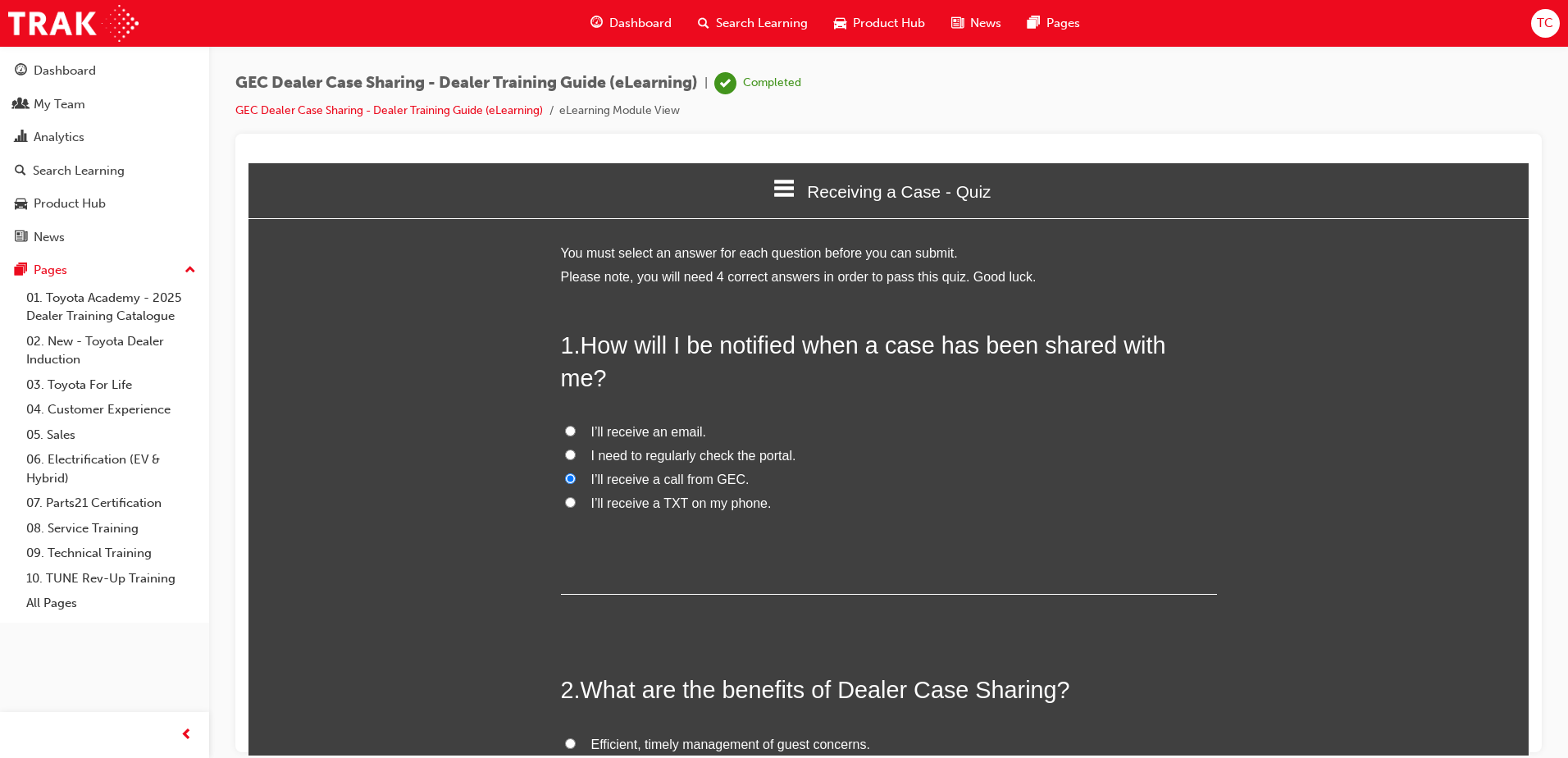
scroll to position [8, 8]
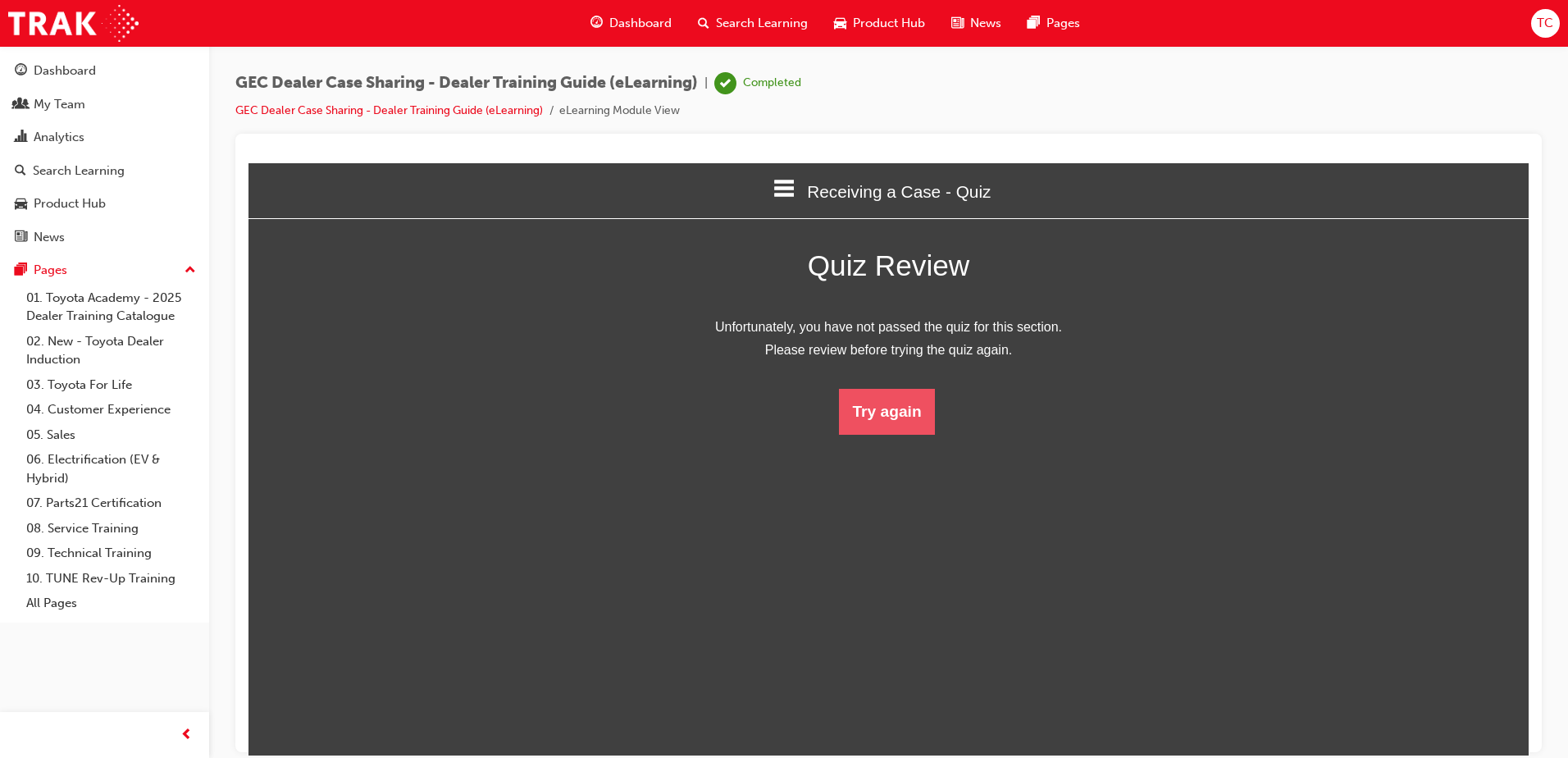
click at [882, 416] on button "Try again" at bounding box center [886, 411] width 95 height 46
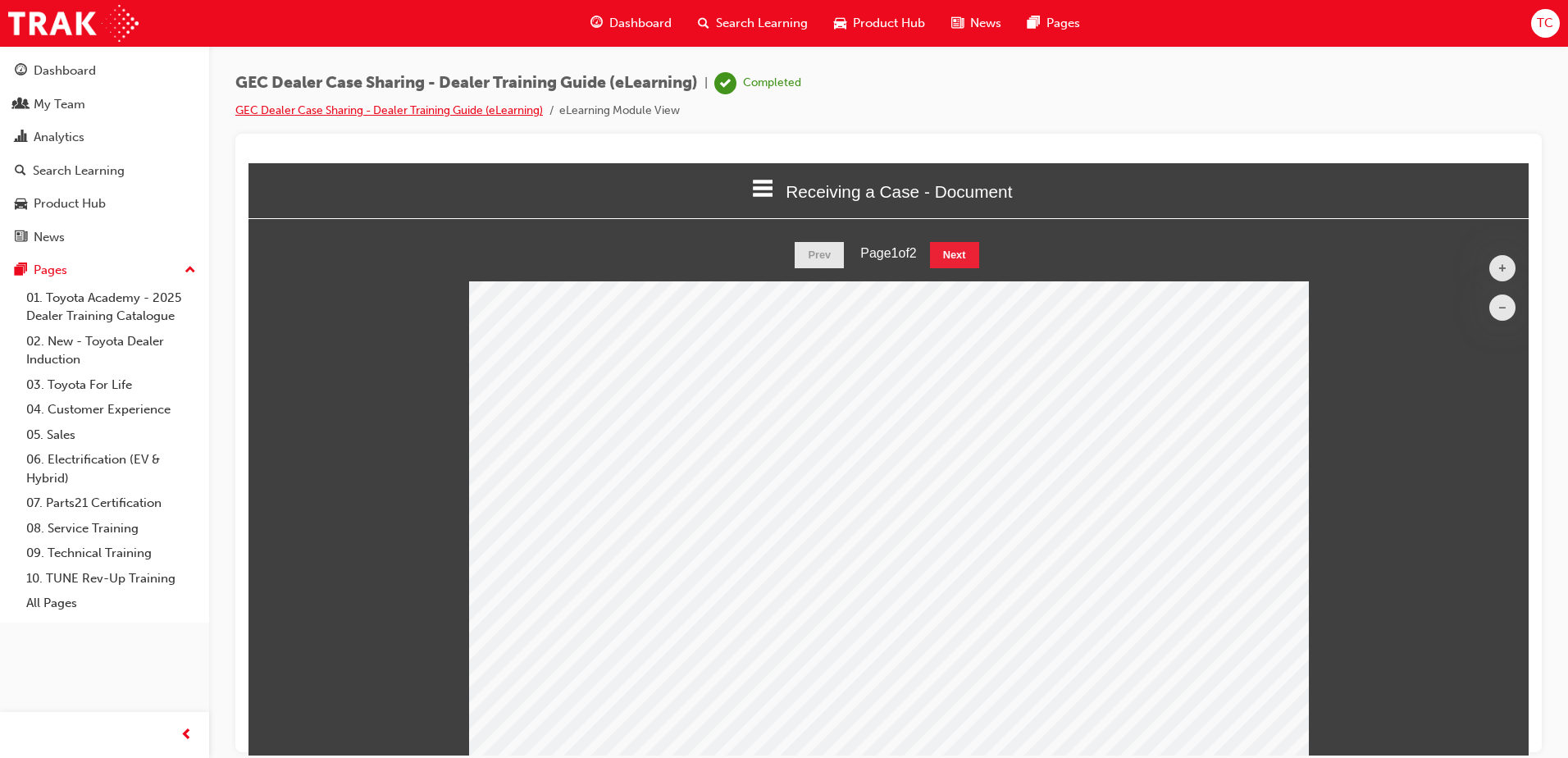
click at [332, 110] on link "GEC Dealer Case Sharing - Dealer Training Guide (eLearning)" at bounding box center [389, 110] width 307 height 14
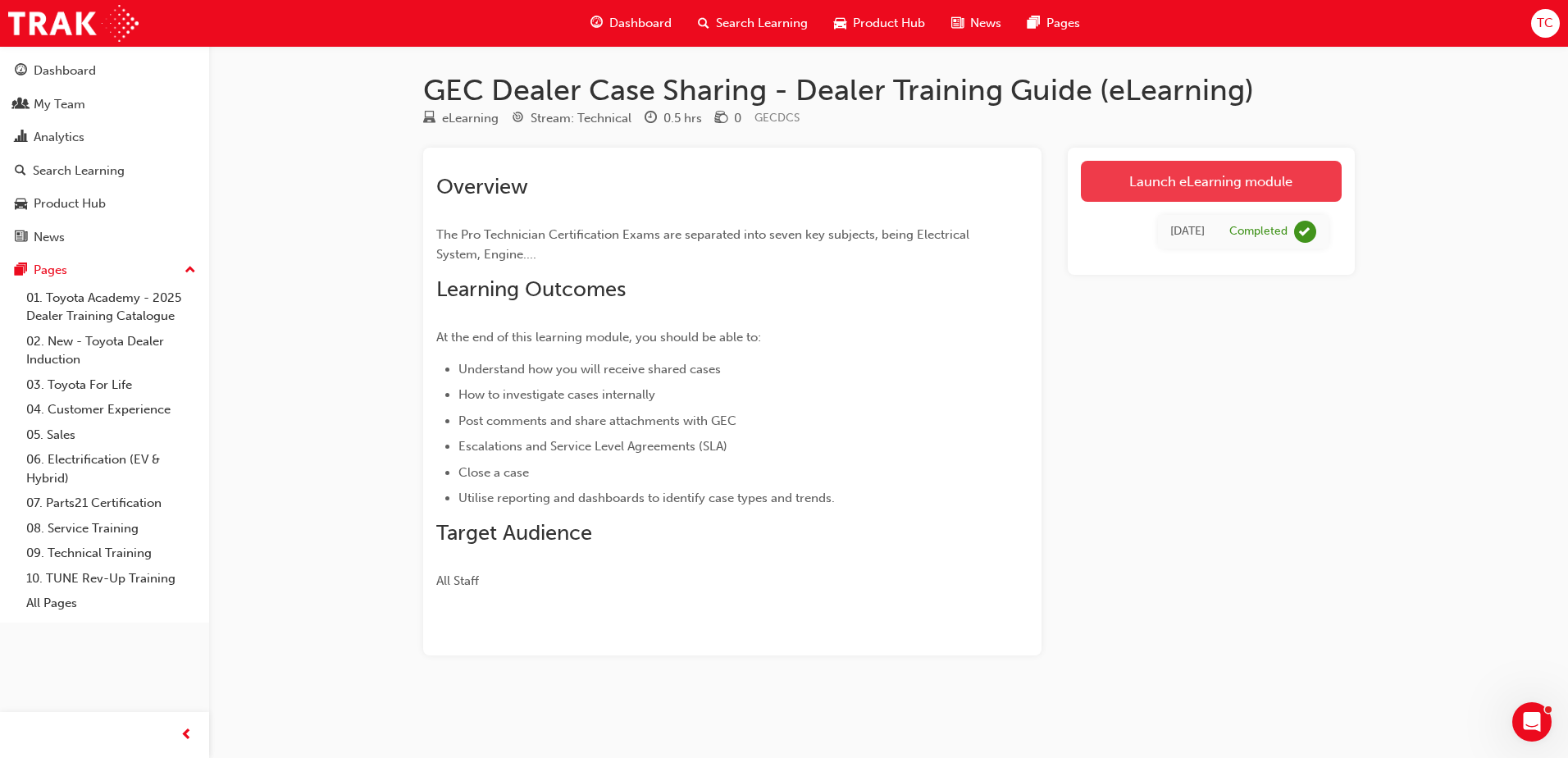
click at [1110, 181] on link "Launch eLearning module" at bounding box center [1212, 181] width 261 height 41
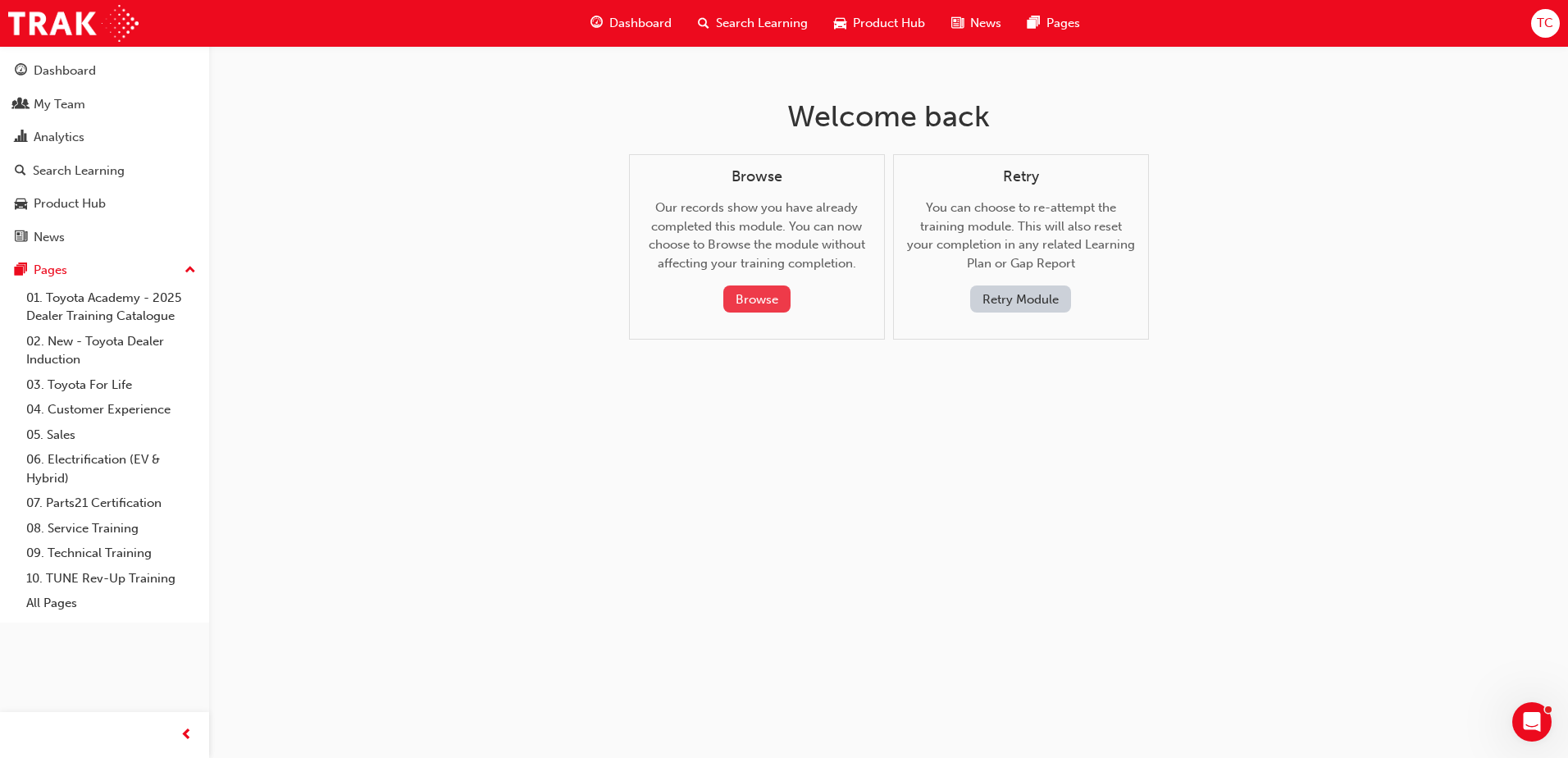
click at [760, 298] on button "Browse" at bounding box center [757, 299] width 68 height 27
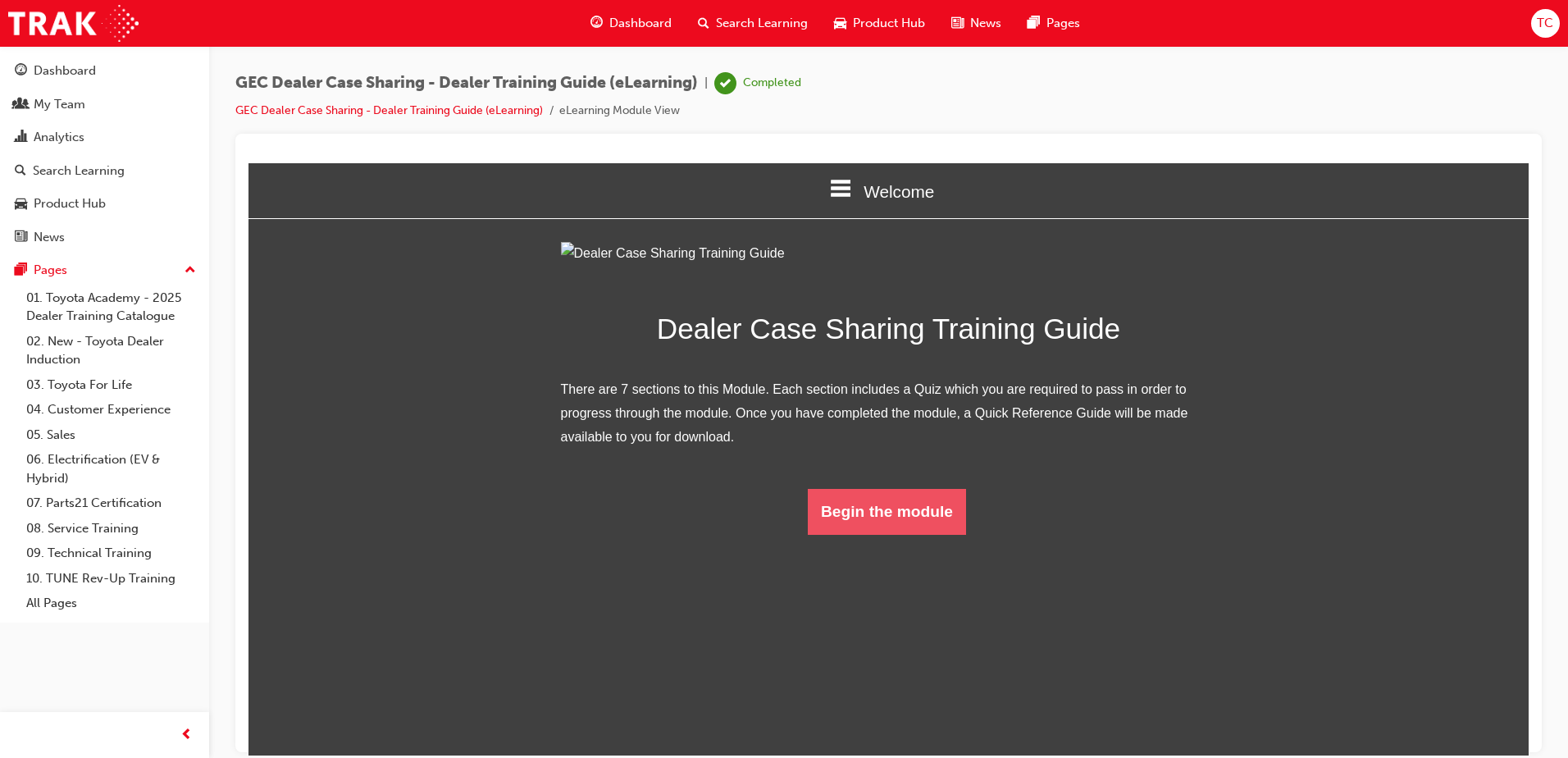
click at [930, 534] on button "Begin the module" at bounding box center [886, 512] width 158 height 46
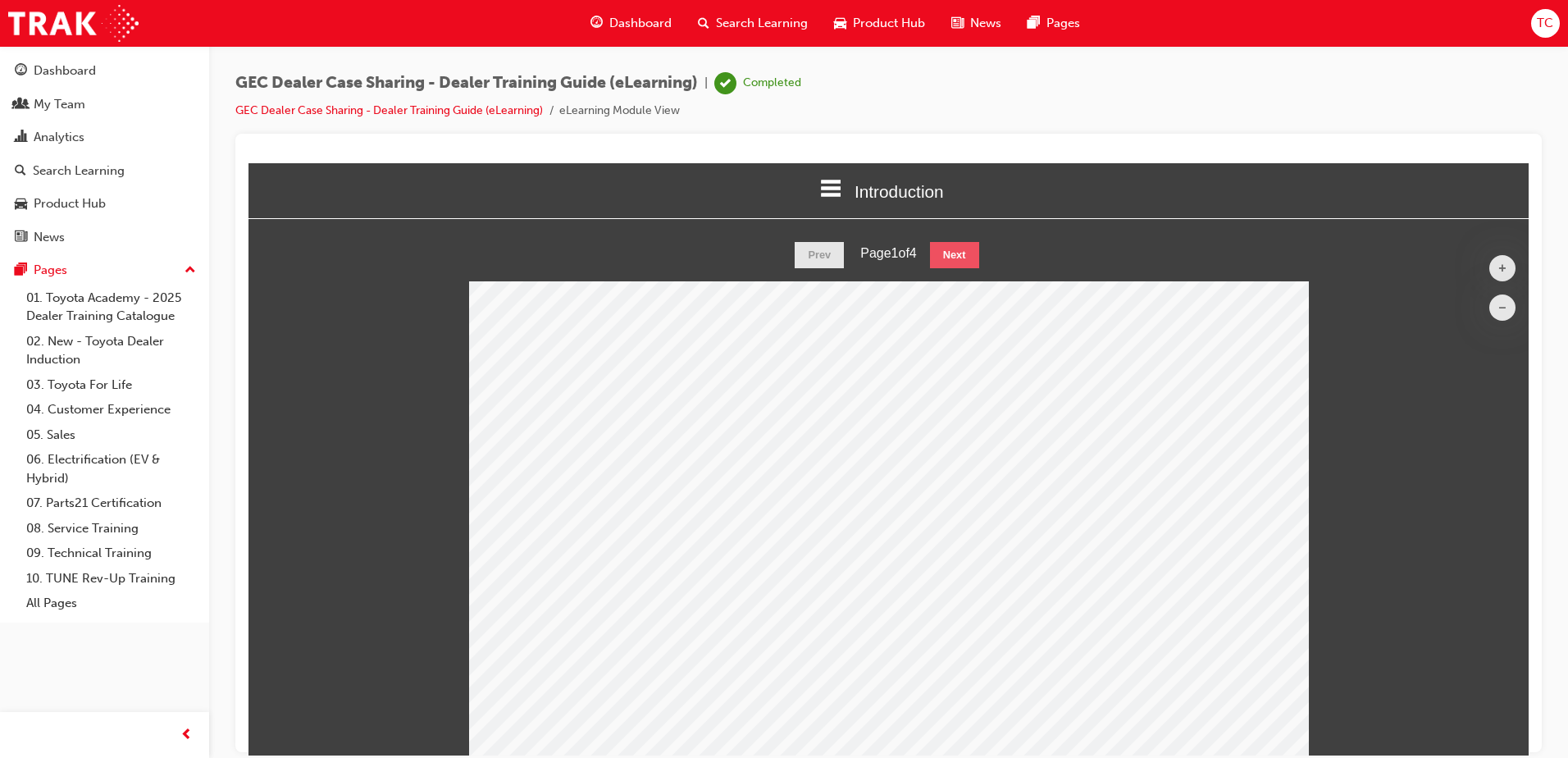
click at [945, 251] on button "Next" at bounding box center [954, 255] width 49 height 26
click at [968, 255] on button "Next" at bounding box center [954, 255] width 49 height 26
click at [960, 253] on button "Next" at bounding box center [954, 255] width 49 height 26
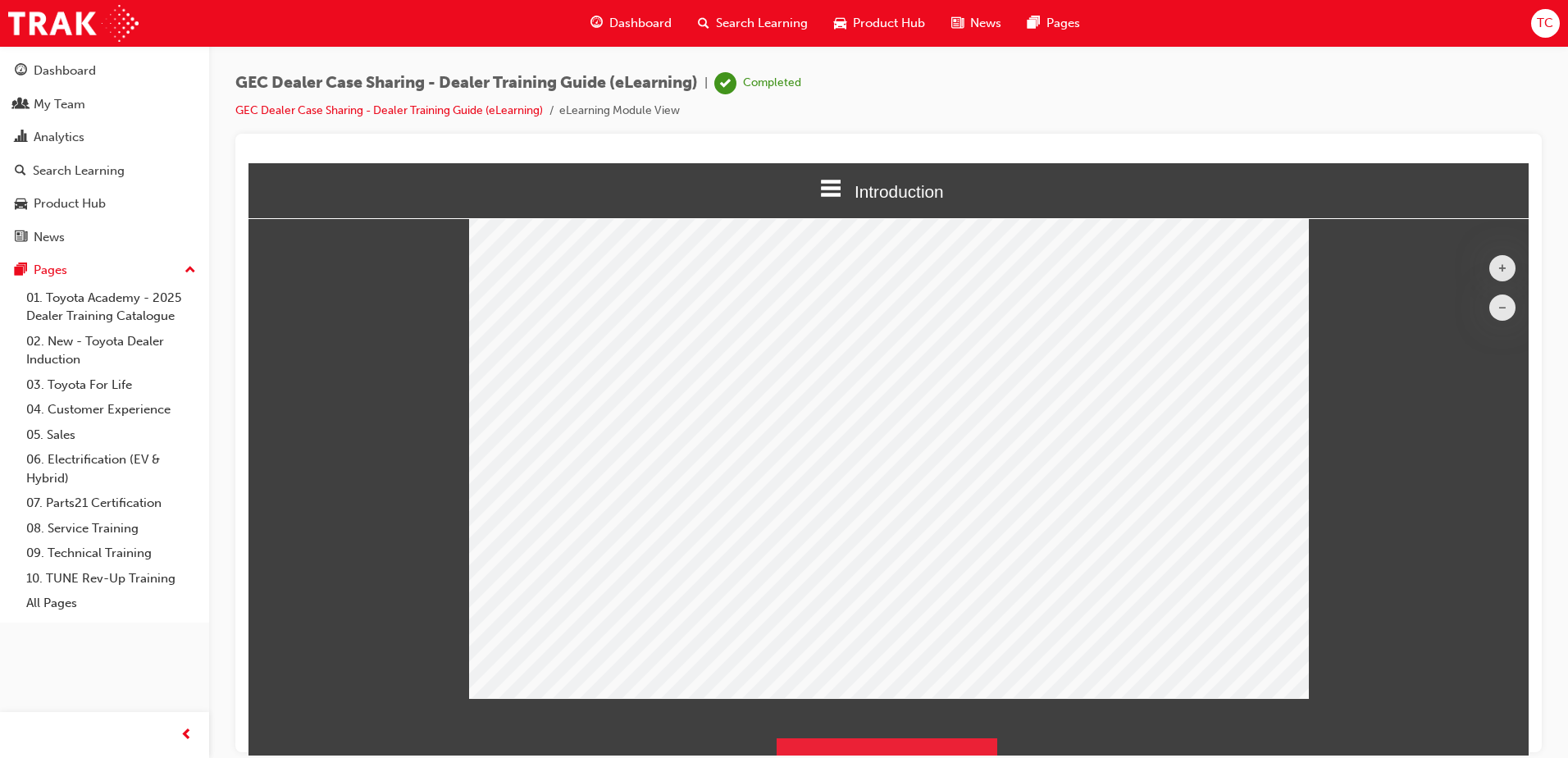
scroll to position [205, 0]
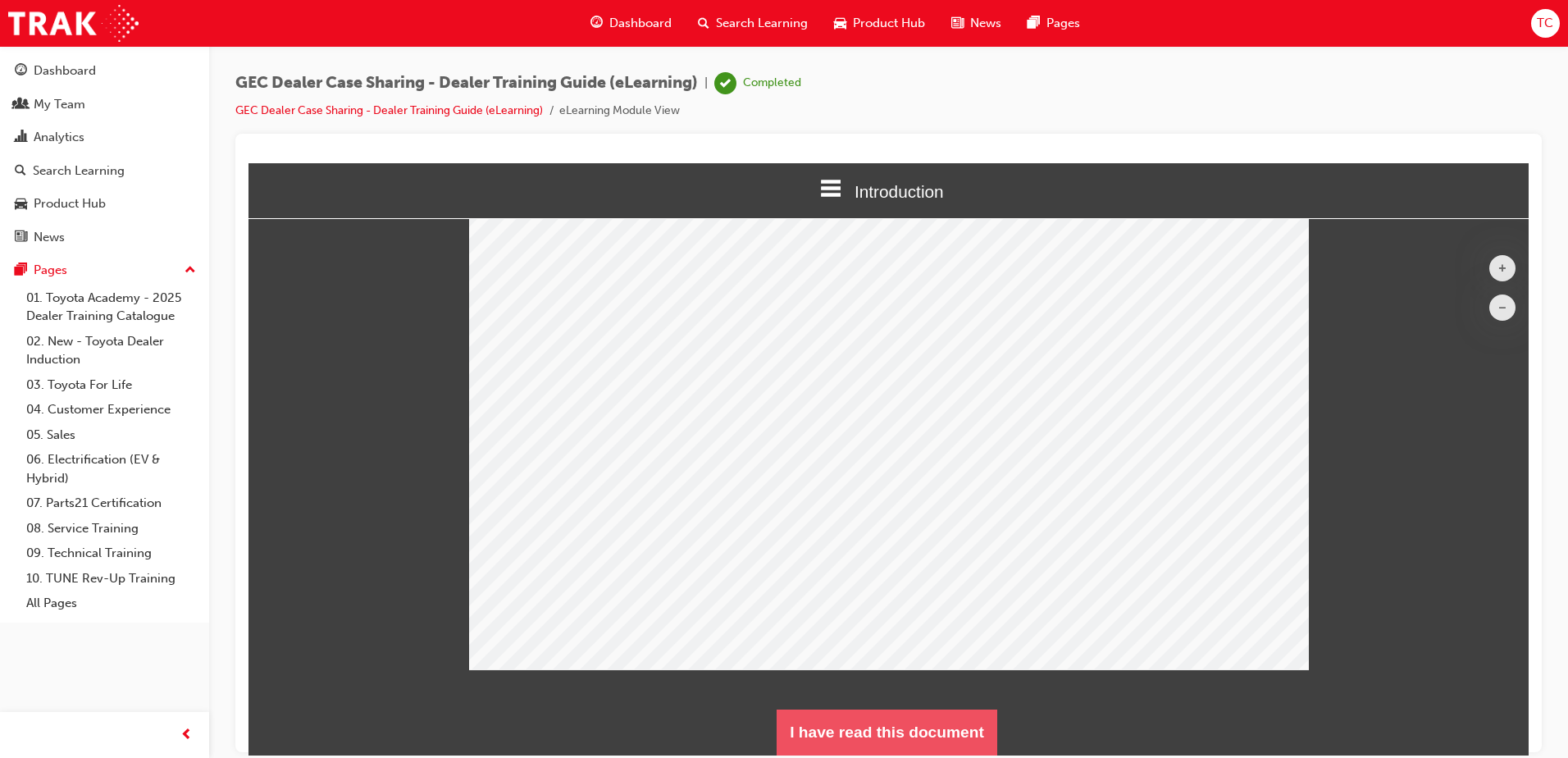
click at [876, 731] on button "I have read this document" at bounding box center [887, 732] width 220 height 46
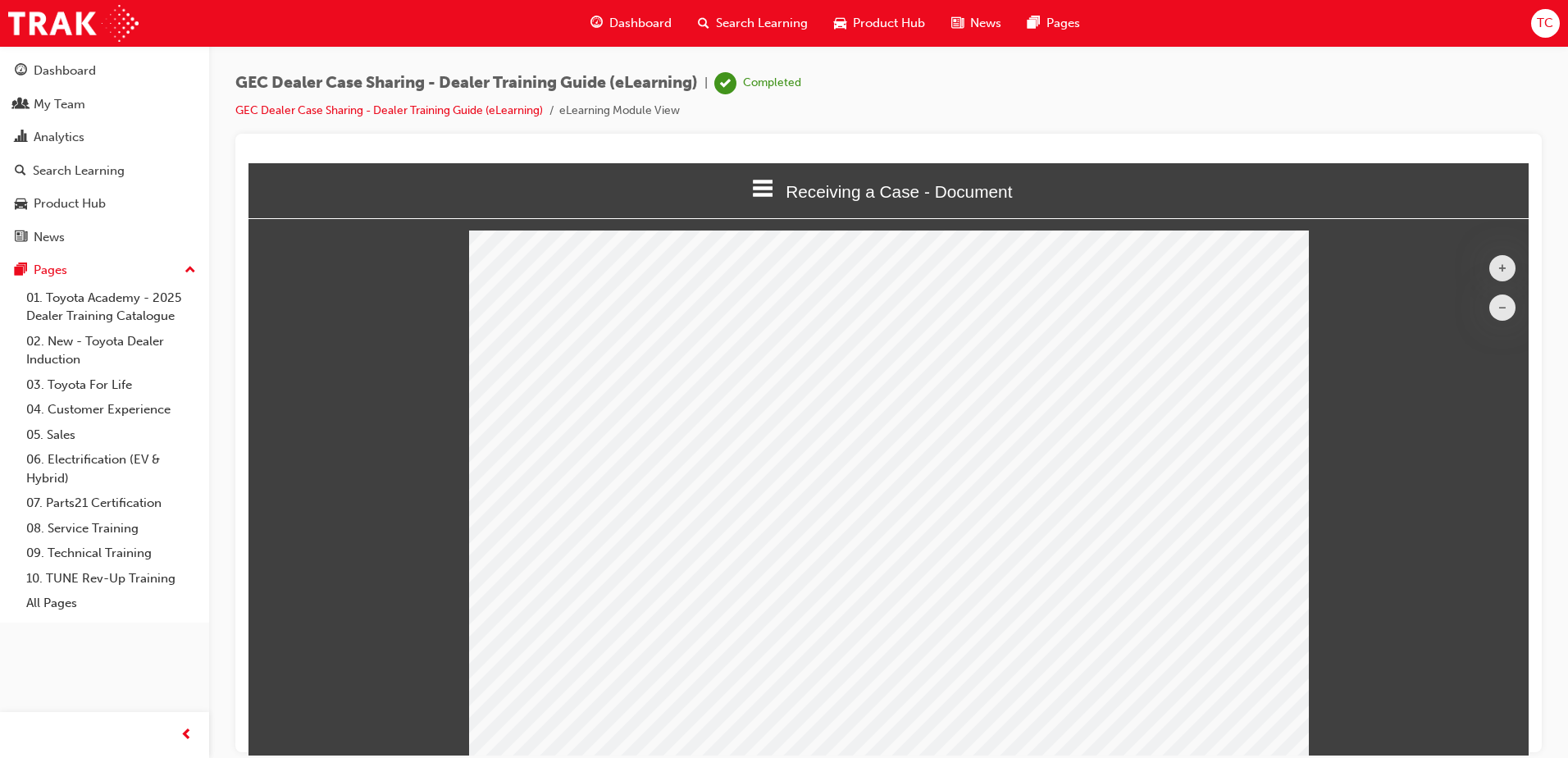
scroll to position [0, 0]
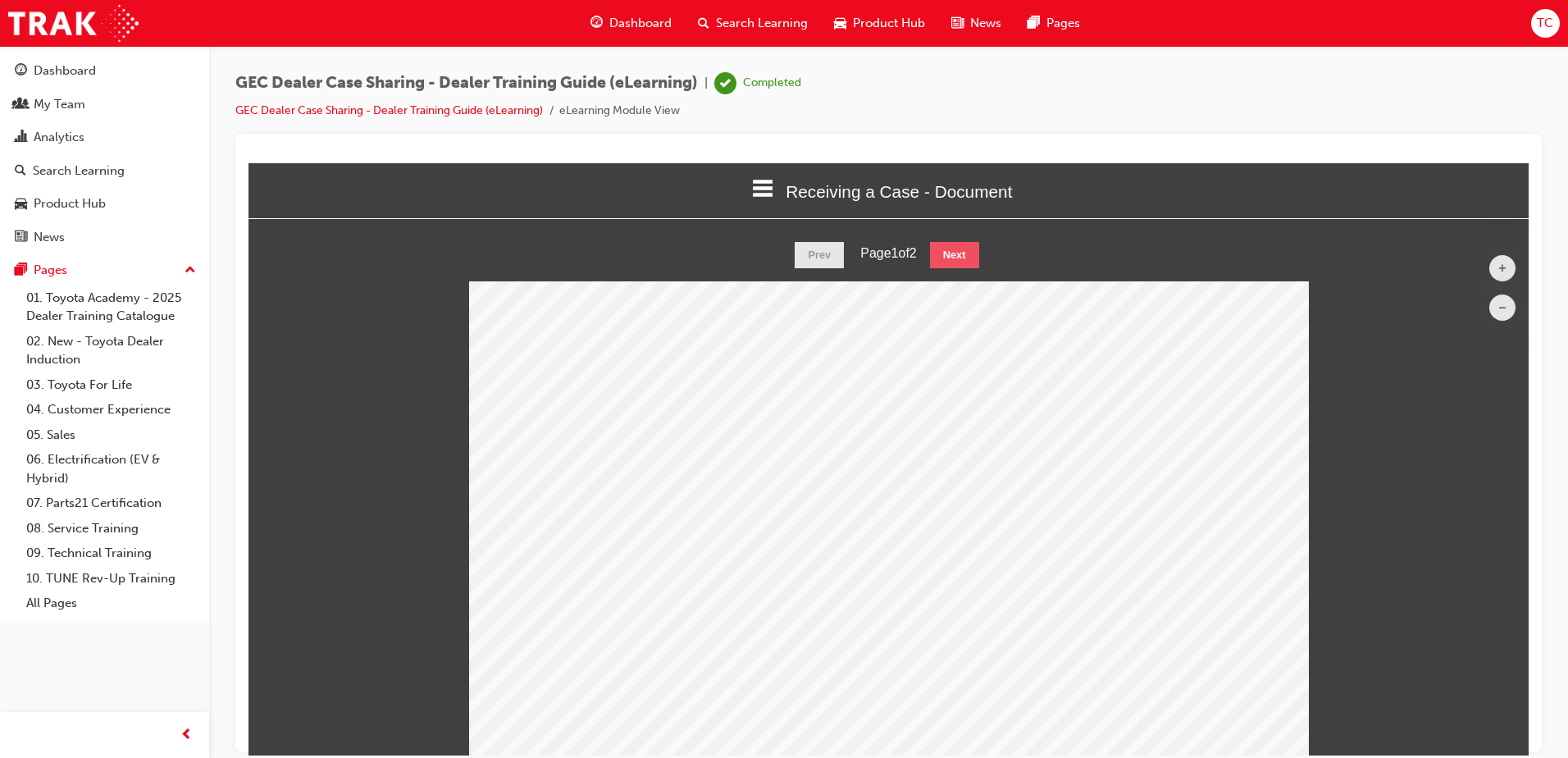
click at [957, 257] on button "Next" at bounding box center [954, 255] width 49 height 26
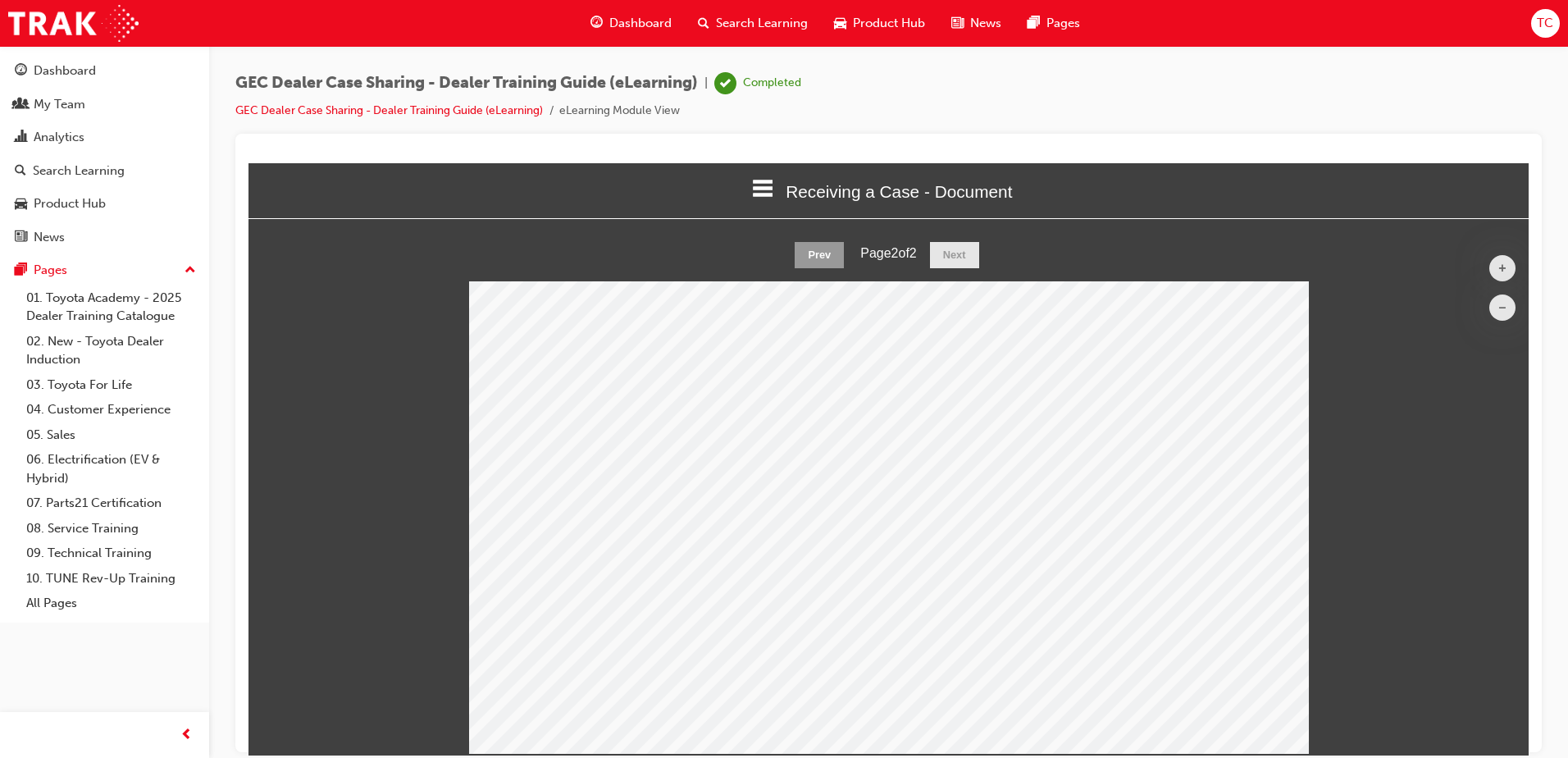
scroll to position [83, 0]
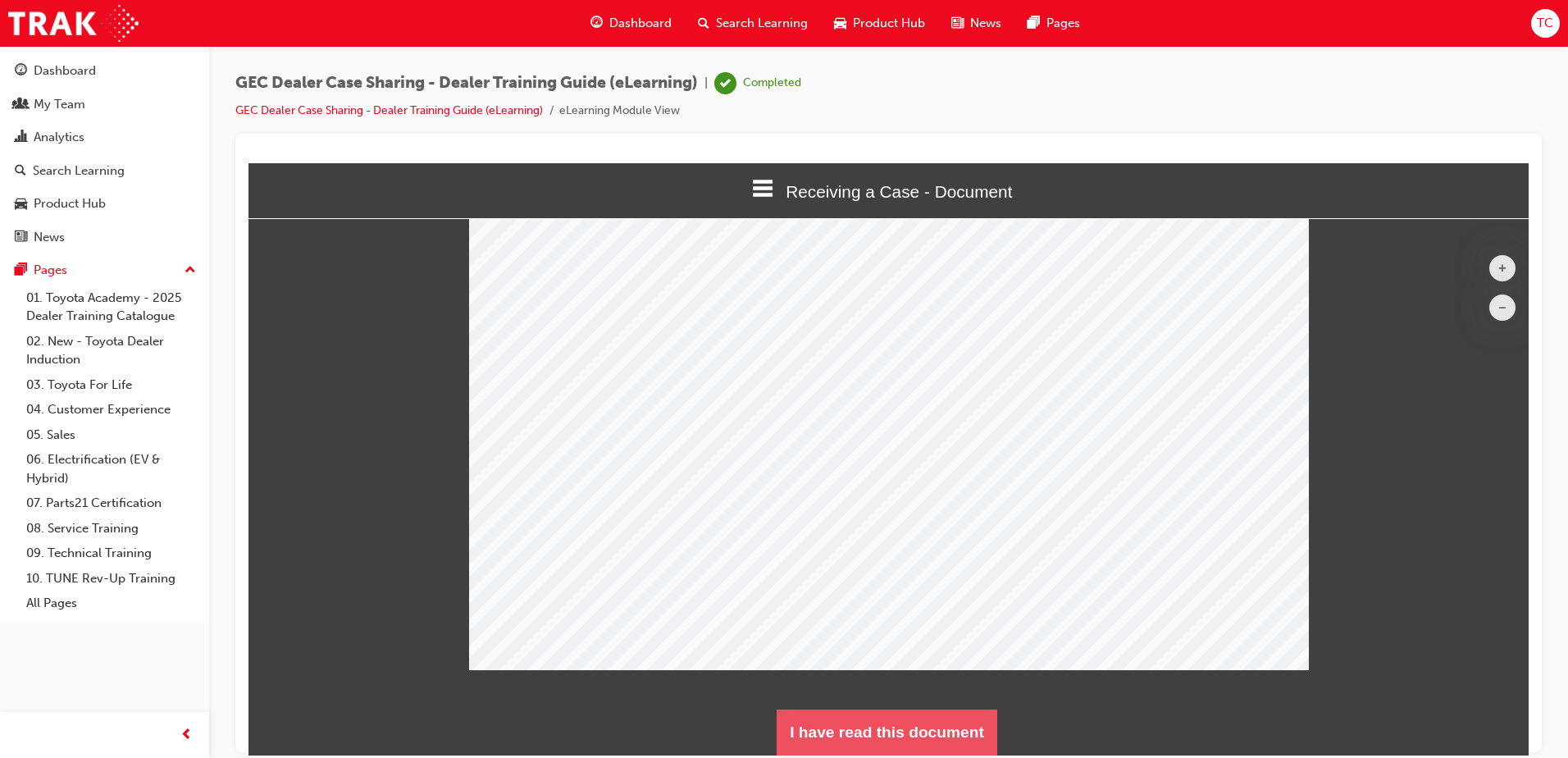
click at [907, 737] on button "I have read this document" at bounding box center [887, 732] width 220 height 46
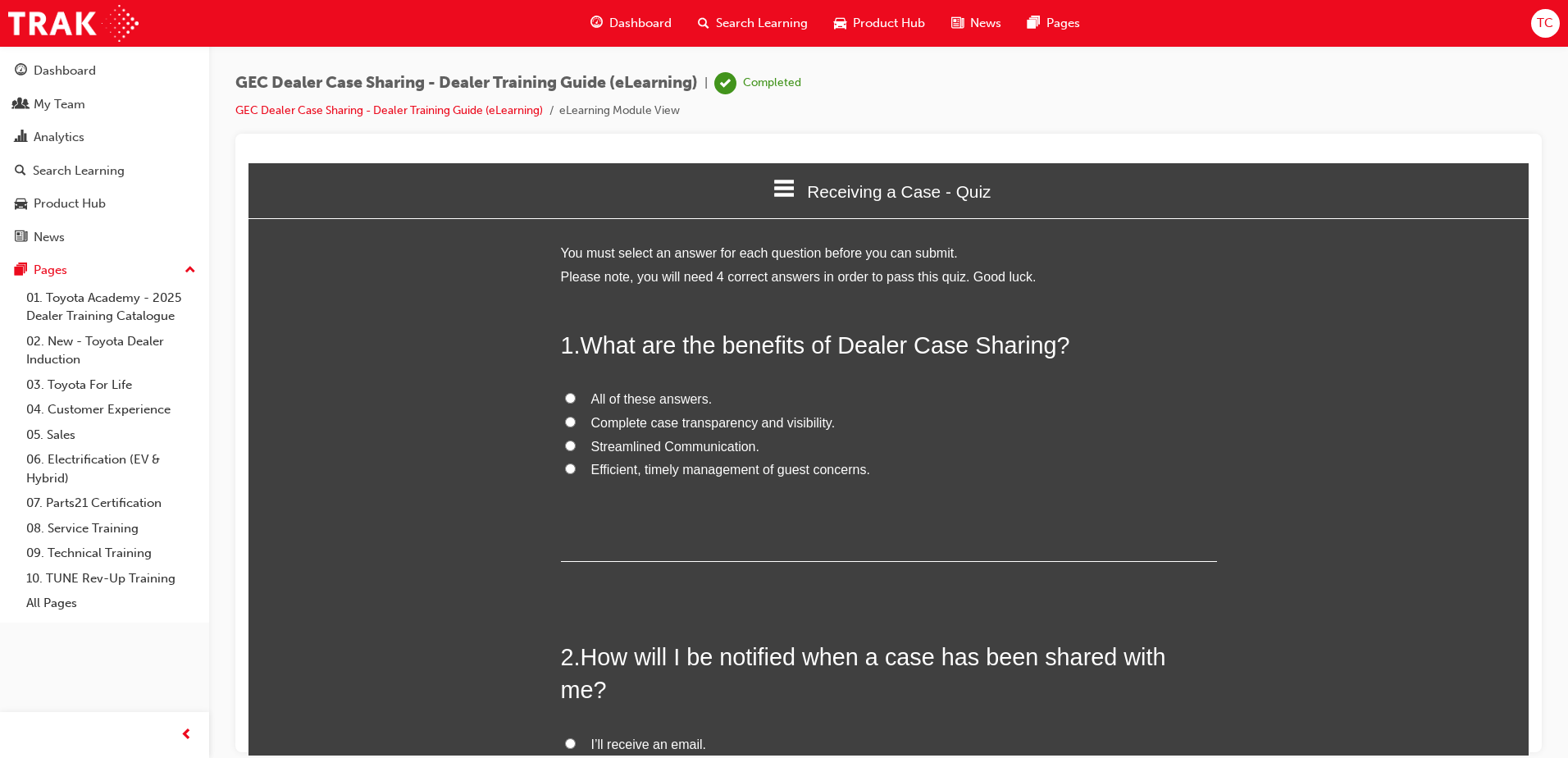
click at [565, 422] on input "Complete case transparency and visibility." at bounding box center [571, 422] width 11 height 11
radio input "true"
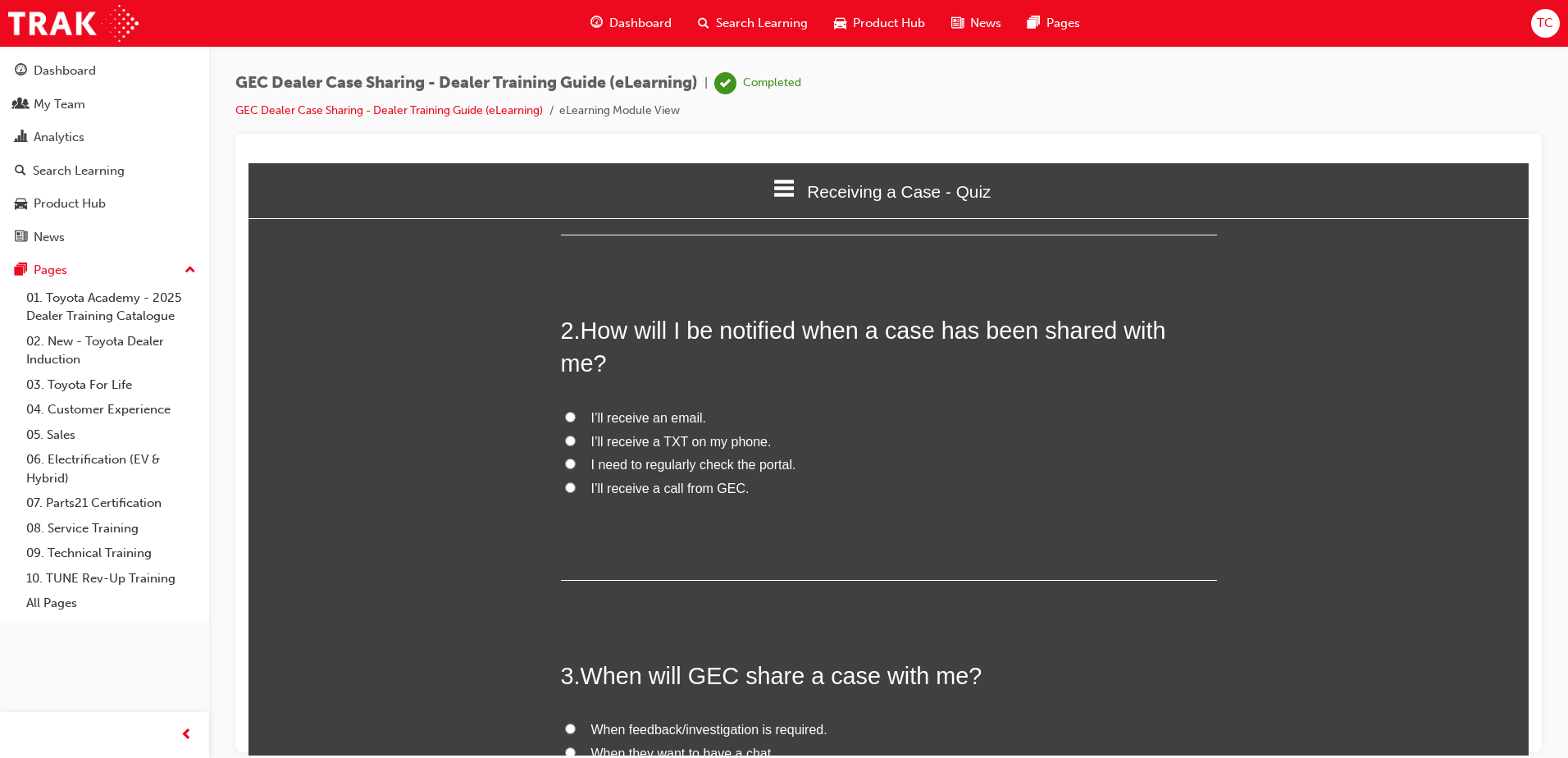
scroll to position [329, 0]
click at [565, 409] on input "I’ll receive an email." at bounding box center [571, 415] width 11 height 11
radio input "true"
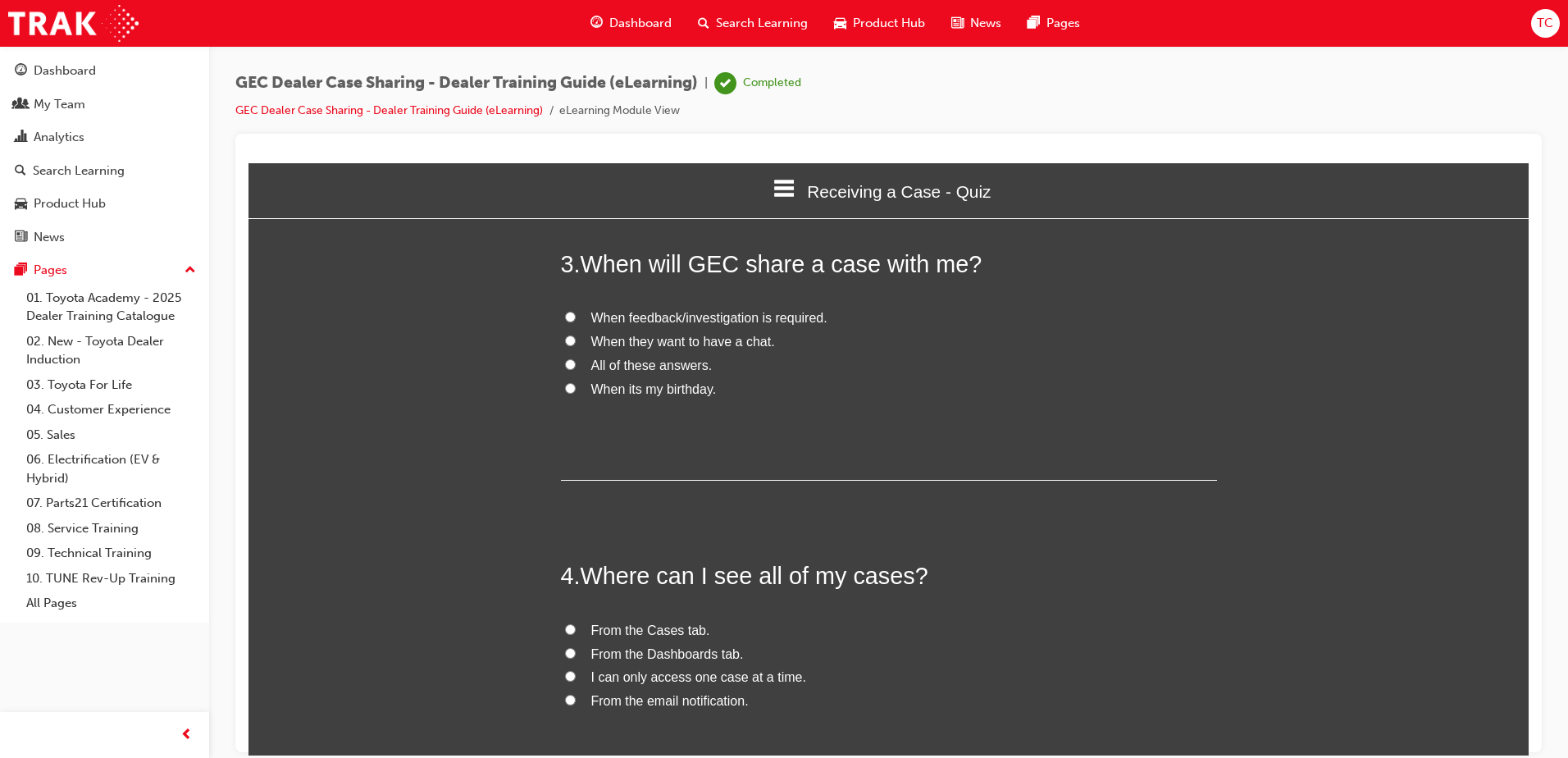
scroll to position [656, 0]
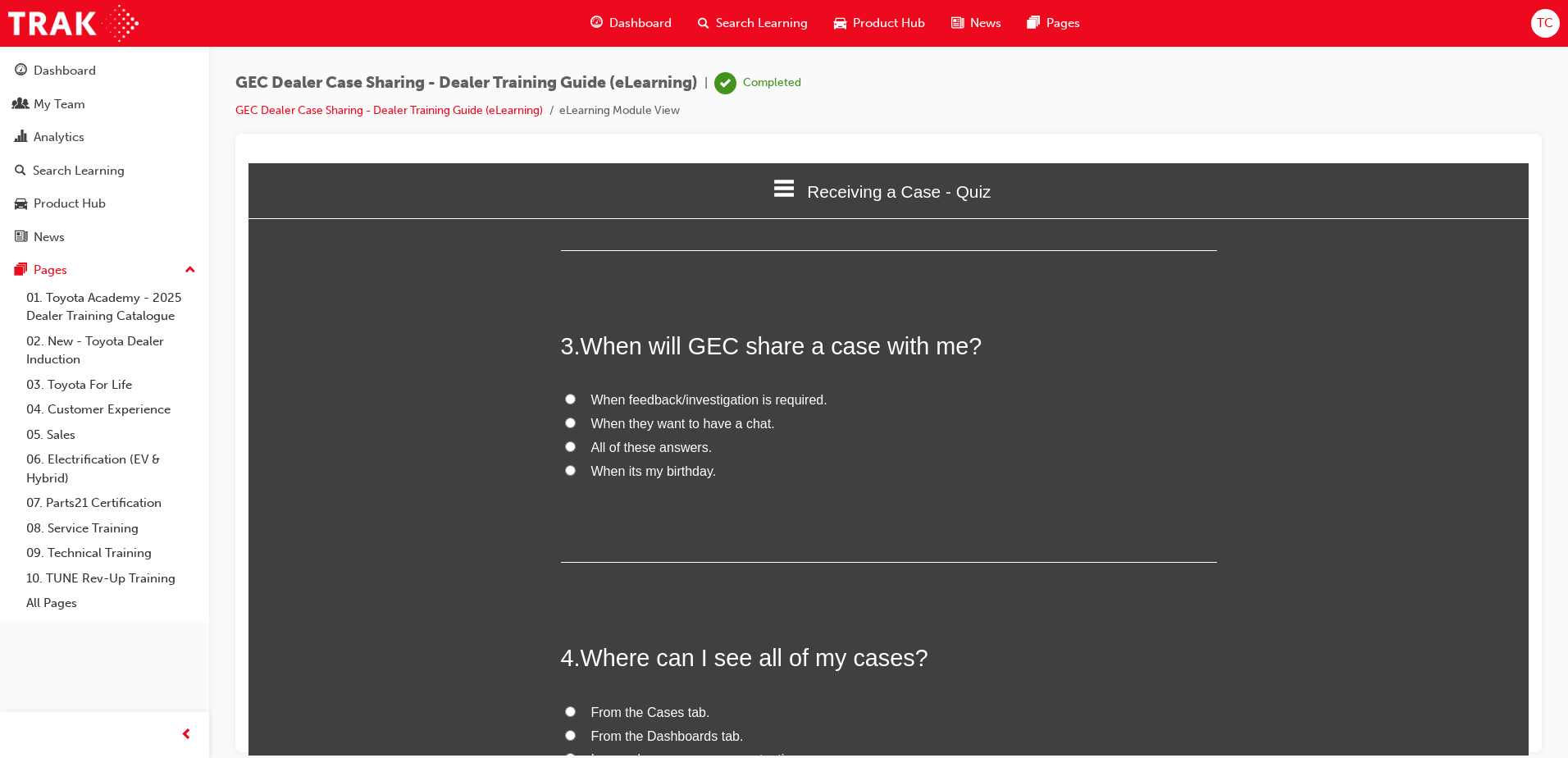
click at [566, 393] on input "When feedback/investigation is required." at bounding box center [571, 399] width 11 height 11
radio input "true"
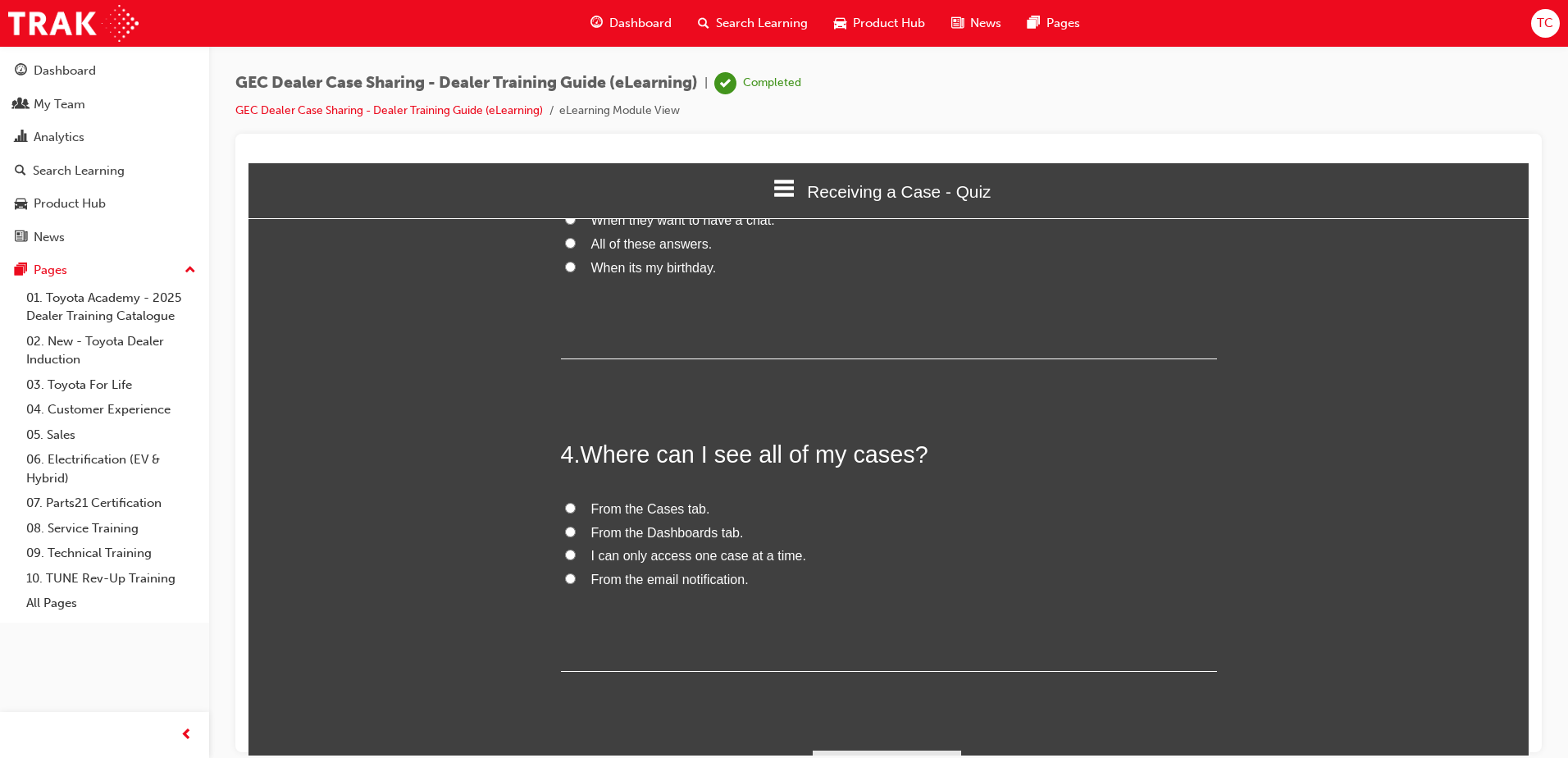
scroll to position [868, 0]
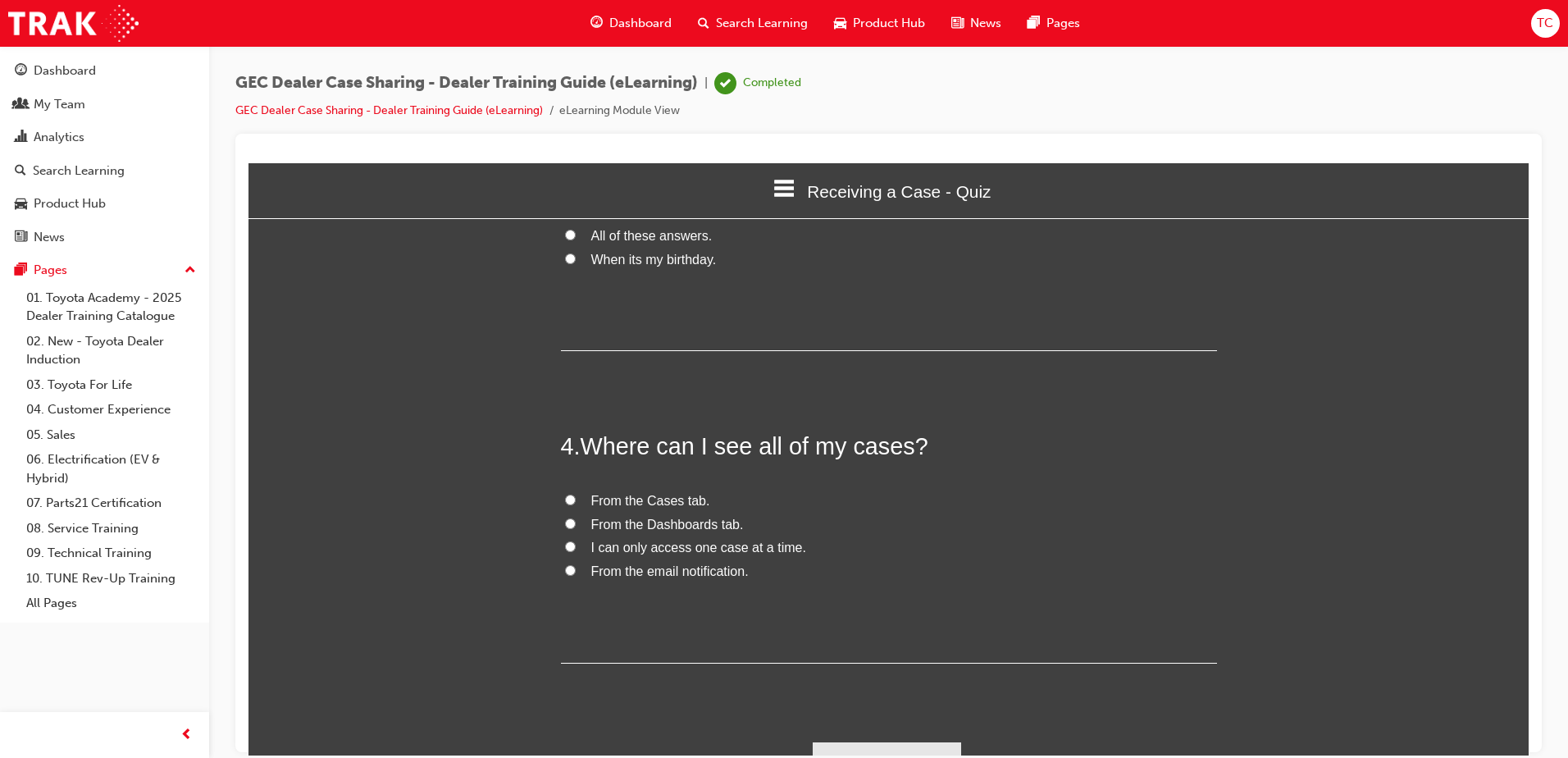
click at [565, 494] on input "From the Cases tab." at bounding box center [571, 500] width 11 height 11
radio input "true"
click at [890, 741] on button "Submit Answers" at bounding box center [887, 764] width 149 height 46
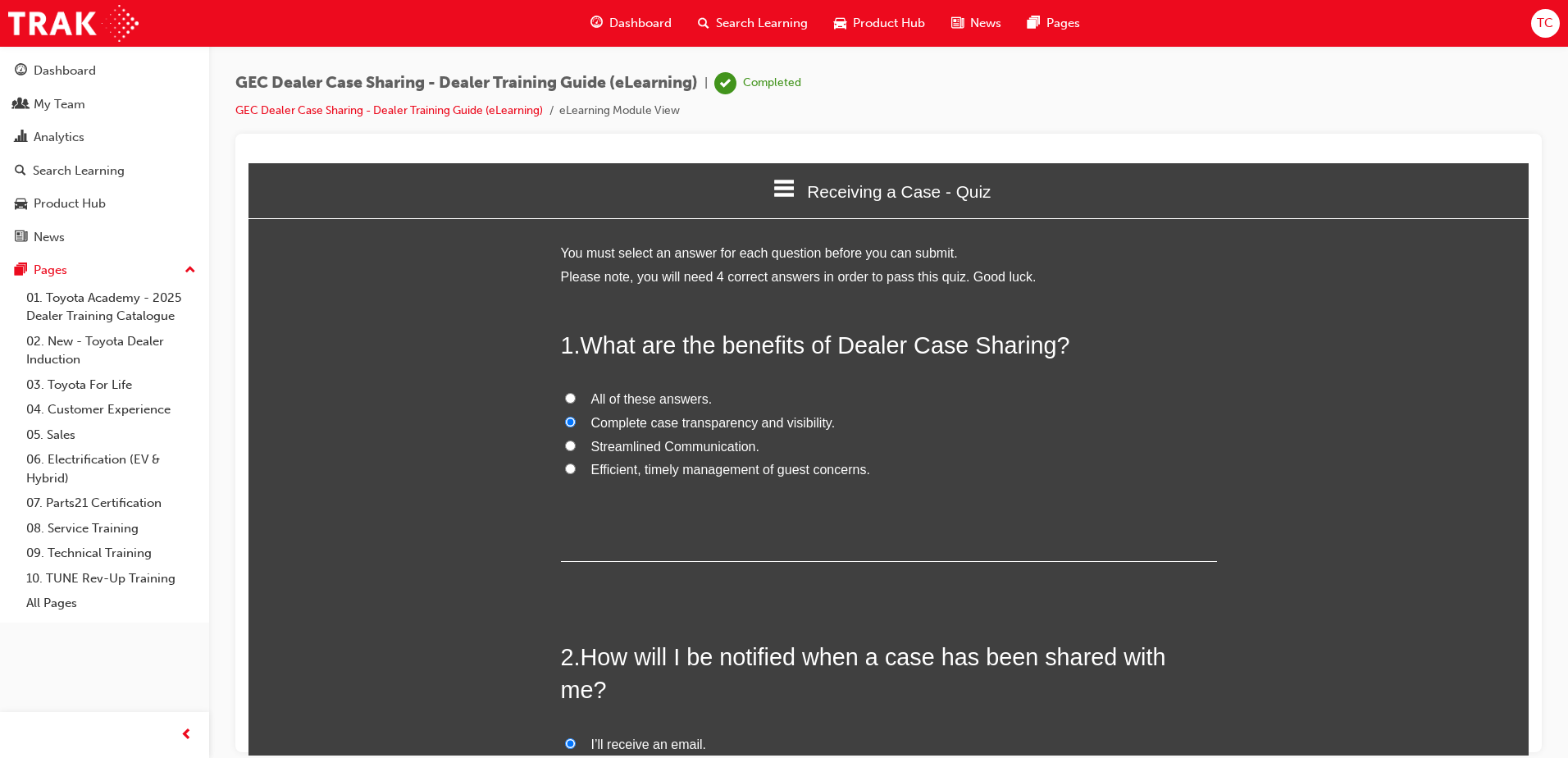
scroll to position [8, 8]
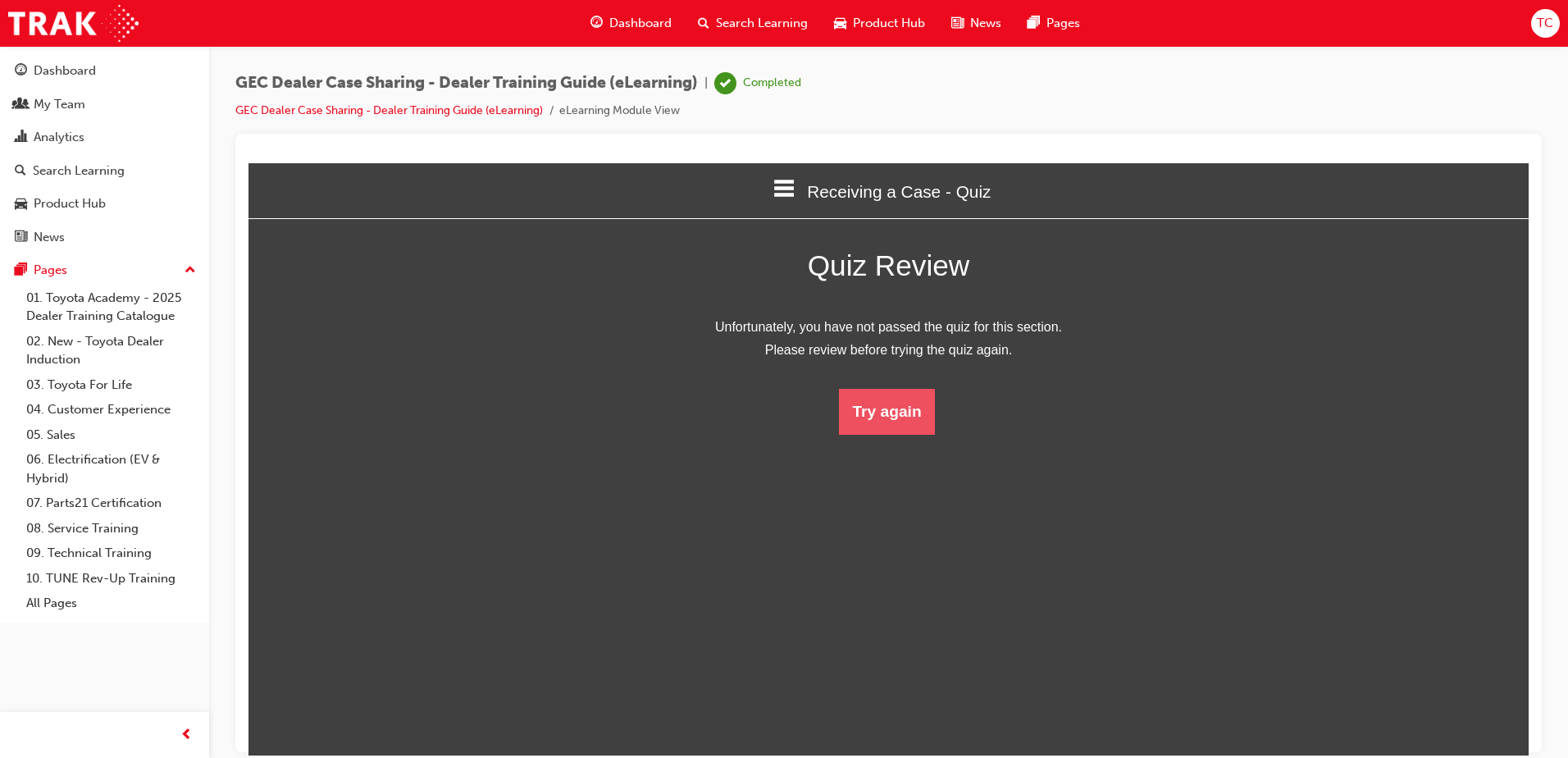
click at [900, 397] on button "Try again" at bounding box center [886, 411] width 95 height 46
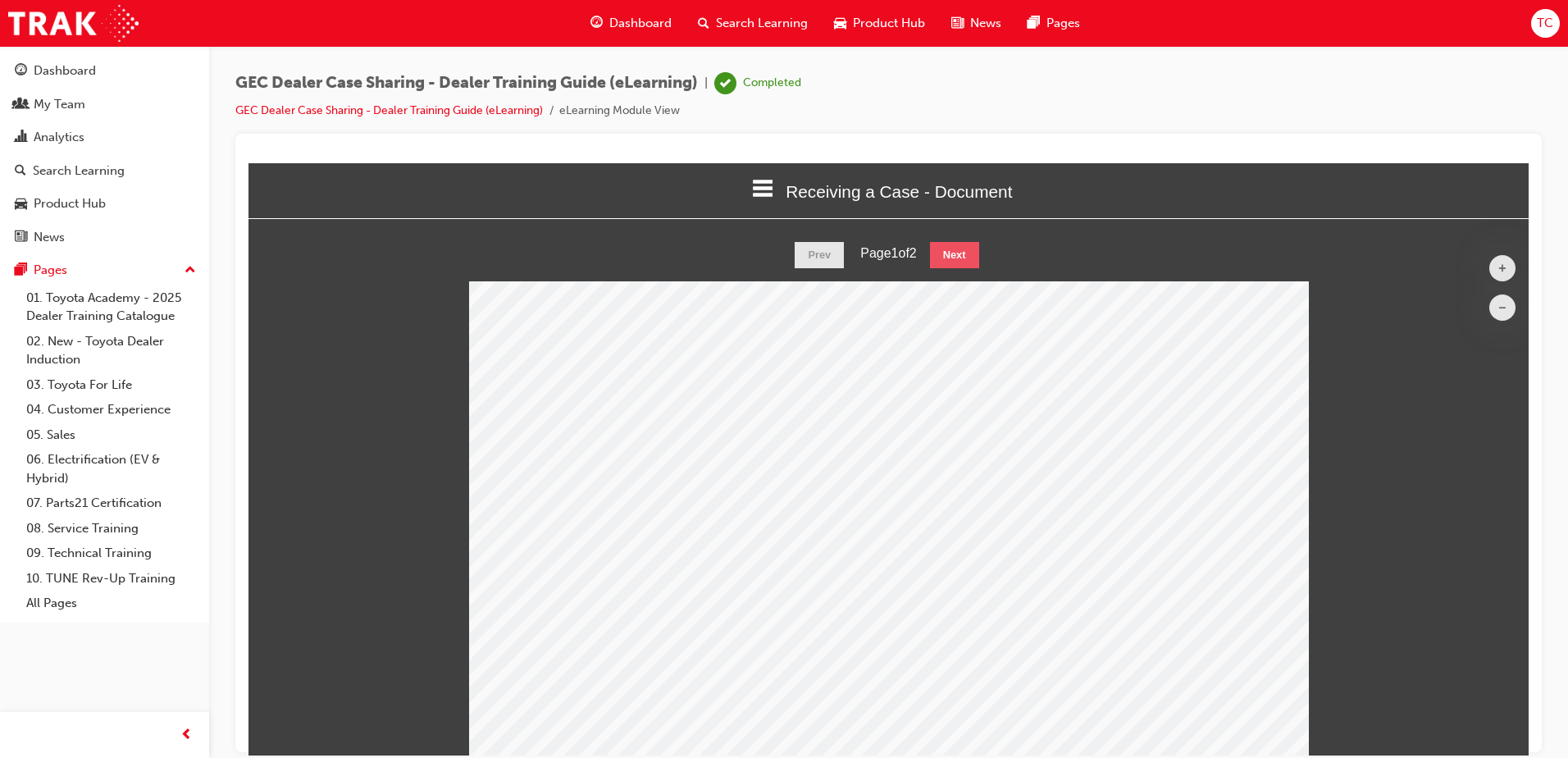
click at [943, 247] on button "Next" at bounding box center [954, 255] width 49 height 26
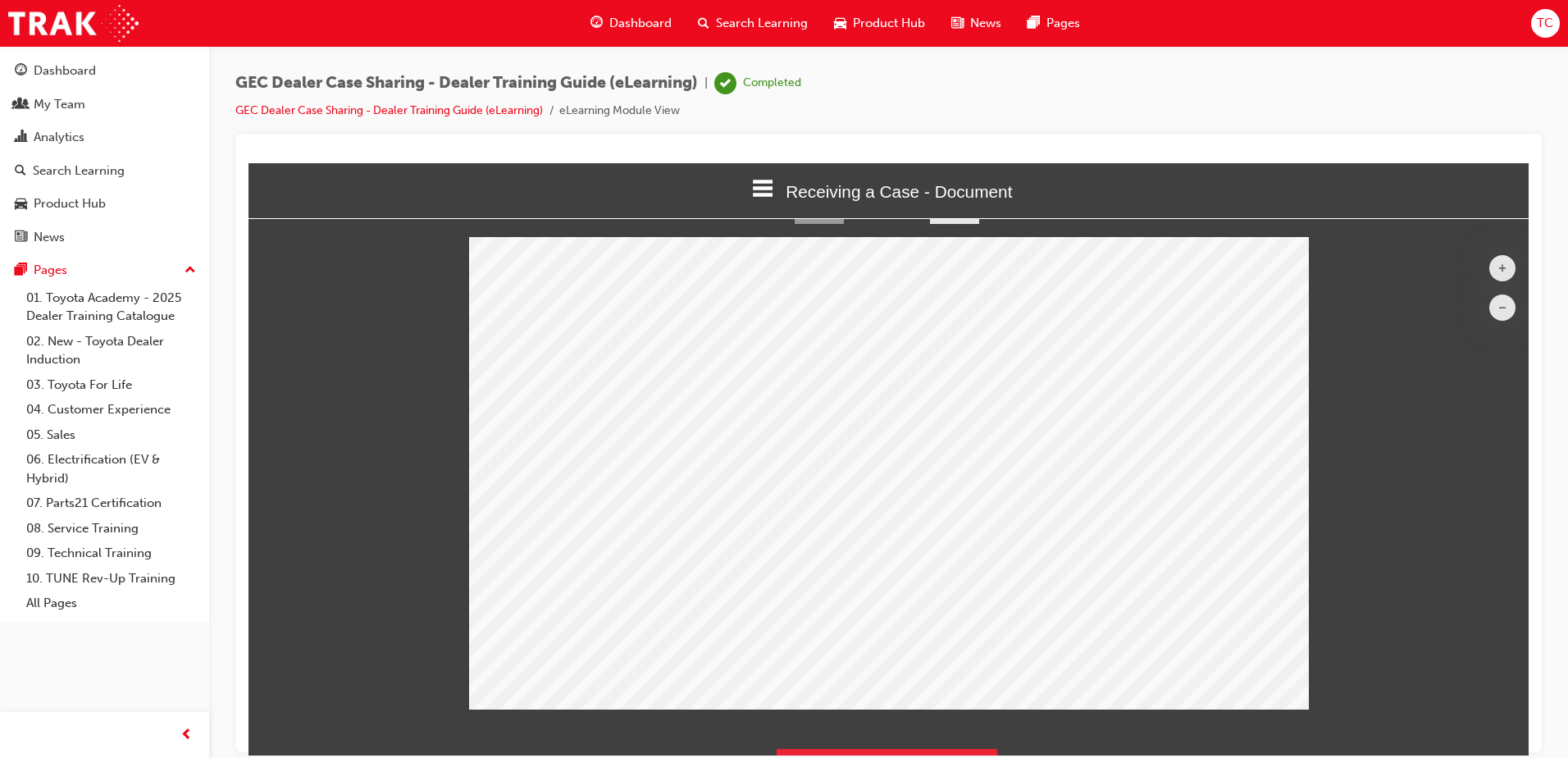
scroll to position [83, 0]
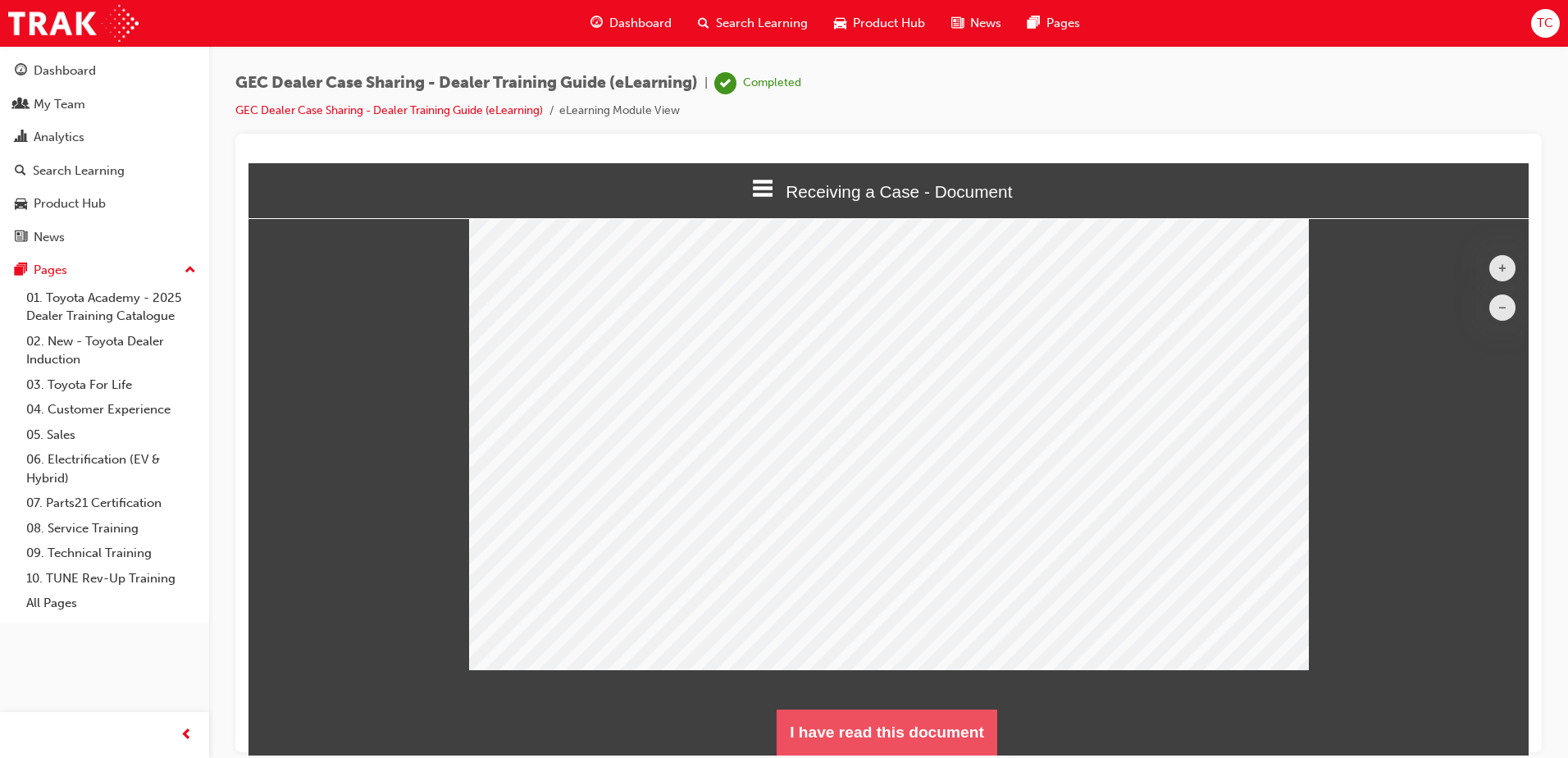
click at [884, 733] on button "I have read this document" at bounding box center [887, 732] width 220 height 46
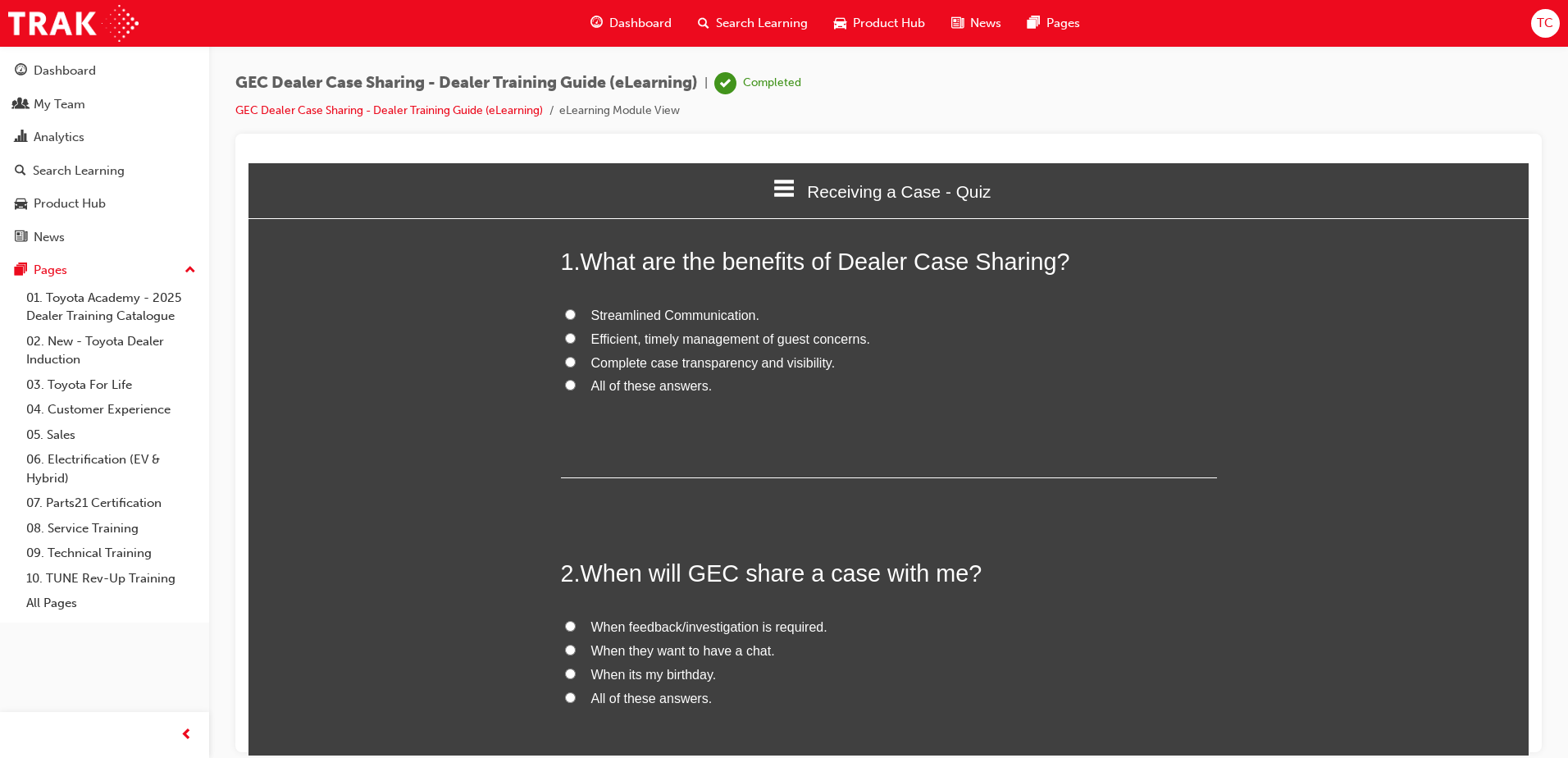
scroll to position [1407, 1293]
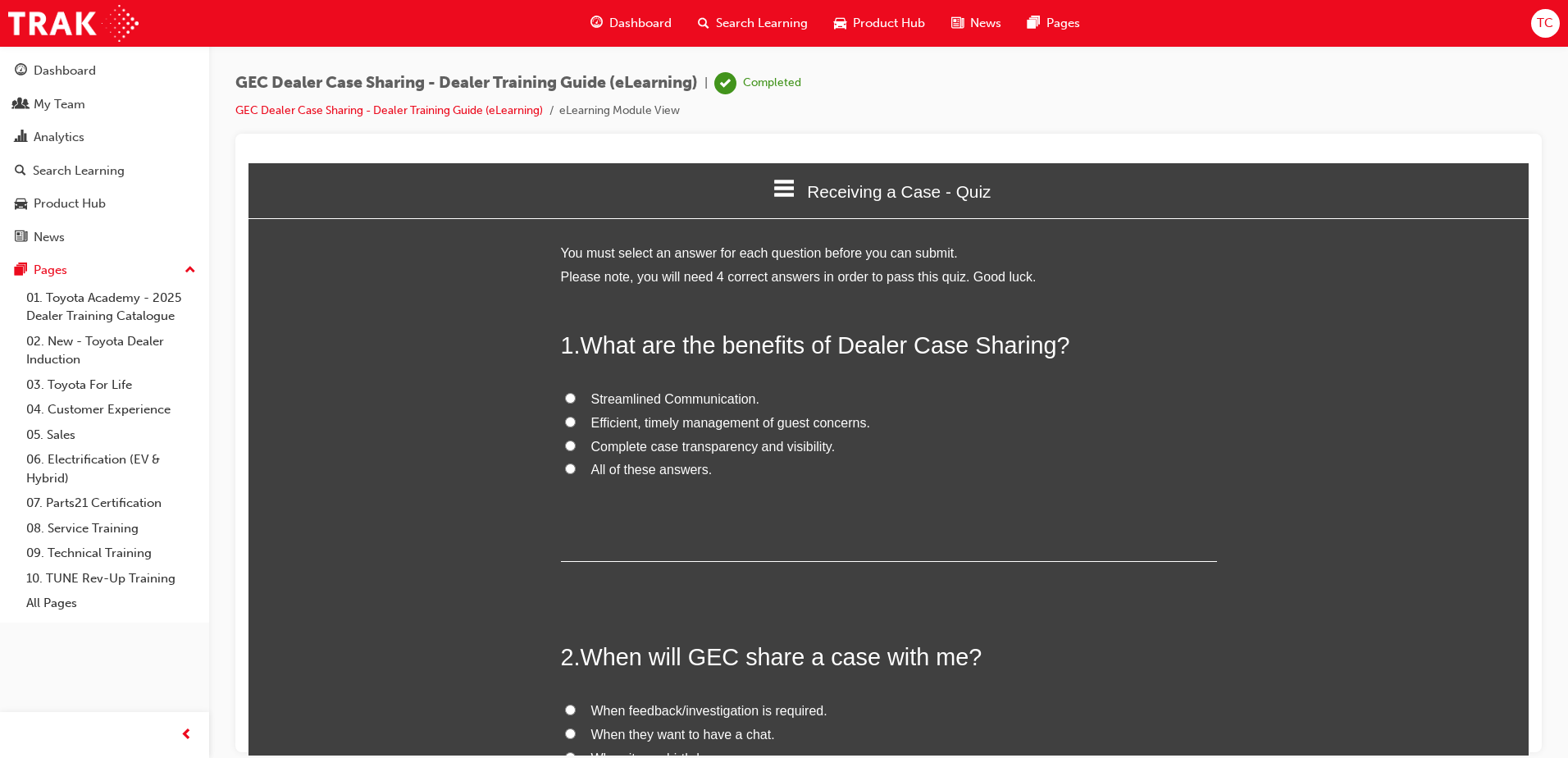
click at [567, 468] on input "All of these answers." at bounding box center [571, 468] width 11 height 11
radio input "true"
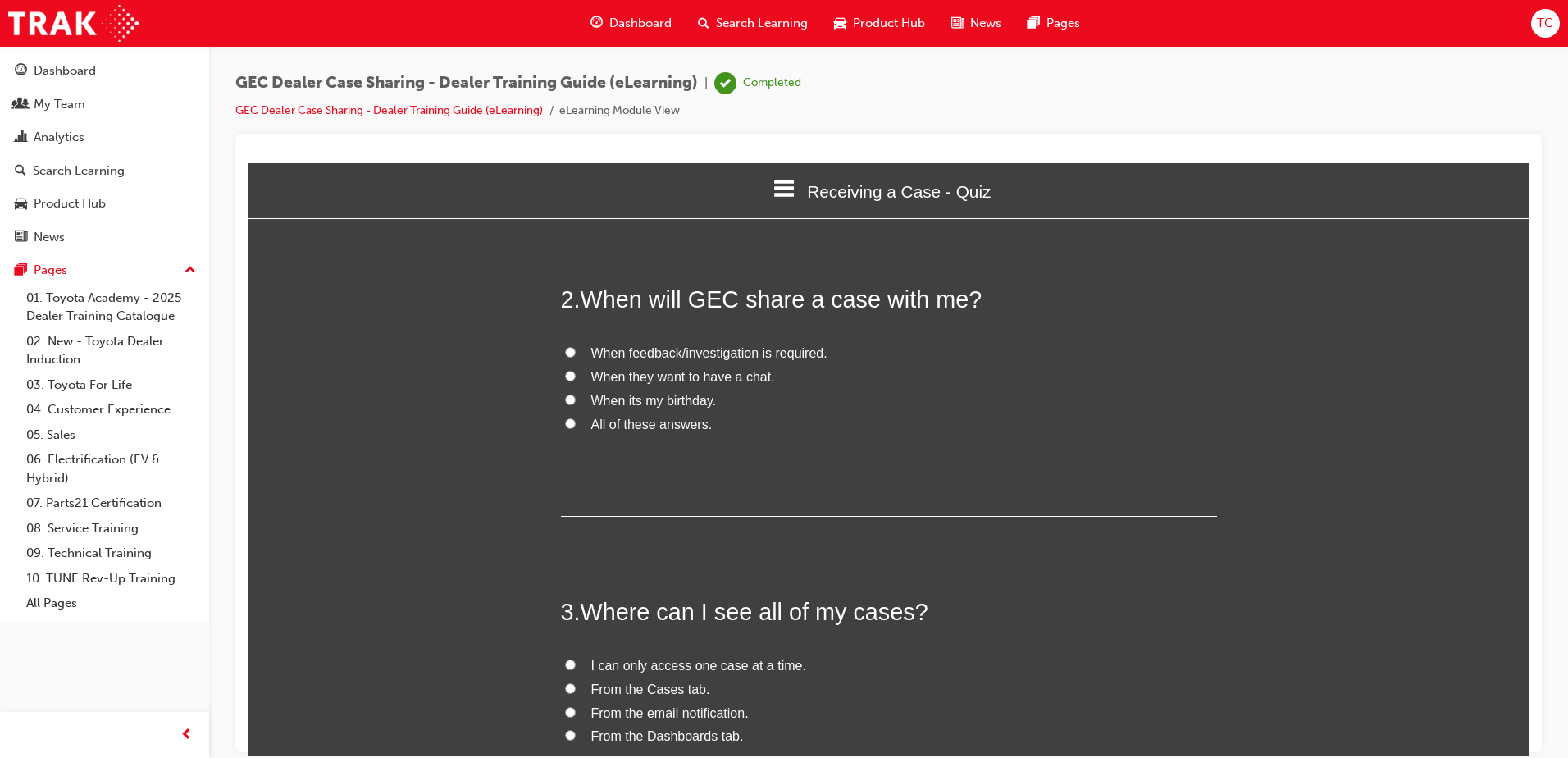
scroll to position [329, 0]
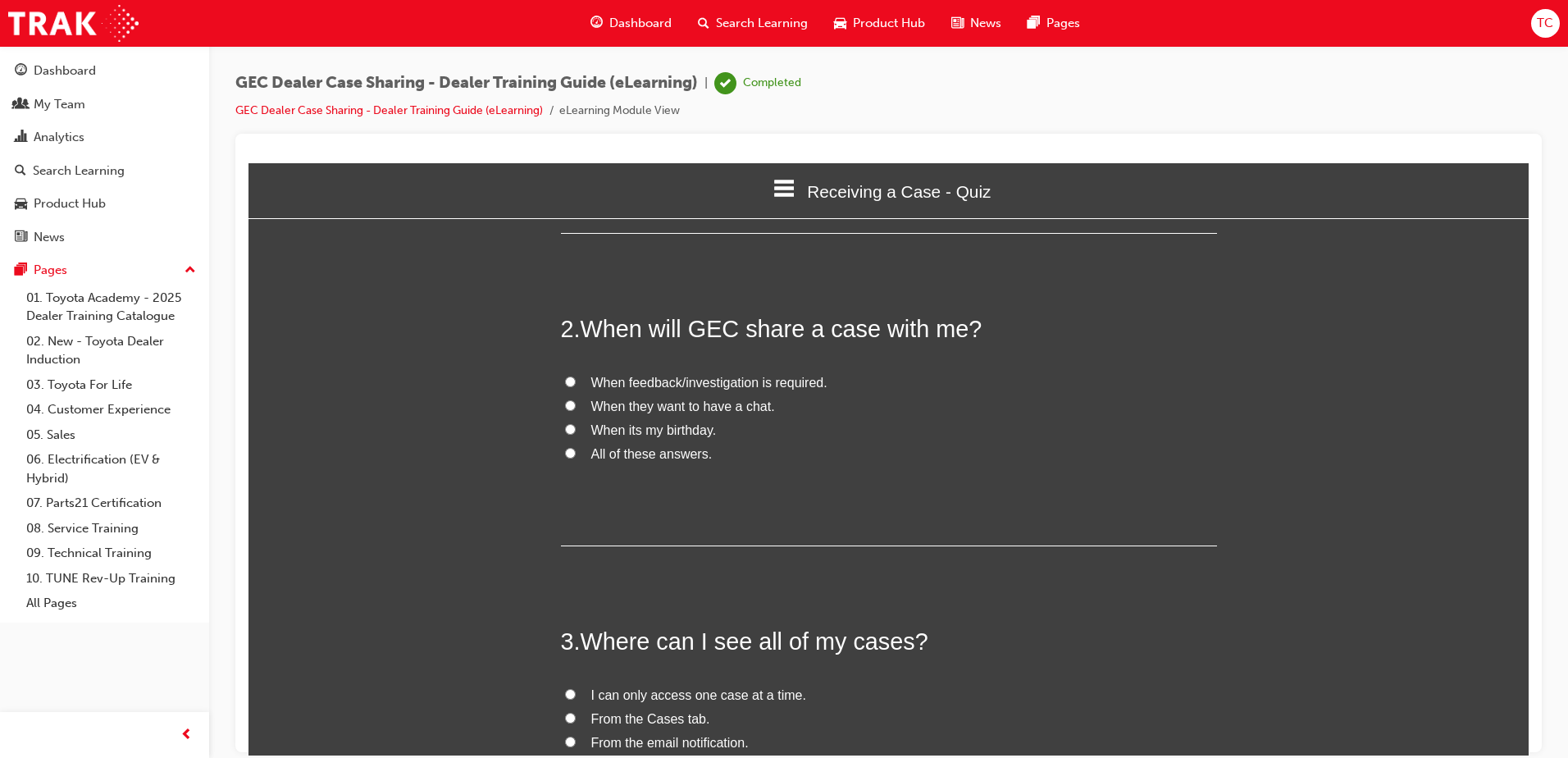
click at [565, 381] on input "When feedback/investigation is required." at bounding box center [571, 381] width 11 height 11
radio input "true"
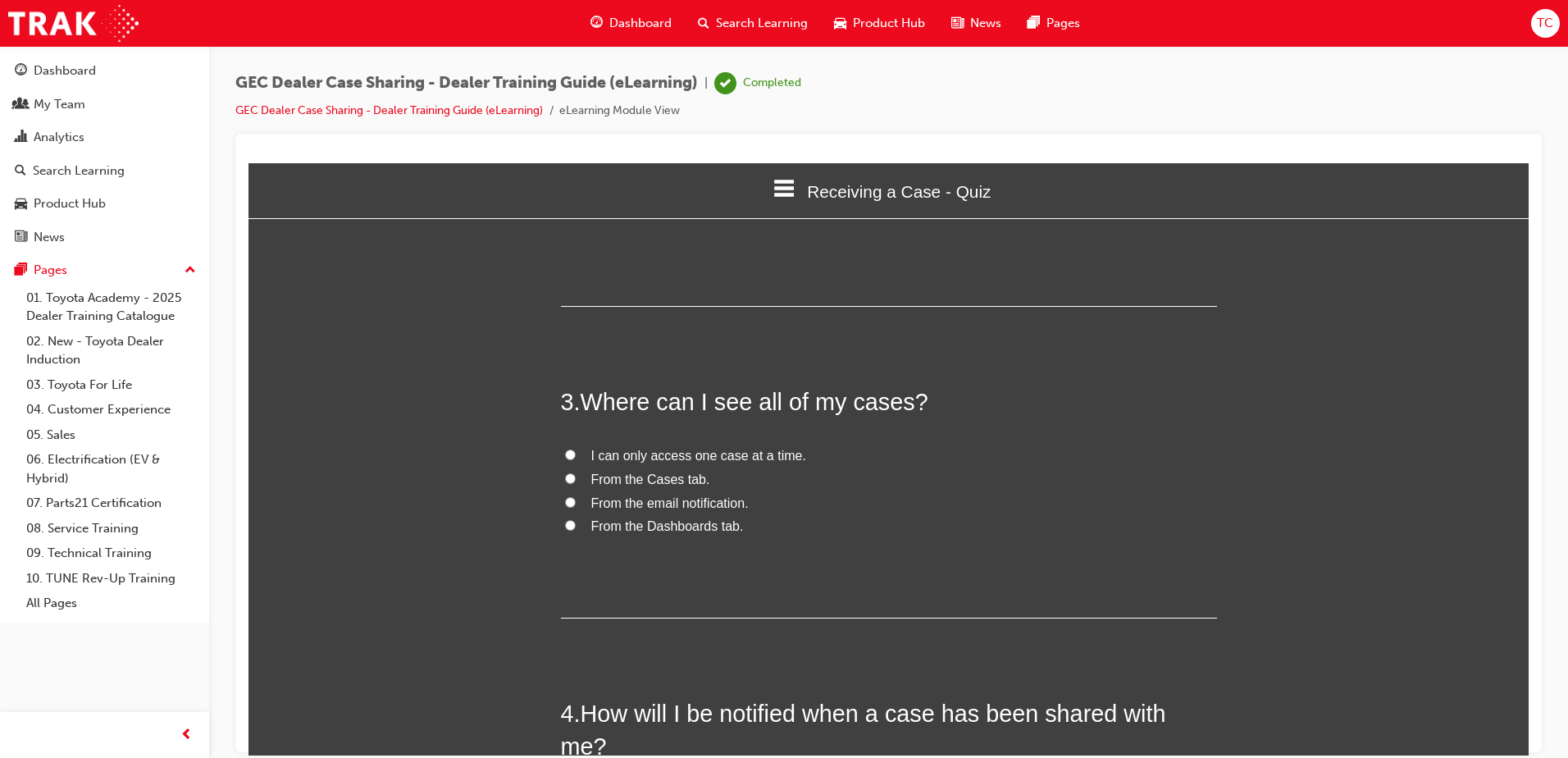
scroll to position [575, 0]
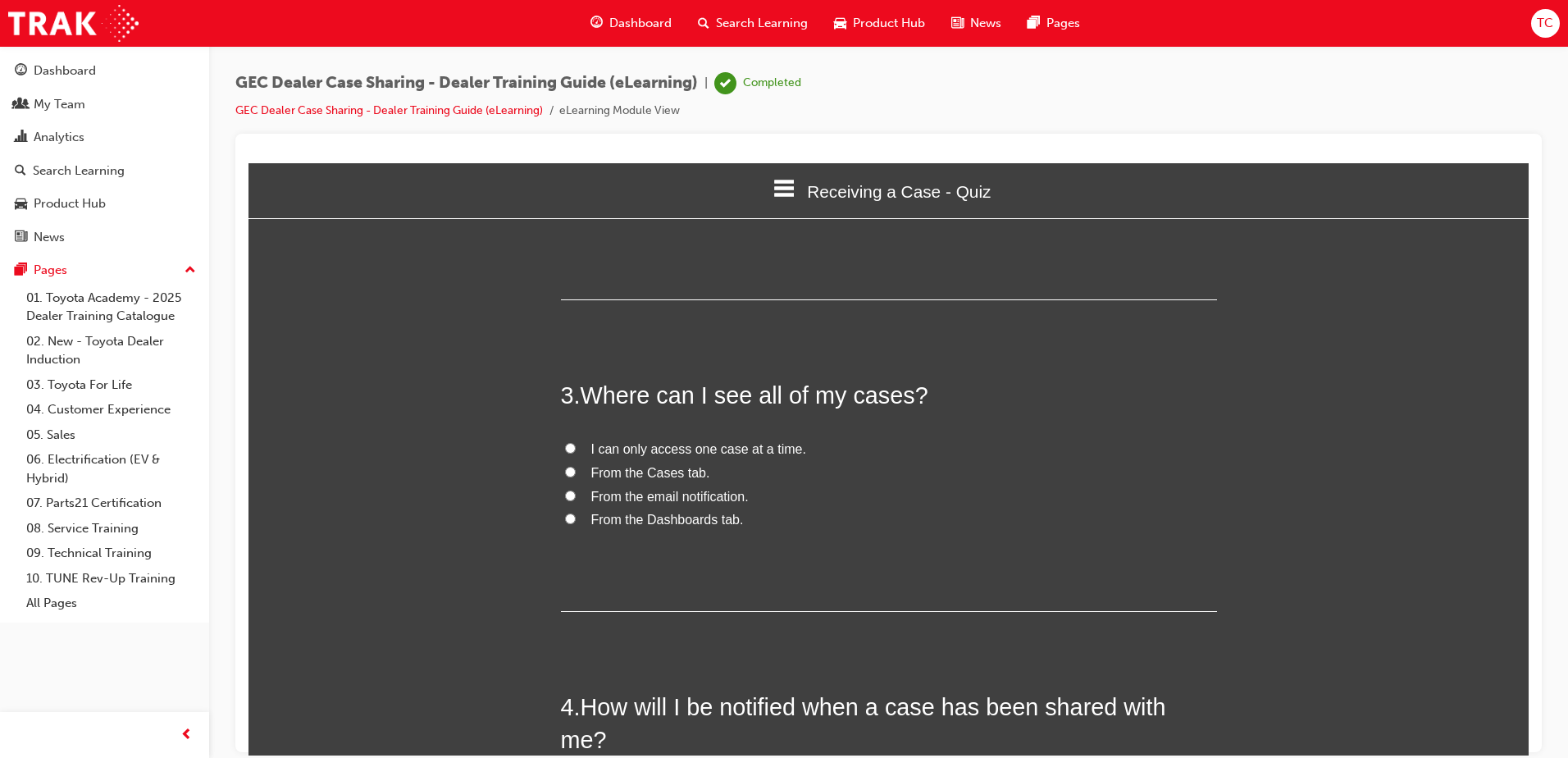
click at [567, 470] on input "From the Cases tab." at bounding box center [571, 472] width 11 height 11
radio input "true"
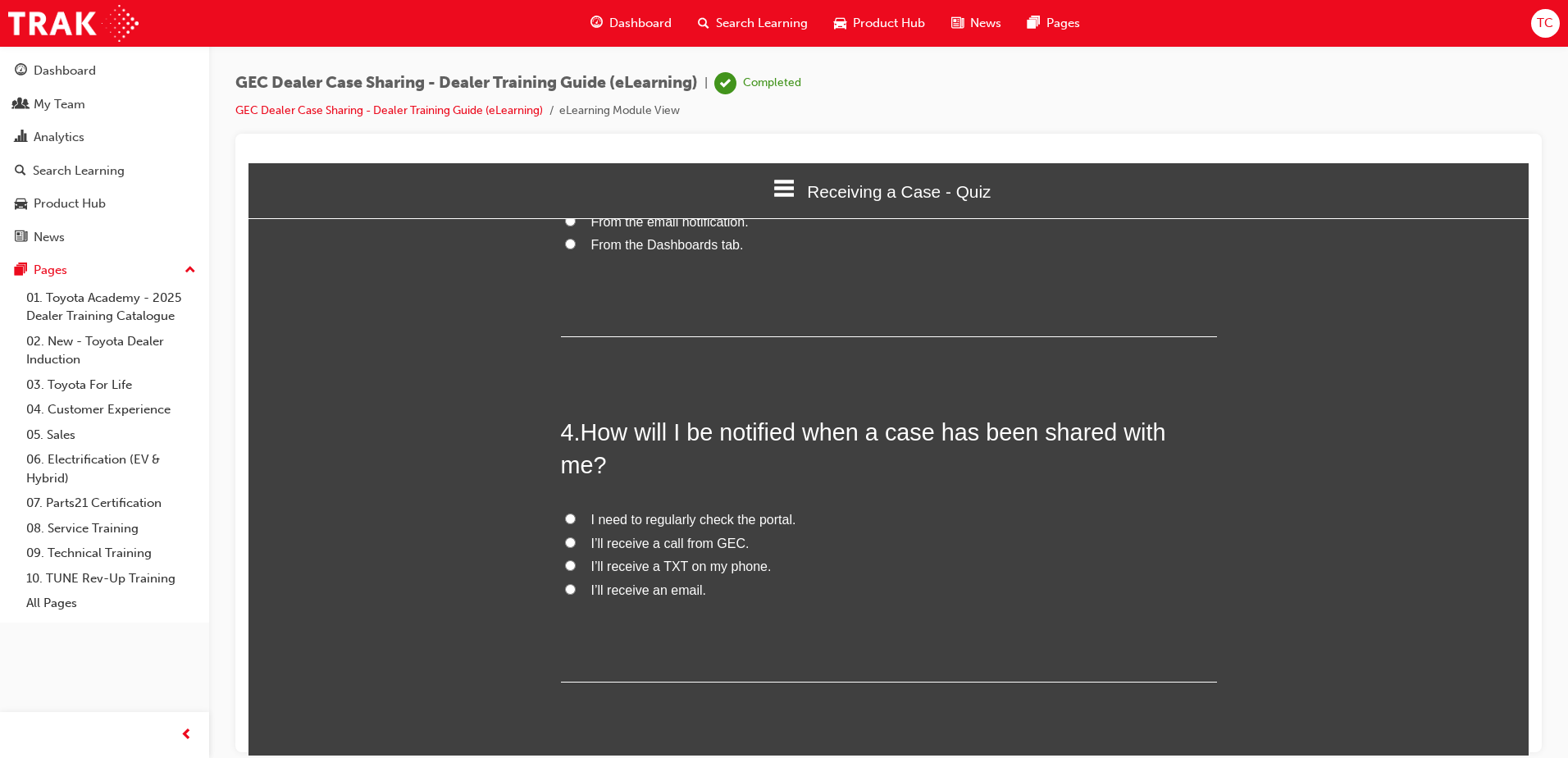
scroll to position [868, 0]
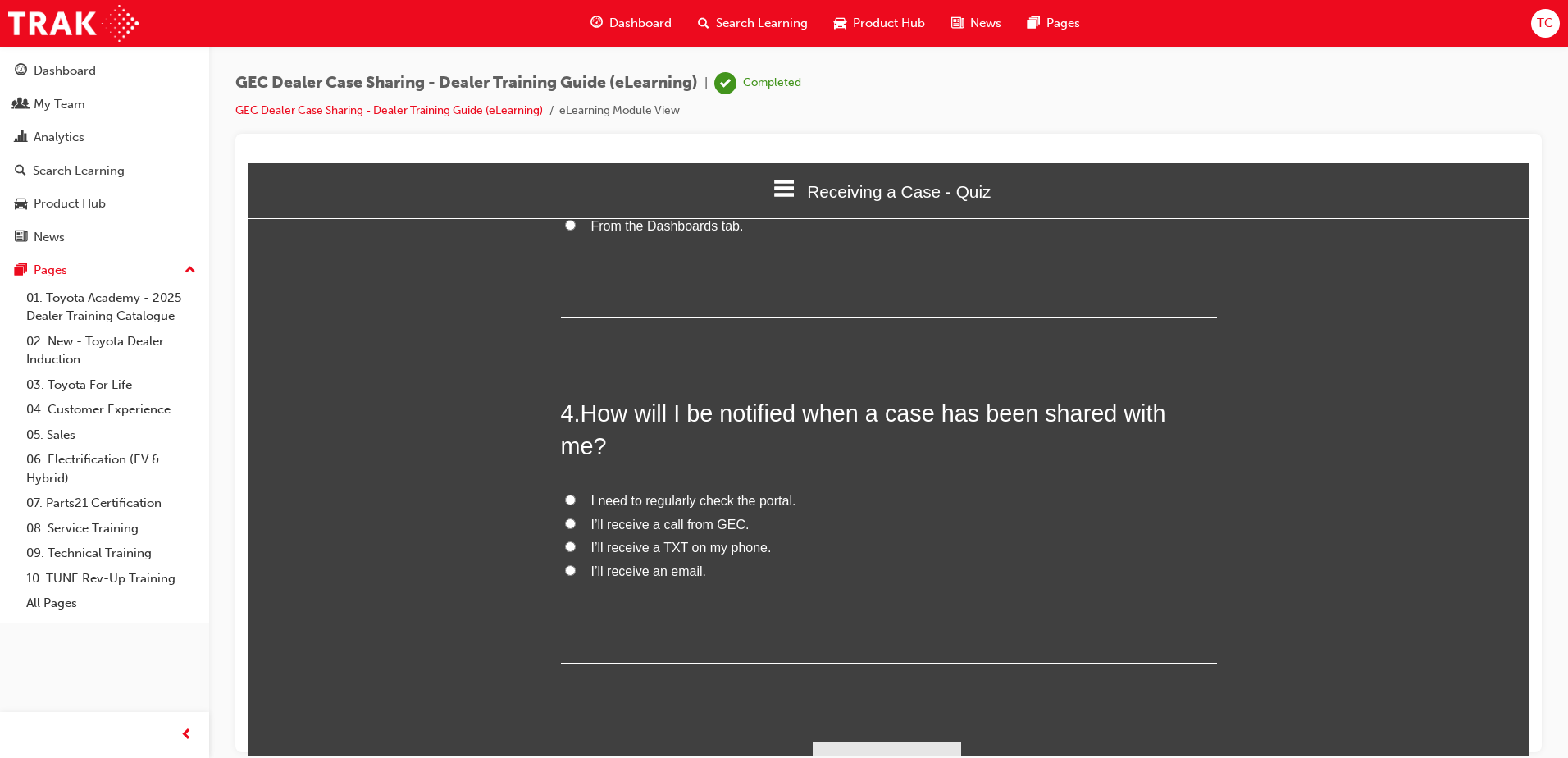
click at [565, 517] on input "I’ll receive a call from GEC." at bounding box center [571, 523] width 11 height 11
radio input "true"
click at [863, 741] on button "Submit Answers" at bounding box center [887, 764] width 149 height 46
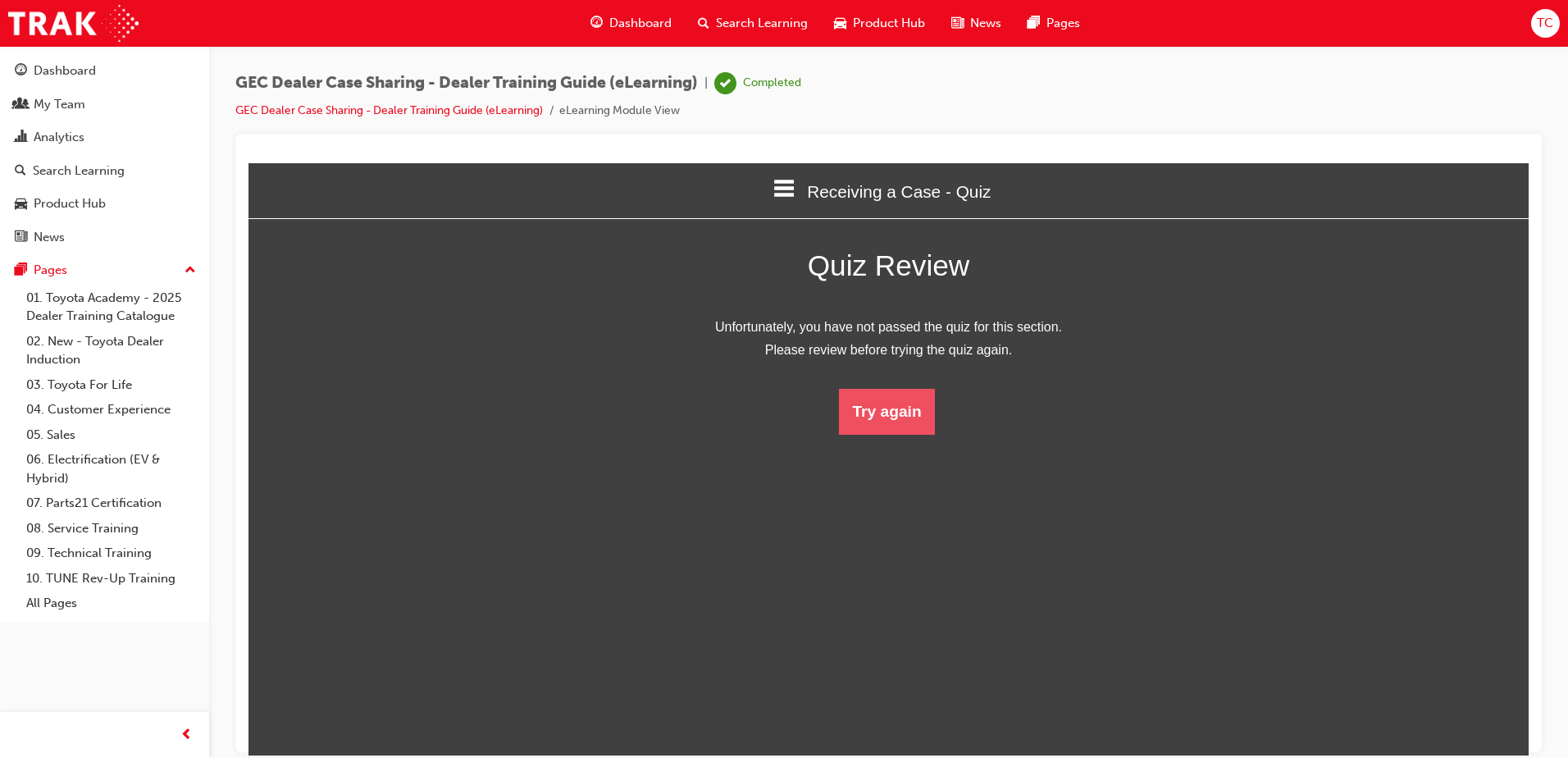
click at [869, 416] on button "Try again" at bounding box center [886, 411] width 95 height 46
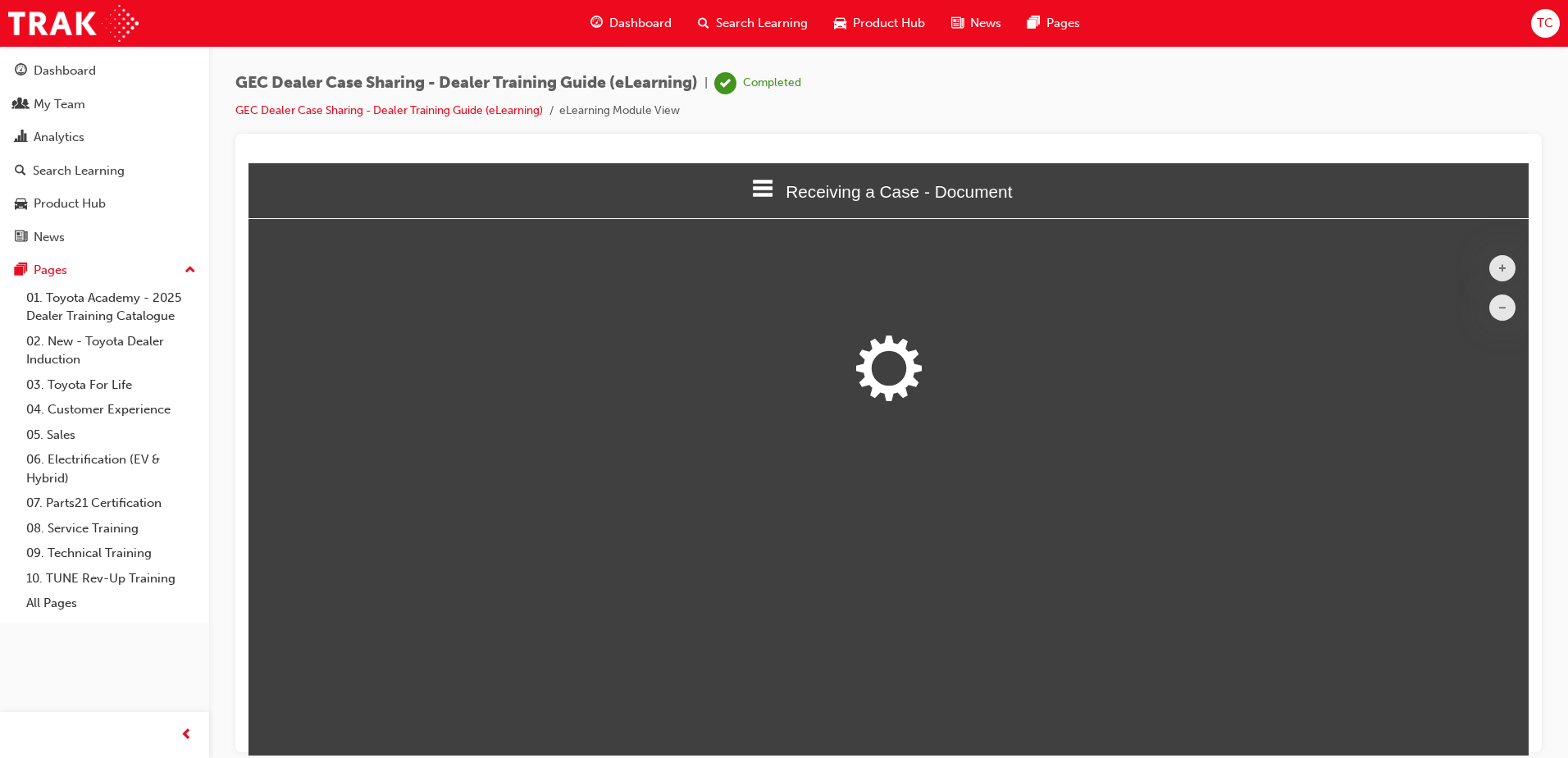
scroll to position [658, 1293]
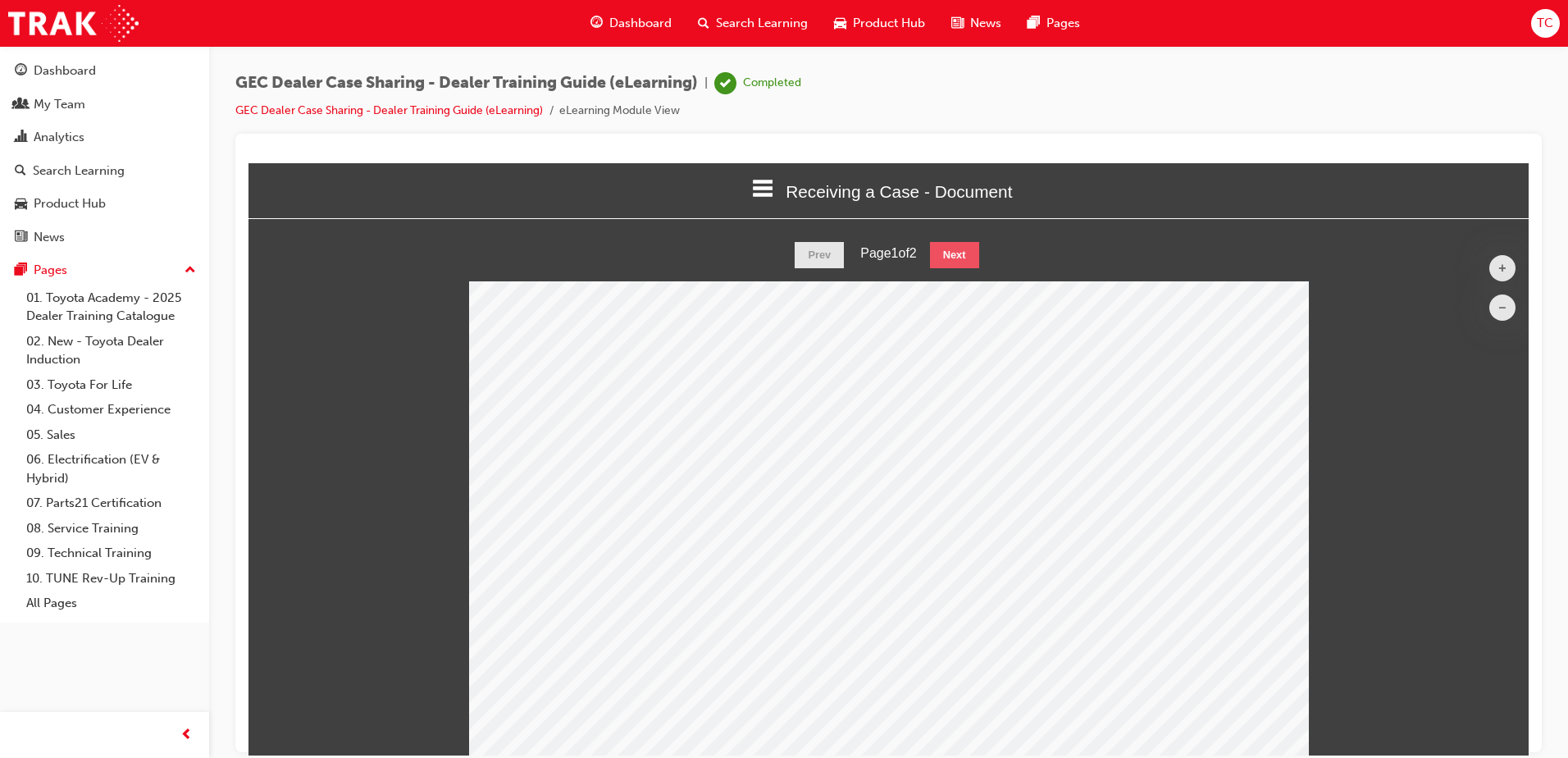
click at [953, 255] on button "Next" at bounding box center [954, 255] width 49 height 26
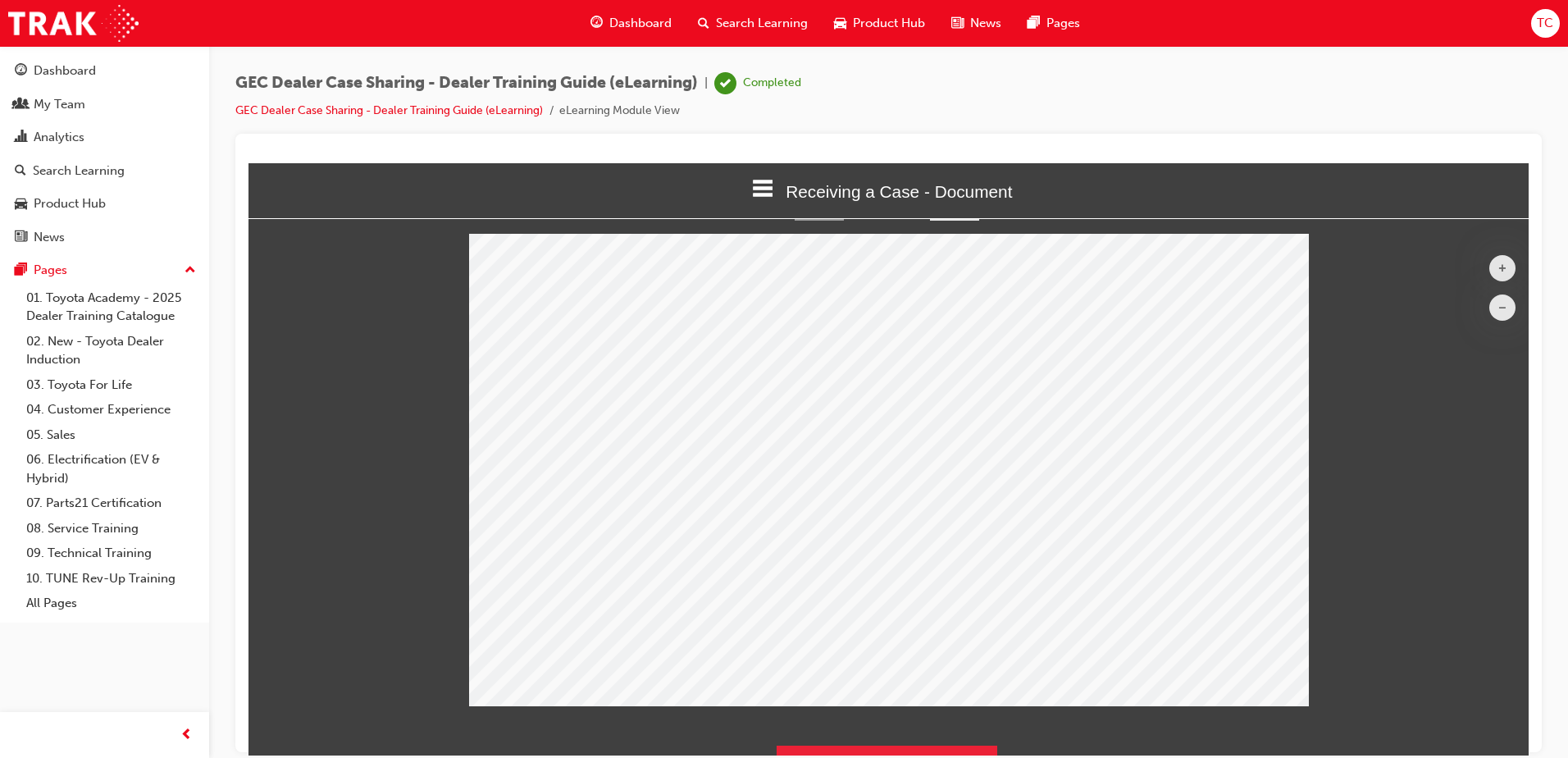
scroll to position [83, 0]
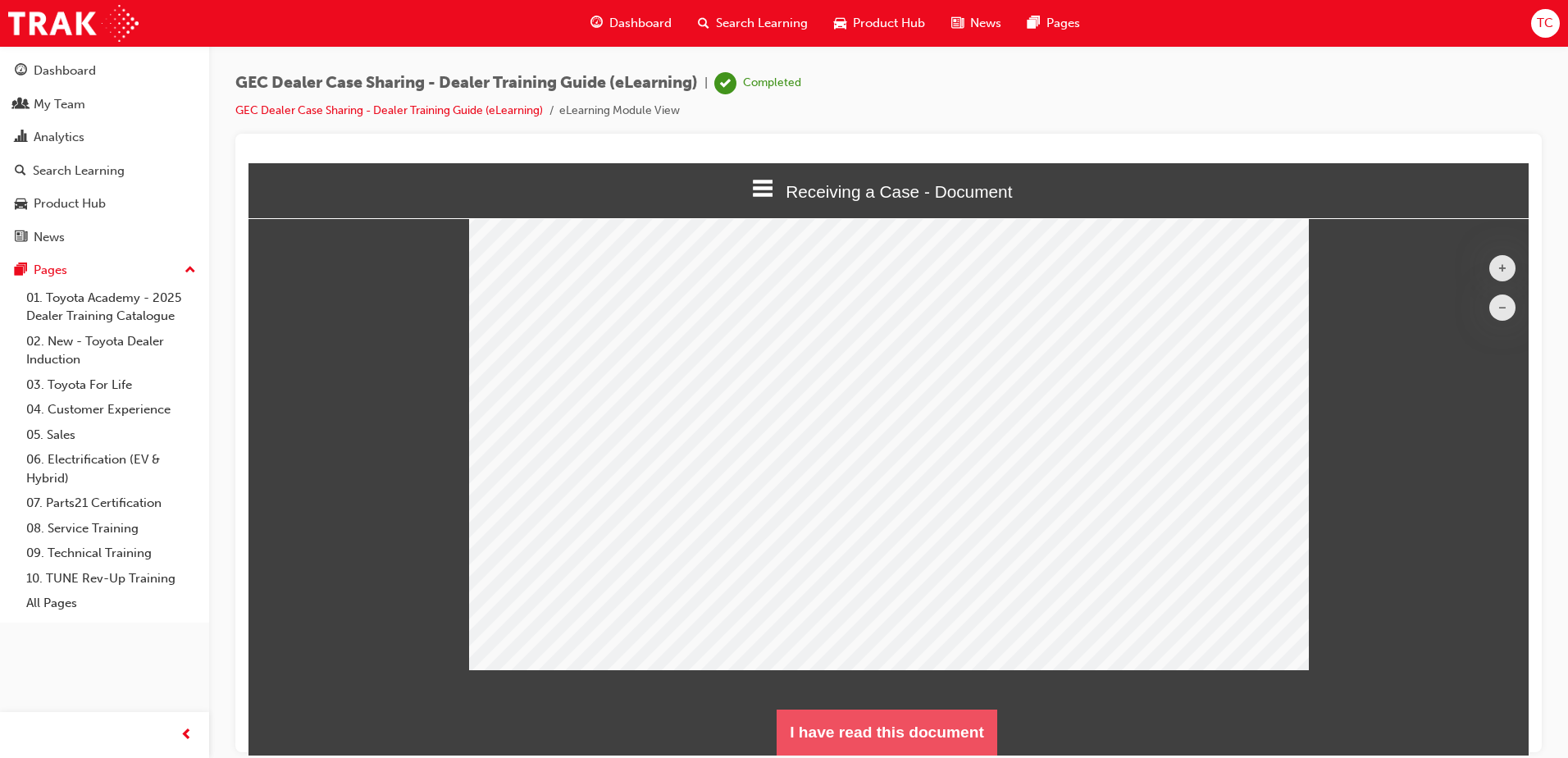
click at [807, 736] on button "I have read this document" at bounding box center [887, 732] width 220 height 46
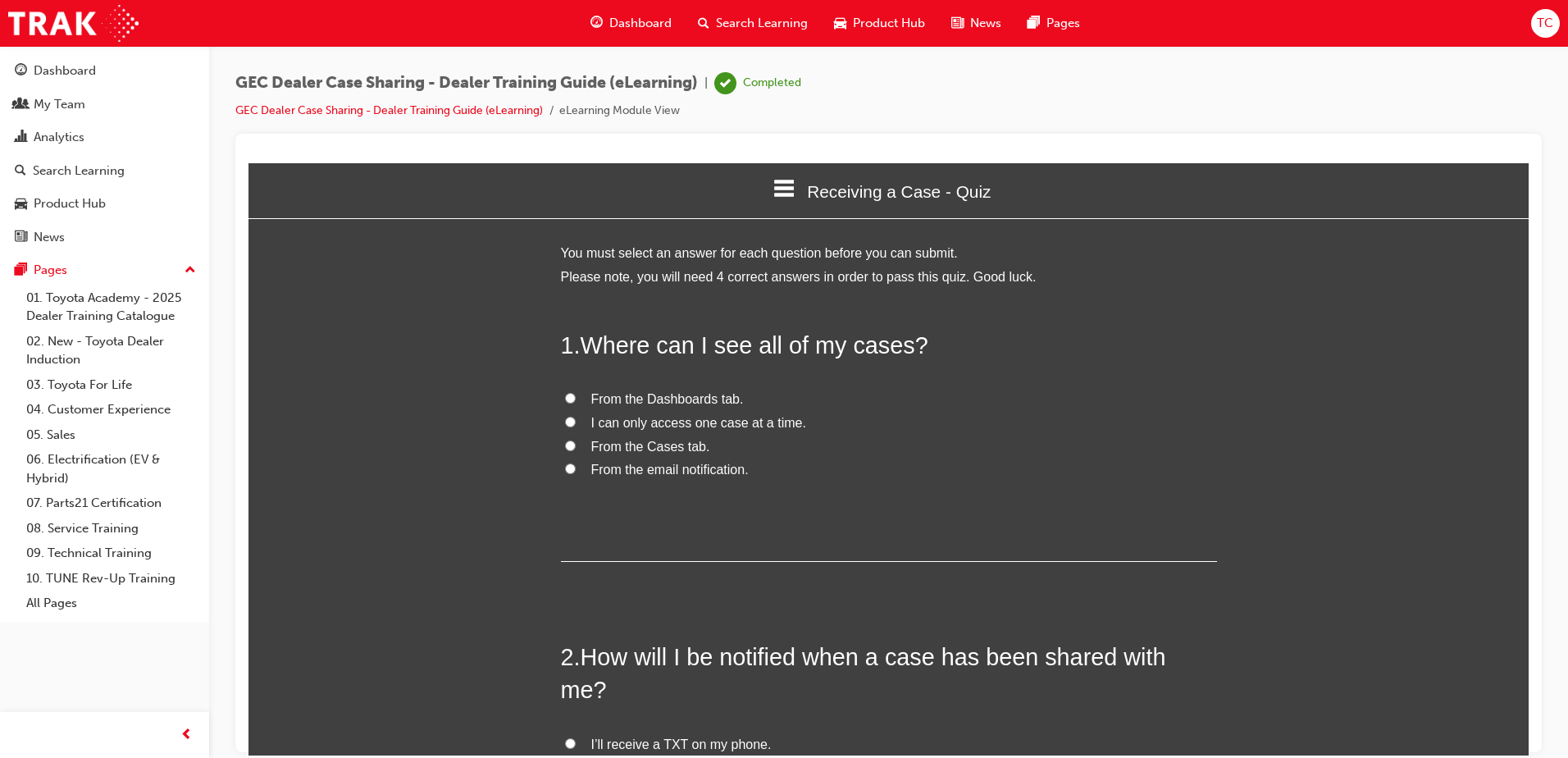
click at [565, 468] on input "From the email notification." at bounding box center [571, 468] width 11 height 11
radio input "true"
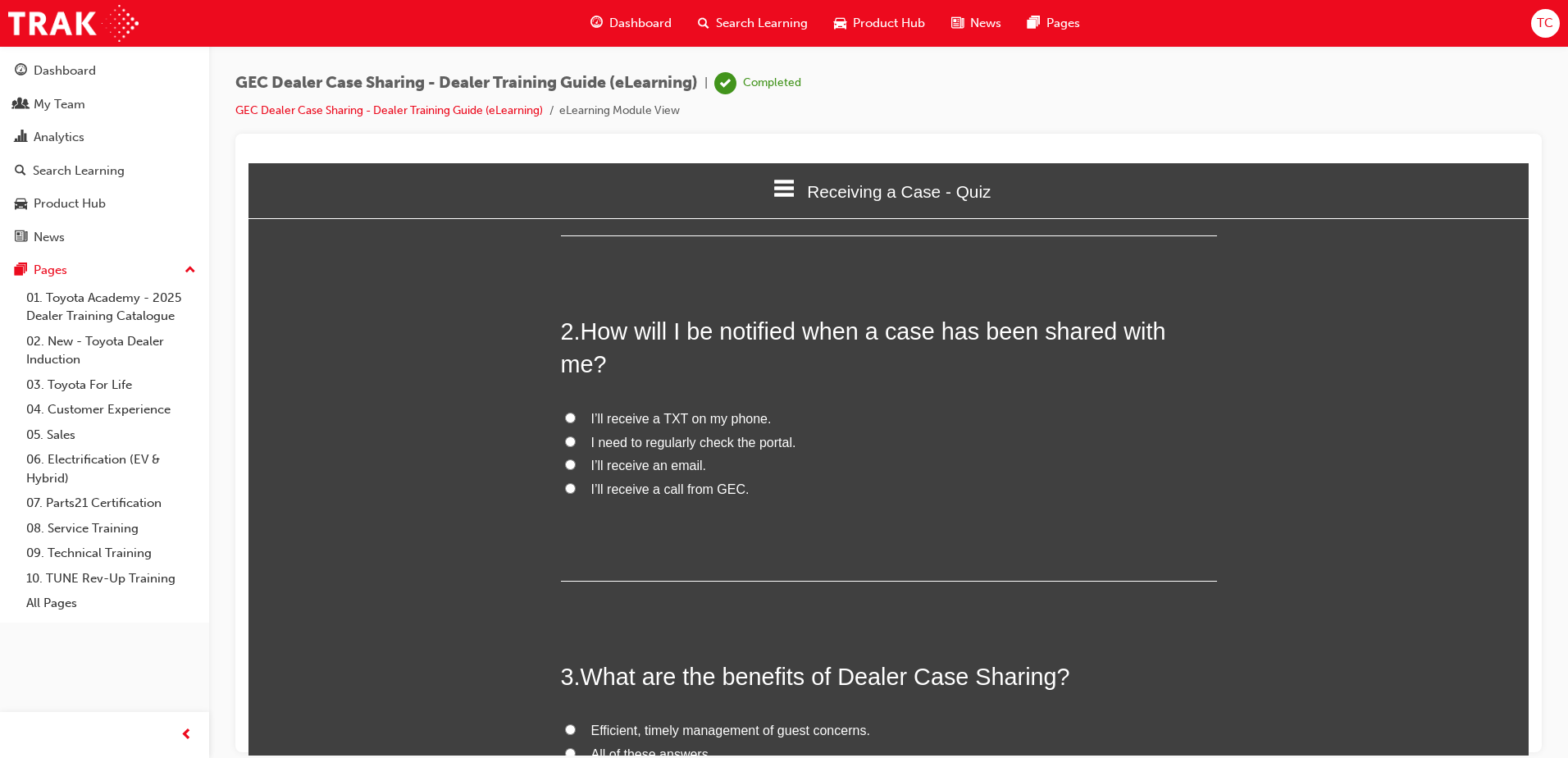
scroll to position [329, 0]
click at [565, 480] on input "I’ll receive a call from GEC." at bounding box center [571, 486] width 11 height 11
radio input "true"
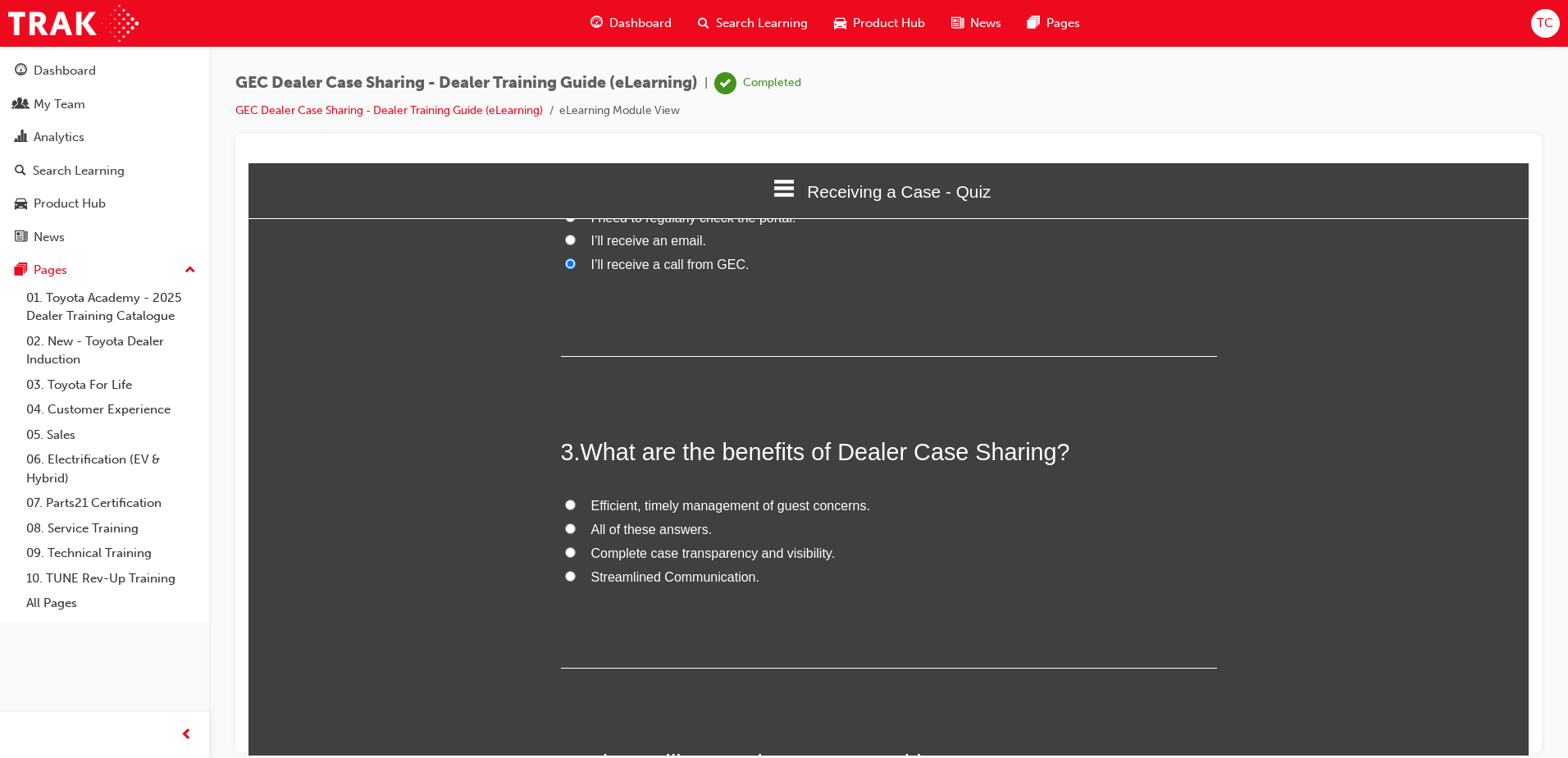
scroll to position [540, 0]
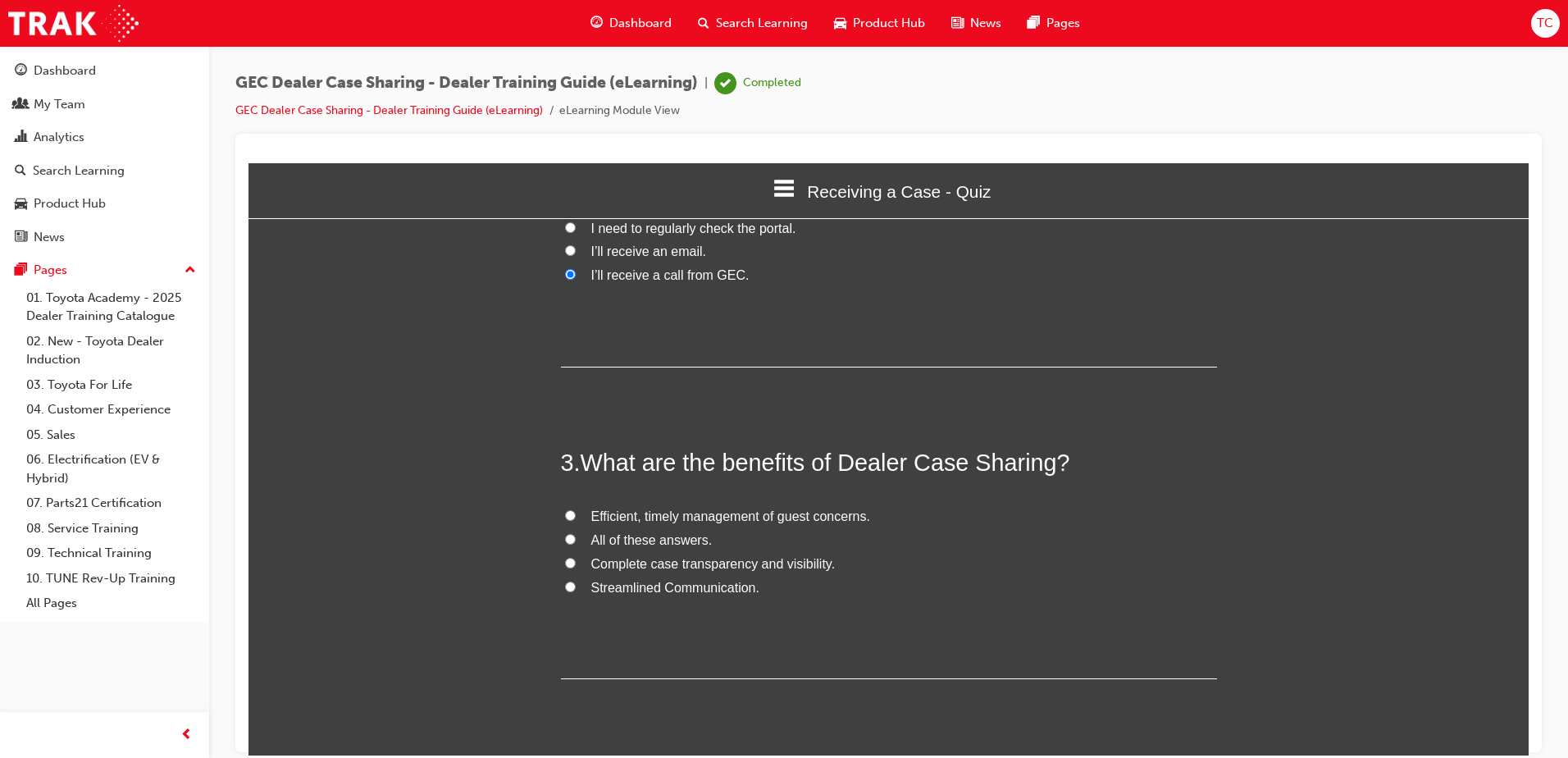
click at [565, 533] on input "All of these answers." at bounding box center [571, 539] width 11 height 11
radio input "true"
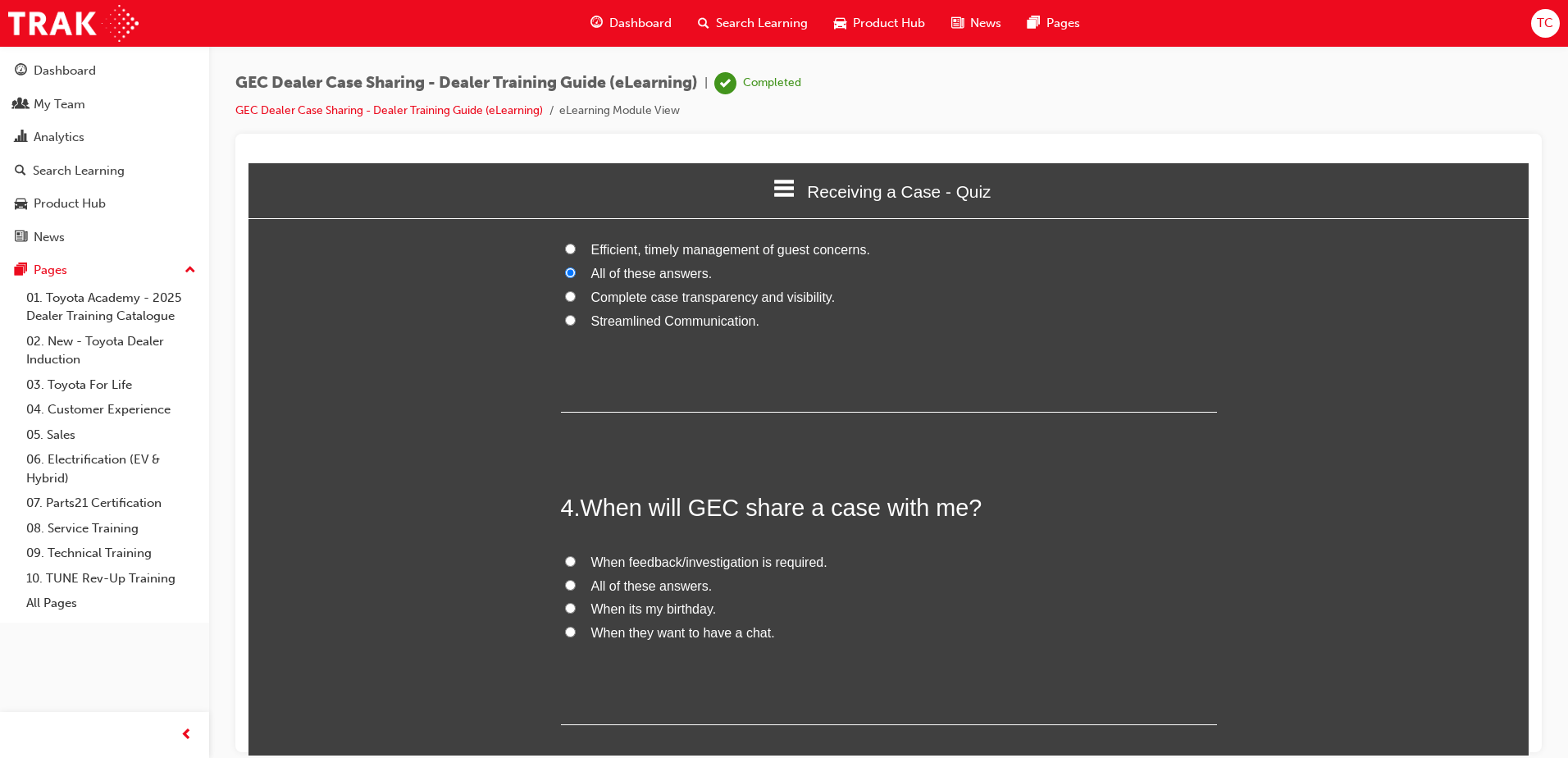
scroll to position [868, 0]
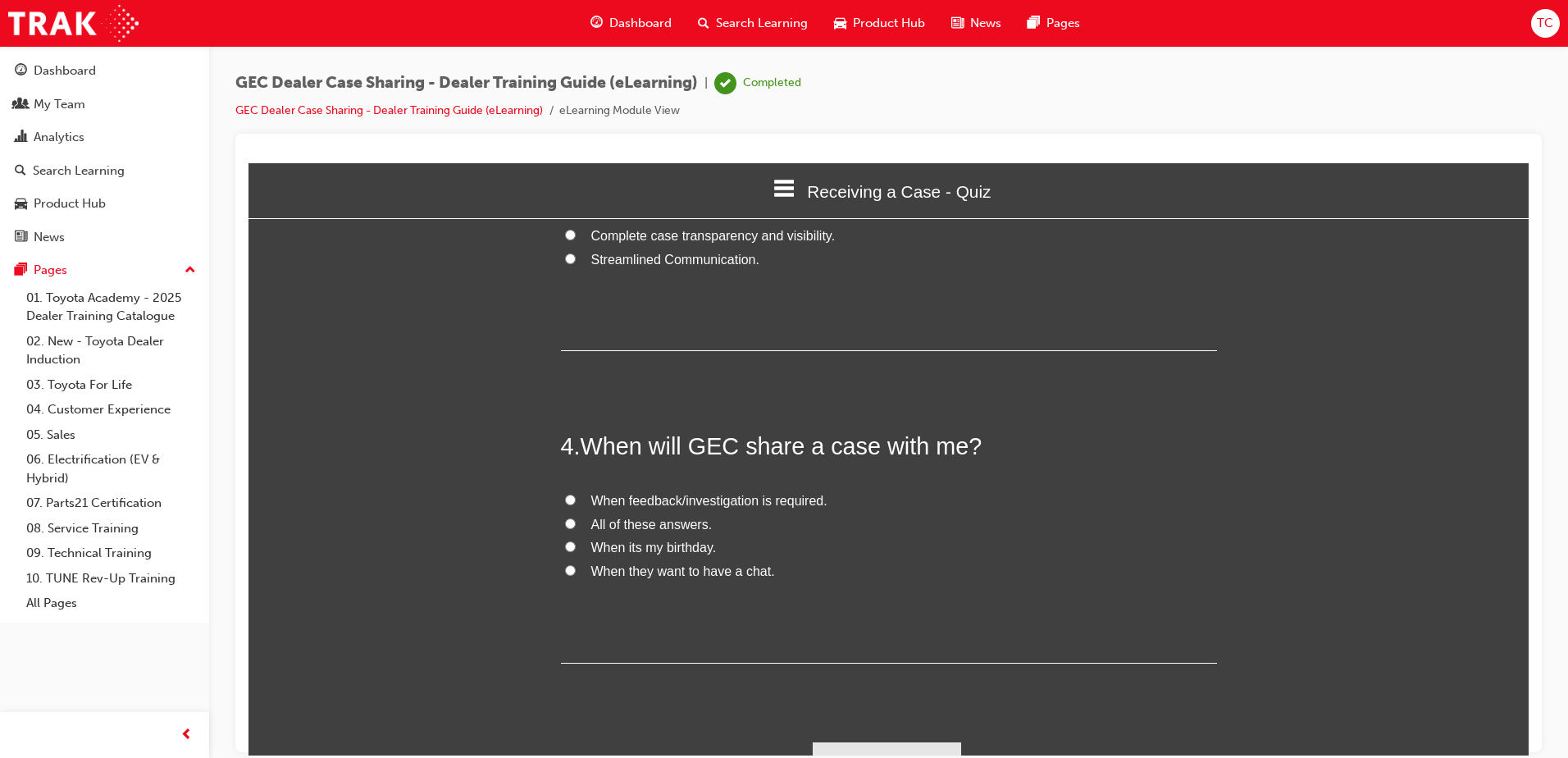
click at [565, 494] on input "When feedback/investigation is required." at bounding box center [571, 500] width 11 height 11
radio input "true"
click at [853, 741] on button "Submit Answers" at bounding box center [887, 764] width 149 height 46
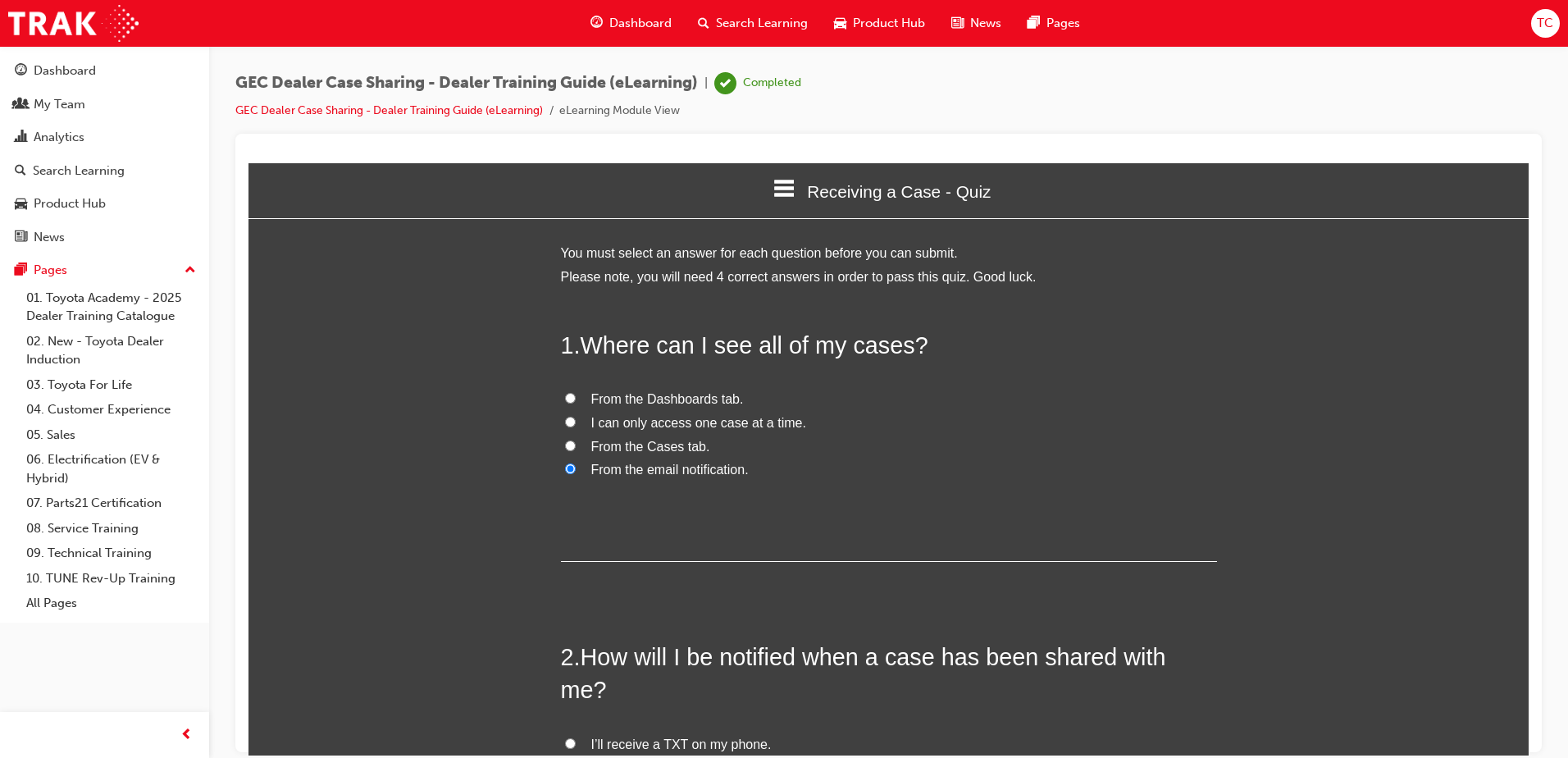
scroll to position [8, 8]
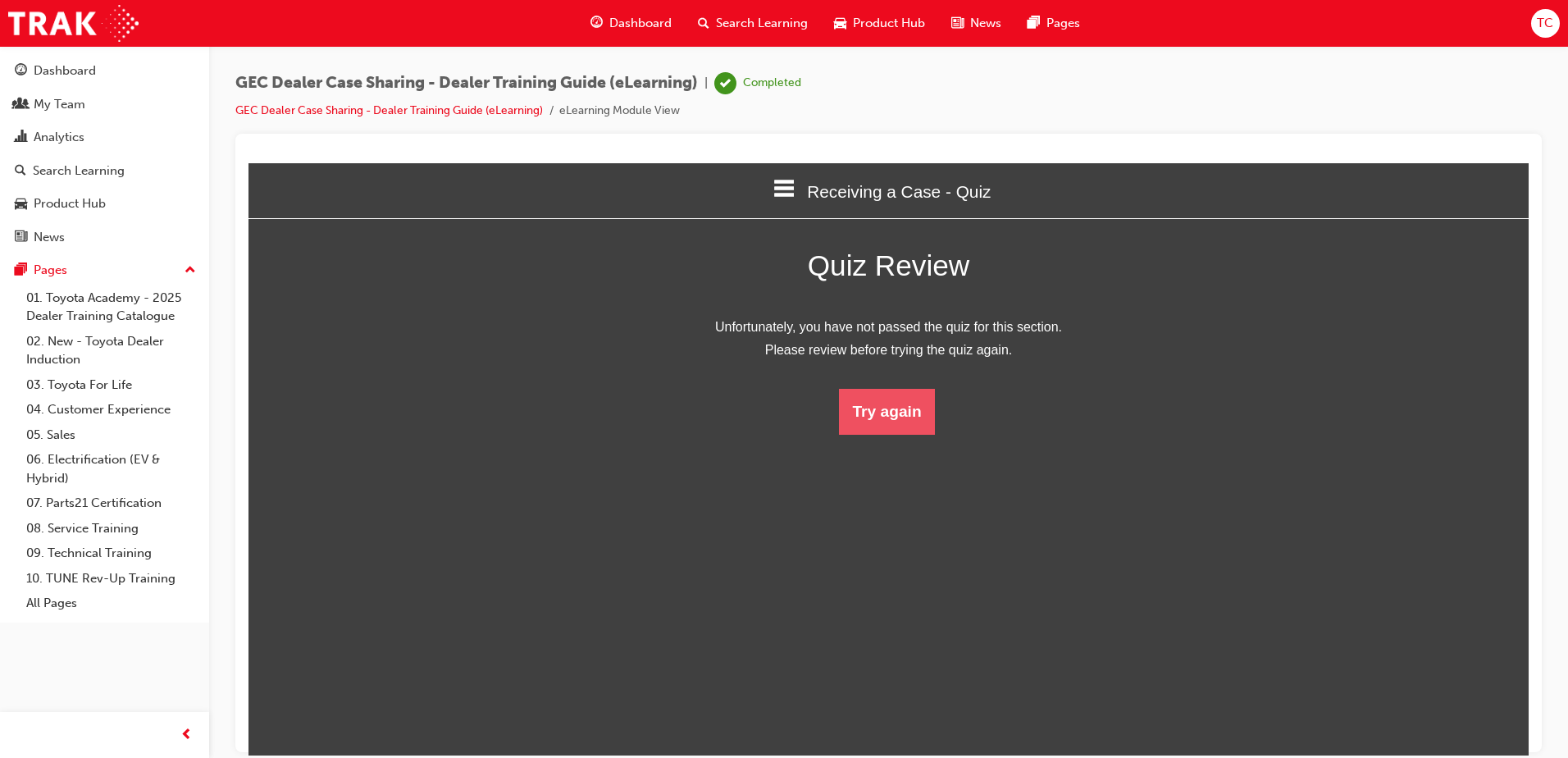
click at [860, 414] on button "Try again" at bounding box center [886, 411] width 95 height 46
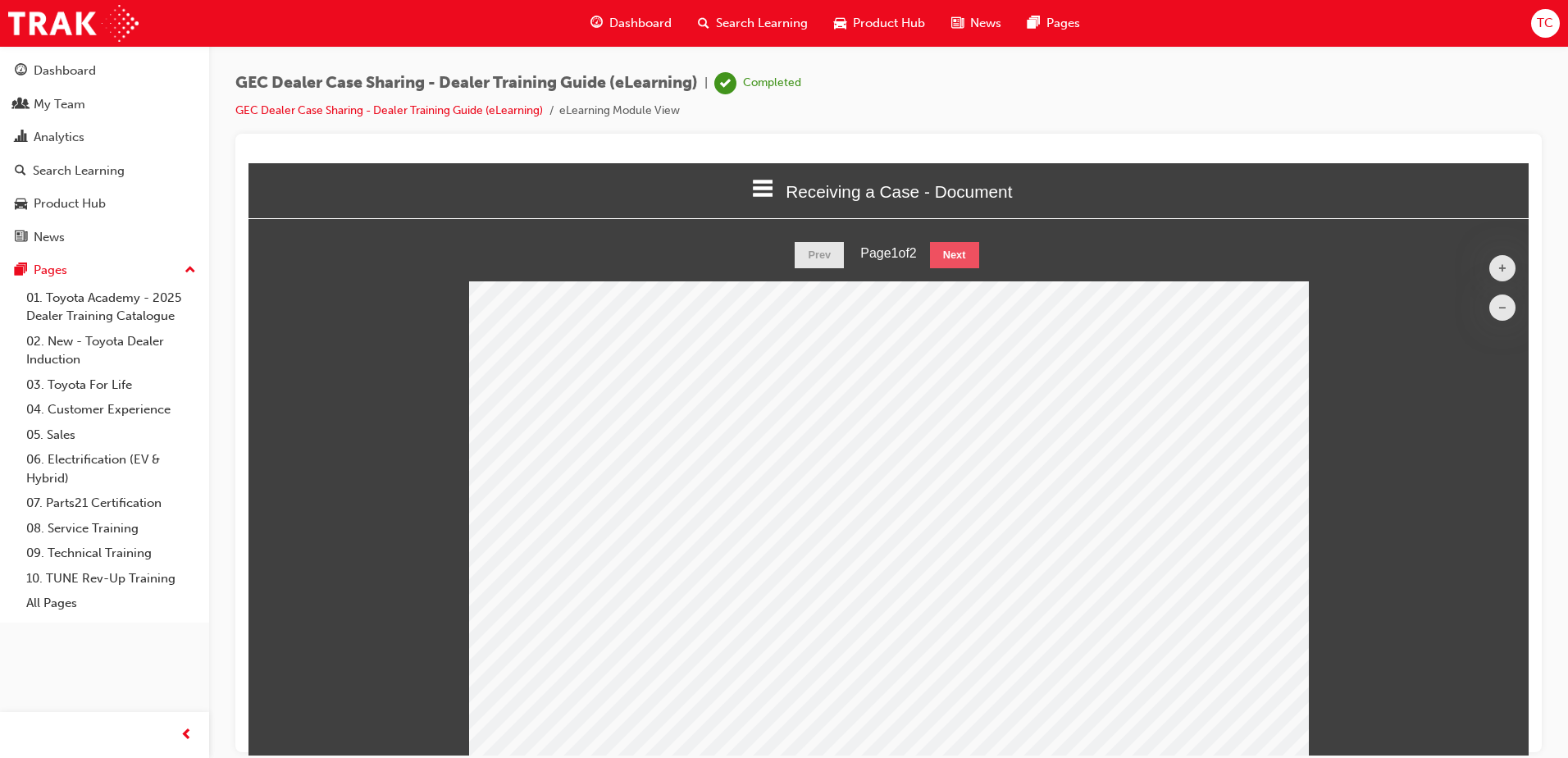
click at [961, 261] on button "Next" at bounding box center [954, 255] width 49 height 26
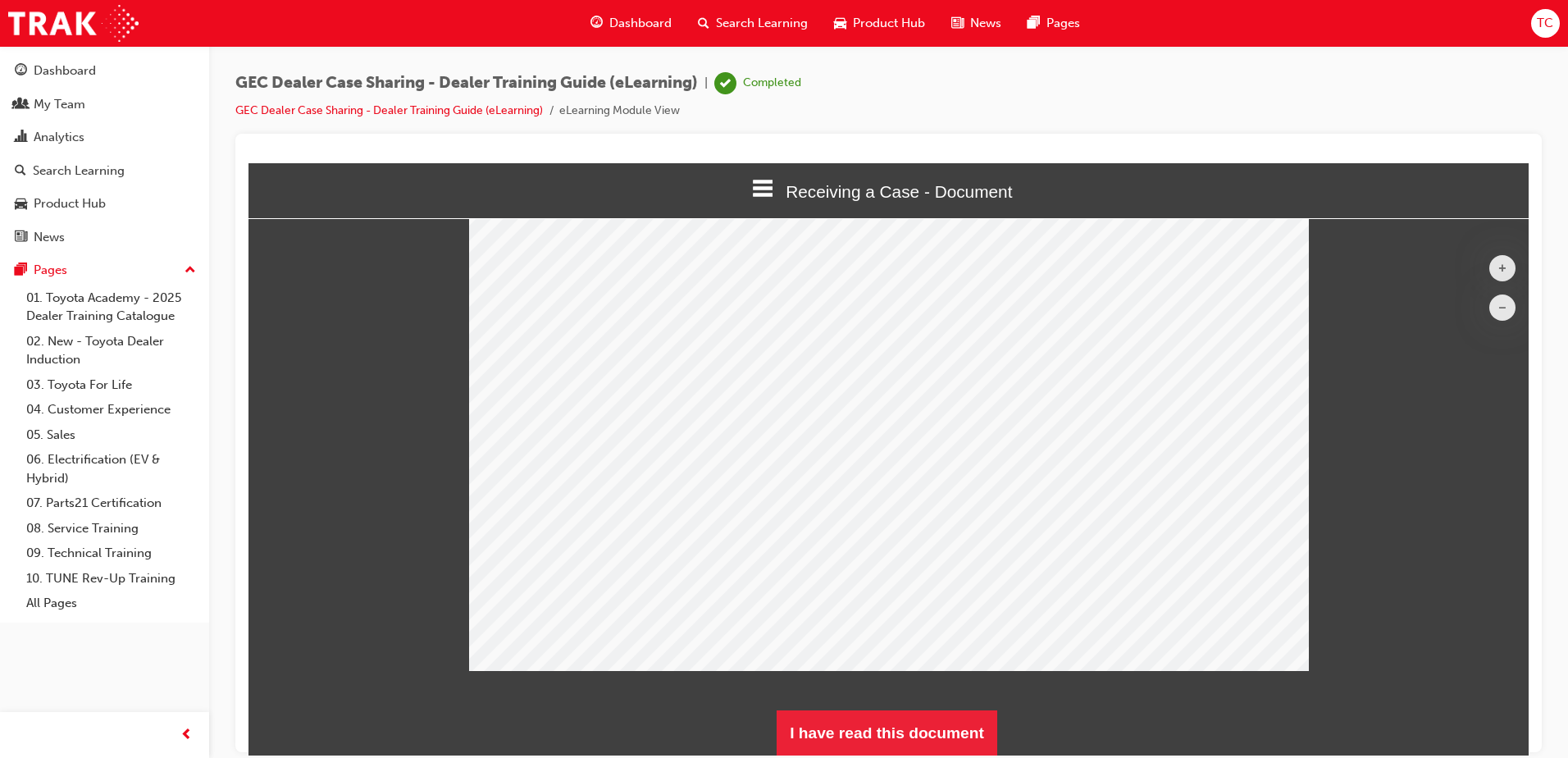
scroll to position [83, 0]
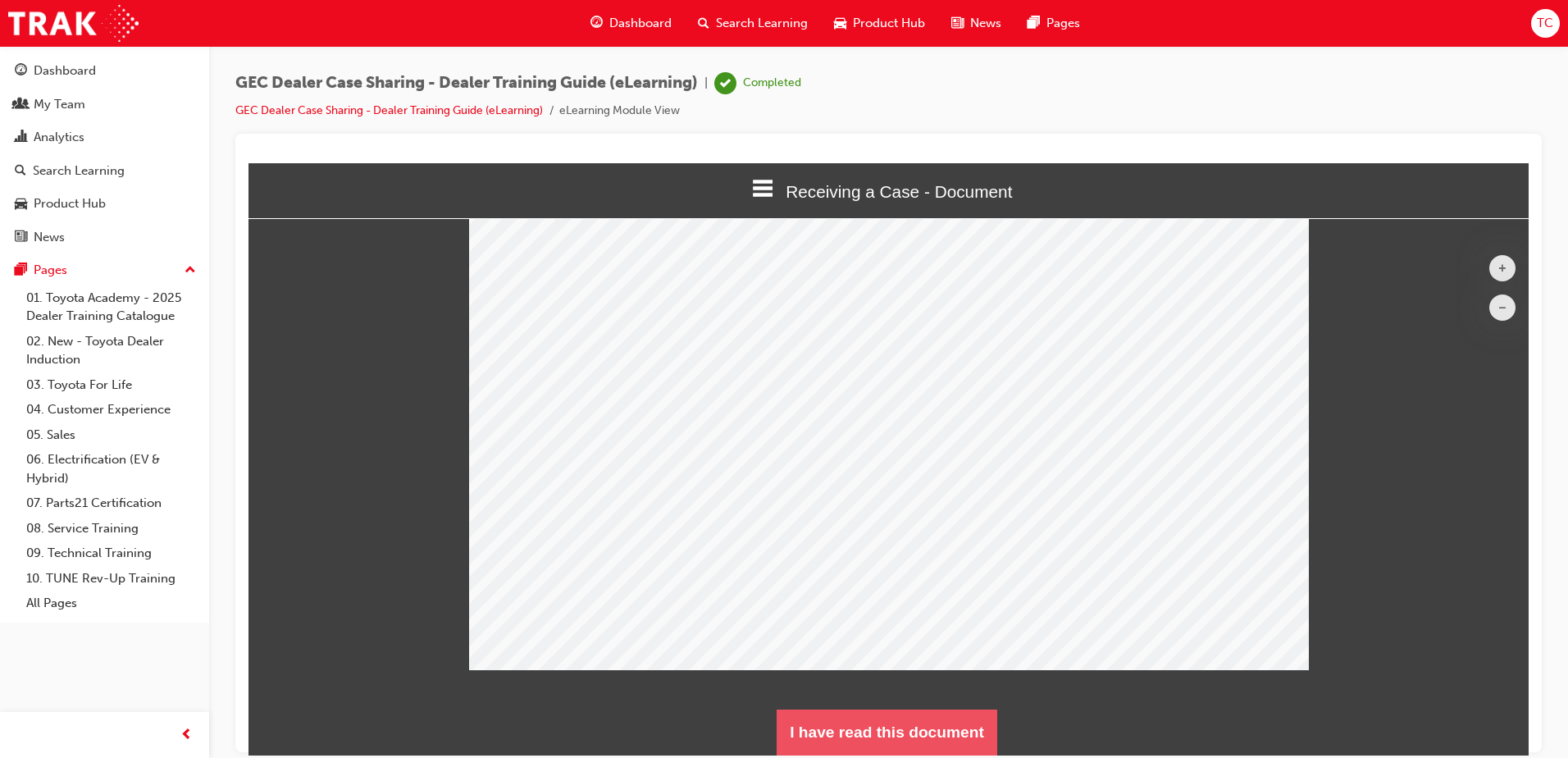
click at [894, 725] on button "I have read this document" at bounding box center [887, 732] width 220 height 46
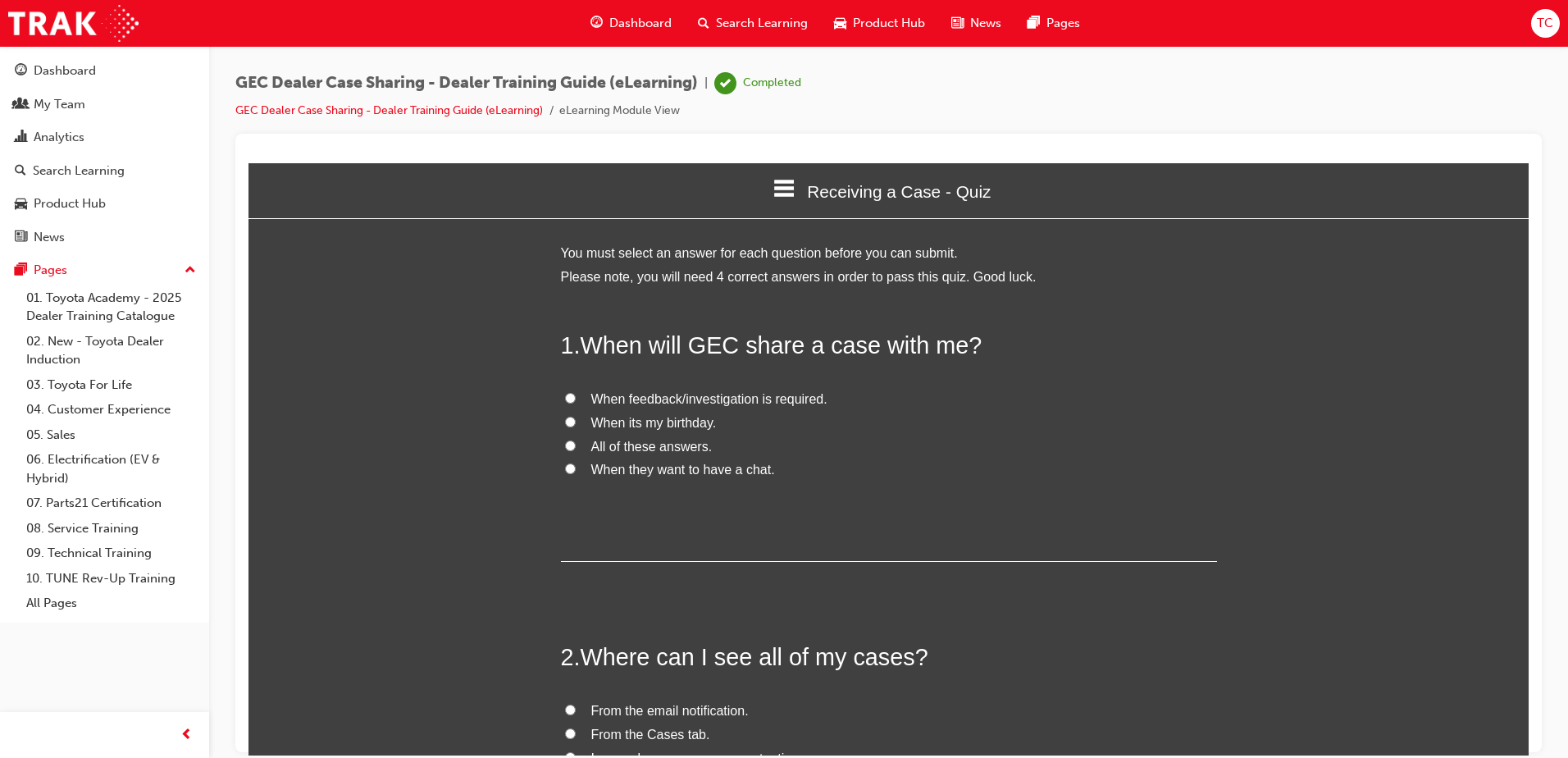
scroll to position [1407, 1293]
click at [565, 396] on input "When feedback/investigation is required." at bounding box center [571, 398] width 11 height 11
radio input "true"
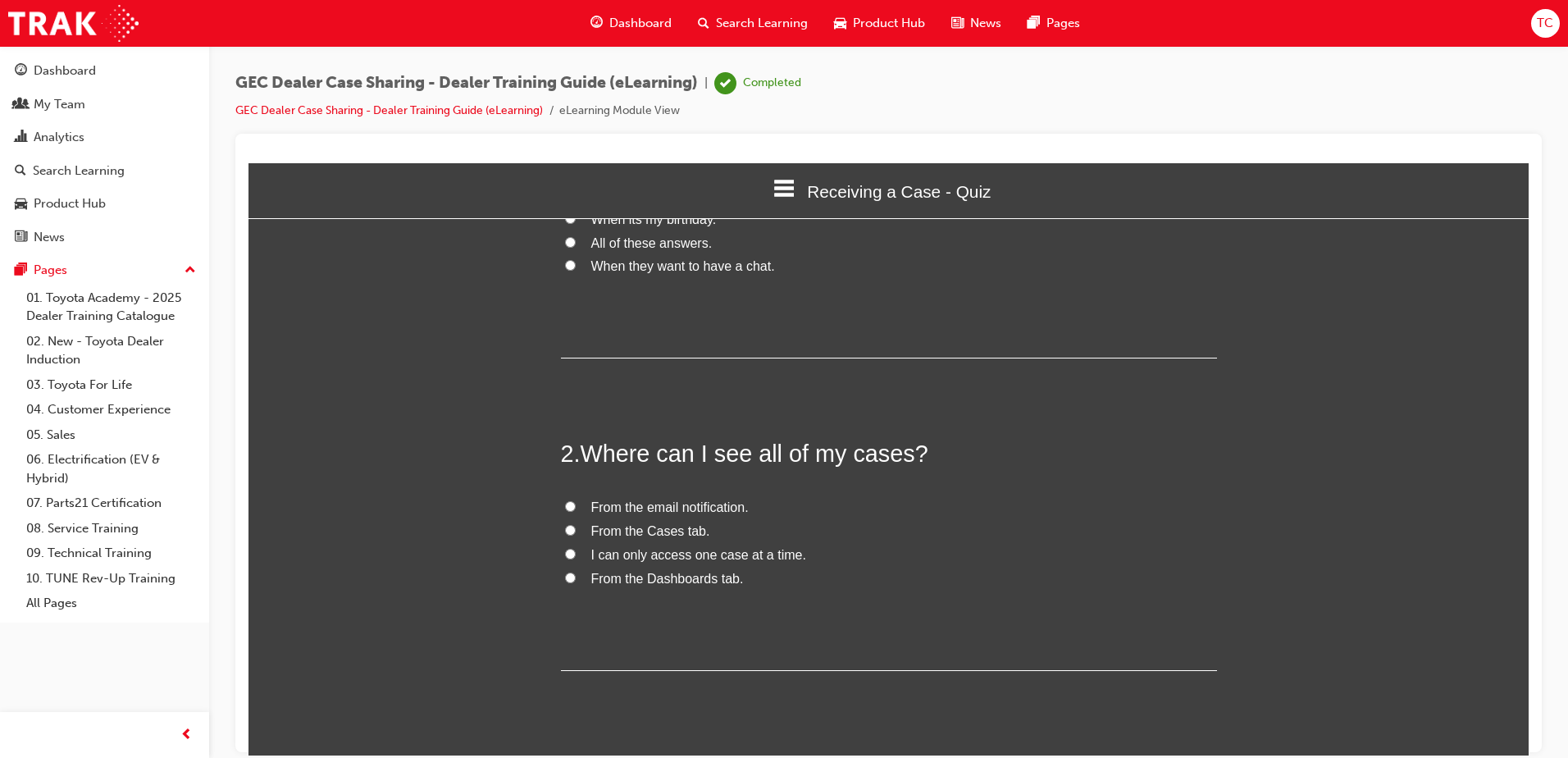
scroll to position [246, 0]
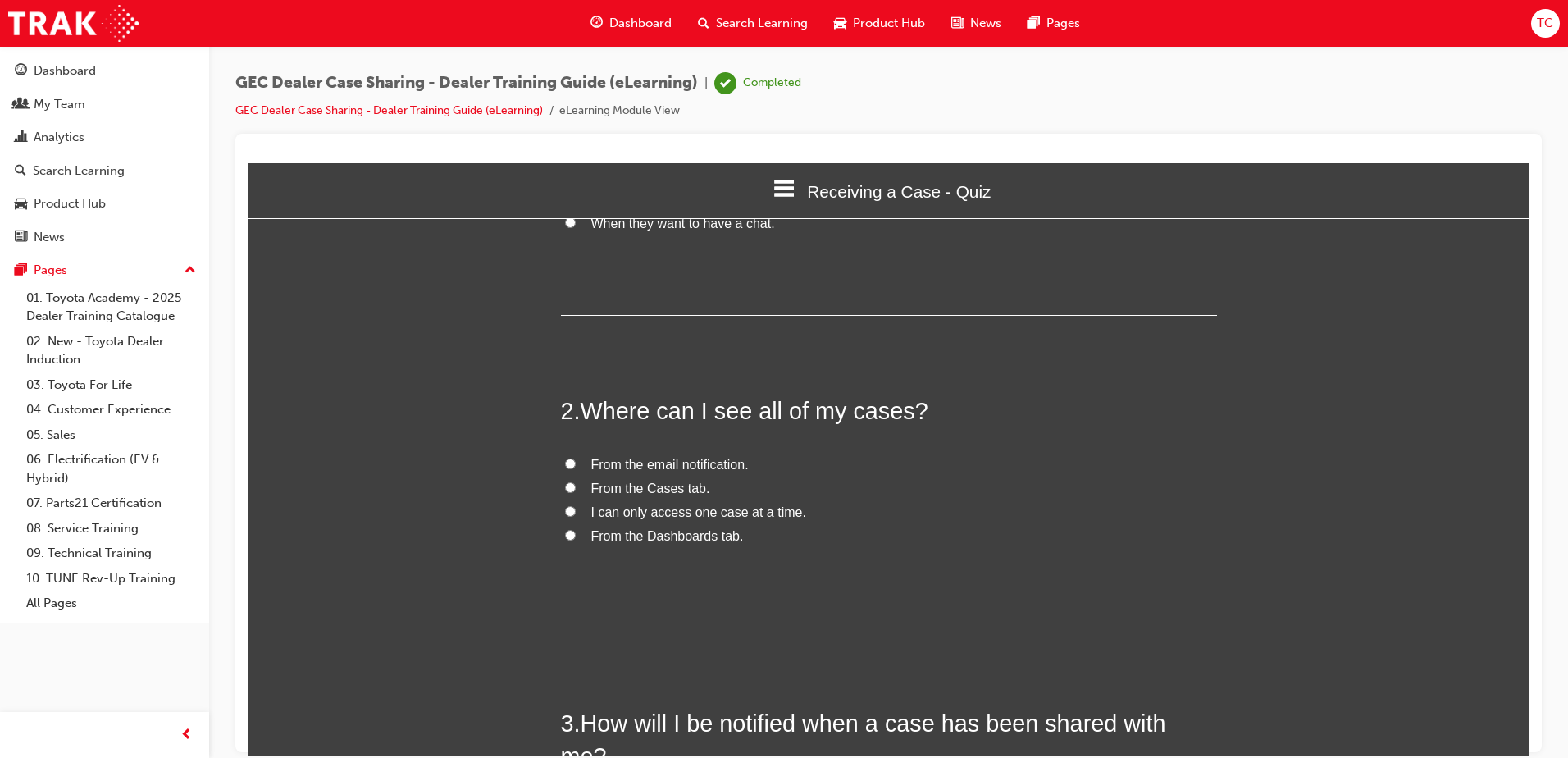
click at [566, 485] on input "From the Cases tab." at bounding box center [571, 487] width 11 height 11
radio input "true"
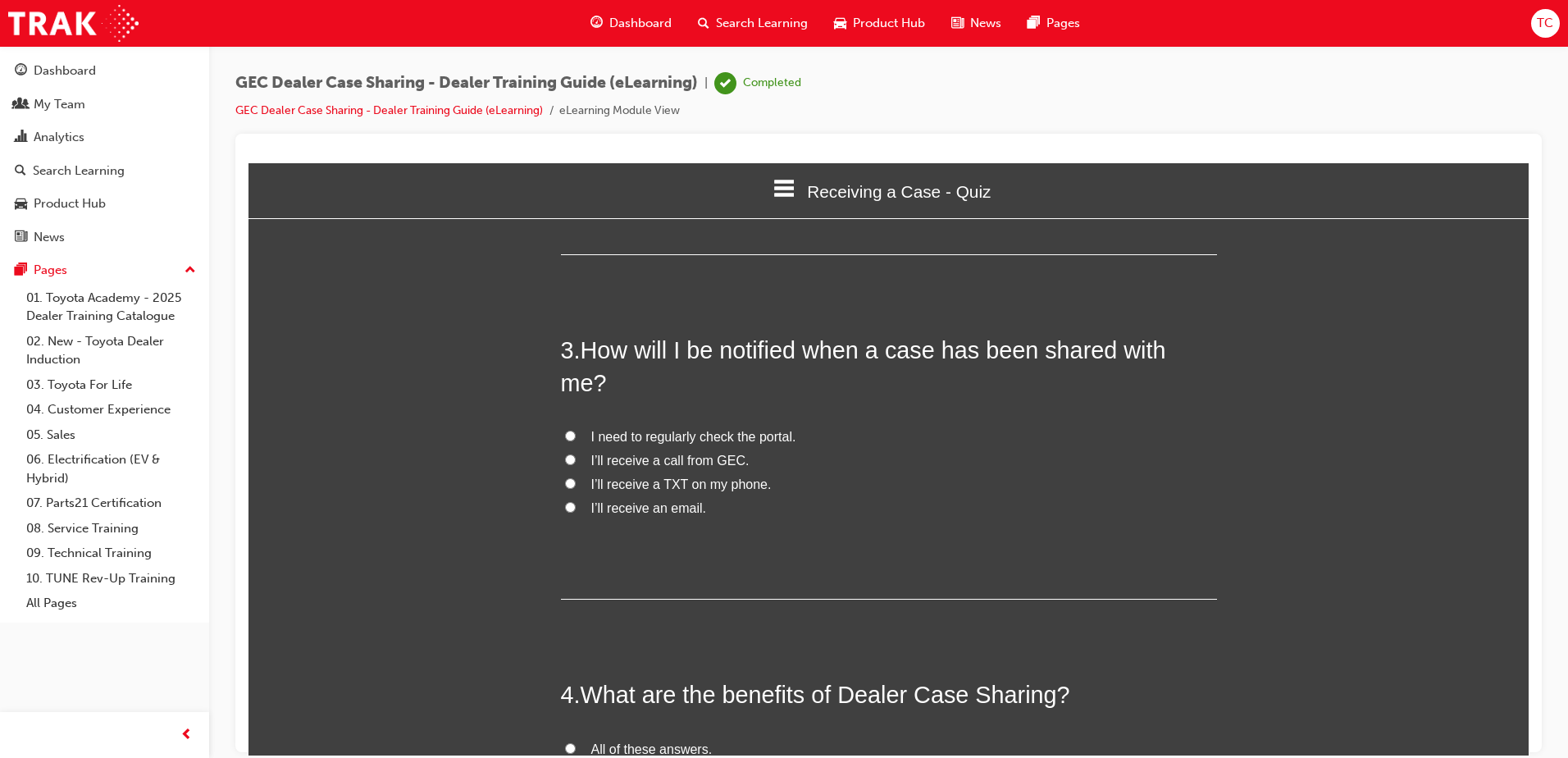
scroll to position [656, 0]
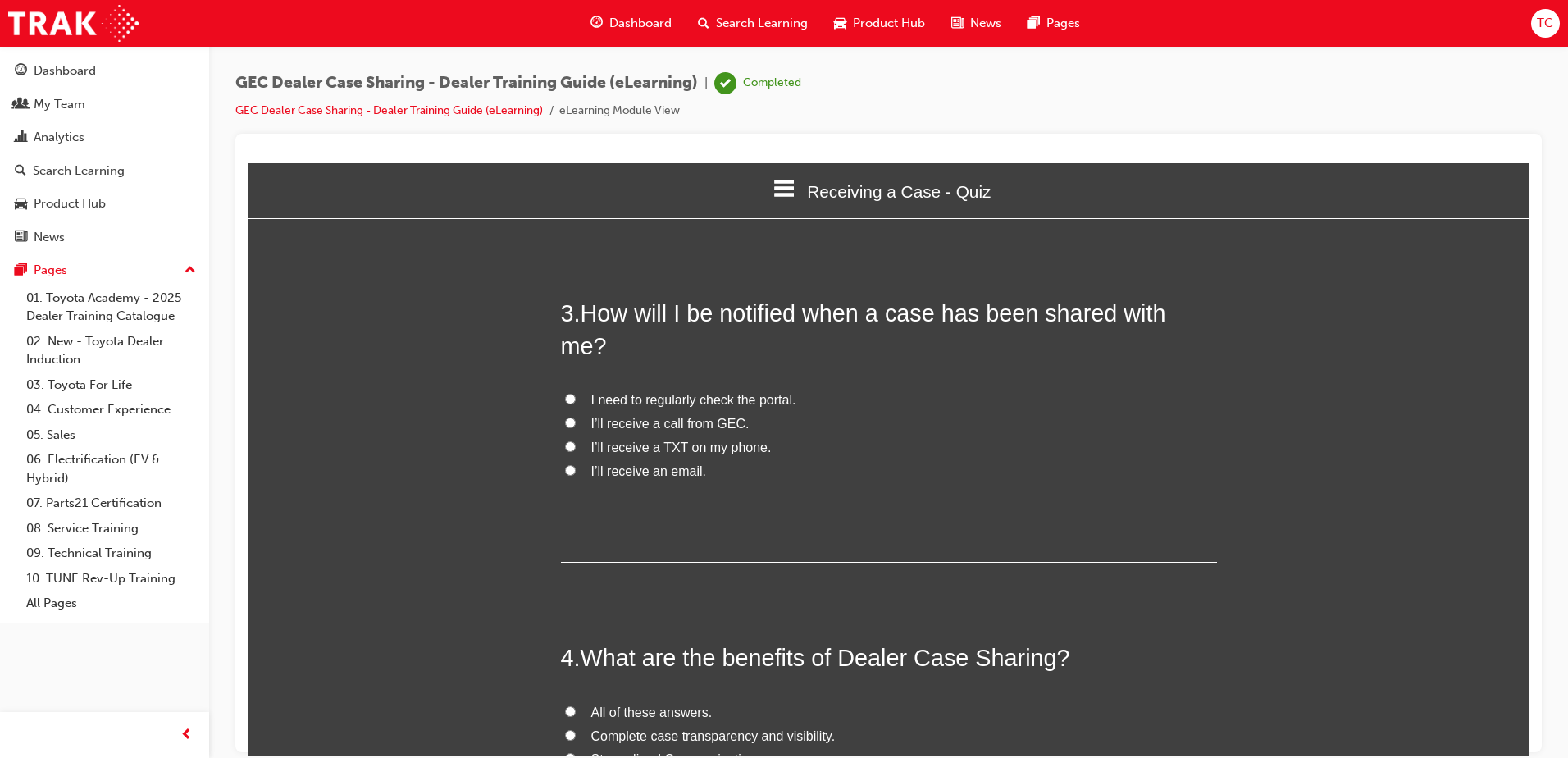
click at [565, 416] on input "I’ll receive a call from GEC." at bounding box center [571, 422] width 11 height 11
radio input "true"
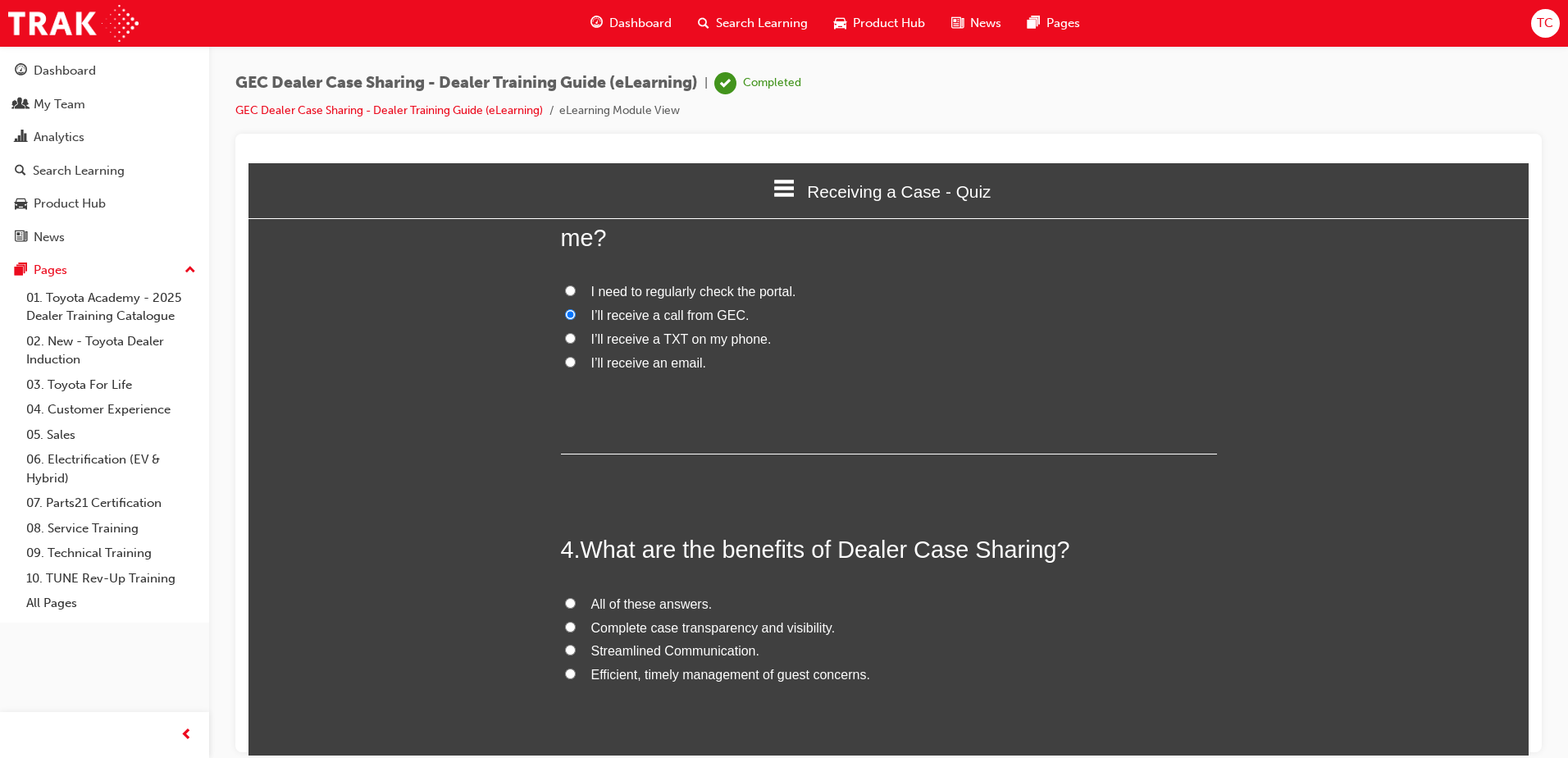
scroll to position [868, 0]
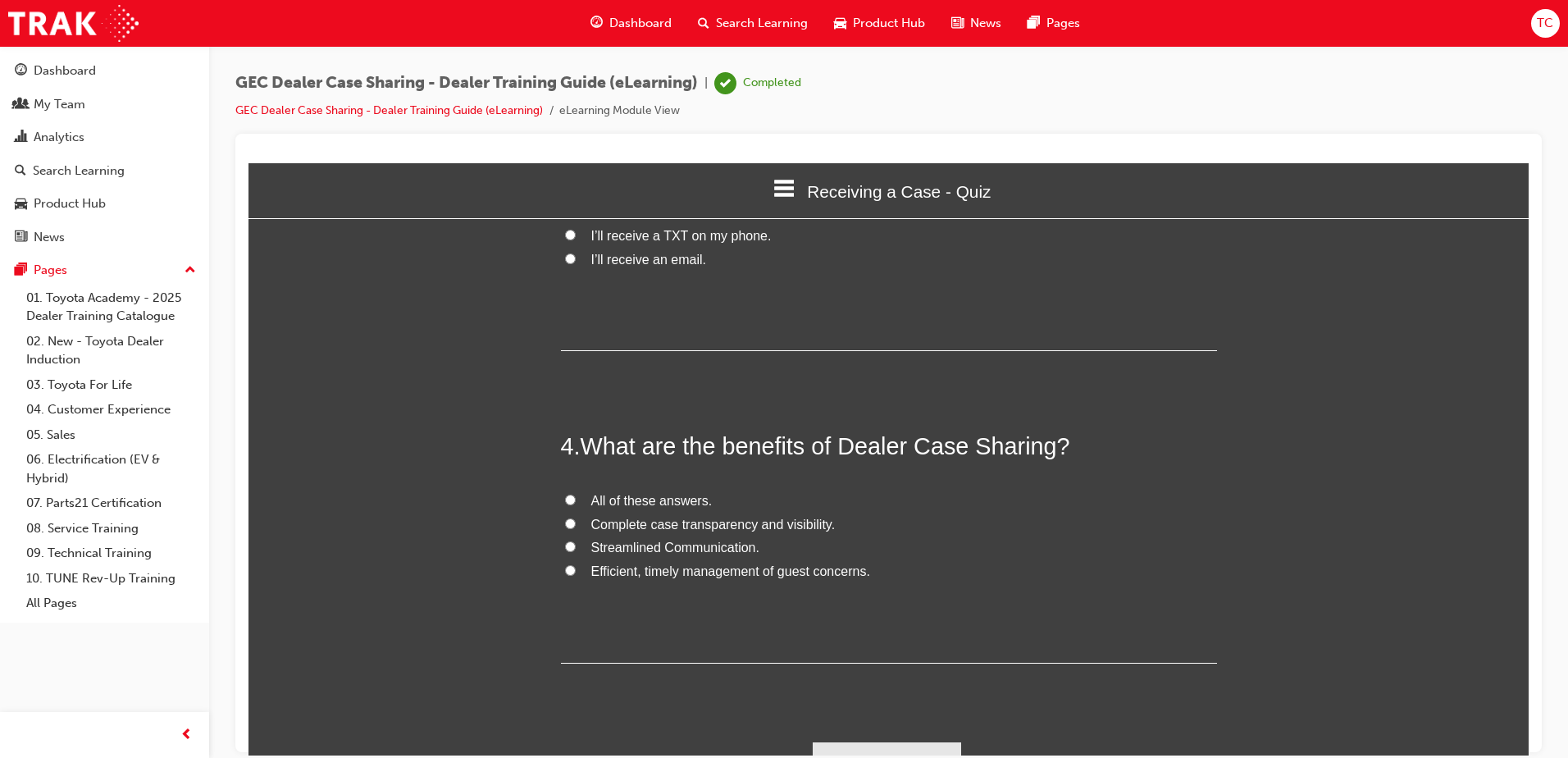
click at [565, 494] on input "All of these answers." at bounding box center [571, 500] width 11 height 11
radio input "true"
click at [852, 741] on button "Submit Answers" at bounding box center [887, 764] width 149 height 46
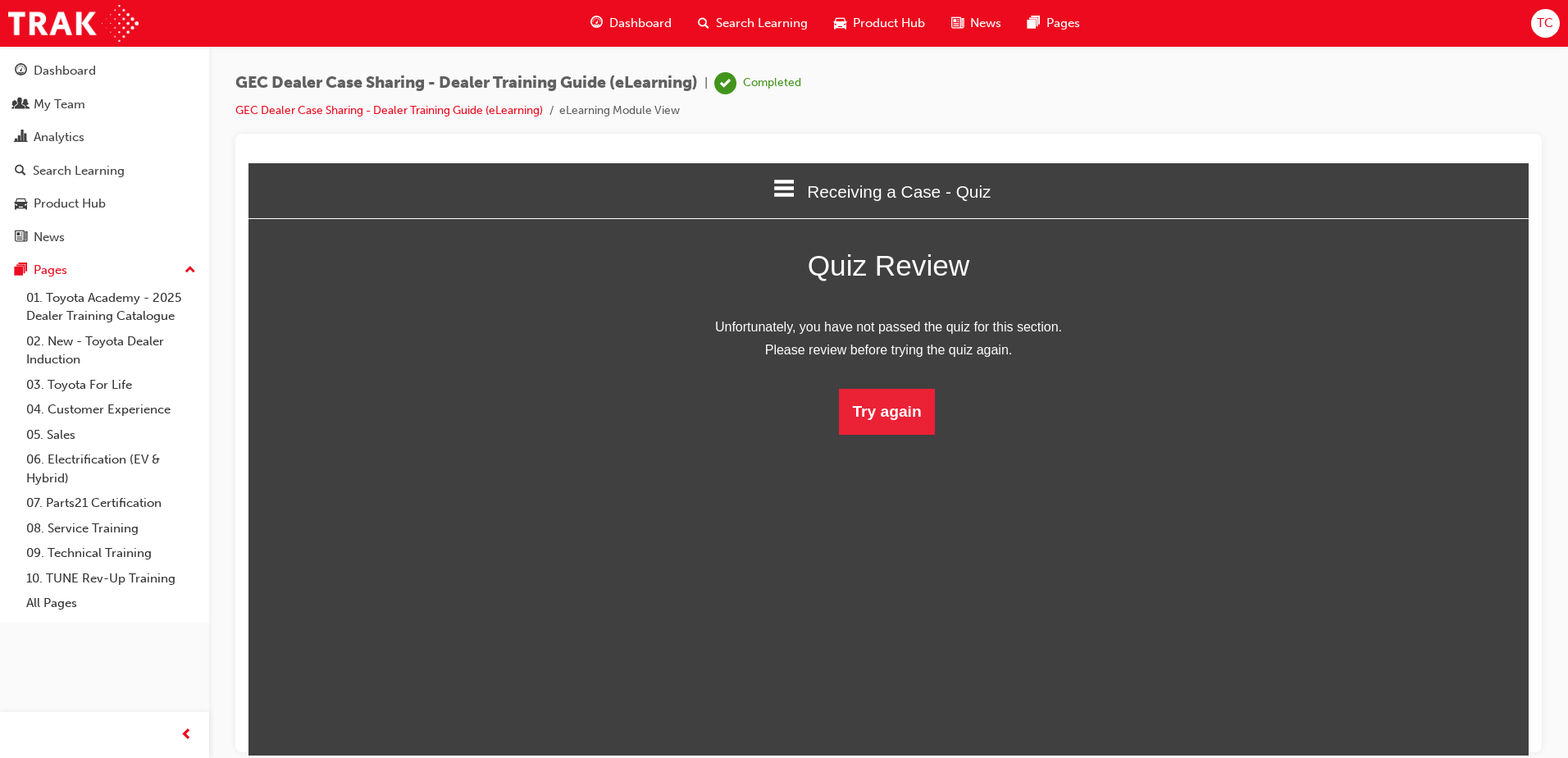
scroll to position [8, 8]
click at [874, 414] on button "Try again" at bounding box center [886, 411] width 95 height 46
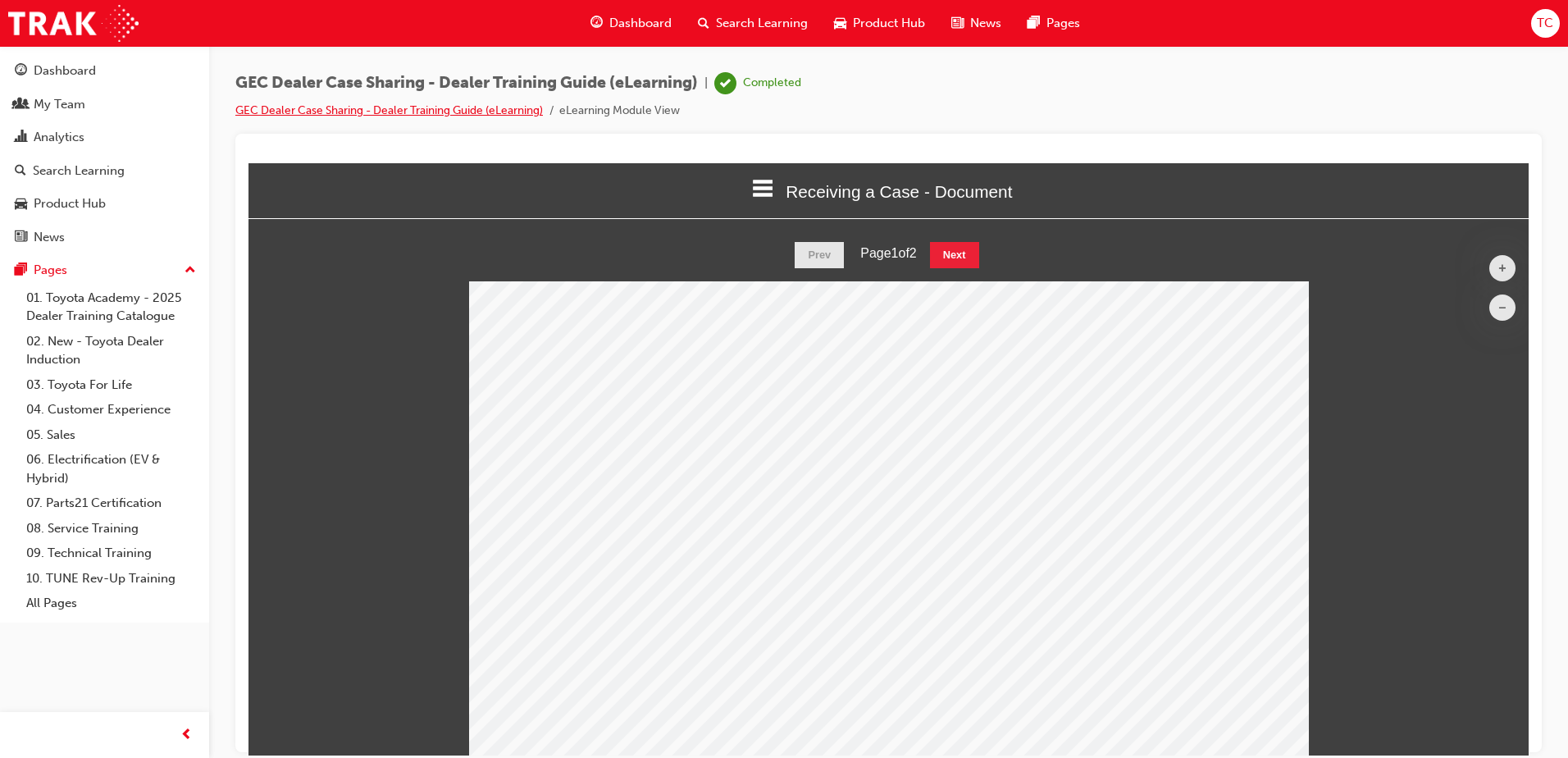
click at [470, 108] on link "GEC Dealer Case Sharing - Dealer Training Guide (eLearning)" at bounding box center [389, 110] width 307 height 14
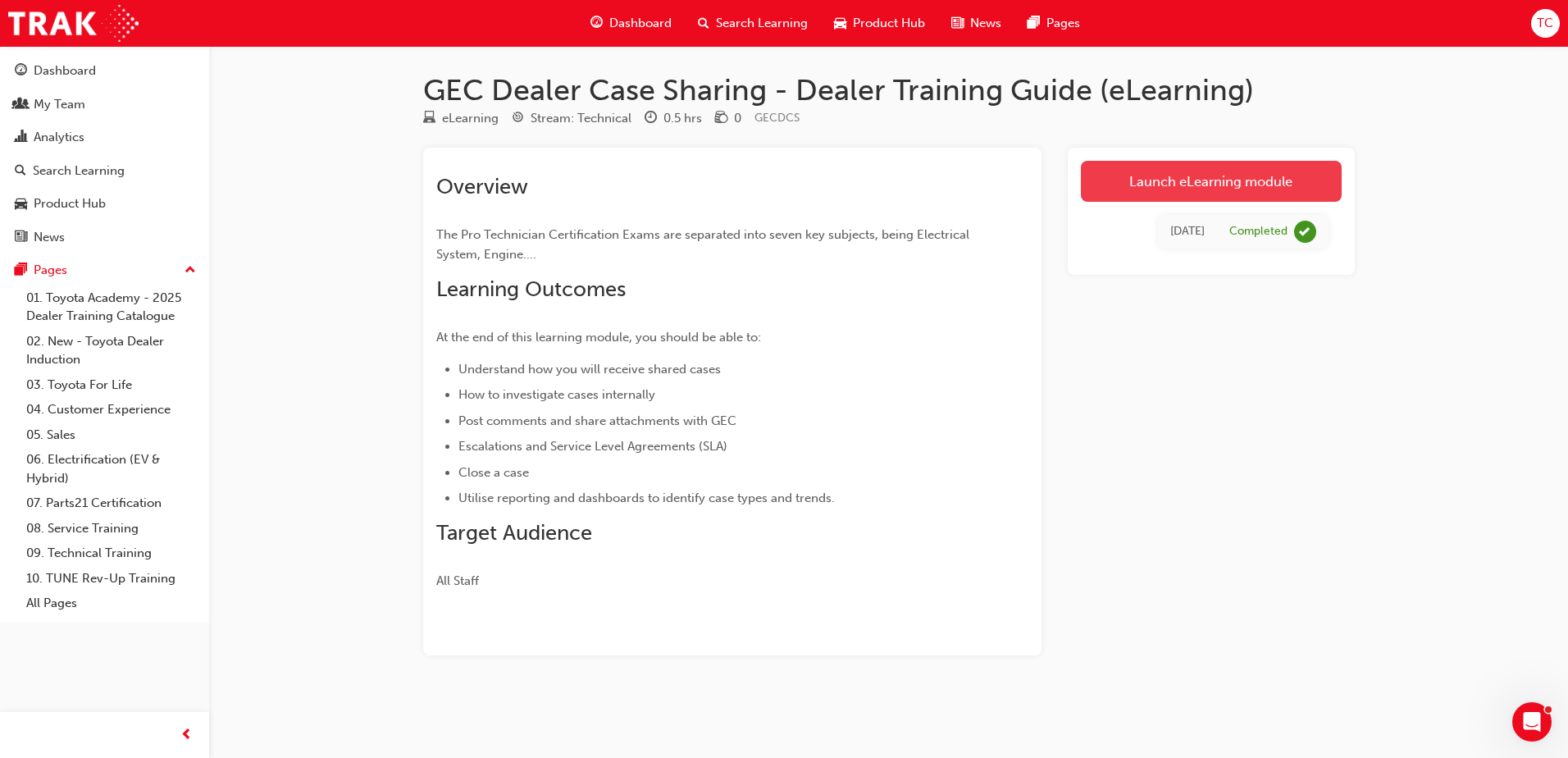
click at [1123, 182] on link "Launch eLearning module" at bounding box center [1212, 181] width 261 height 41
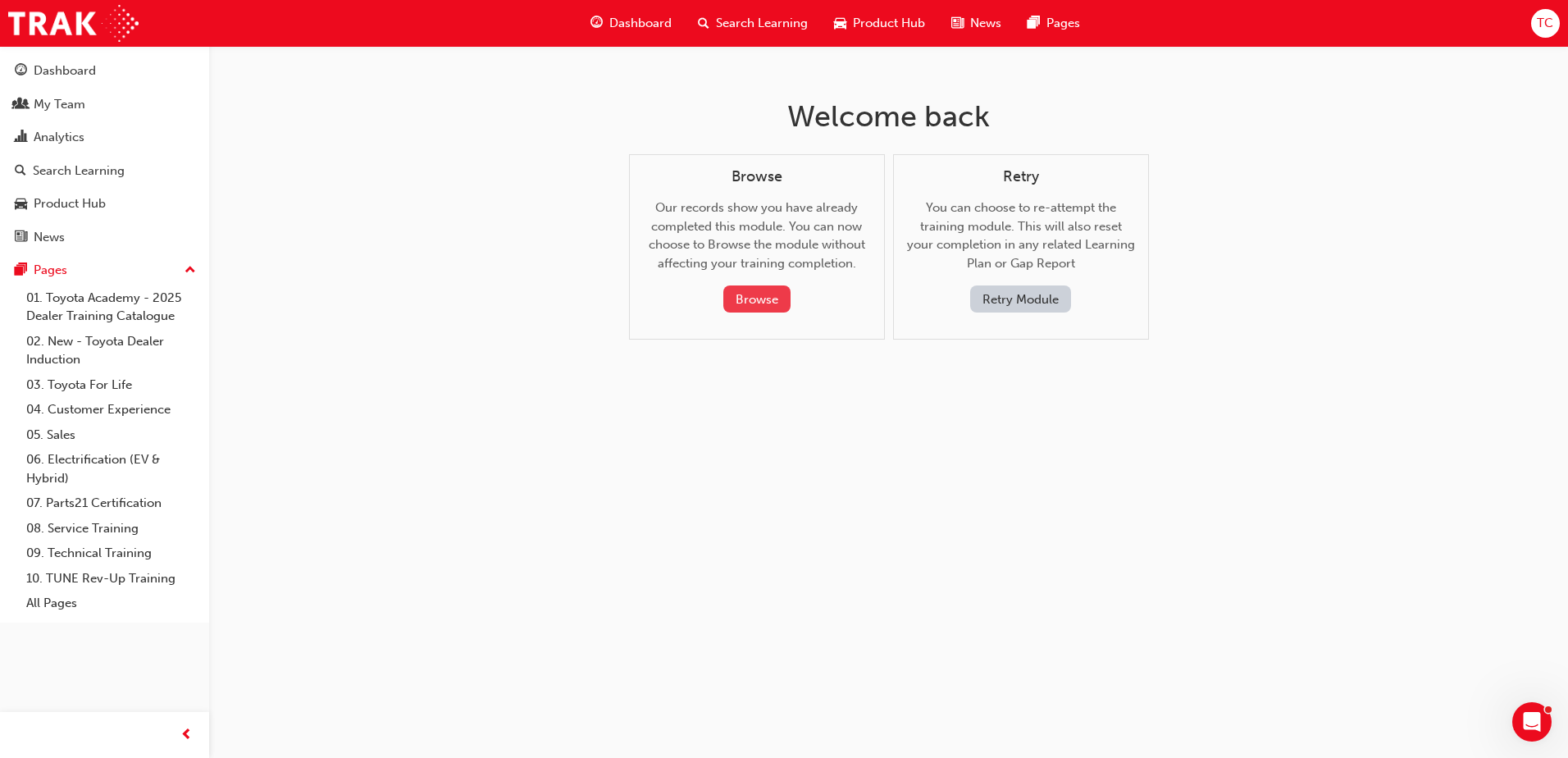
click at [758, 300] on button "Browse" at bounding box center [757, 299] width 68 height 27
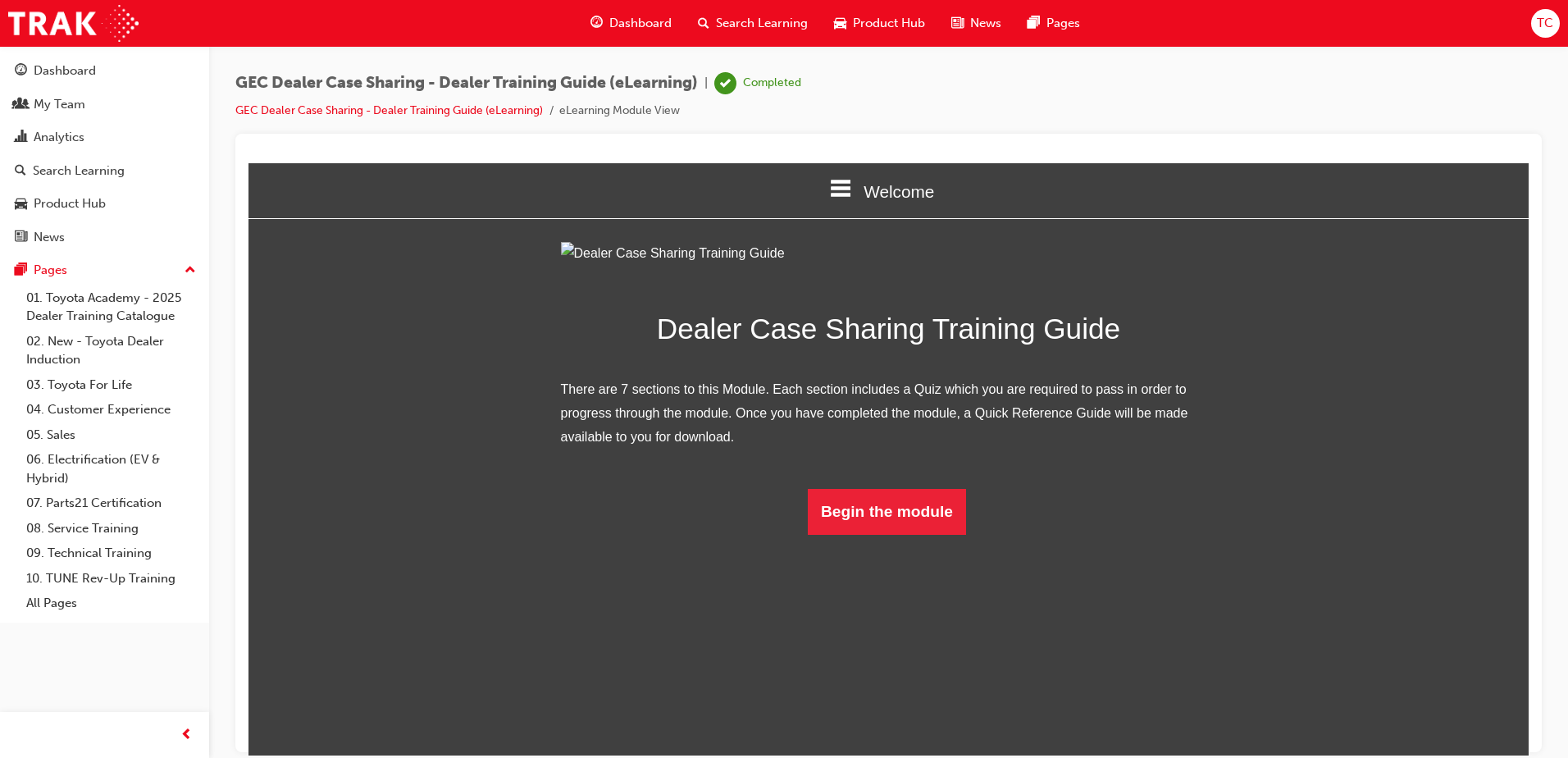
click at [882, 193] on span "Welcome" at bounding box center [899, 191] width 70 height 19
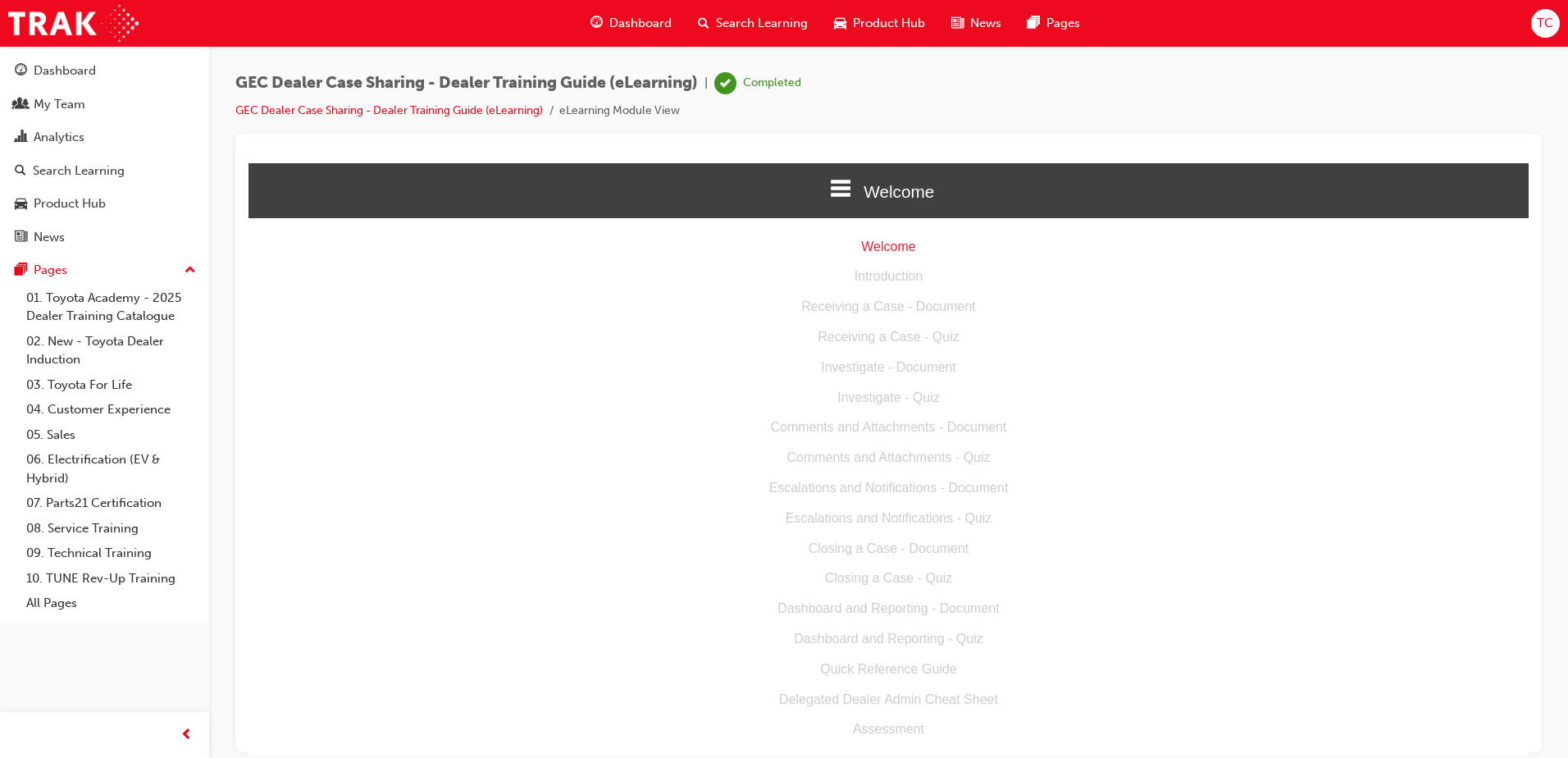
click at [890, 279] on div "Introduction" at bounding box center [889, 276] width 1280 height 24
click at [895, 307] on div "Receiving a Case - Document" at bounding box center [889, 306] width 1280 height 24
click at [895, 342] on div "Receiving a Case - Quiz" at bounding box center [889, 337] width 1280 height 24
click at [876, 575] on div "Closing a Case - Quiz" at bounding box center [889, 578] width 1280 height 24
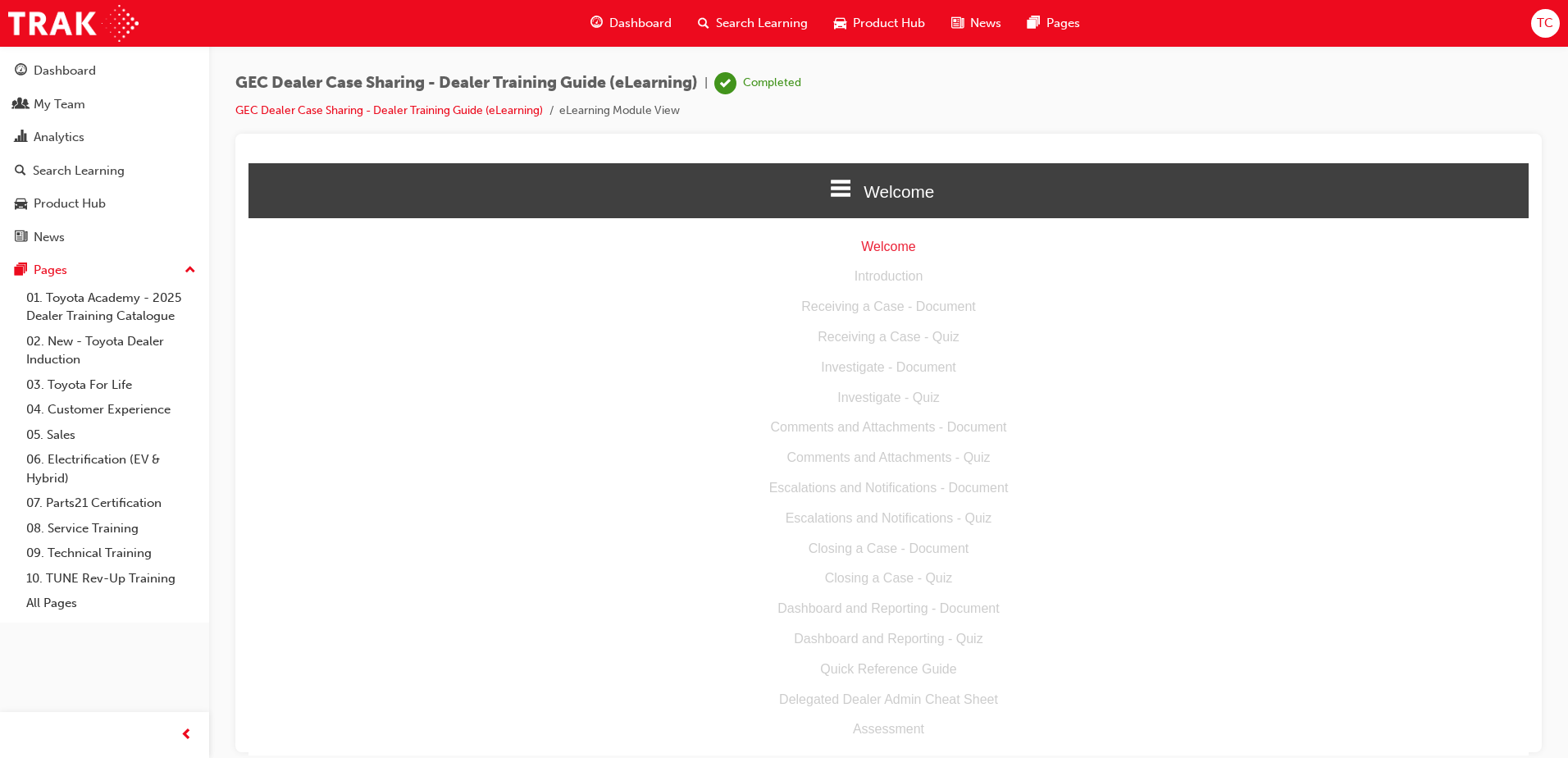
click at [876, 575] on div "Closing a Case - Quiz" at bounding box center [889, 578] width 1280 height 24
click at [883, 183] on span "Welcome" at bounding box center [899, 191] width 70 height 19
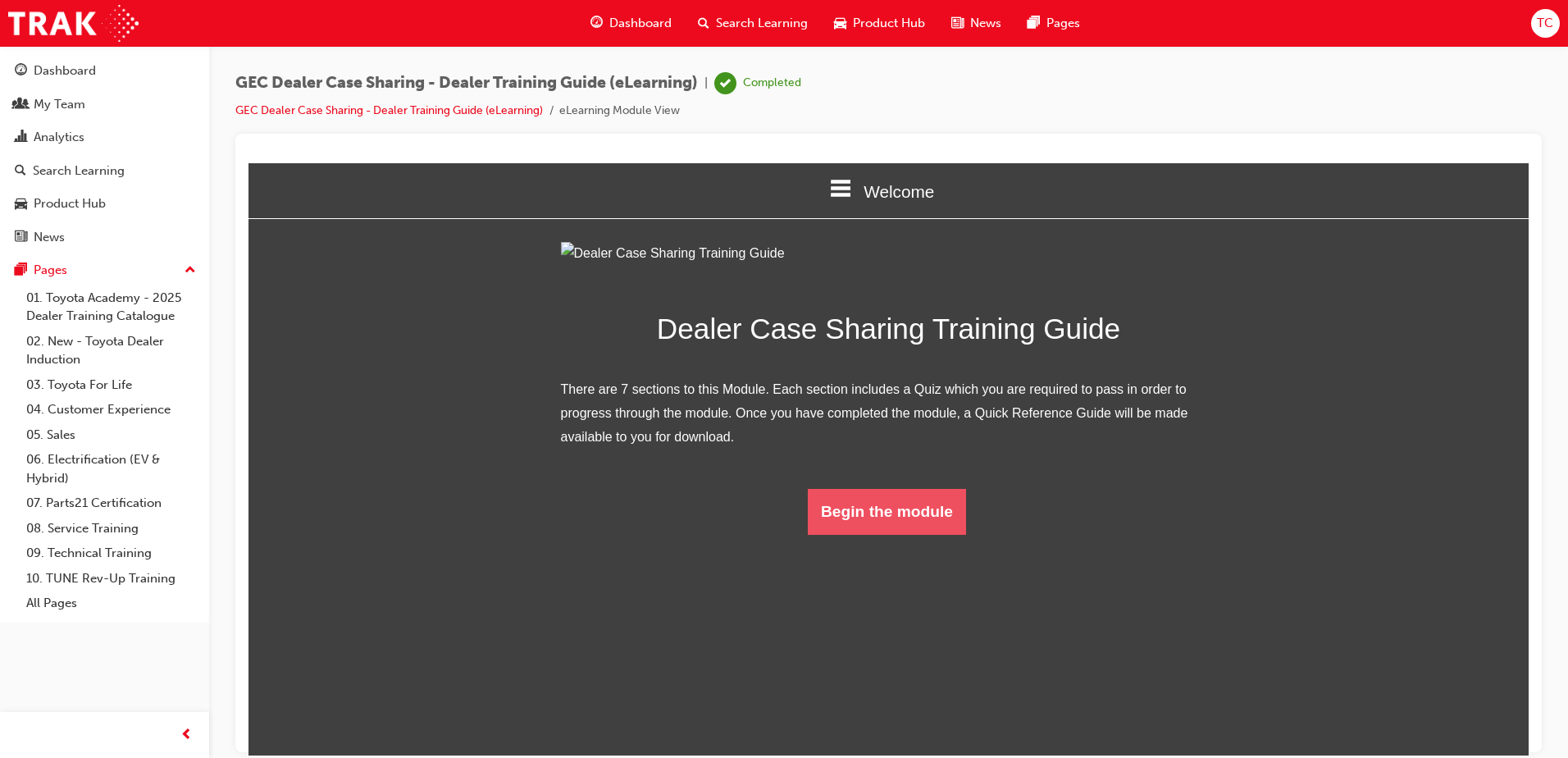
click at [869, 534] on button "Begin the module" at bounding box center [886, 512] width 158 height 46
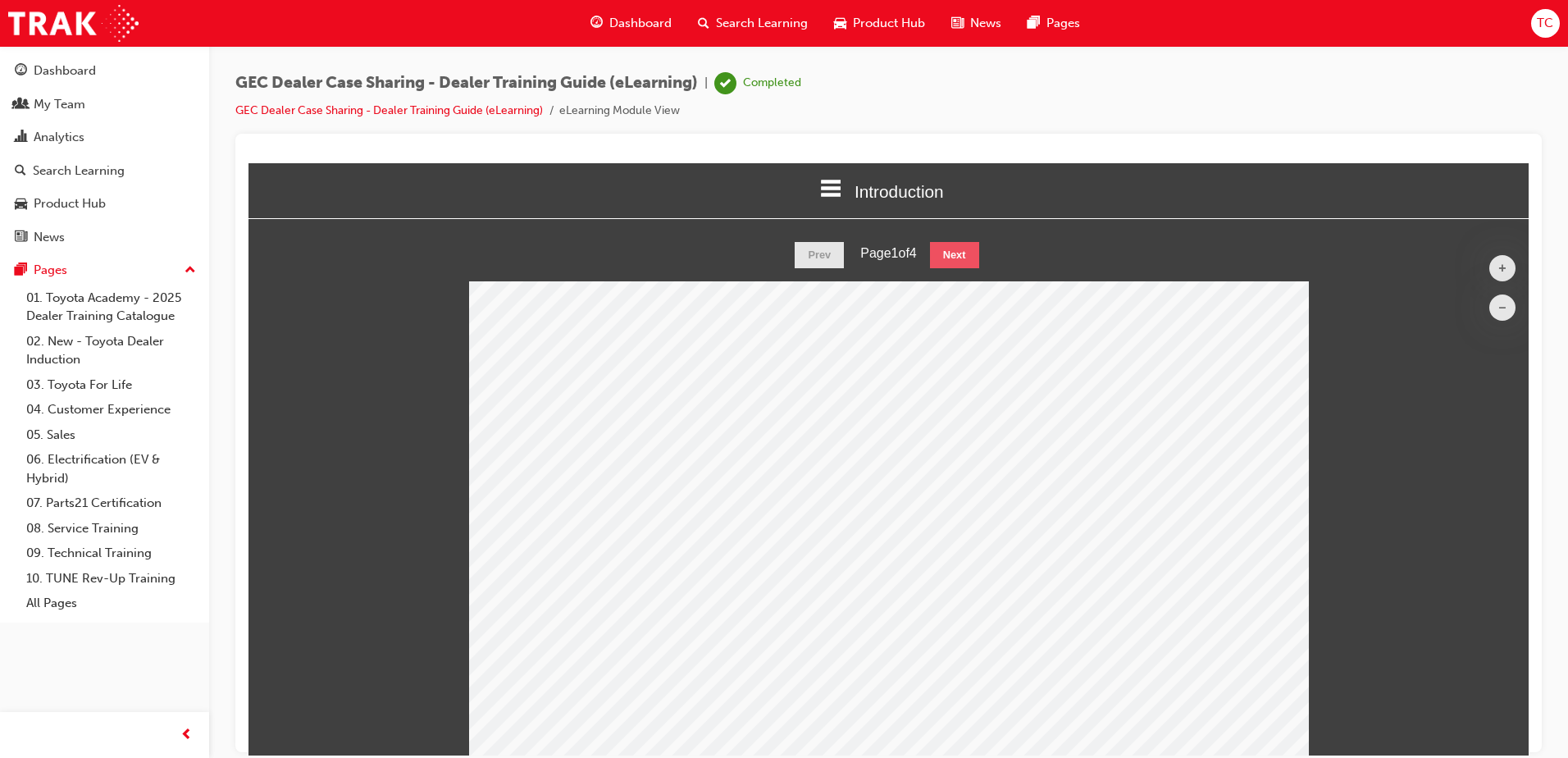
click at [951, 250] on button "Next" at bounding box center [954, 255] width 49 height 26
click at [956, 253] on button "Next" at bounding box center [954, 255] width 49 height 26
click at [956, 252] on button "Next" at bounding box center [954, 255] width 49 height 26
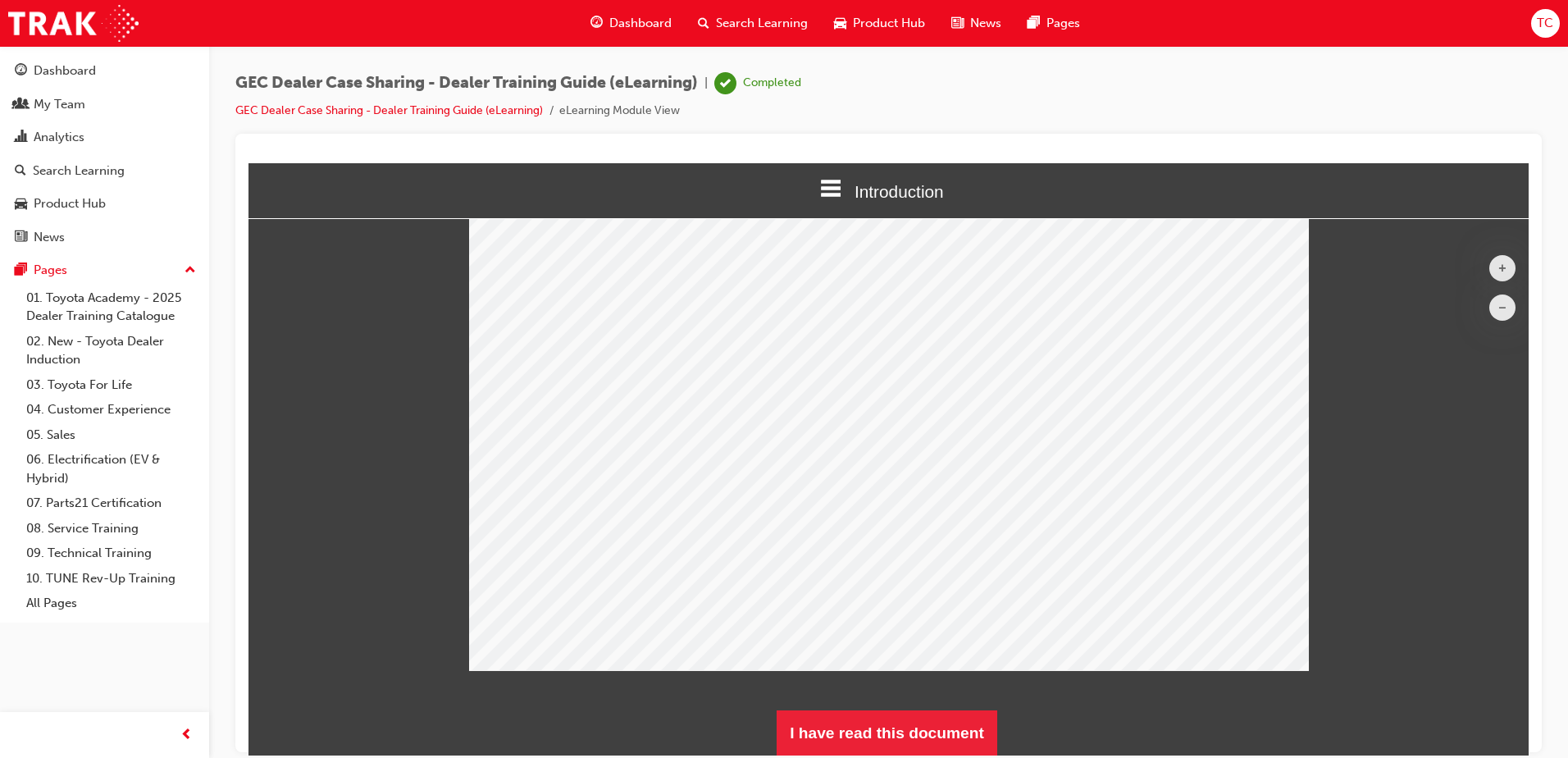
scroll to position [205, 0]
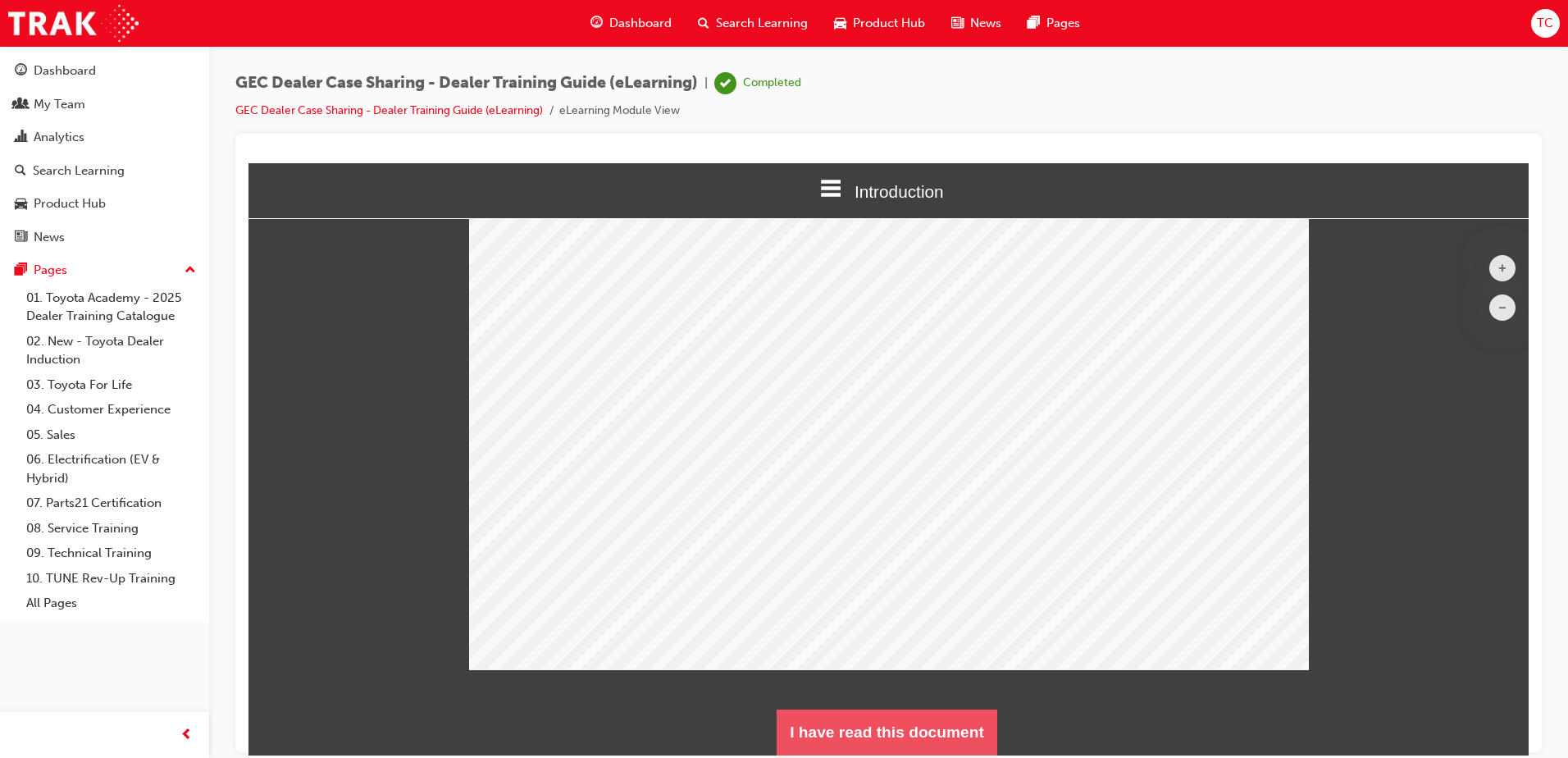
click at [896, 745] on button "I have read this document" at bounding box center [887, 732] width 220 height 46
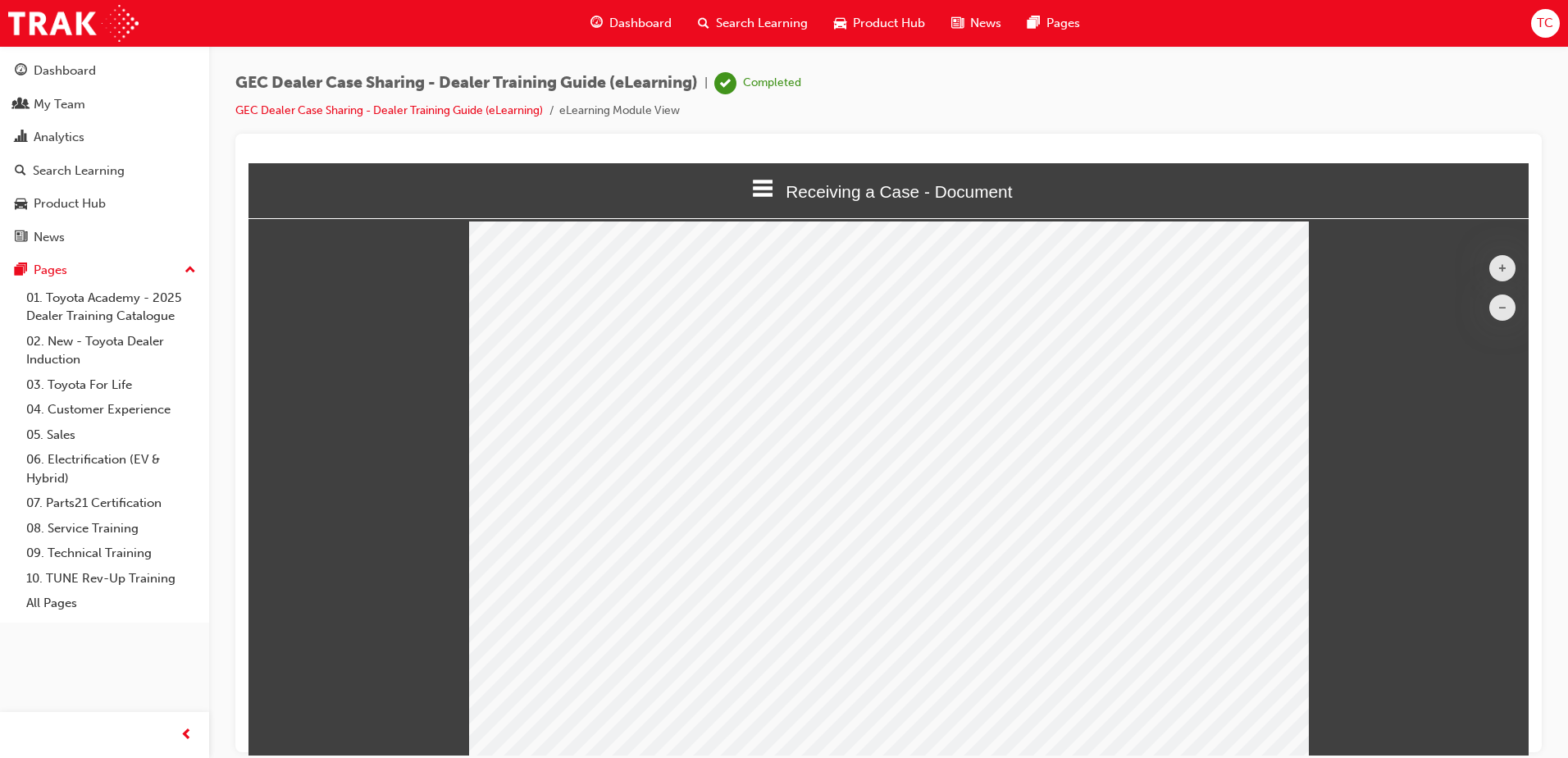
scroll to position [0, 0]
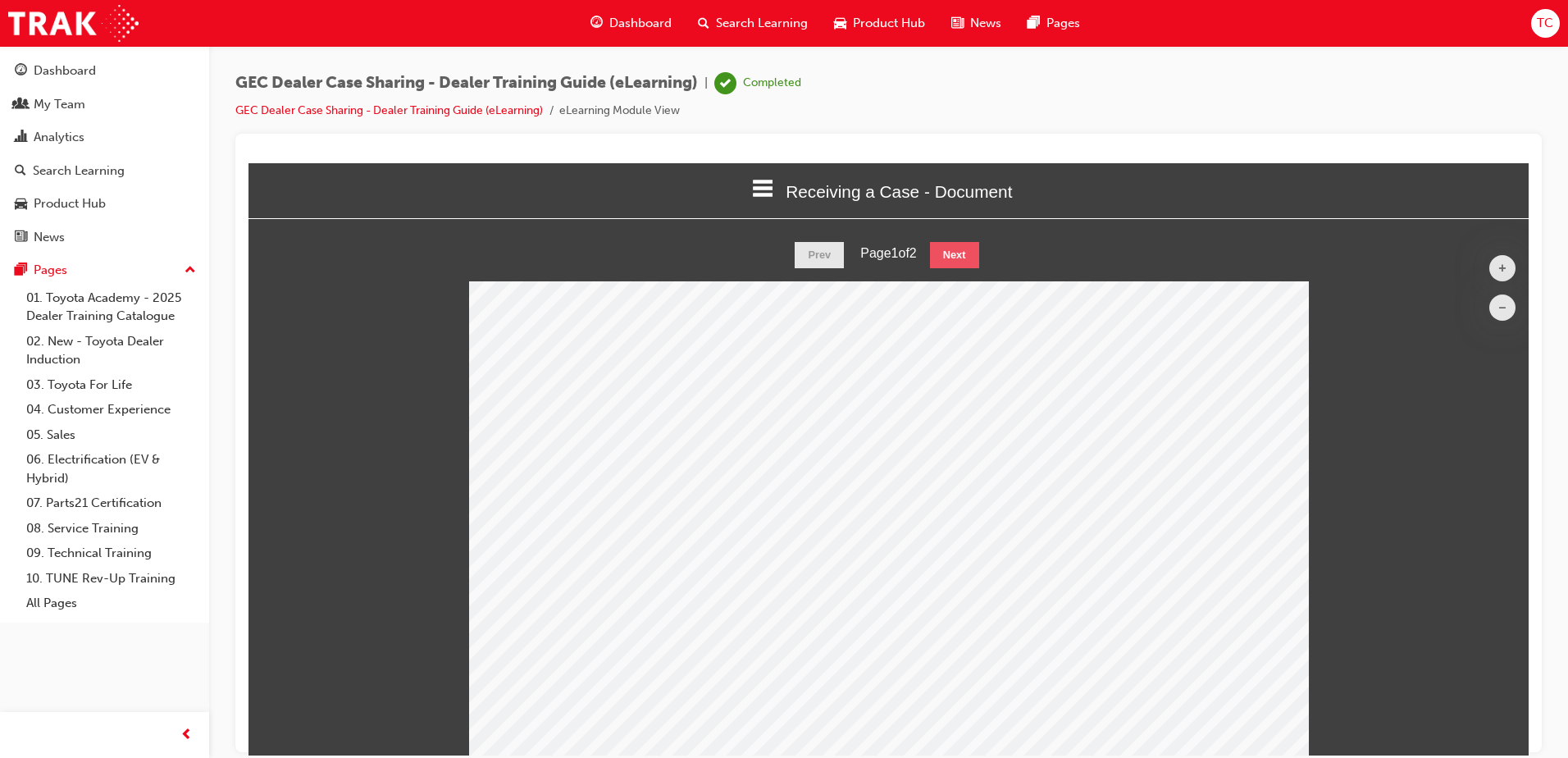
click at [942, 253] on button "Next" at bounding box center [954, 255] width 49 height 26
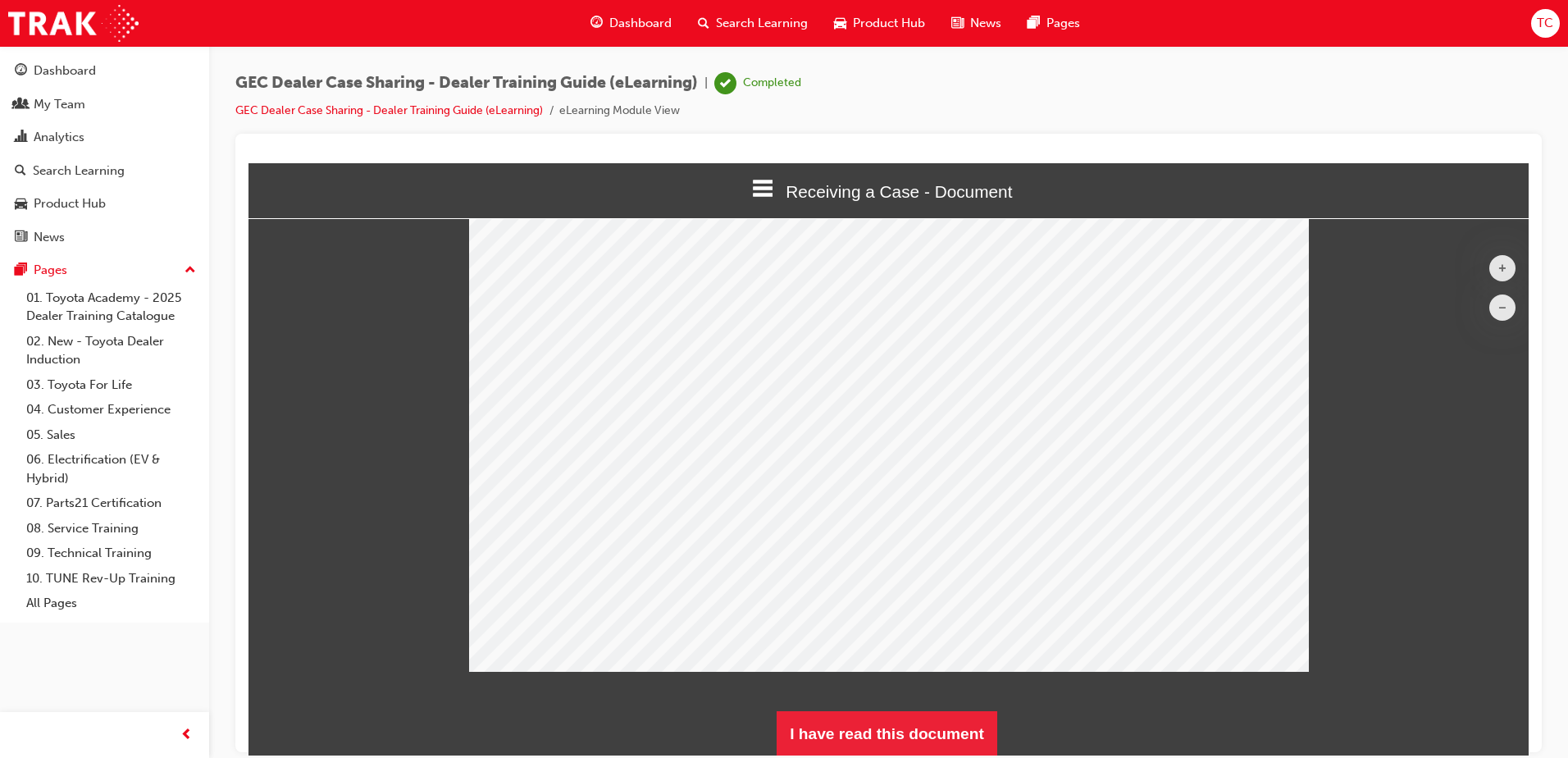
scroll to position [83, 0]
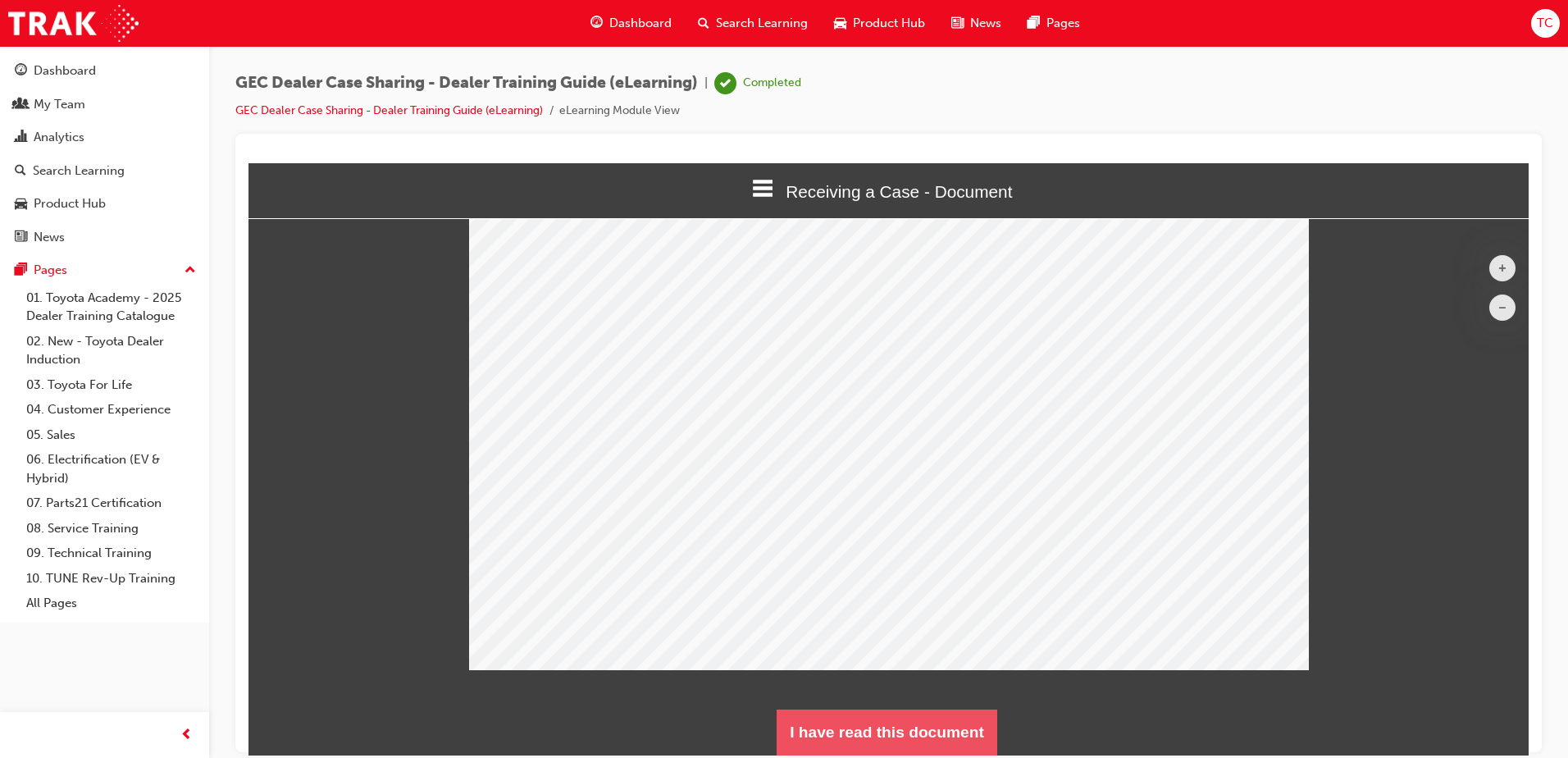
click at [888, 730] on button "I have read this document" at bounding box center [887, 732] width 220 height 46
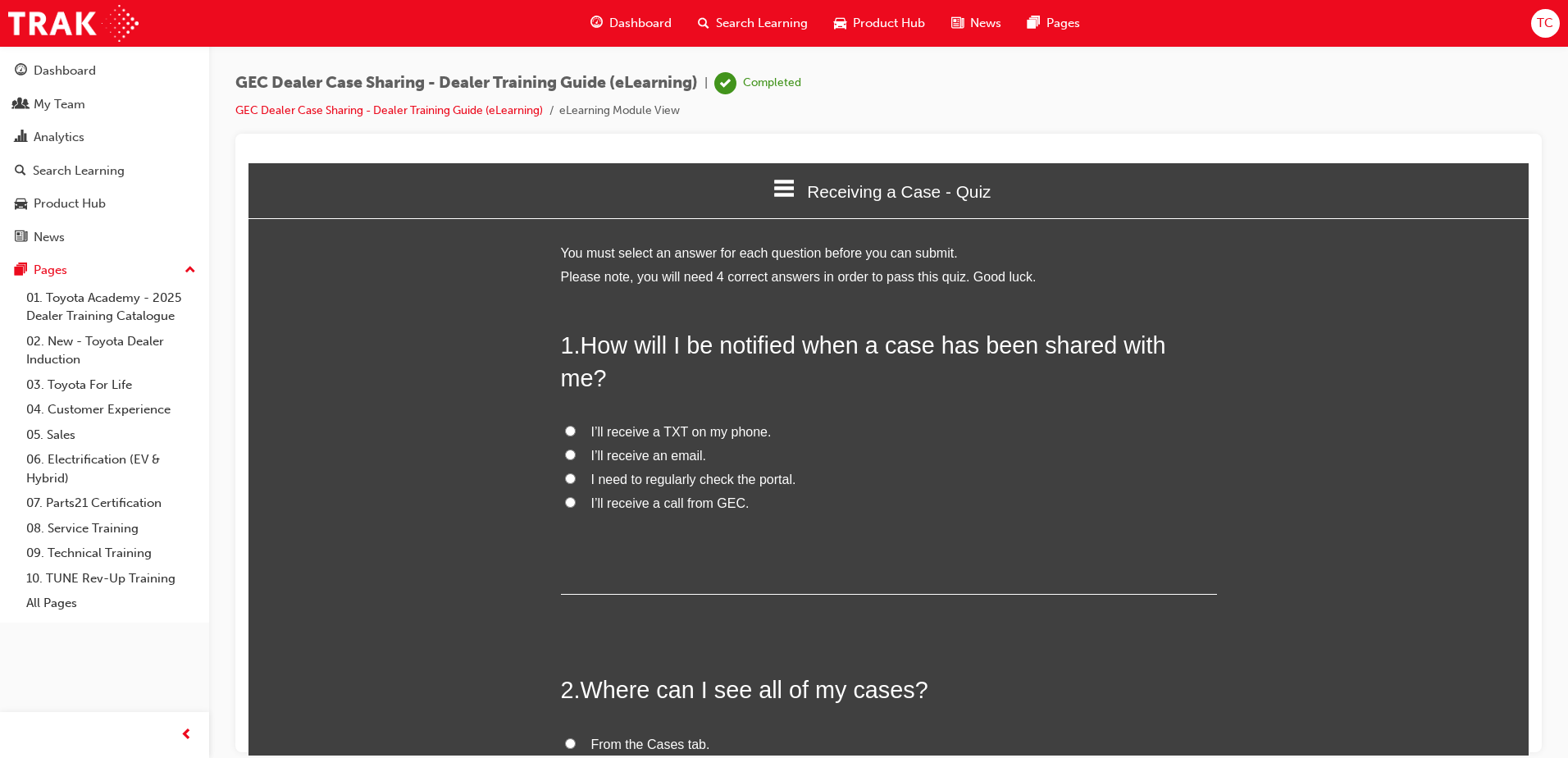
click at [565, 496] on input "I’ll receive a call from GEC." at bounding box center [571, 502] width 11 height 11
radio input "true"
click at [565, 738] on input "From the Cases tab." at bounding box center [571, 743] width 11 height 11
radio input "true"
click at [565, 449] on input "I’ll receive an email." at bounding box center [571, 454] width 11 height 11
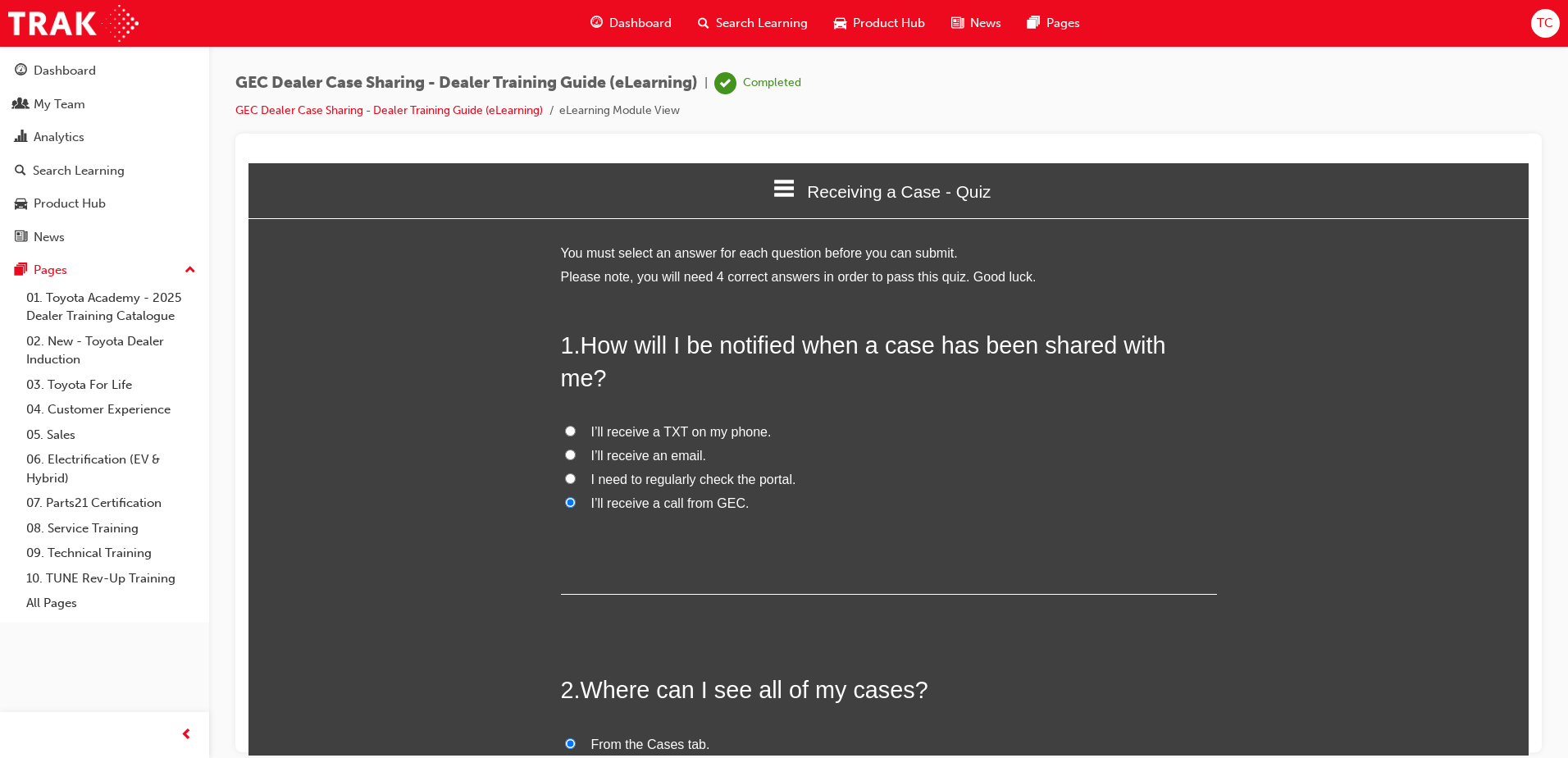
radio input "true"
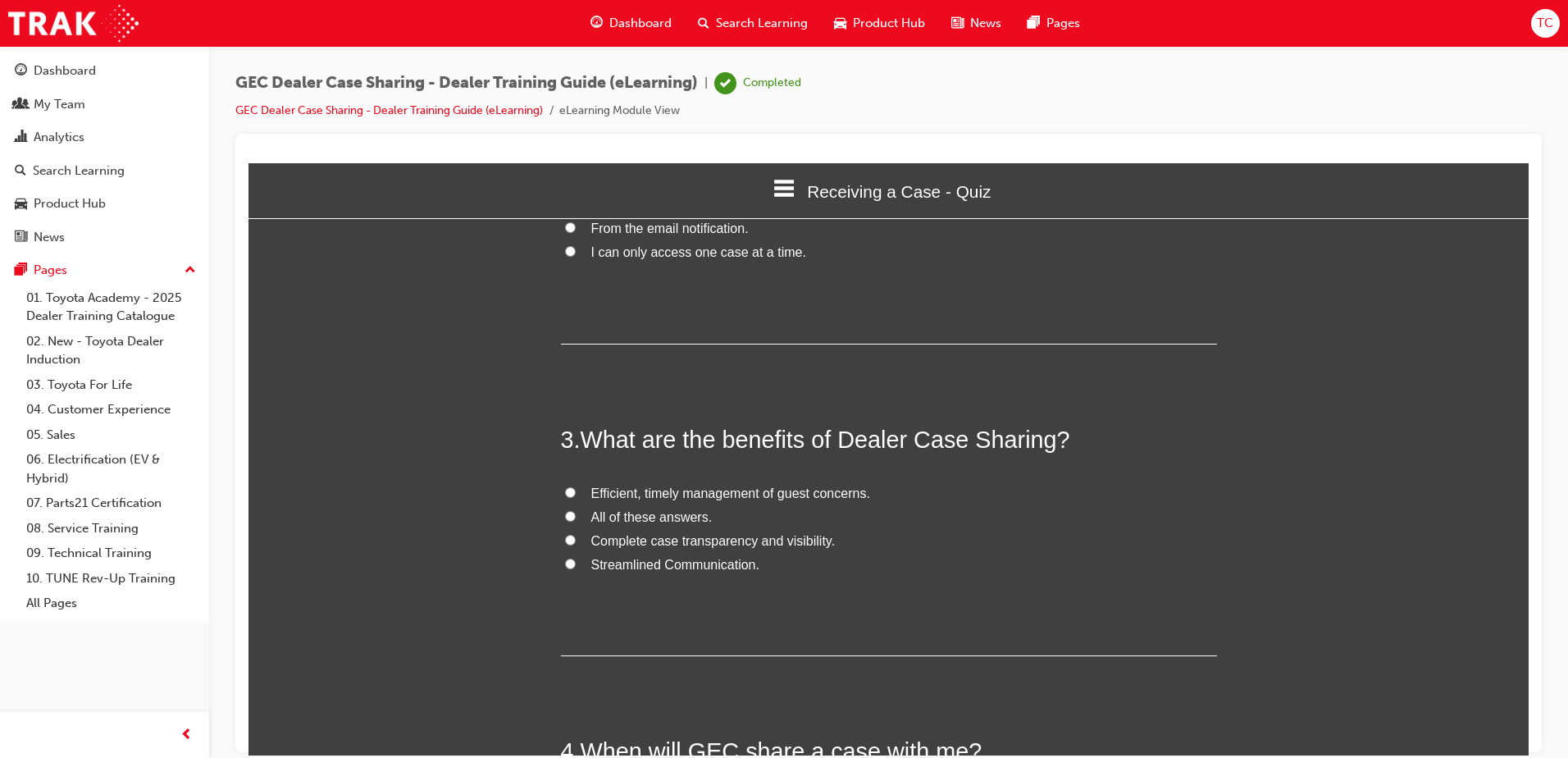
scroll to position [575, 0]
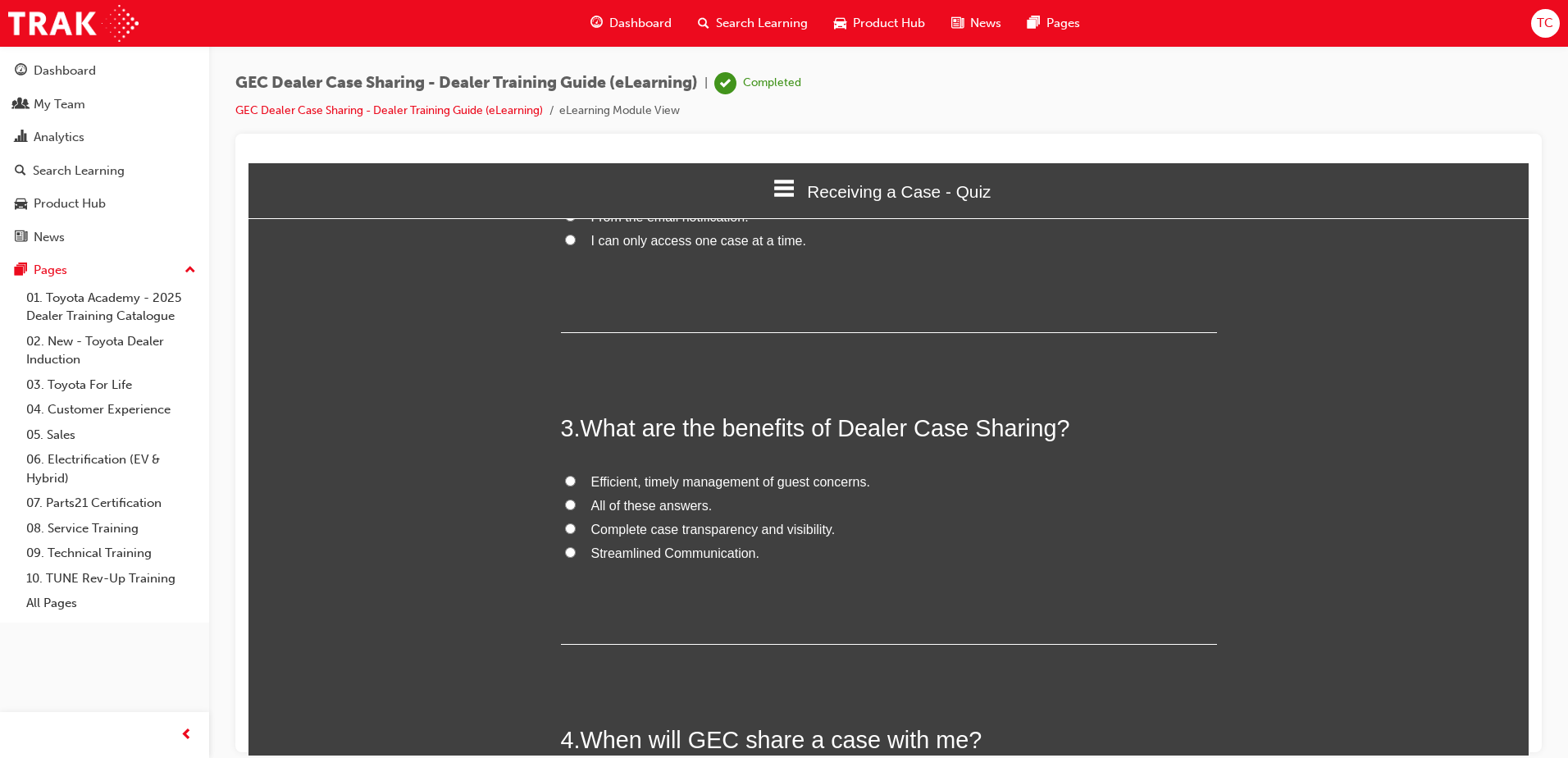
click at [565, 499] on input "All of these answers." at bounding box center [571, 504] width 11 height 11
radio input "true"
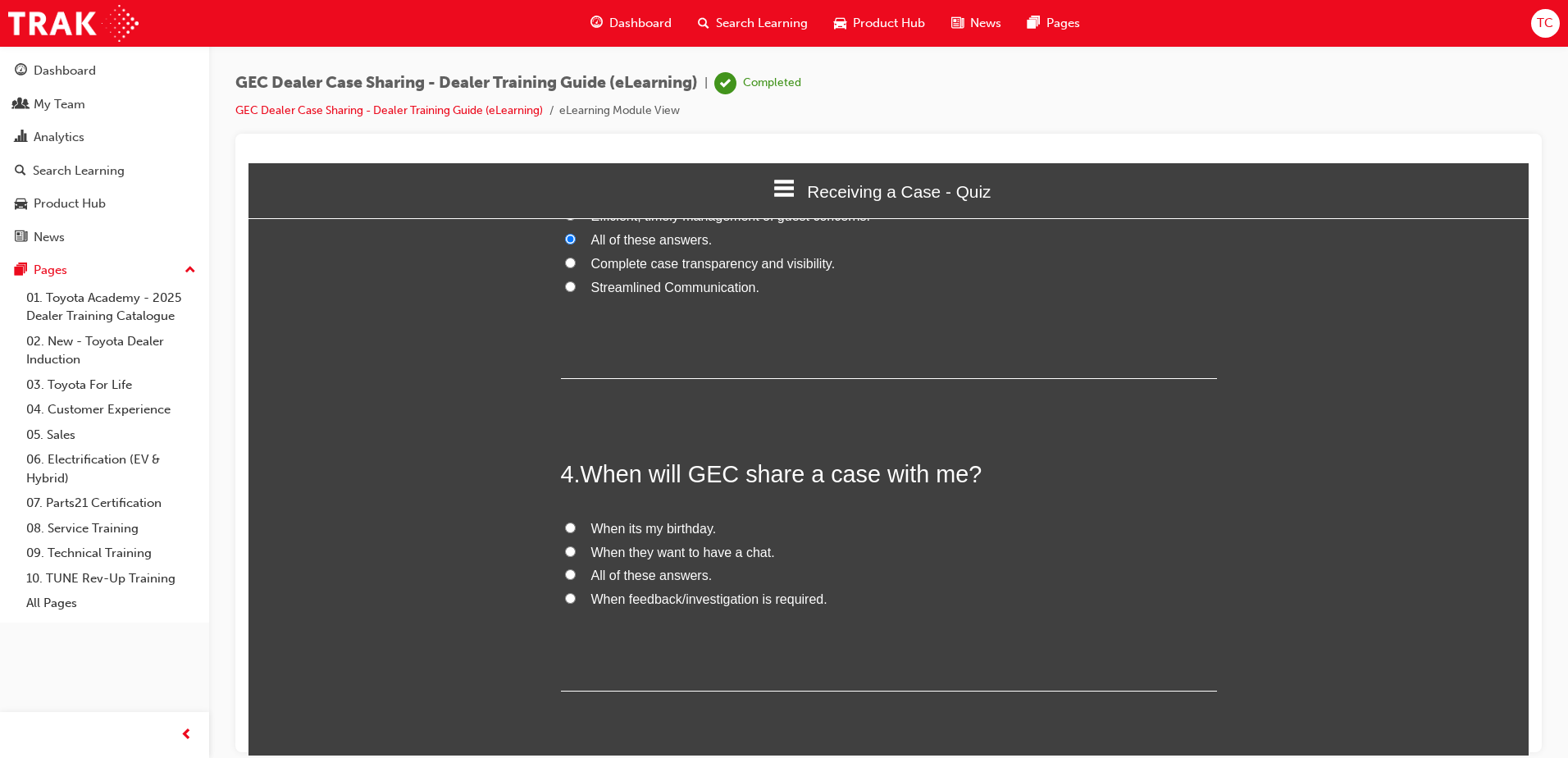
scroll to position [868, 0]
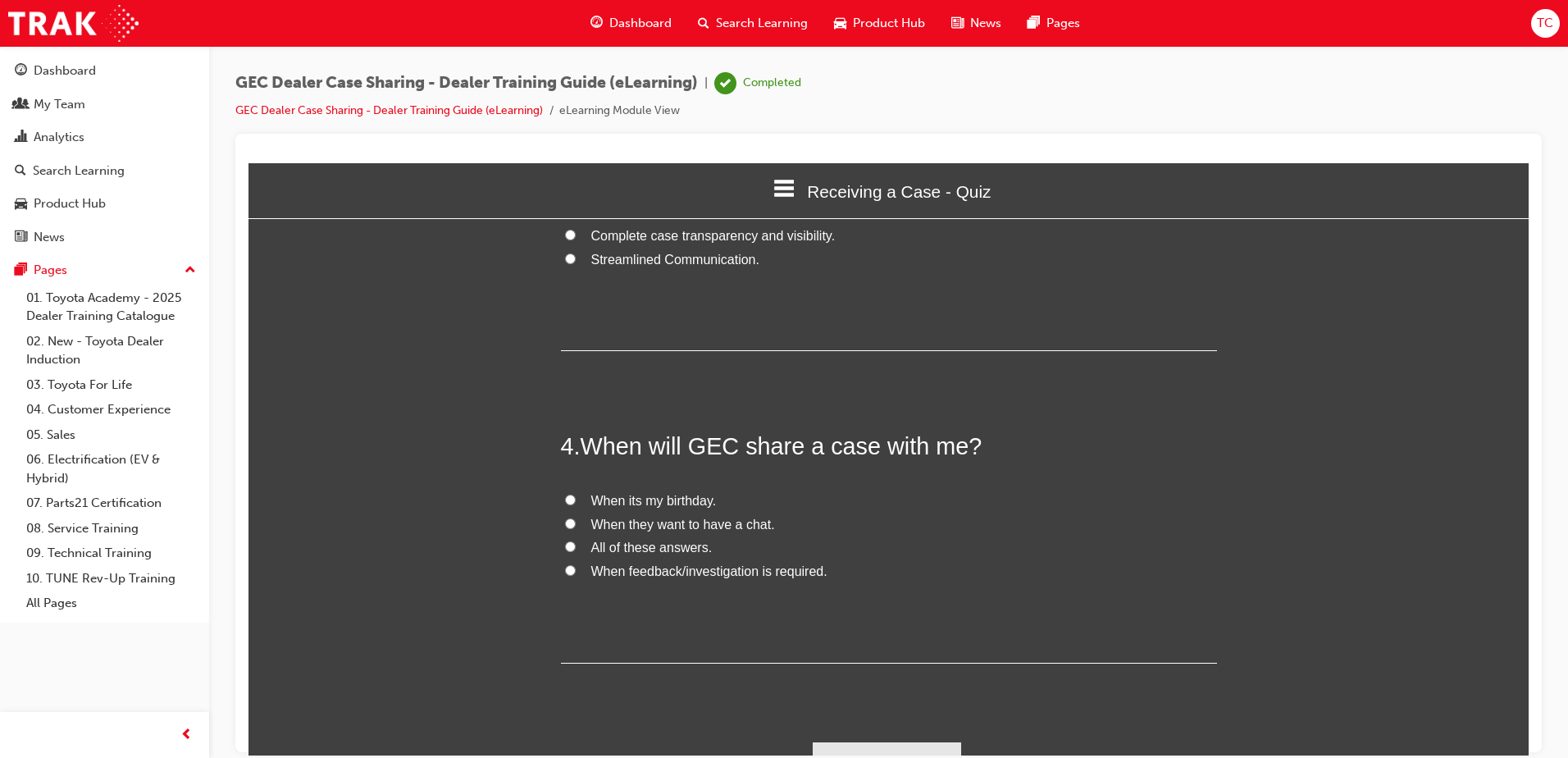
click at [565, 565] on input "When feedback/investigation is required." at bounding box center [571, 570] width 11 height 11
radio input "true"
click at [879, 741] on button "Submit Answers" at bounding box center [887, 764] width 149 height 46
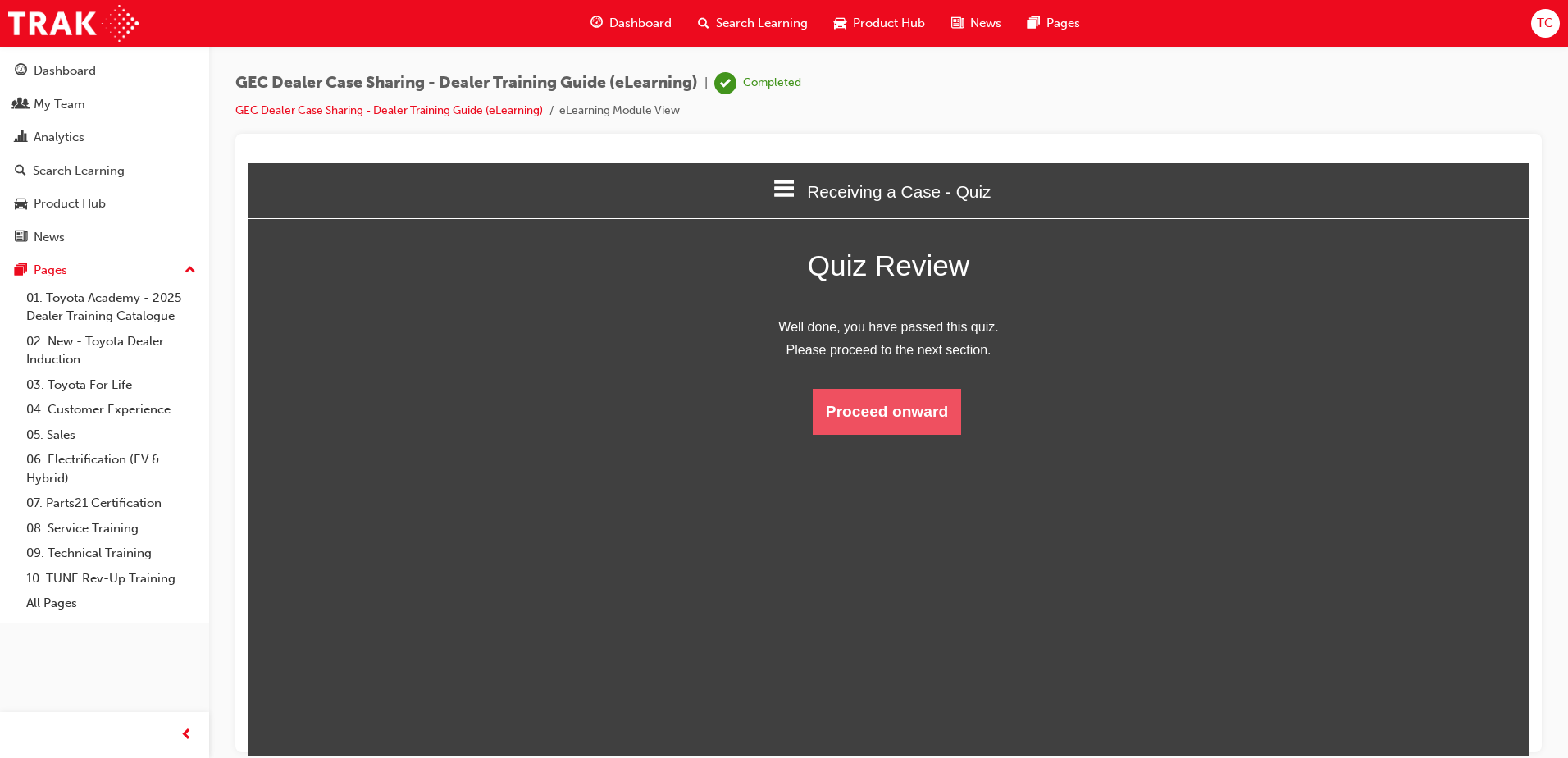
click at [884, 414] on button "Proceed onward" at bounding box center [887, 411] width 148 height 46
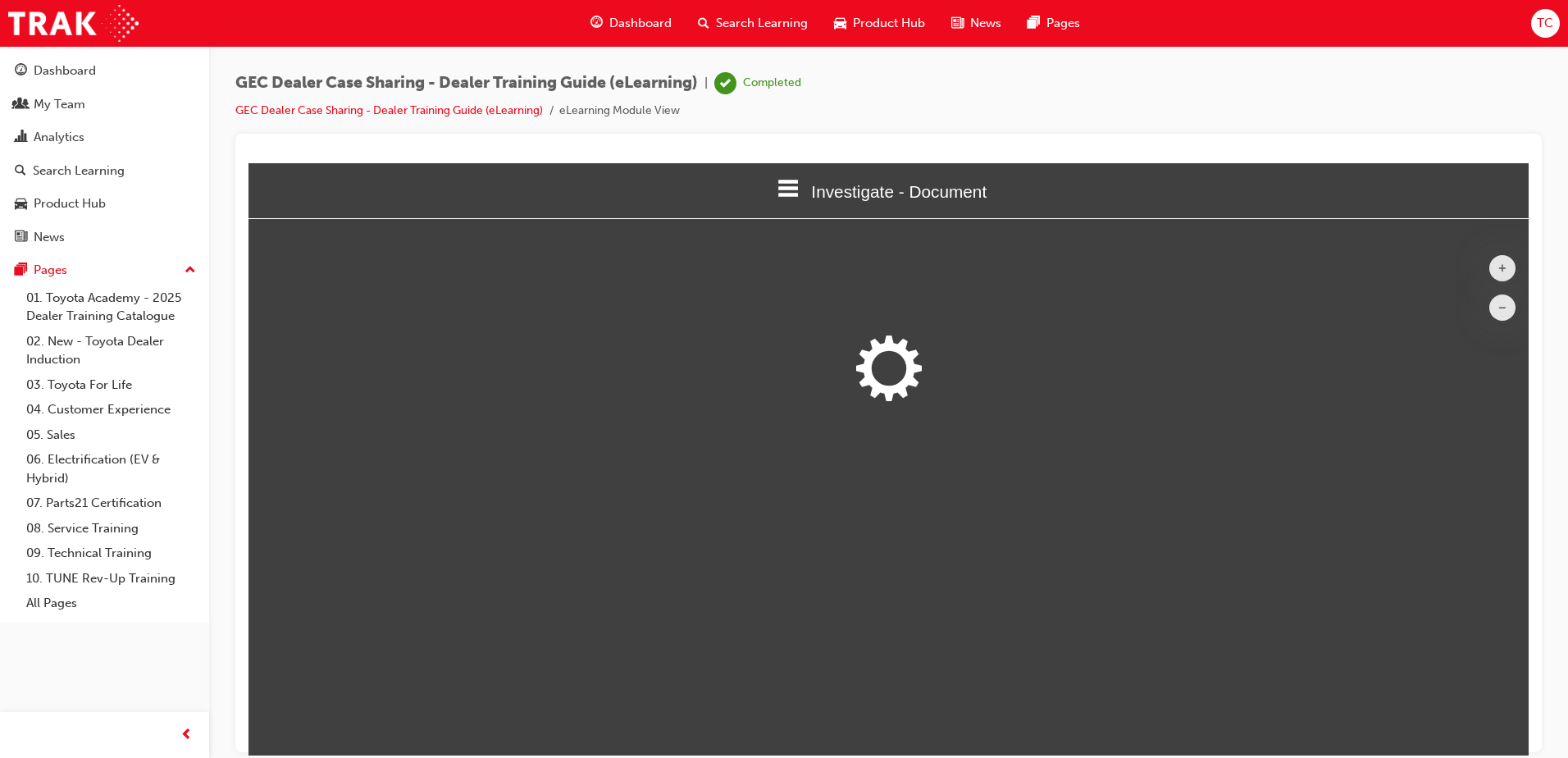
scroll to position [538, 1305]
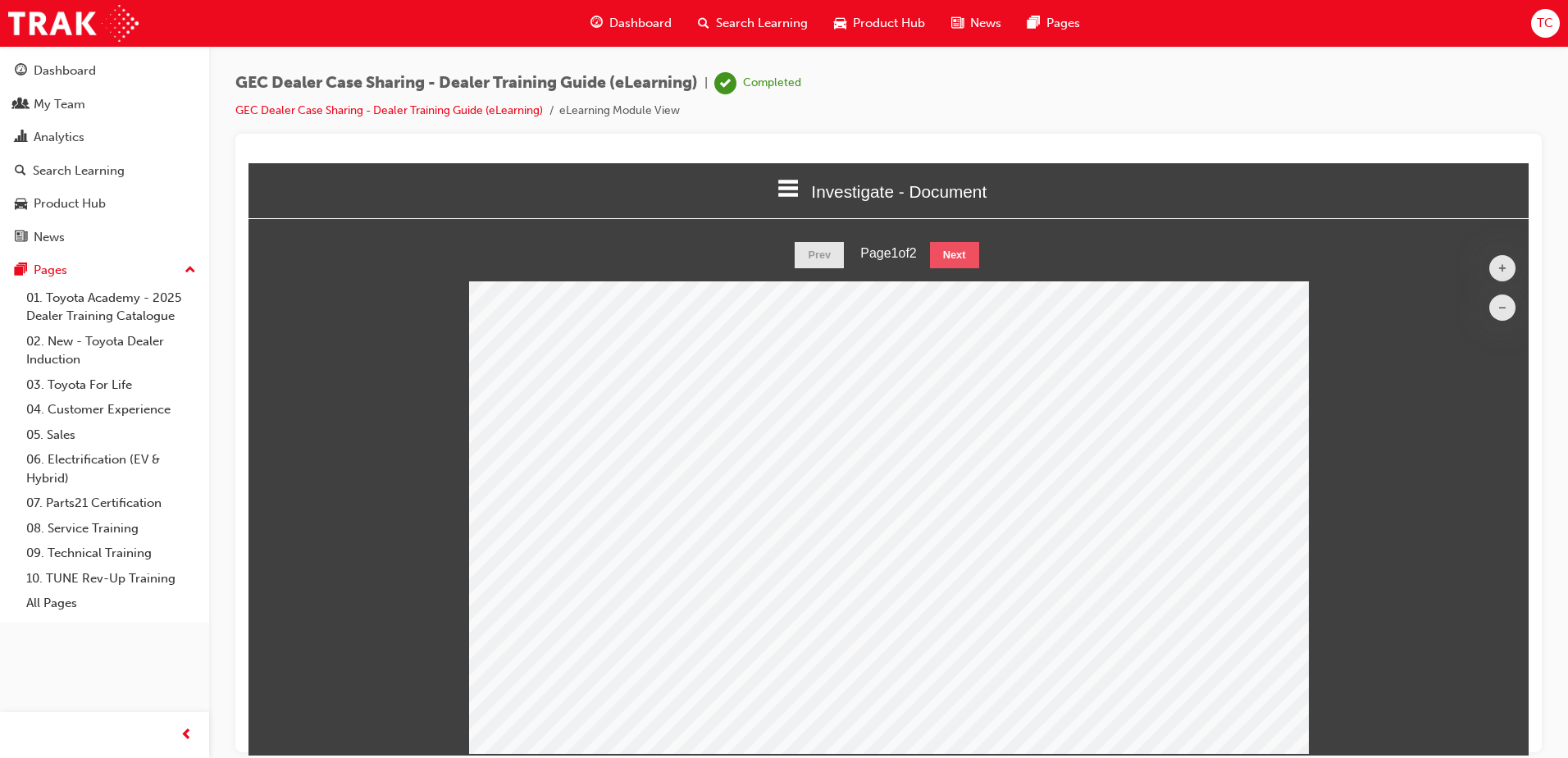
click at [954, 258] on button "Next" at bounding box center [954, 255] width 49 height 26
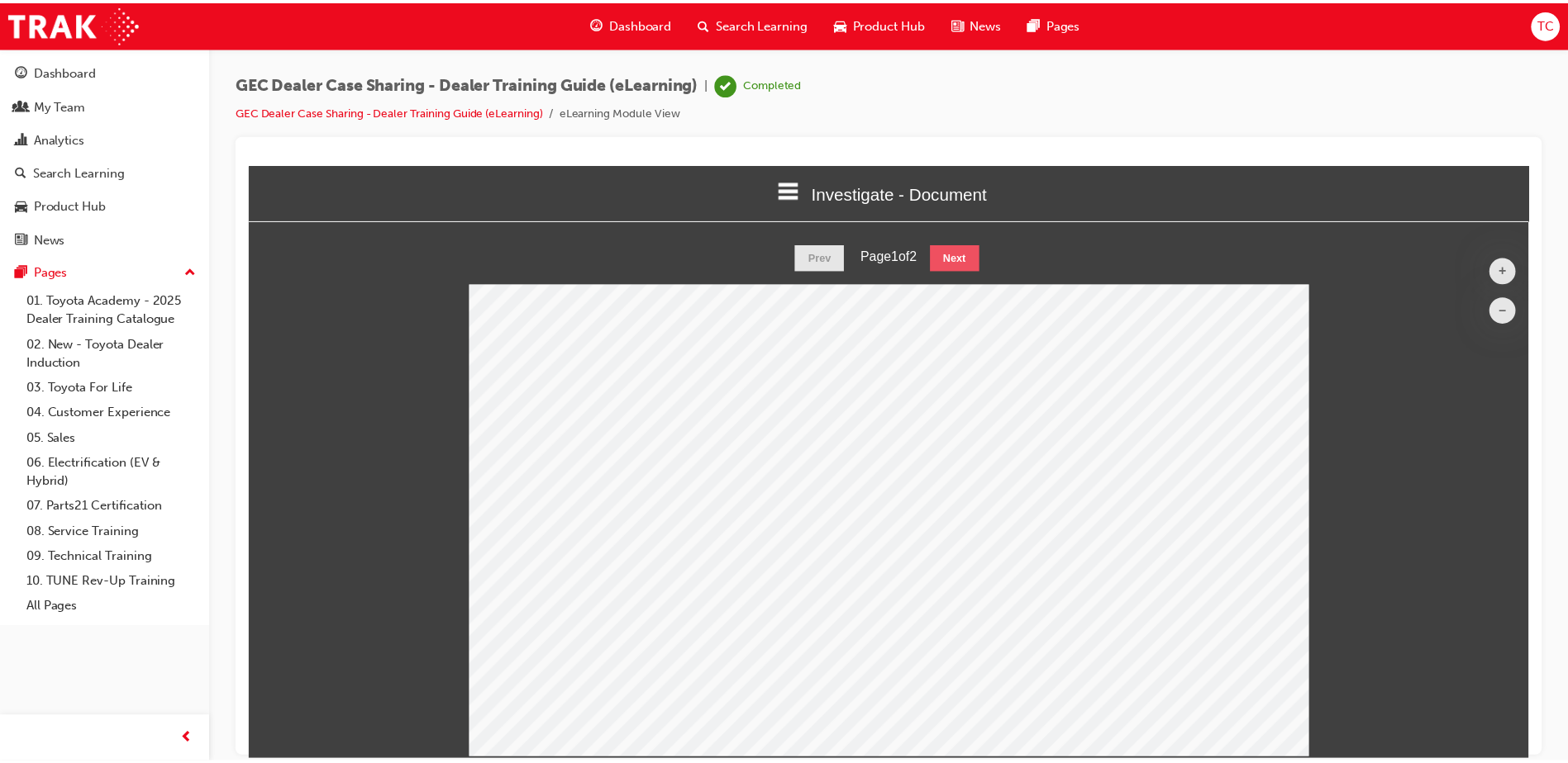
scroll to position [627, 1303]
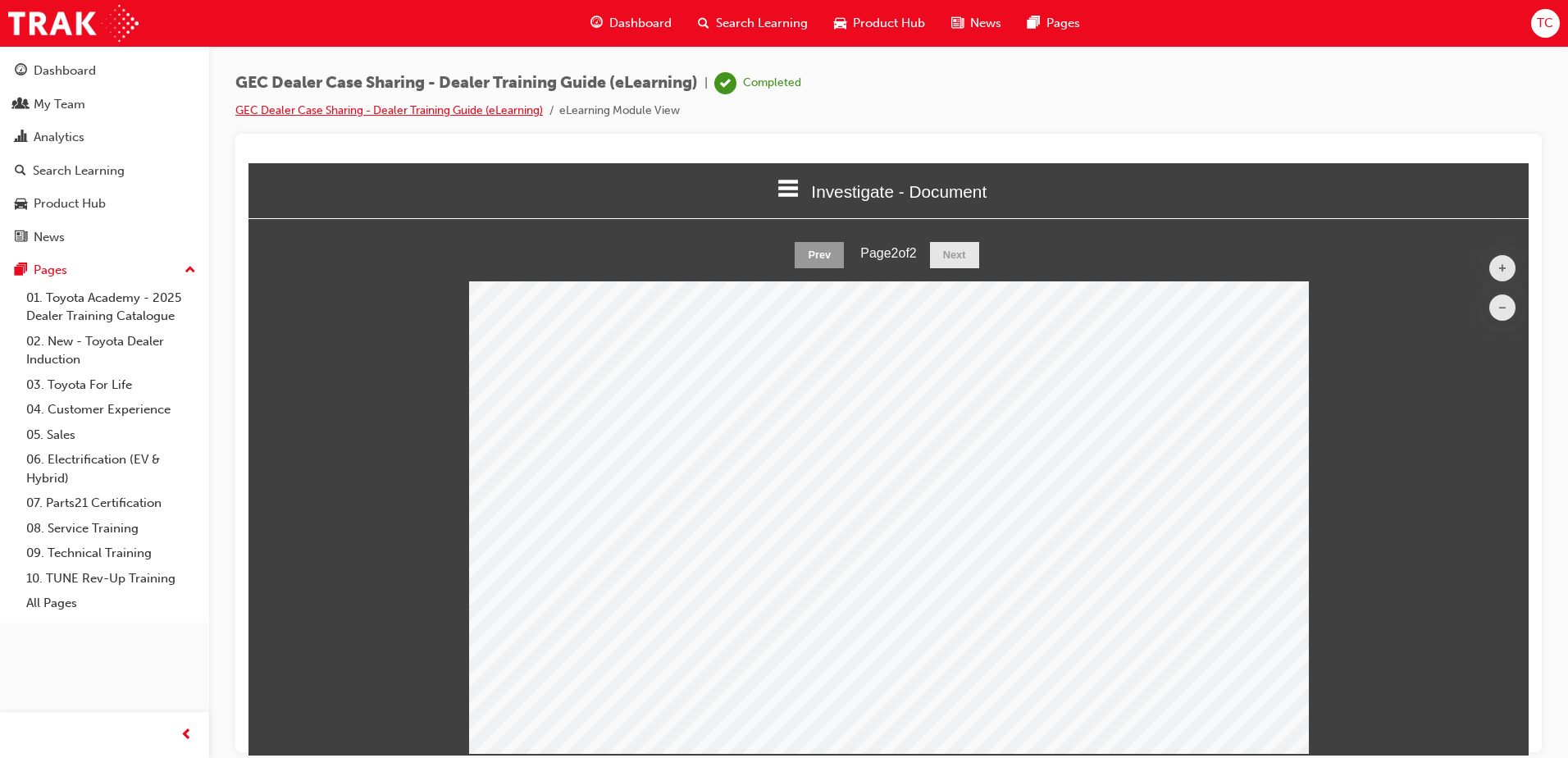
click at [287, 106] on link "GEC Dealer Case Sharing - Dealer Training Guide (eLearning)" at bounding box center [389, 110] width 307 height 14
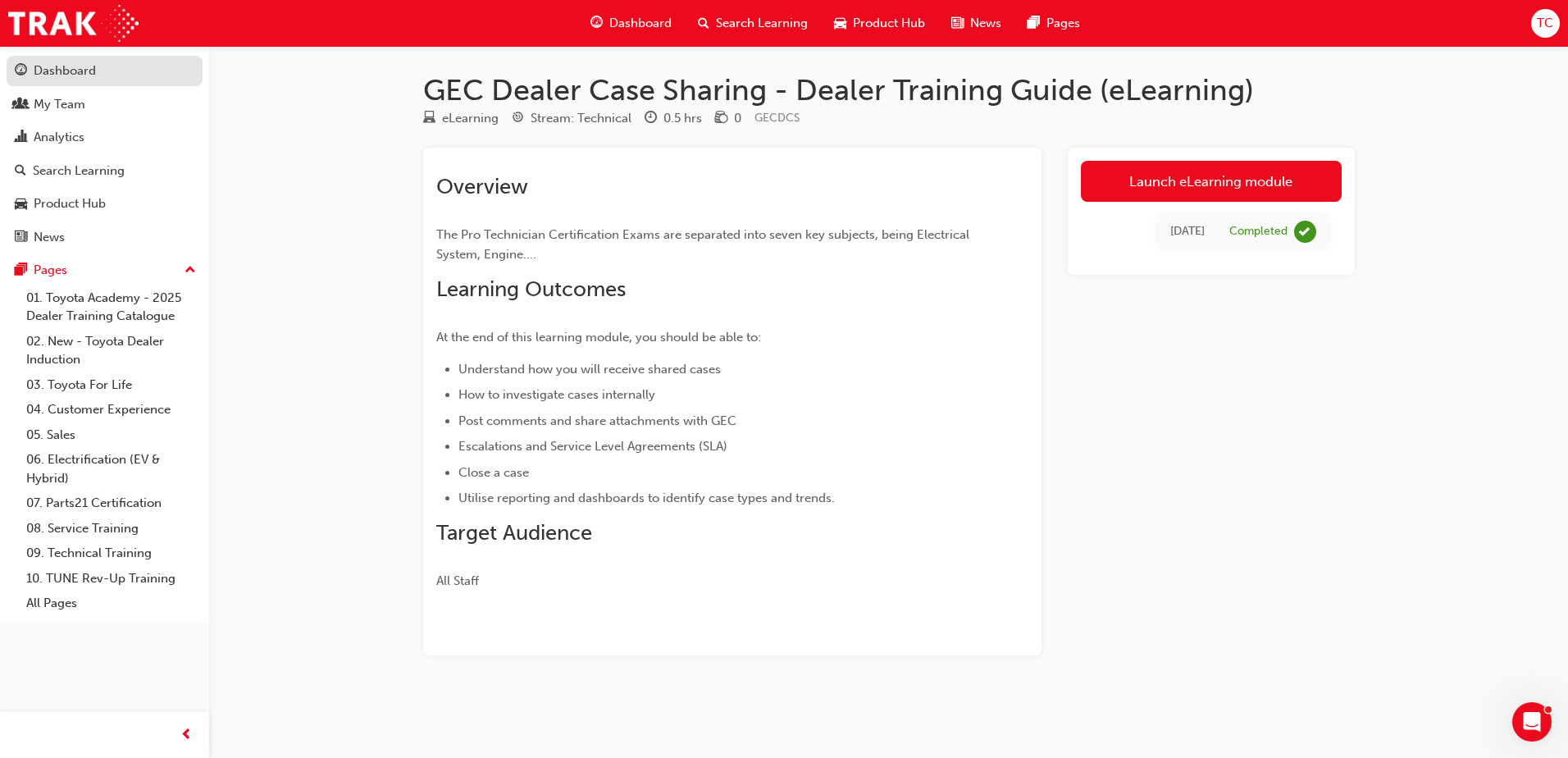
click at [54, 70] on div "Dashboard" at bounding box center [64, 70] width 62 height 19
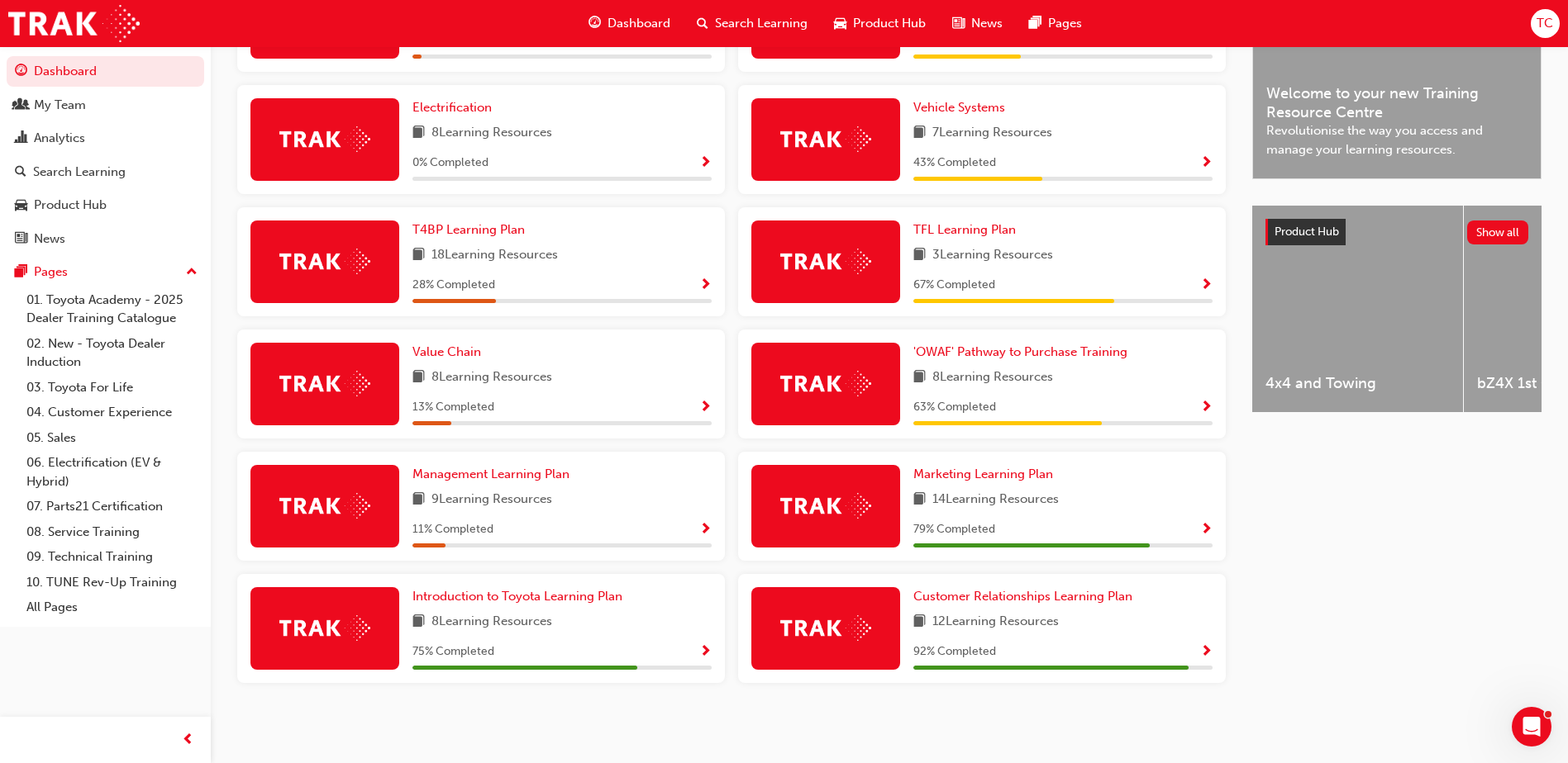
scroll to position [498, 0]
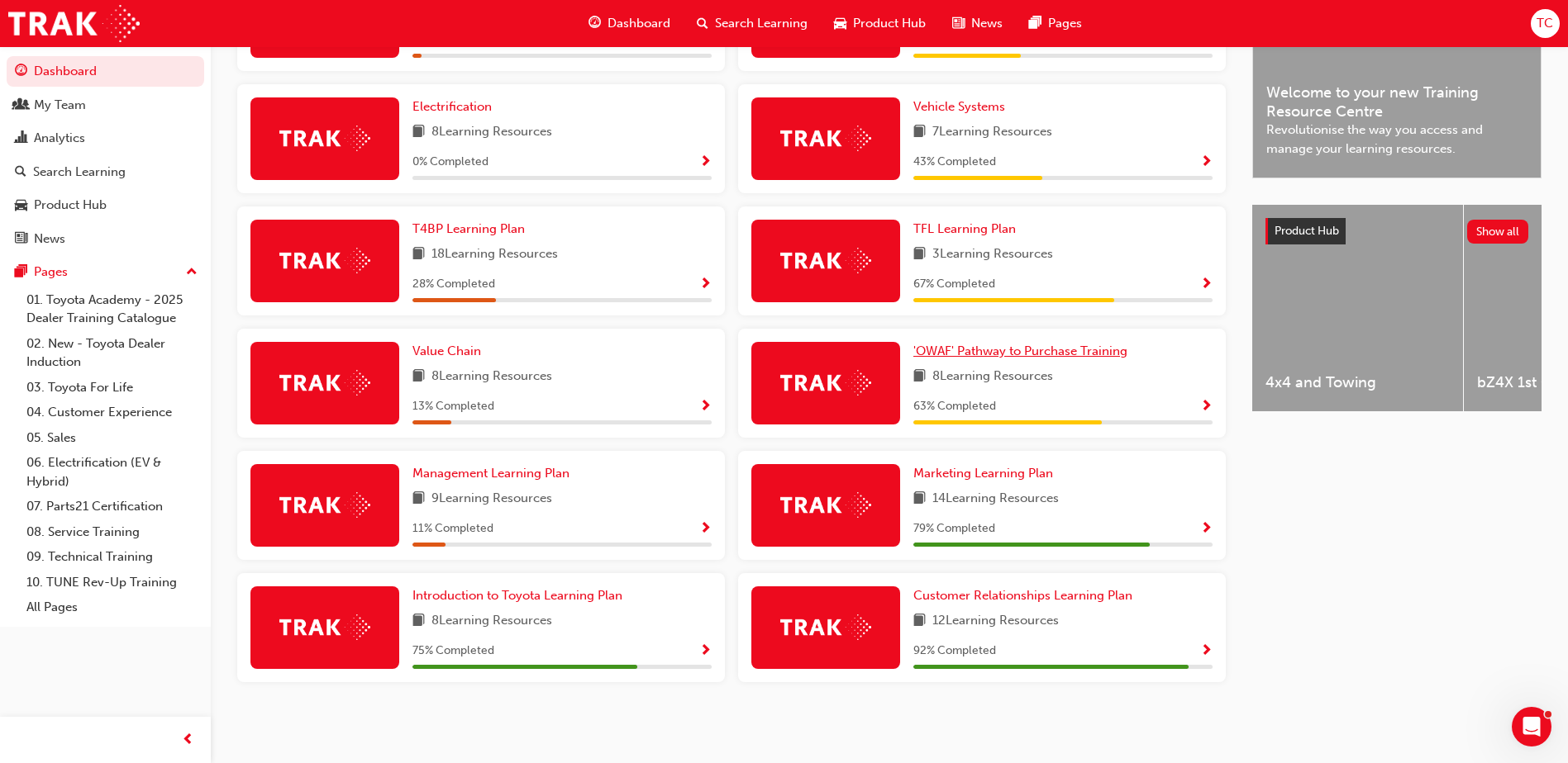
click at [997, 349] on span "'OWAF' Pathway to Purchase Training" at bounding box center [1021, 351] width 214 height 15
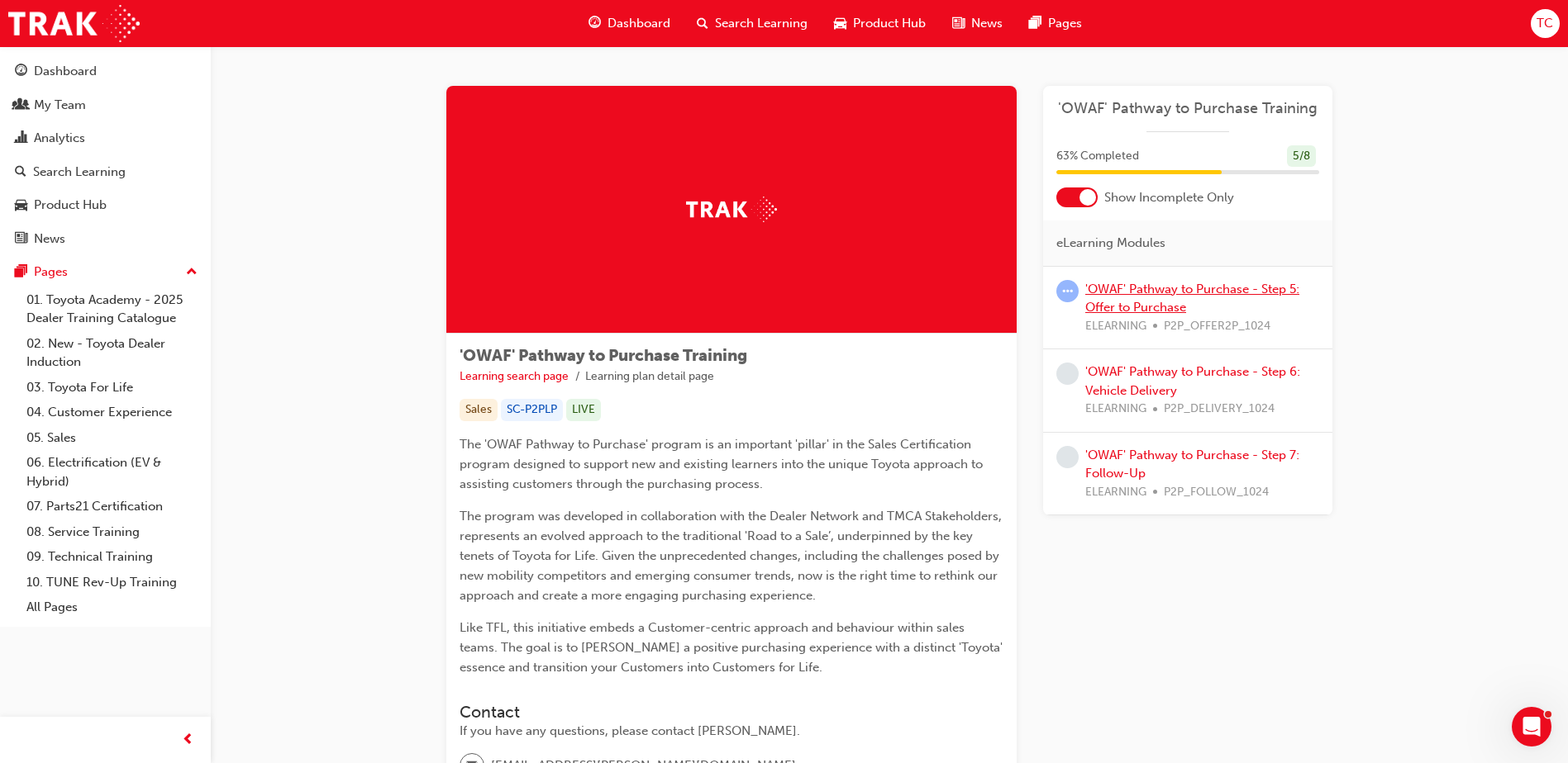
click at [1170, 287] on link "'OWAF' Pathway to Purchase - Step 5: Offer to Purchase" at bounding box center [1192, 298] width 214 height 34
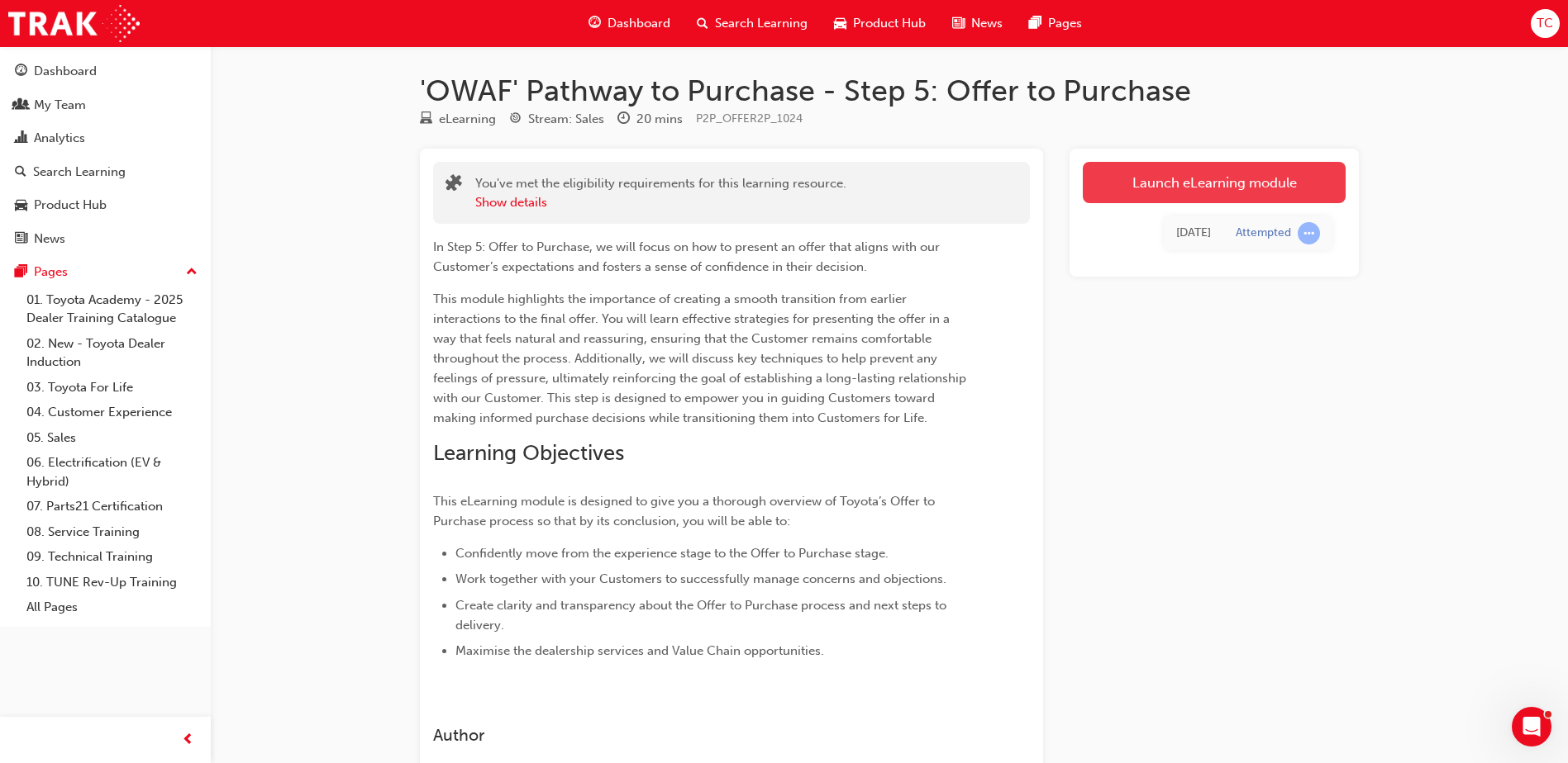
click at [1145, 169] on link "Launch eLearning module" at bounding box center [1214, 183] width 263 height 41
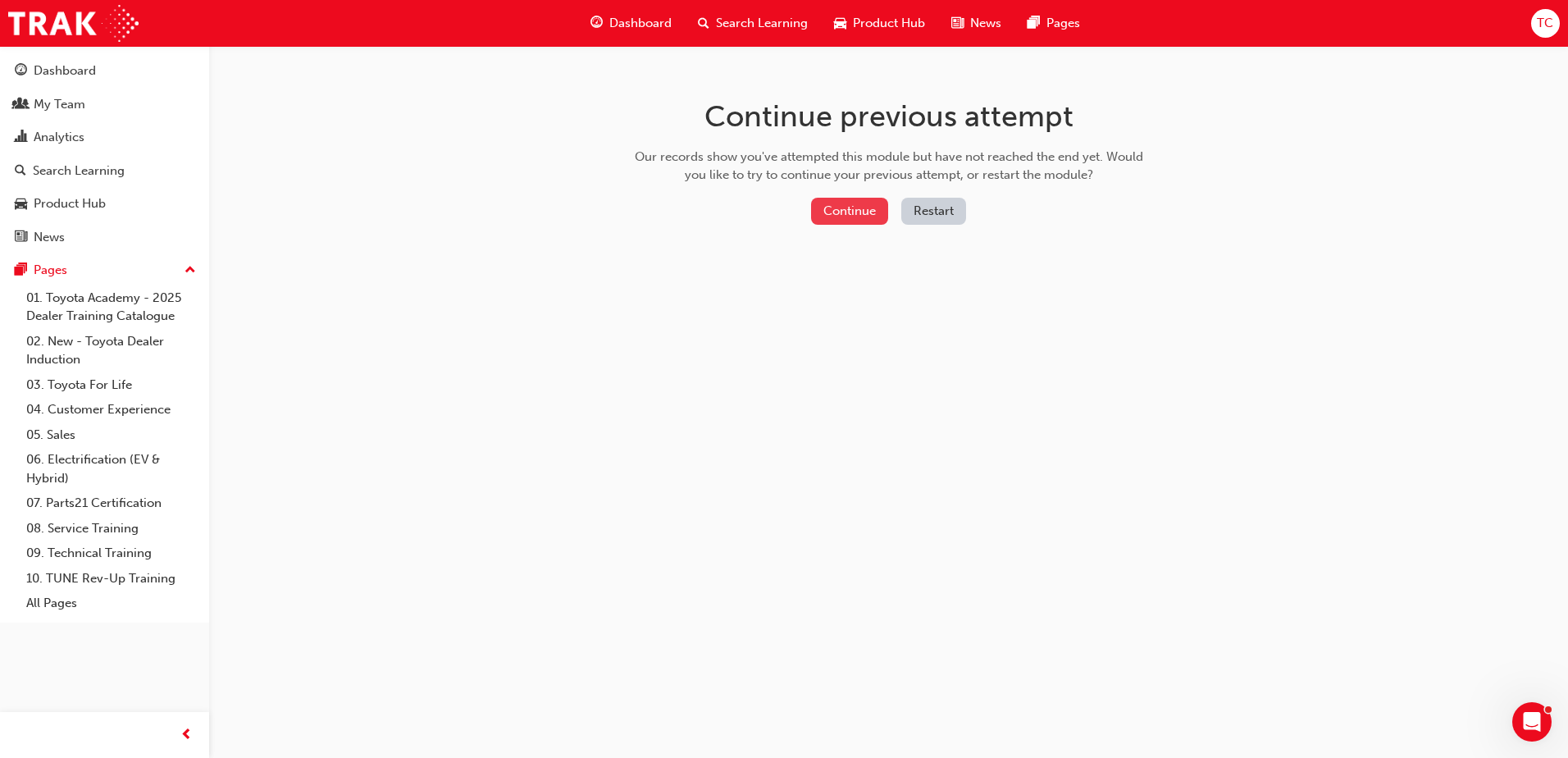
click at [853, 214] on button "Continue" at bounding box center [849, 211] width 77 height 27
